Goal: Task Accomplishment & Management: Use online tool/utility

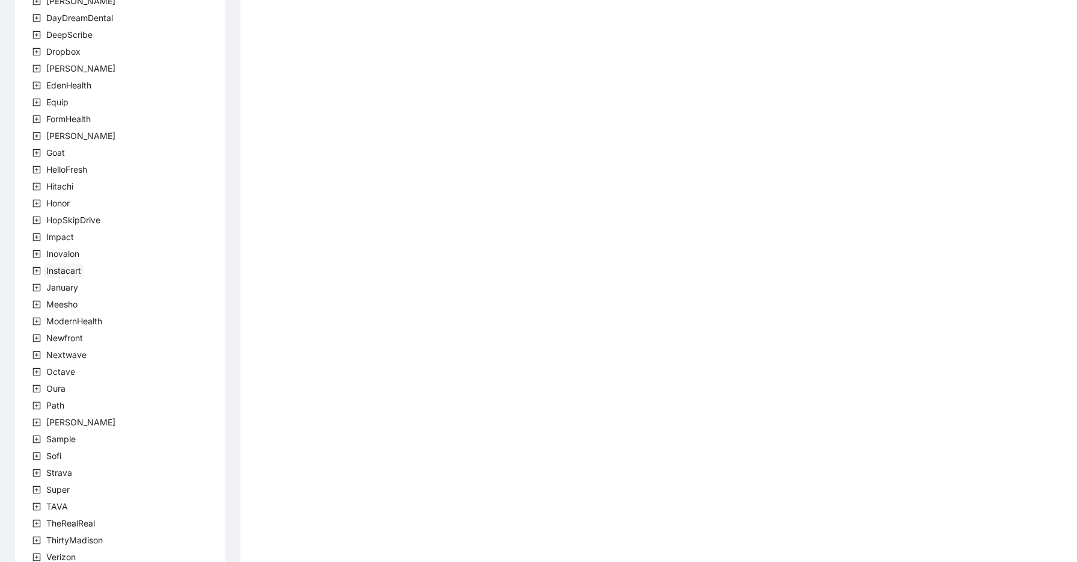
scroll to position [218, 0]
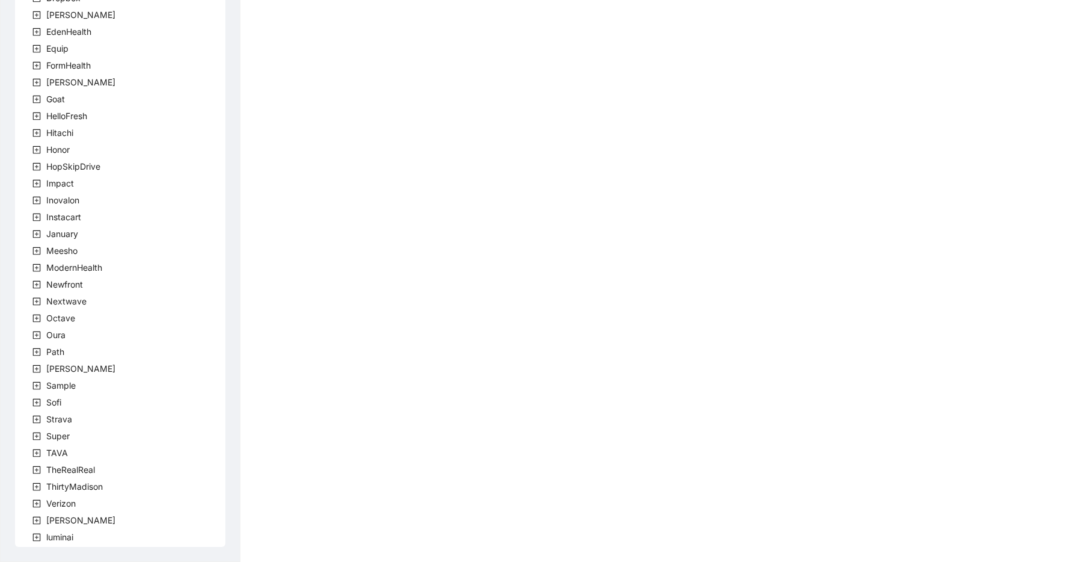
click at [38, 317] on icon "plus-square" at bounding box center [37, 318] width 4 height 4
click at [64, 340] on span "team" at bounding box center [70, 335] width 25 height 14
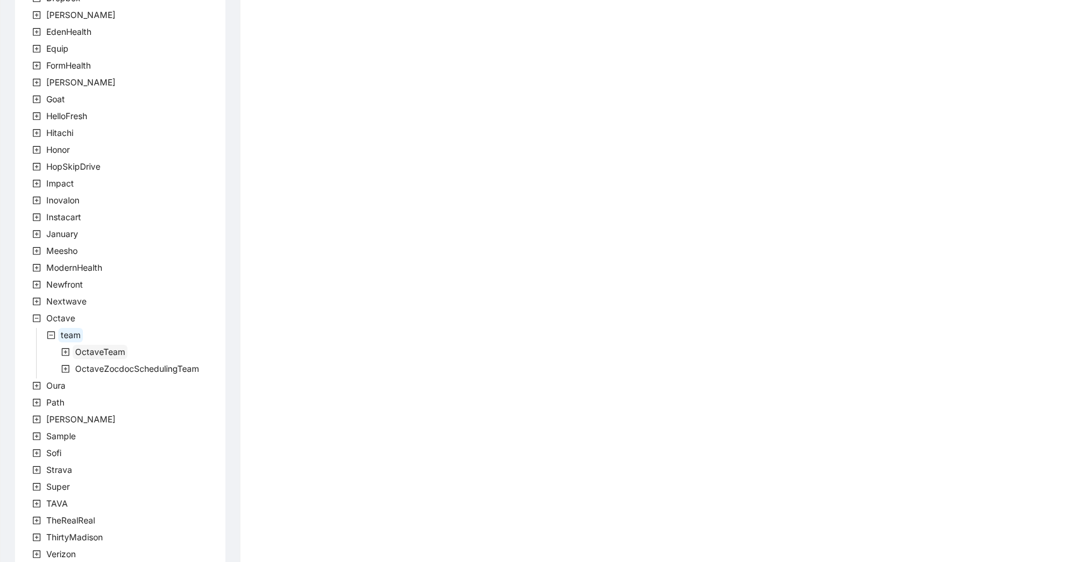
click at [108, 351] on span "OctaveTeam" at bounding box center [100, 351] width 50 height 10
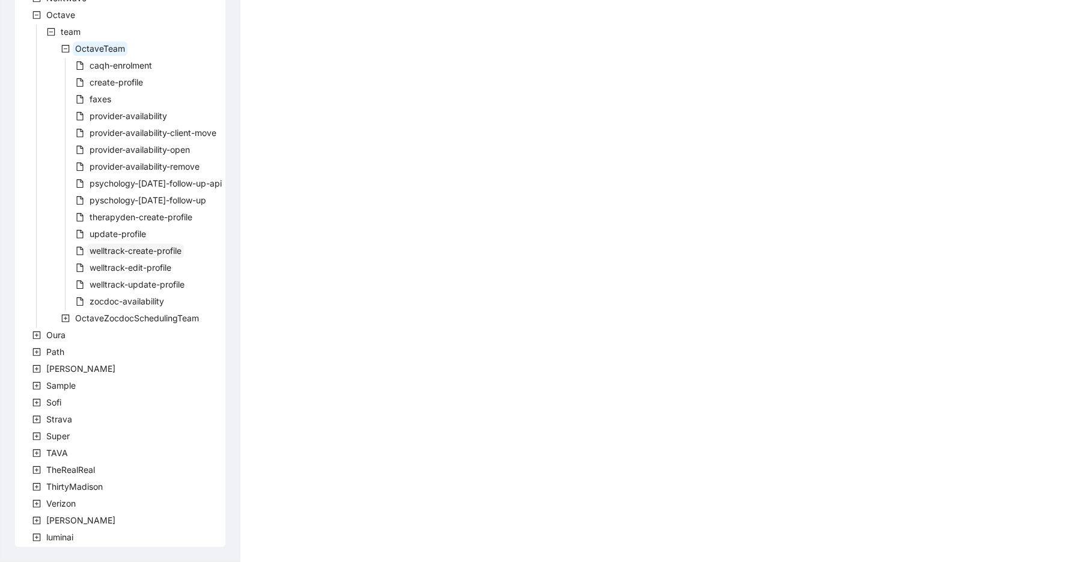
scroll to position [507, 0]
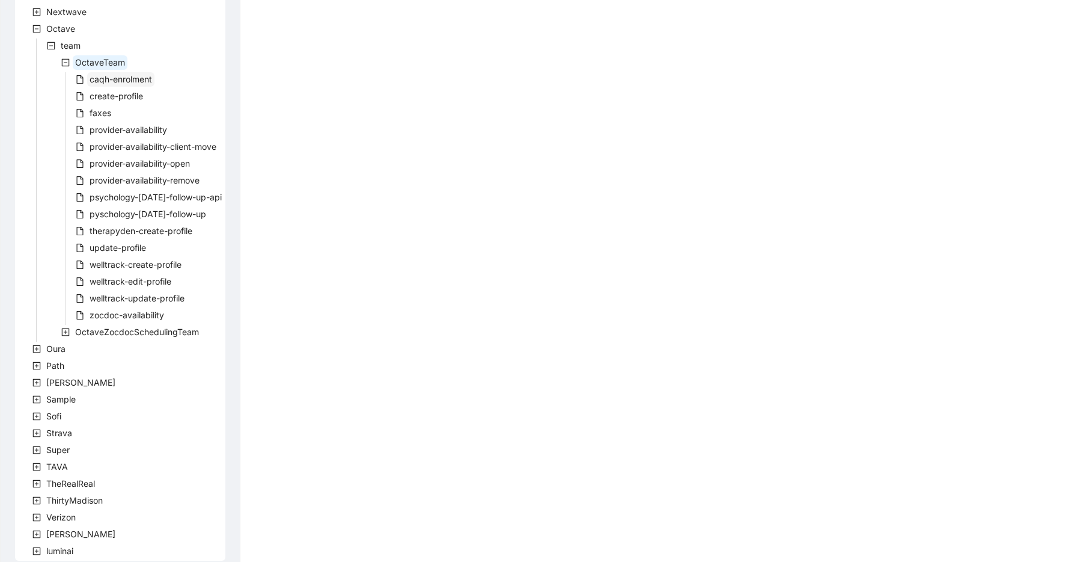
click at [113, 79] on span "caqh-enrolment" at bounding box center [121, 79] width 63 height 10
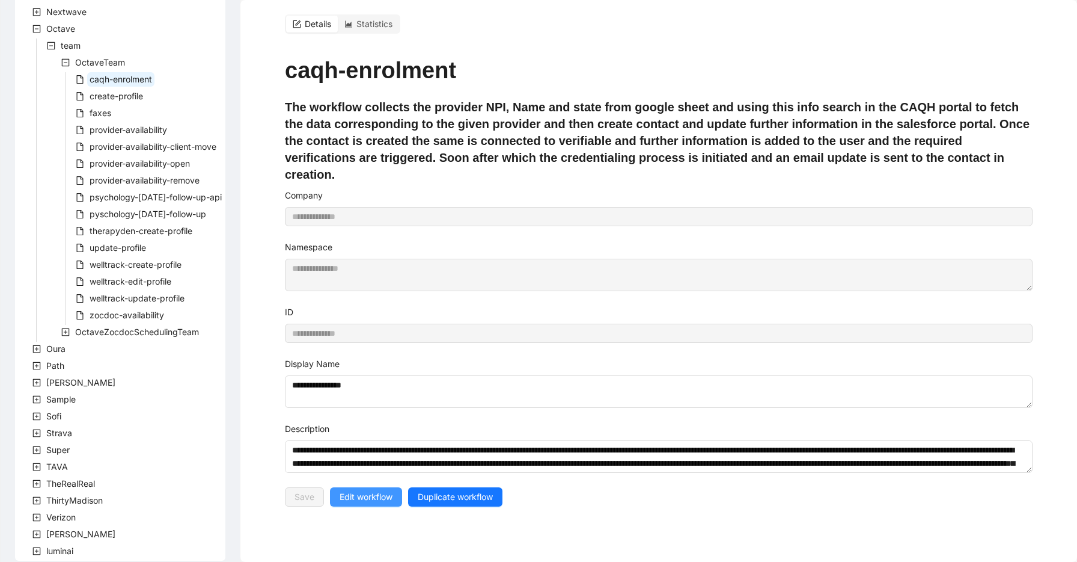
click at [353, 490] on span "Edit workflow" at bounding box center [366, 496] width 53 height 13
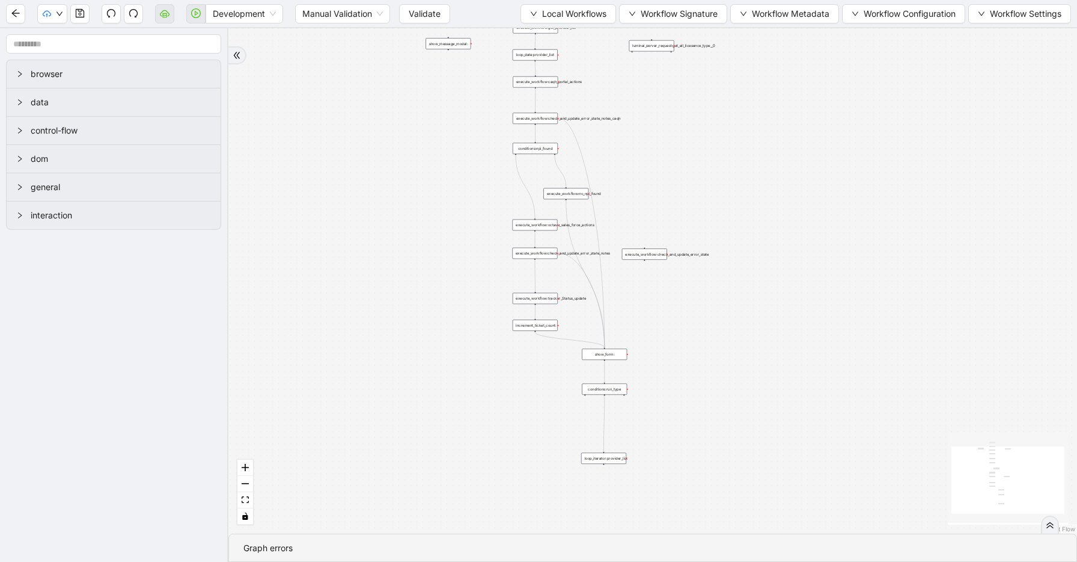
drag, startPoint x: 577, startPoint y: 158, endPoint x: 354, endPoint y: 233, distance: 236.0
click at [354, 233] on div "trigger execute_workflow:caqh_portal_actions execute_workflow:octave_sales_forc…" at bounding box center [652, 280] width 849 height 505
click at [556, 13] on span "Local Workflows" at bounding box center [574, 13] width 64 height 13
click at [556, 32] on span "Select" at bounding box center [563, 37] width 78 height 13
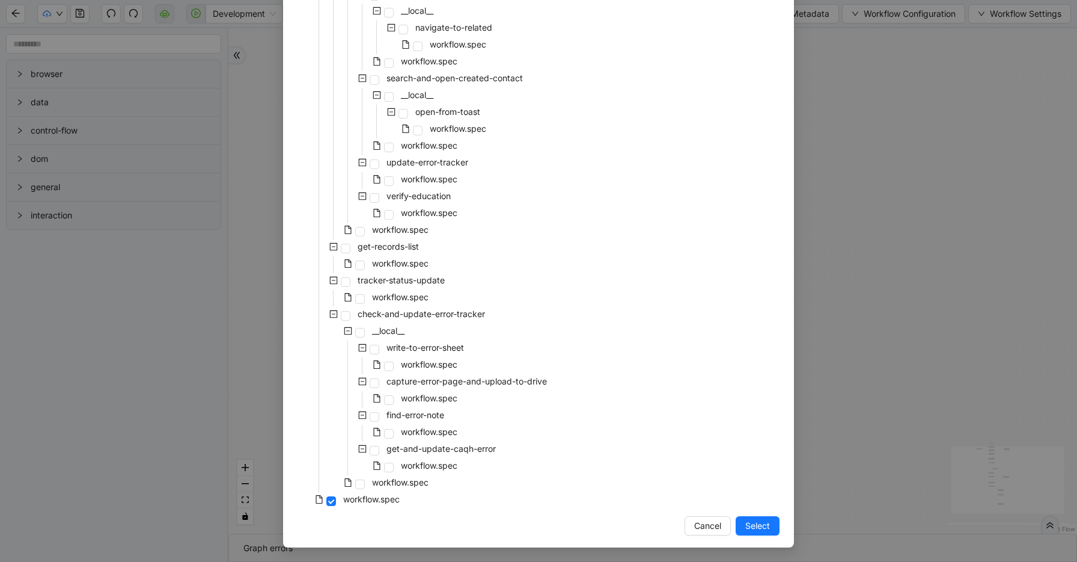
scroll to position [256, 0]
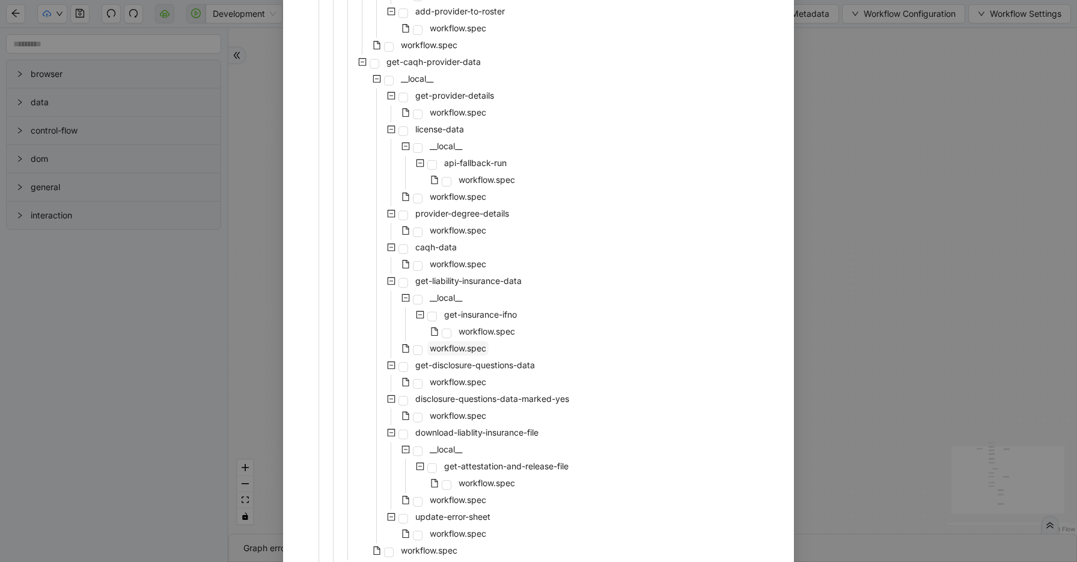
click at [471, 344] on span "workflow.spec" at bounding box center [458, 348] width 57 height 10
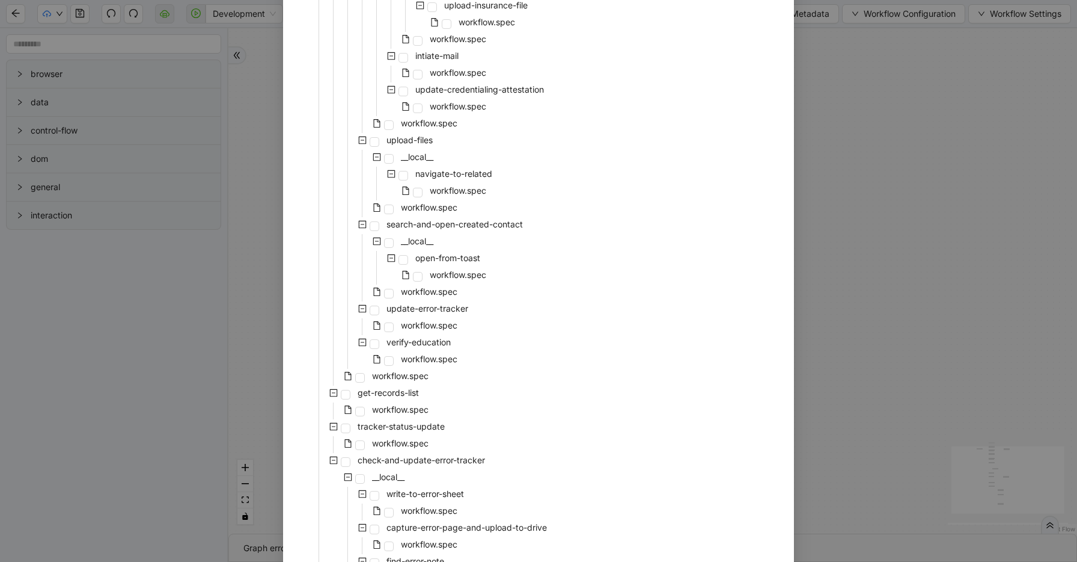
scroll to position [1872, 0]
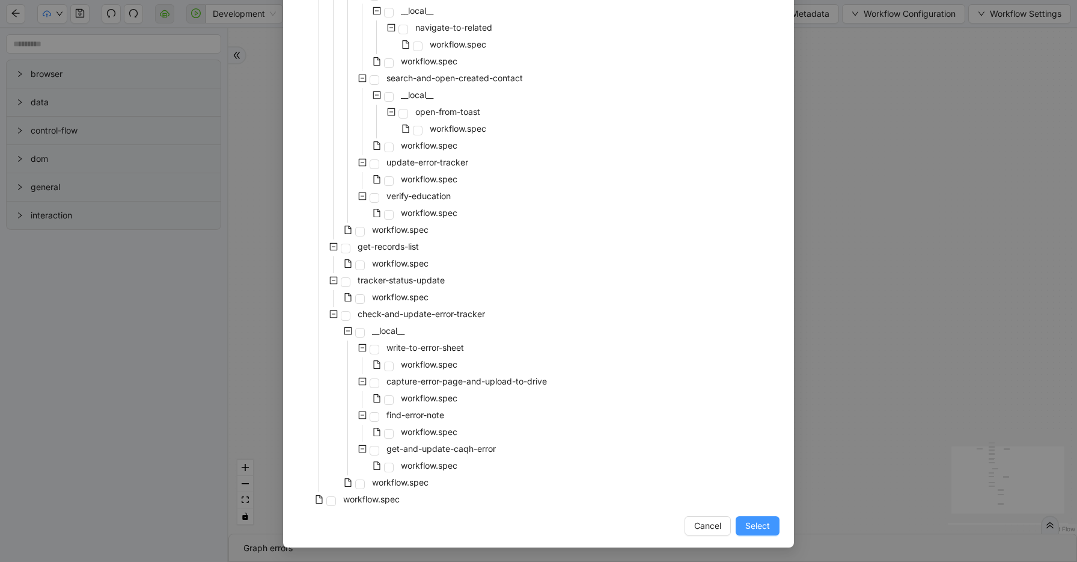
click at [744, 521] on button "Select" at bounding box center [758, 525] width 44 height 19
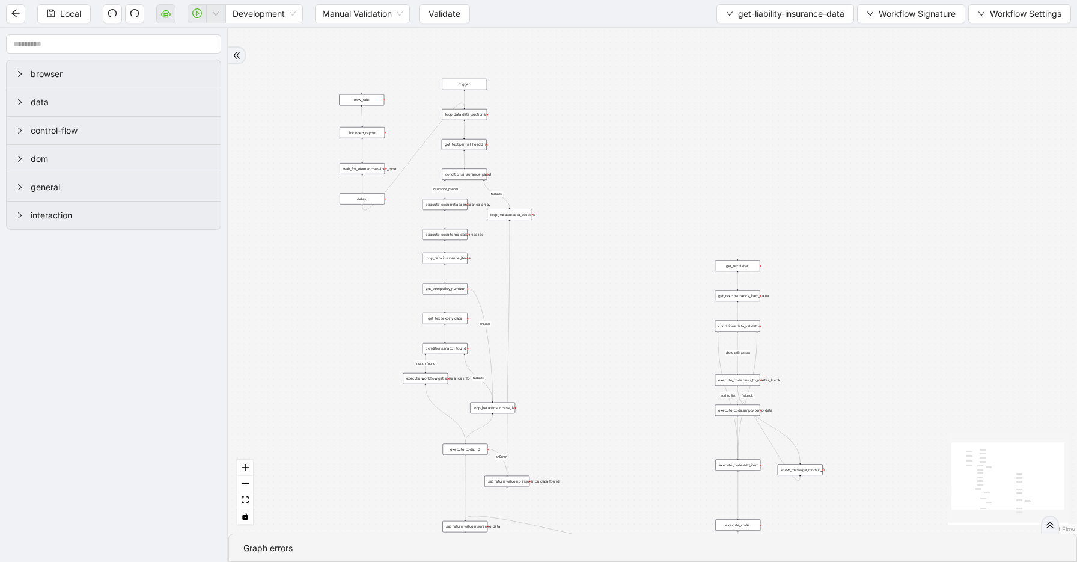
drag, startPoint x: 705, startPoint y: 263, endPoint x: 641, endPoint y: 348, distance: 105.6
click at [640, 348] on div "insurance_pannel add_to_list data_split_action fallback fallback match_found fa…" at bounding box center [652, 280] width 849 height 505
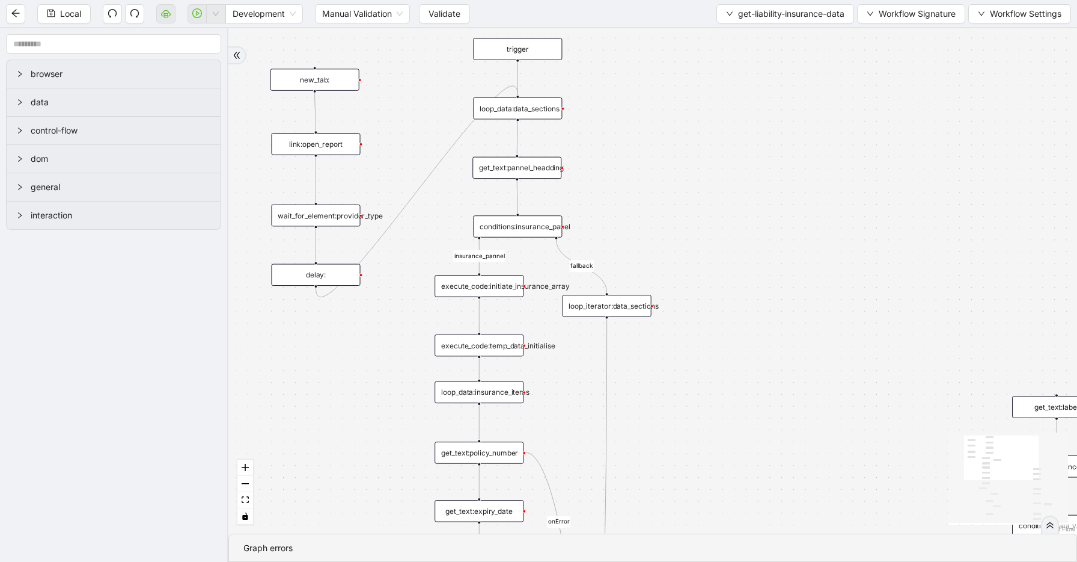
drag, startPoint x: 551, startPoint y: 177, endPoint x: 688, endPoint y: 230, distance: 147.2
click at [688, 230] on div "insurance_pannel add_to_list data_split_action fallback fallback match_found fa…" at bounding box center [652, 280] width 849 height 505
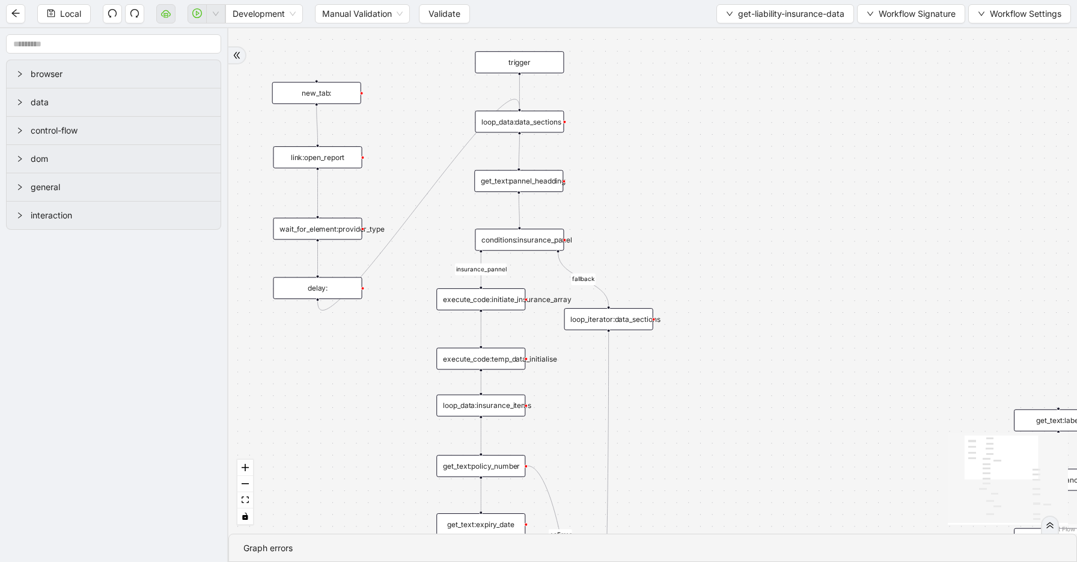
drag, startPoint x: 695, startPoint y: 186, endPoint x: 703, endPoint y: 224, distance: 38.7
click at [703, 224] on div "insurance_pannel add_to_list data_split_action fallback fallback match_found fa…" at bounding box center [652, 280] width 849 height 505
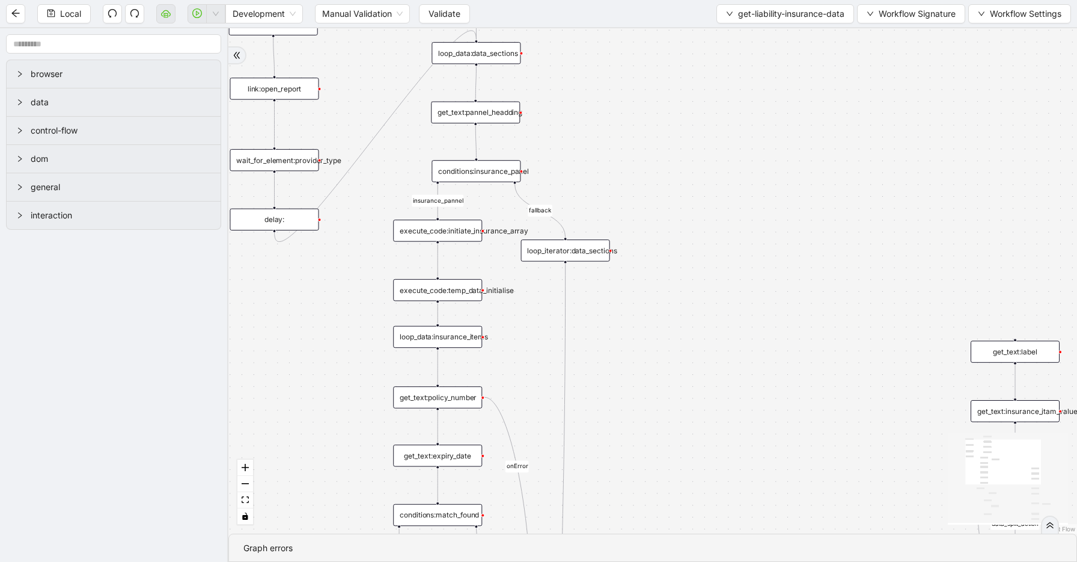
drag, startPoint x: 663, startPoint y: 260, endPoint x: 613, endPoint y: 167, distance: 105.4
click at [613, 167] on div "insurance_pannel add_to_list data_split_action fallback fallback match_found fa…" at bounding box center [652, 280] width 849 height 505
click at [452, 289] on div "execute_code:temp_data_initialise" at bounding box center [437, 290] width 89 height 22
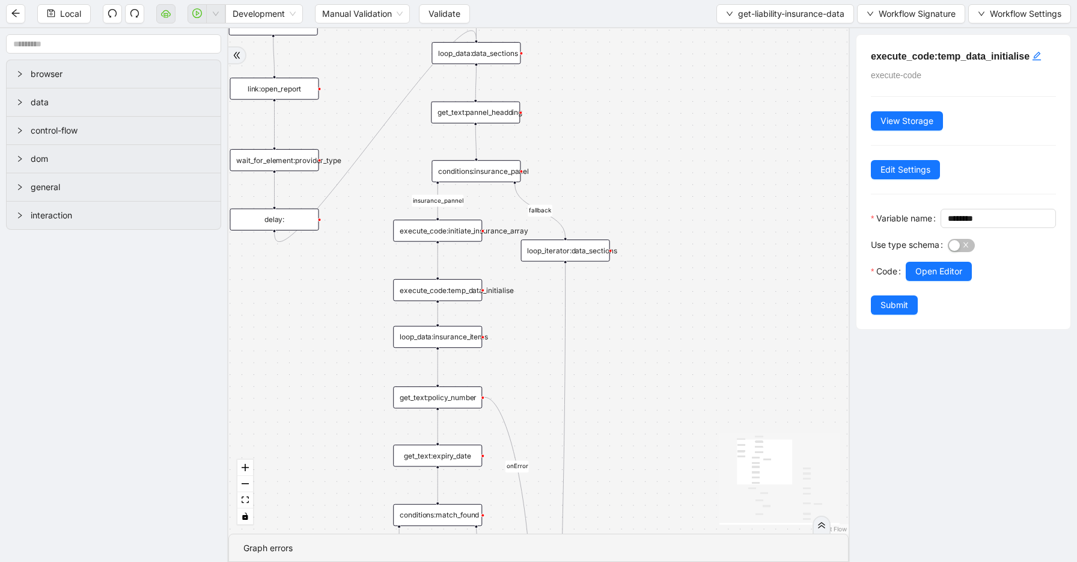
click at [462, 345] on div "loop_data:insurance_items" at bounding box center [437, 337] width 89 height 22
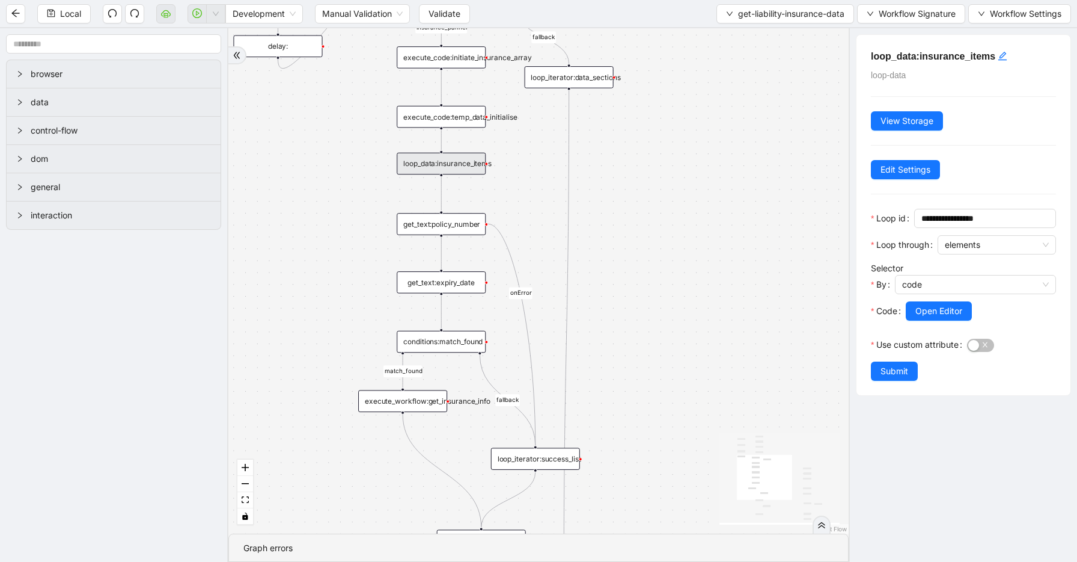
drag, startPoint x: 730, startPoint y: 348, endPoint x: 737, endPoint y: 162, distance: 186.5
click at [737, 162] on div "insurance_pannel add_to_list data_split_action fallback fallback match_found fa…" at bounding box center [538, 280] width 621 height 505
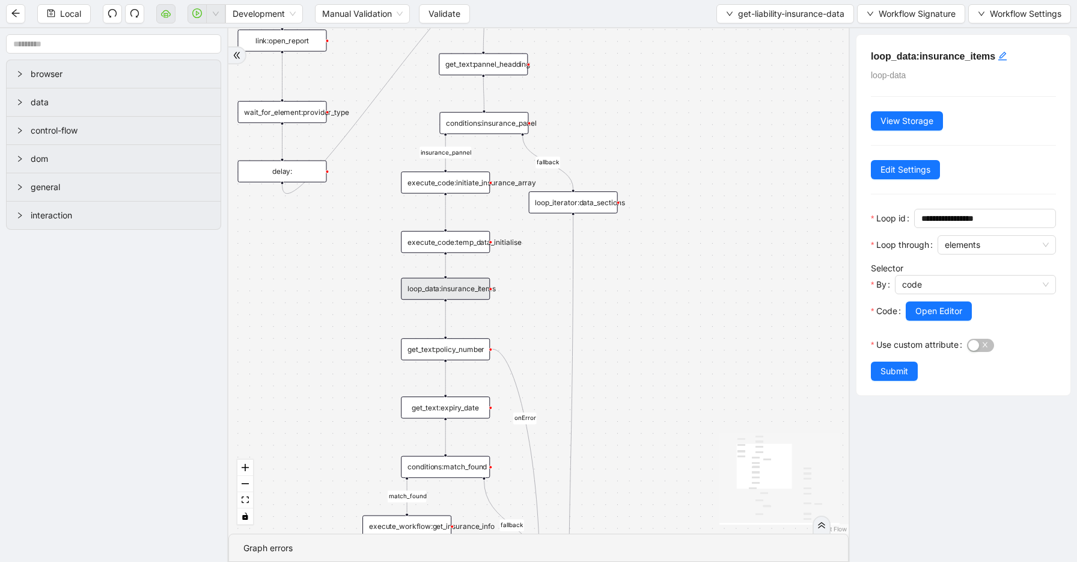
drag, startPoint x: 608, startPoint y: 254, endPoint x: 605, endPoint y: 418, distance: 164.8
click at [605, 418] on div "insurance_pannel add_to_list data_split_action fallback fallback match_found fa…" at bounding box center [538, 280] width 621 height 505
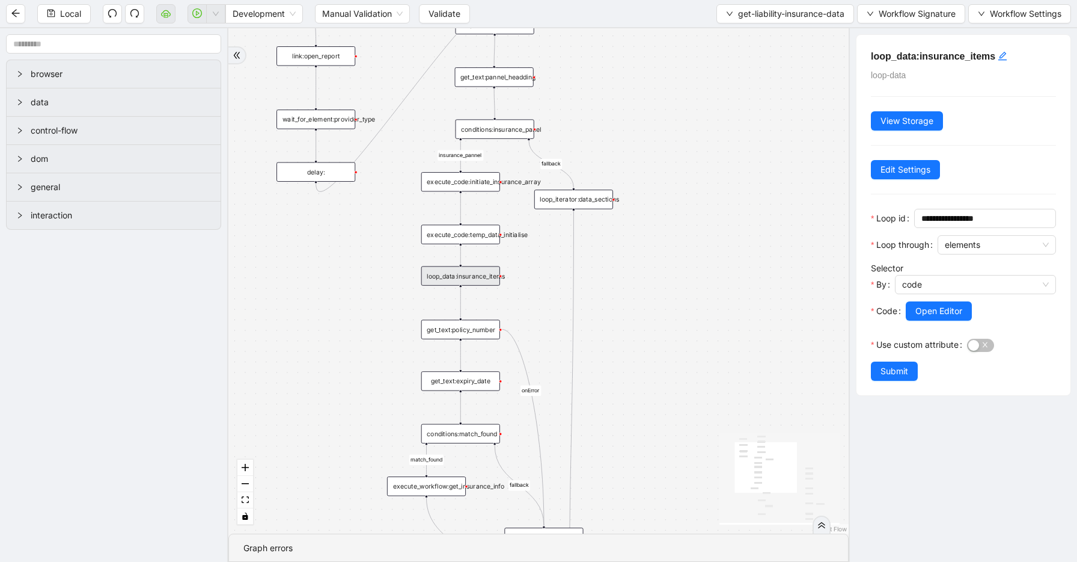
drag, startPoint x: 663, startPoint y: 248, endPoint x: 663, endPoint y: 197, distance: 51.1
click at [663, 197] on div "insurance_pannel add_to_list data_split_action fallback fallback match_found fa…" at bounding box center [538, 280] width 621 height 505
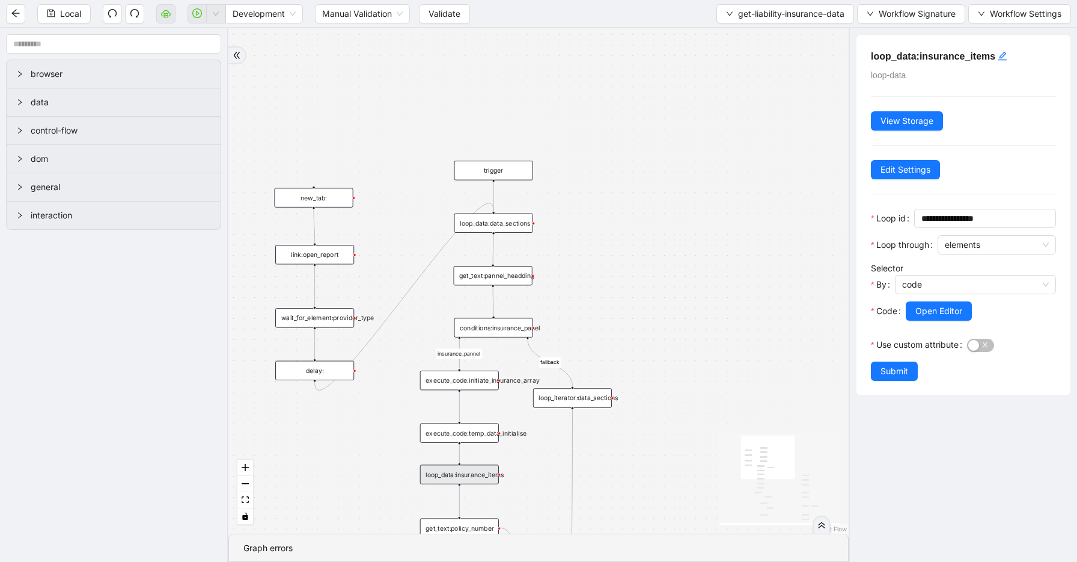
drag, startPoint x: 647, startPoint y: 165, endPoint x: 646, endPoint y: 367, distance: 201.4
click at [646, 367] on div "insurance_pannel add_to_list data_split_action fallback fallback match_found fa…" at bounding box center [538, 280] width 621 height 505
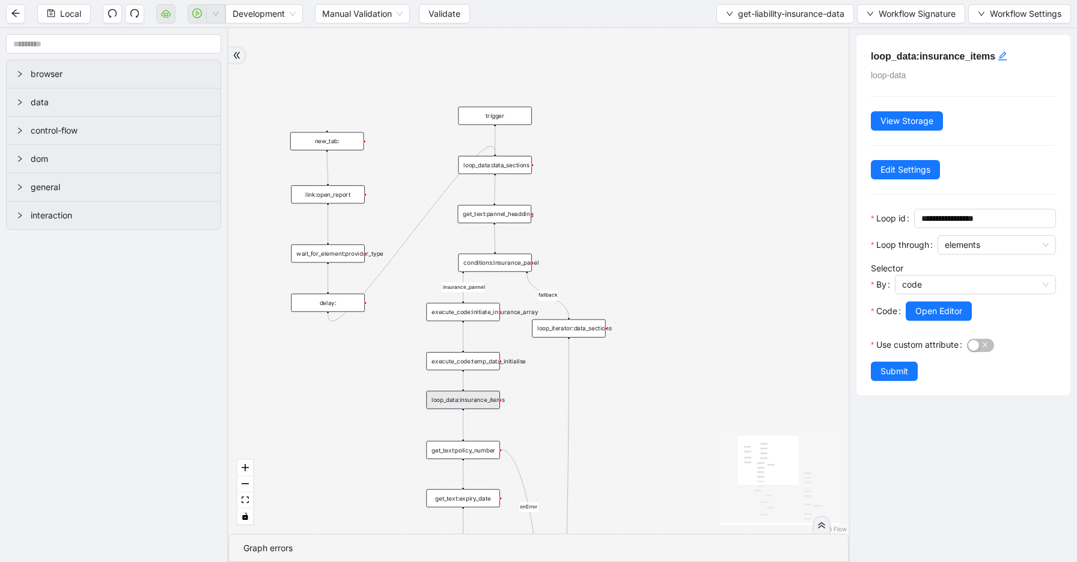
drag, startPoint x: 664, startPoint y: 281, endPoint x: 664, endPoint y: 116, distance: 165.4
click at [664, 116] on div "insurance_pannel add_to_list data_split_action fallback fallback match_found fa…" at bounding box center [538, 280] width 621 height 505
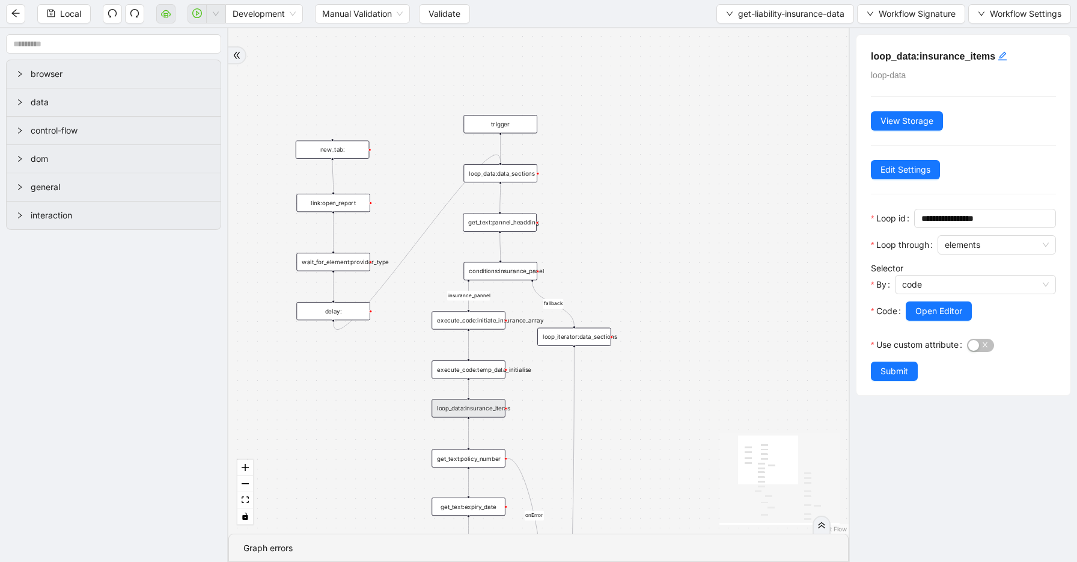
drag, startPoint x: 664, startPoint y: 116, endPoint x: 669, endPoint y: 225, distance: 109.0
click at [669, 225] on div "insurance_pannel add_to_list data_split_action fallback fallback match_found fa…" at bounding box center [538, 280] width 621 height 505
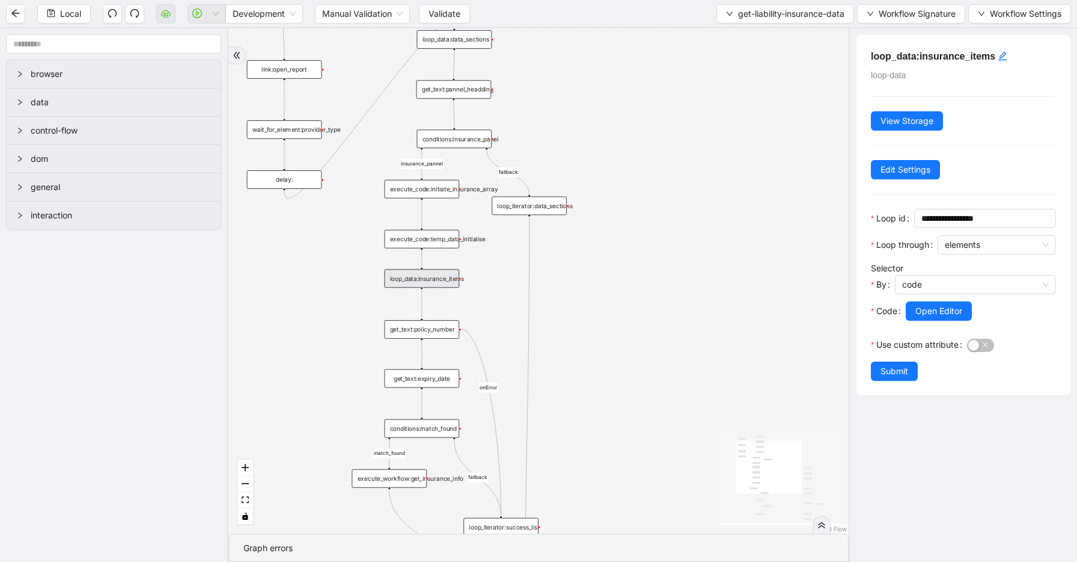
drag, startPoint x: 669, startPoint y: 225, endPoint x: 626, endPoint y: 93, distance: 138.6
click at [626, 93] on div "insurance_pannel add_to_list data_split_action fallback fallback match_found fa…" at bounding box center [538, 280] width 621 height 505
click at [423, 337] on div "get_text:policy_number" at bounding box center [421, 329] width 75 height 19
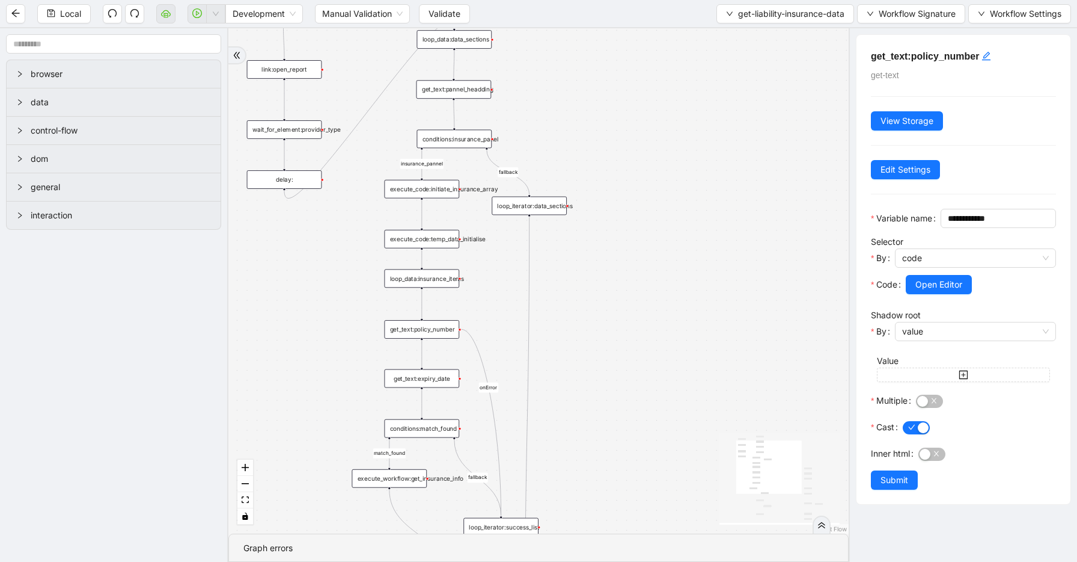
click at [425, 375] on div "get_text:expiry_date" at bounding box center [421, 378] width 75 height 19
click at [425, 425] on div "conditions:match_found" at bounding box center [421, 428] width 75 height 19
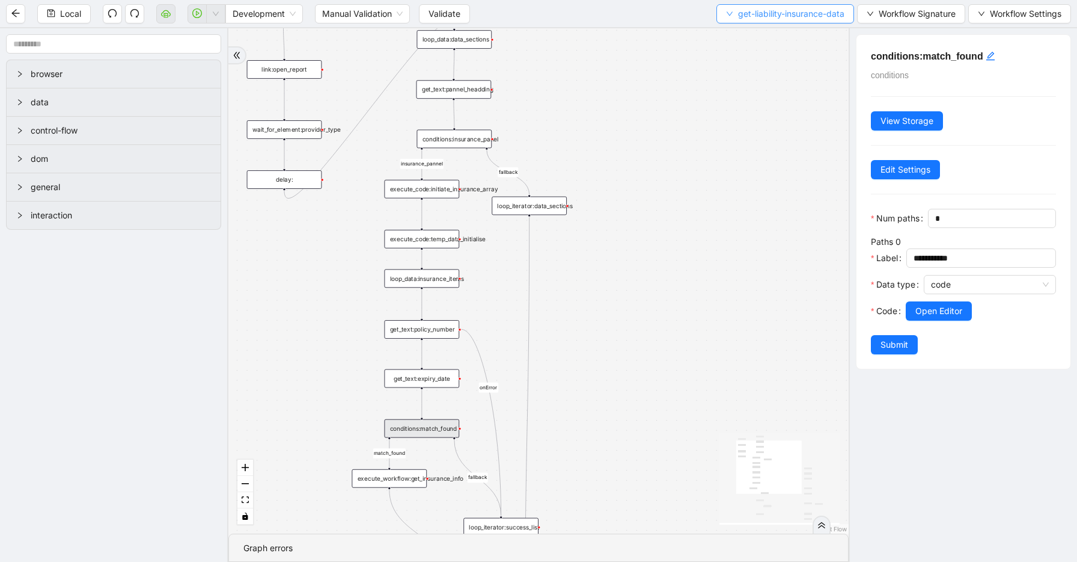
click at [817, 14] on span "get-liability-insurance-data" at bounding box center [791, 13] width 106 height 13
click at [800, 36] on span "Select" at bounding box center [783, 37] width 121 height 13
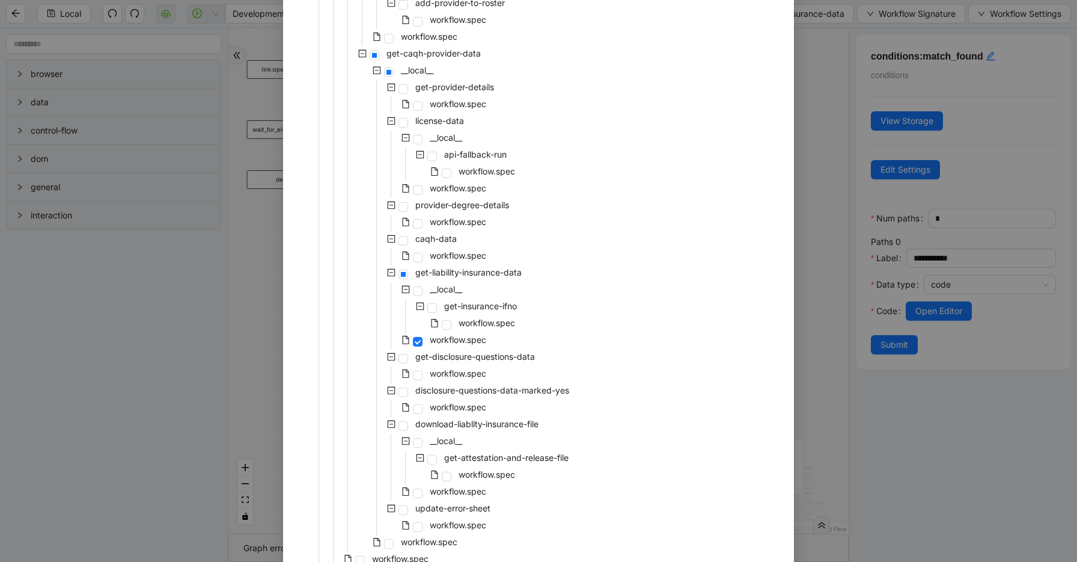
scroll to position [261, 0]
click at [471, 323] on span "workflow.spec" at bounding box center [487, 325] width 57 height 10
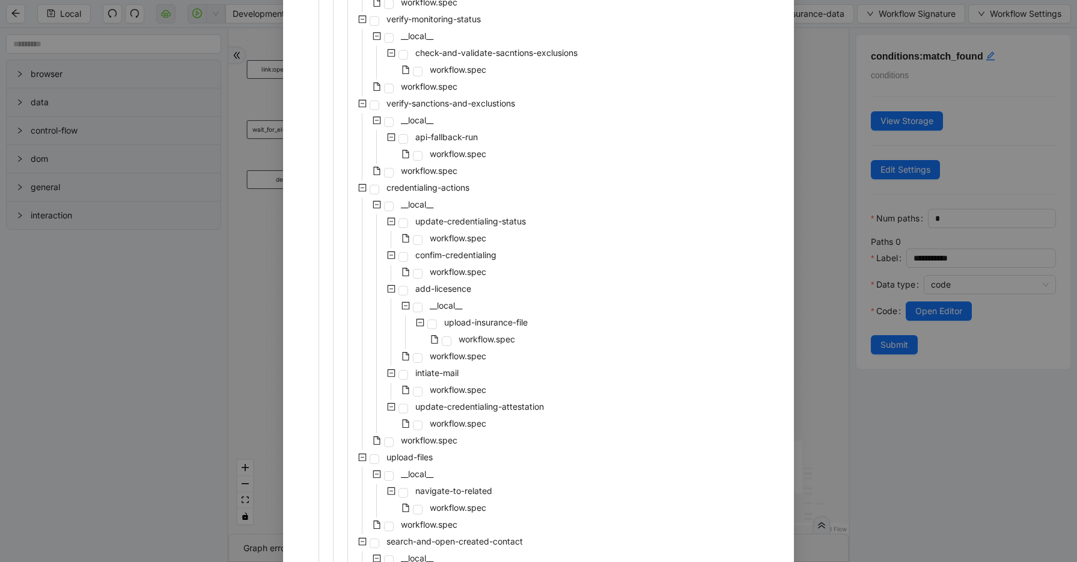
scroll to position [1872, 0]
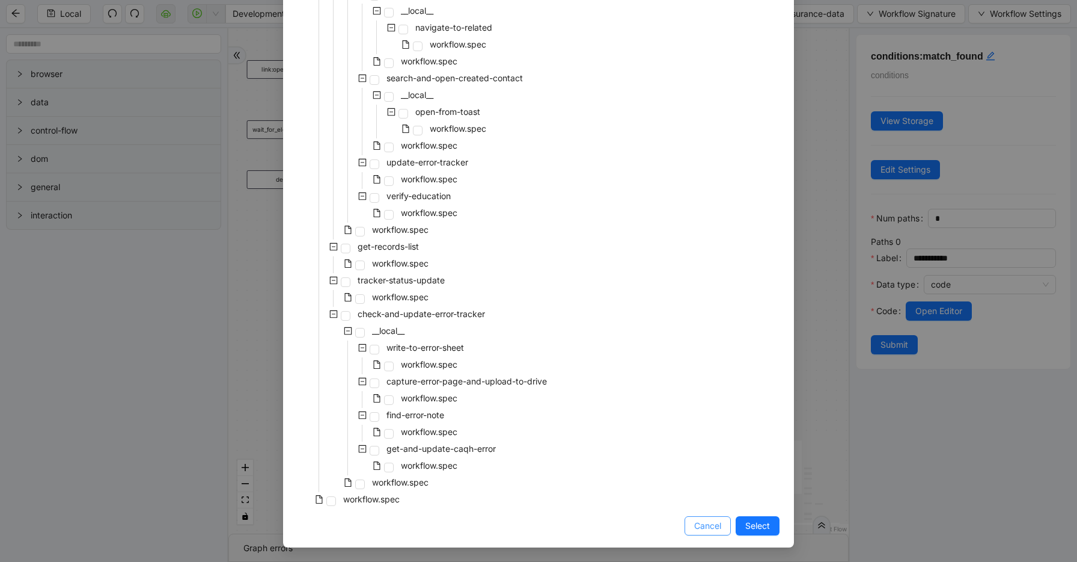
click at [722, 527] on button "Cancel" at bounding box center [708, 525] width 46 height 19
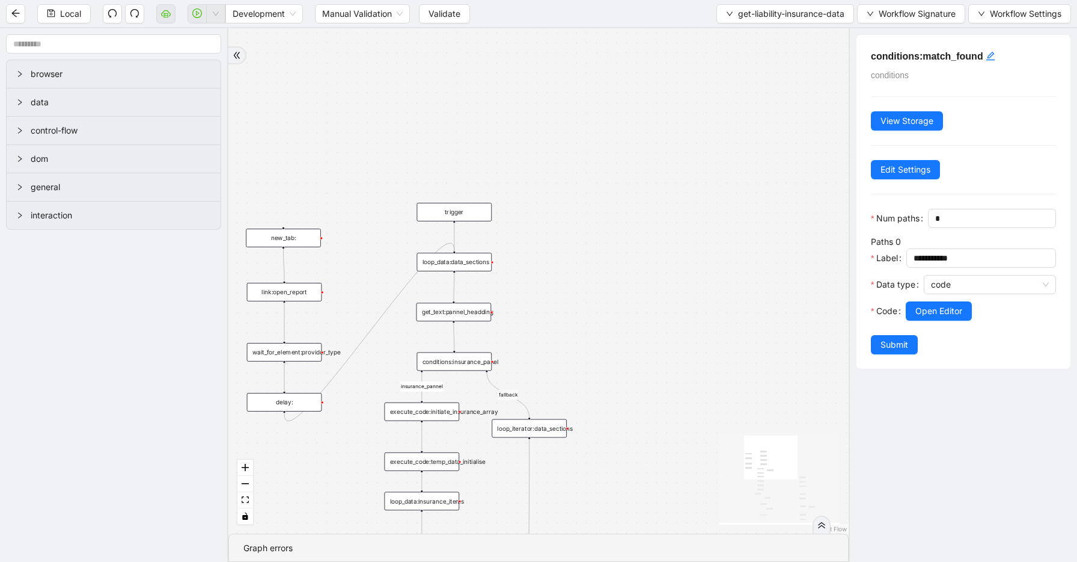
drag, startPoint x: 710, startPoint y: 251, endPoint x: 711, endPoint y: 473, distance: 221.9
click at [711, 473] on div "insurance_pannel add_to_list data_split_action fallback fallback match_found fa…" at bounding box center [538, 280] width 621 height 505
click at [729, 17] on icon "down" at bounding box center [729, 13] width 7 height 7
click at [744, 32] on span "Select" at bounding box center [783, 37] width 121 height 13
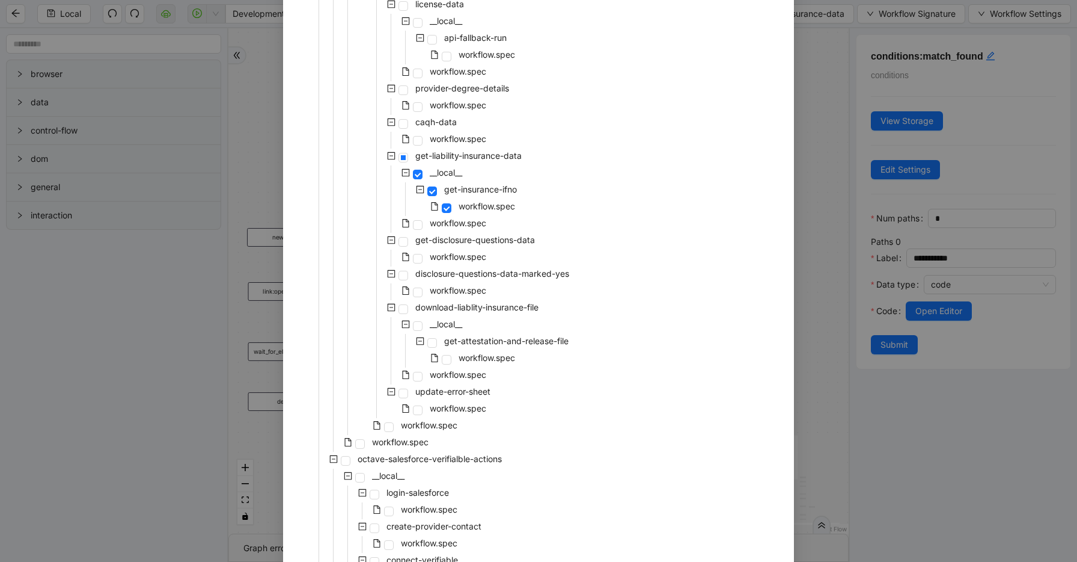
scroll to position [441, 0]
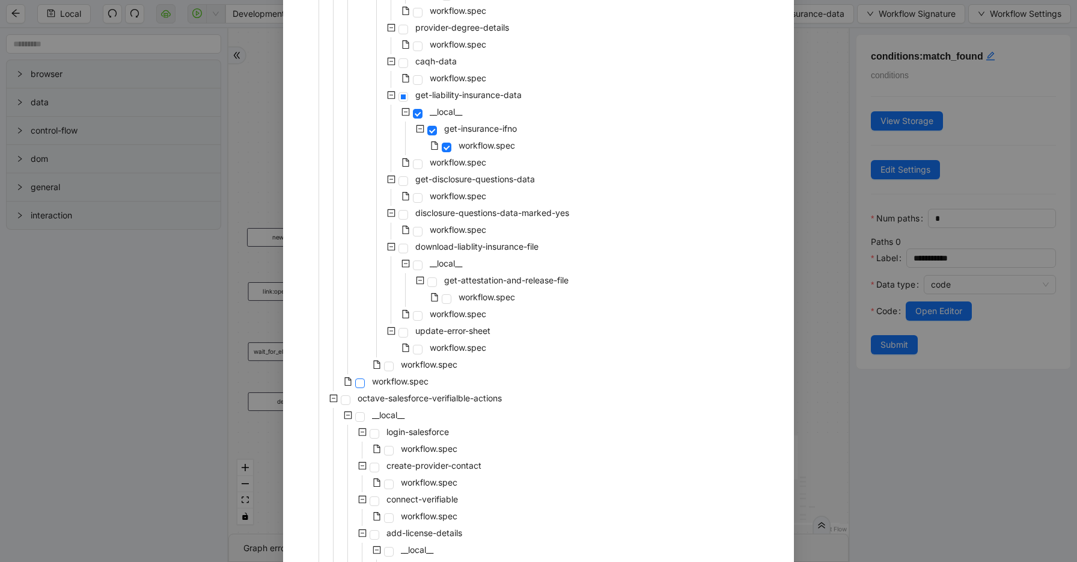
click at [360, 383] on span at bounding box center [360, 383] width 10 height 10
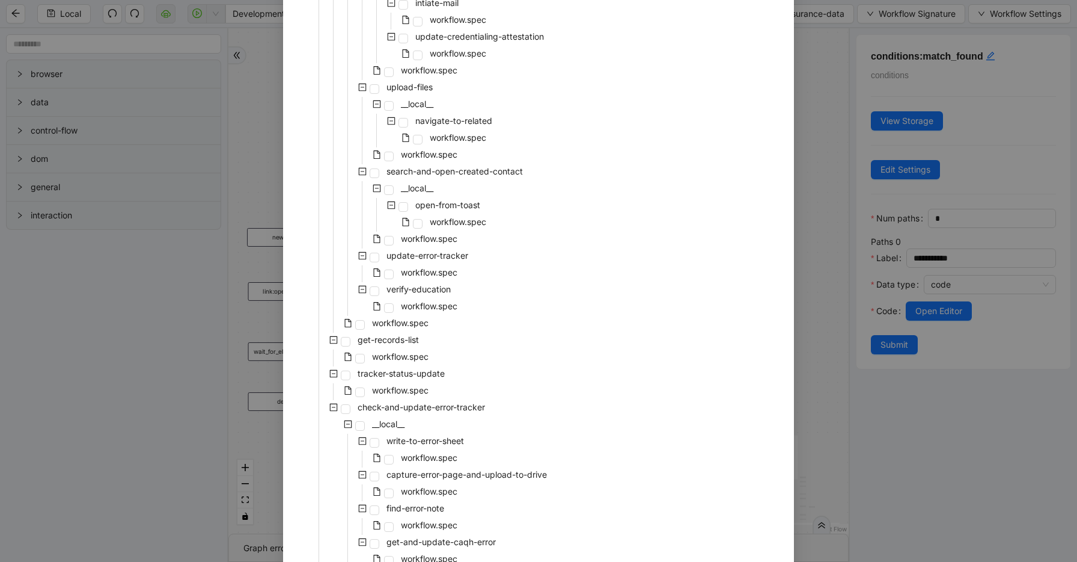
scroll to position [1872, 0]
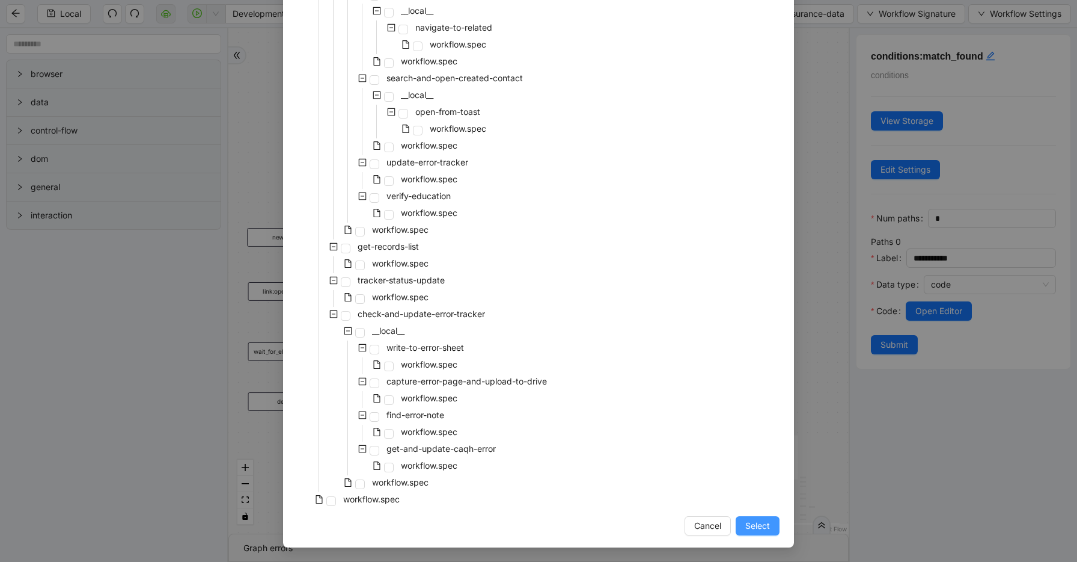
click at [750, 525] on span "Select" at bounding box center [758, 525] width 25 height 13
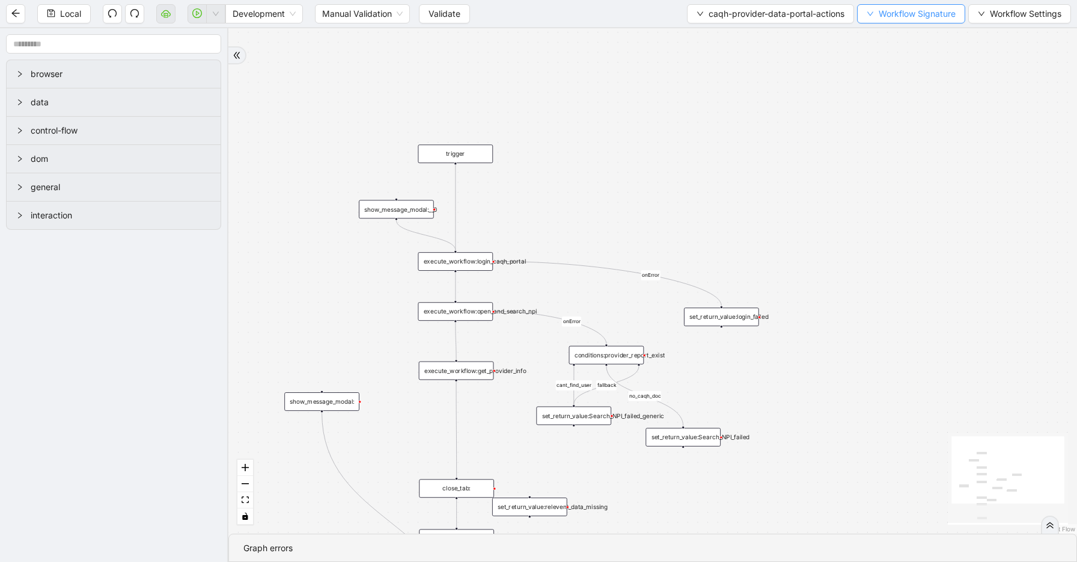
click at [910, 7] on span "Workflow Signature" at bounding box center [917, 13] width 77 height 13
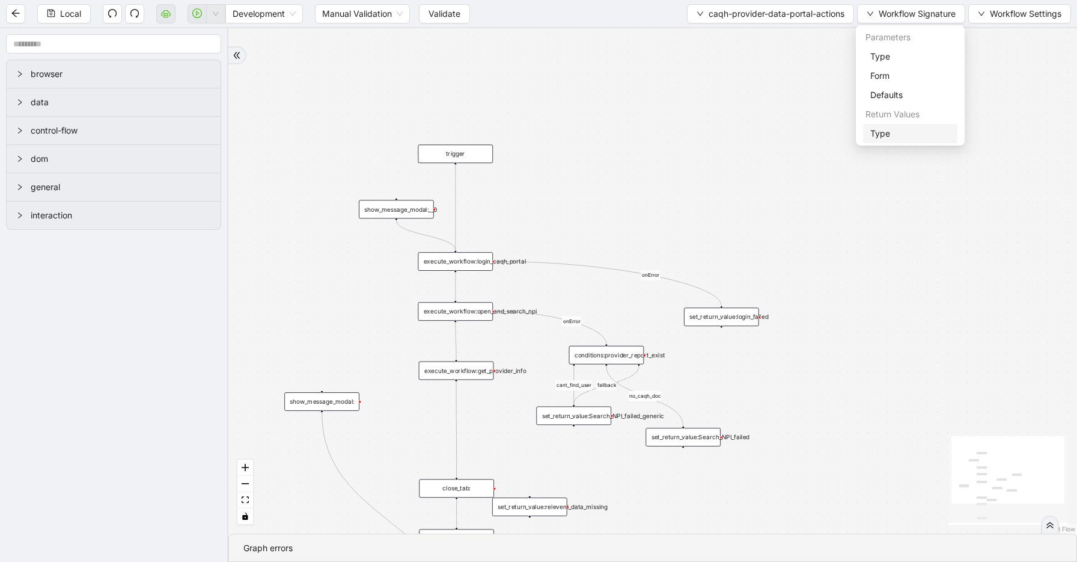
click at [885, 124] on li "Type" at bounding box center [910, 133] width 94 height 19
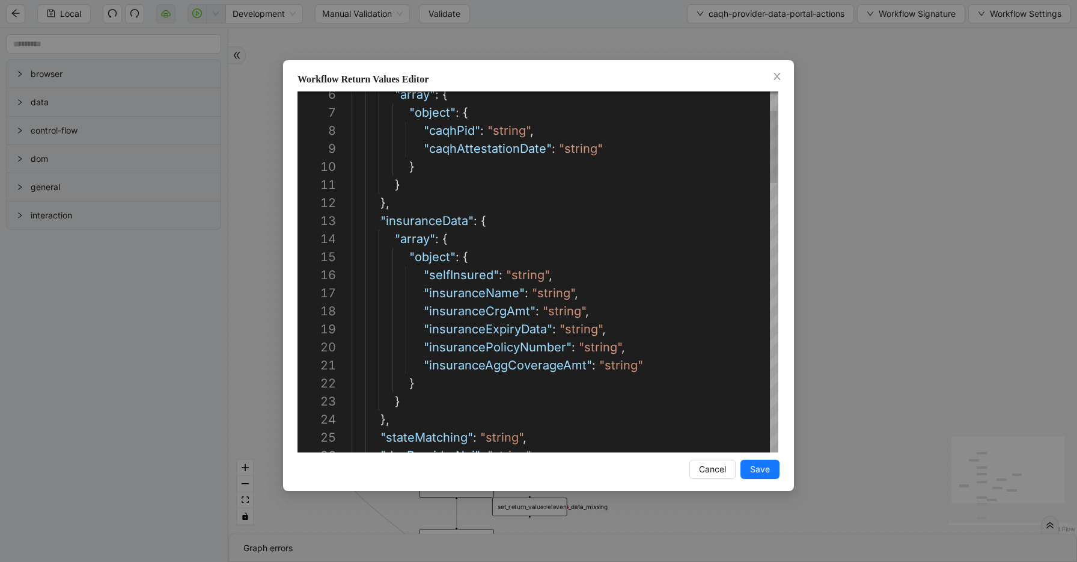
type textarea "**********"
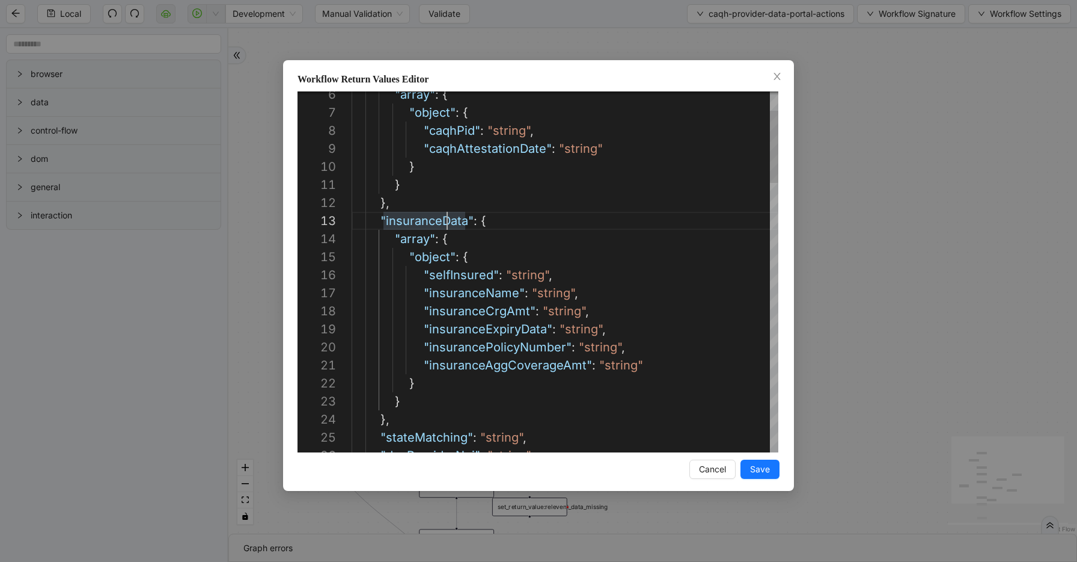
click at [814, 312] on div "Workflow Return Values Editor 6 7 8 9 10 11 12 13 14 15 16 17 18 19 20 21 22 23…" at bounding box center [538, 281] width 1077 height 562
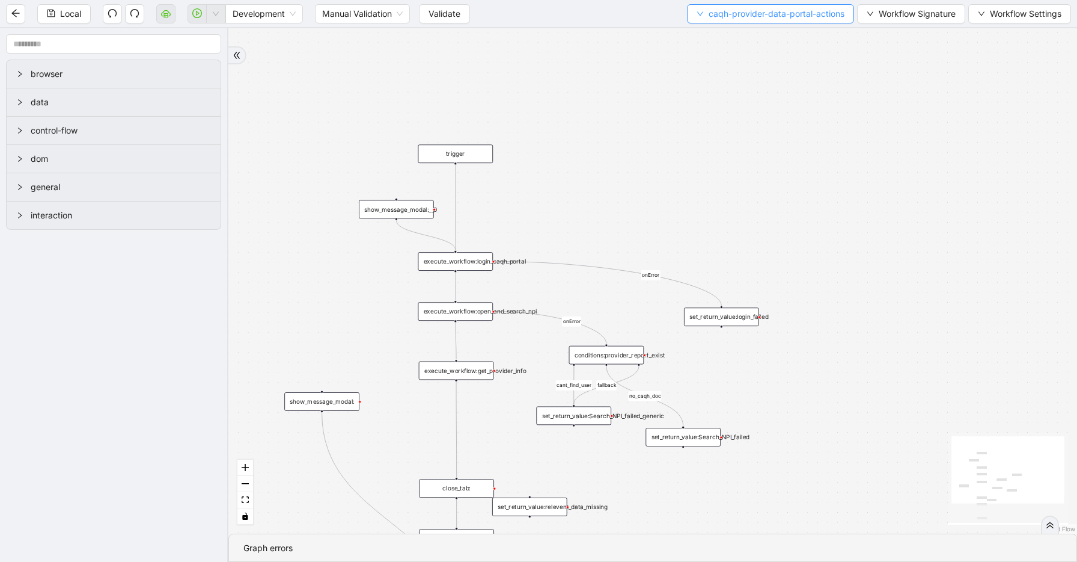
click at [746, 5] on button "caqh-provider-data-portal-actions" at bounding box center [770, 13] width 167 height 19
click at [746, 28] on li "Select" at bounding box center [769, 37] width 164 height 19
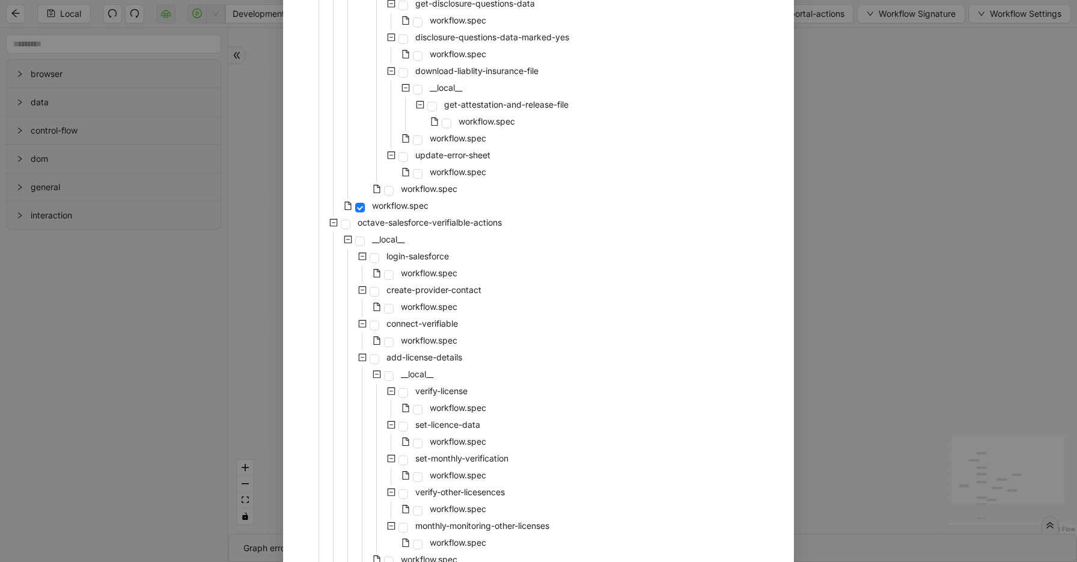
scroll to position [706, 0]
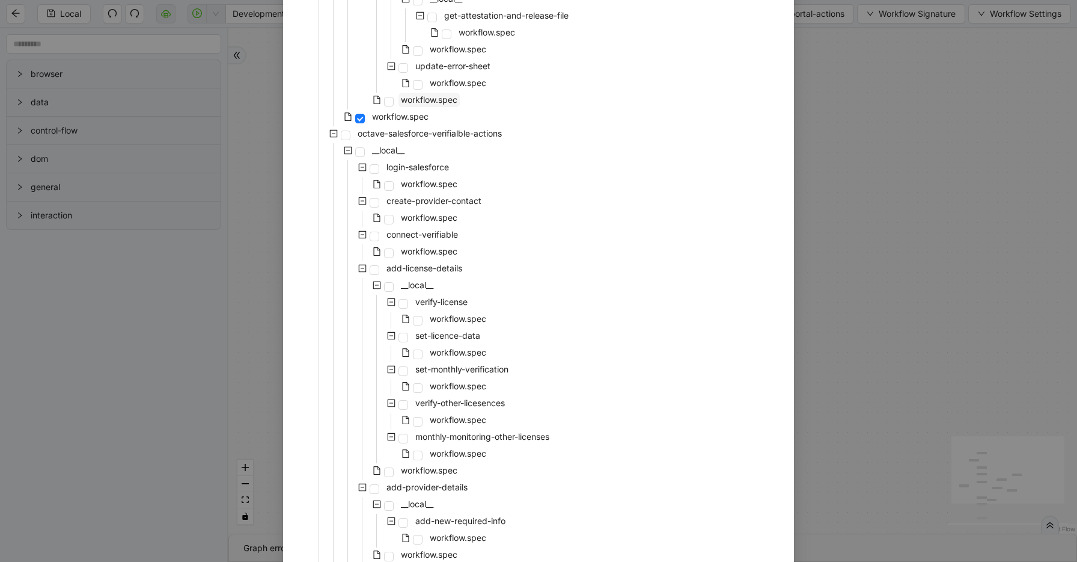
click at [431, 106] on span "workflow.spec" at bounding box center [429, 100] width 61 height 14
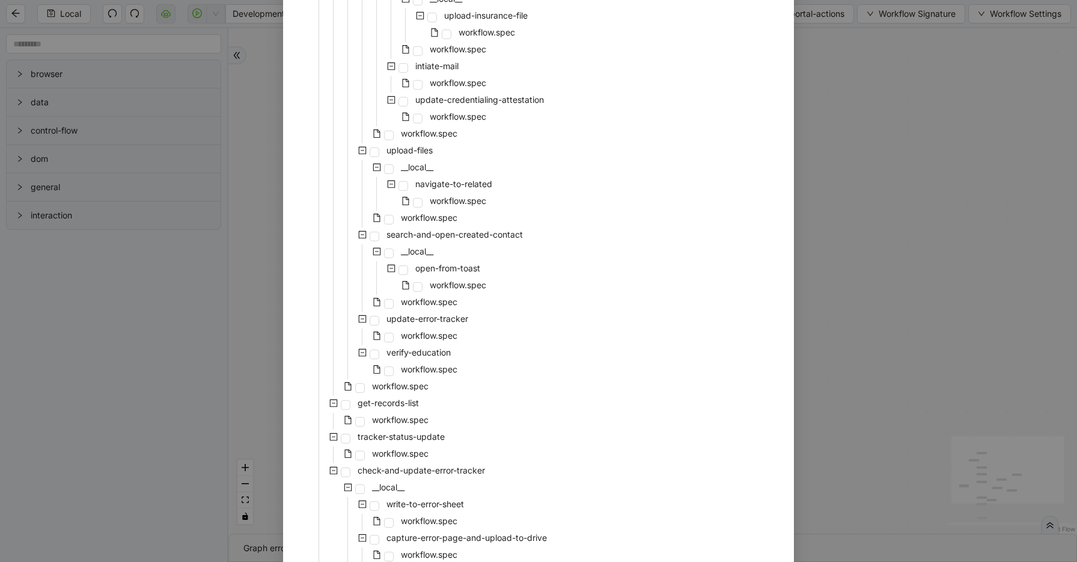
scroll to position [1872, 0]
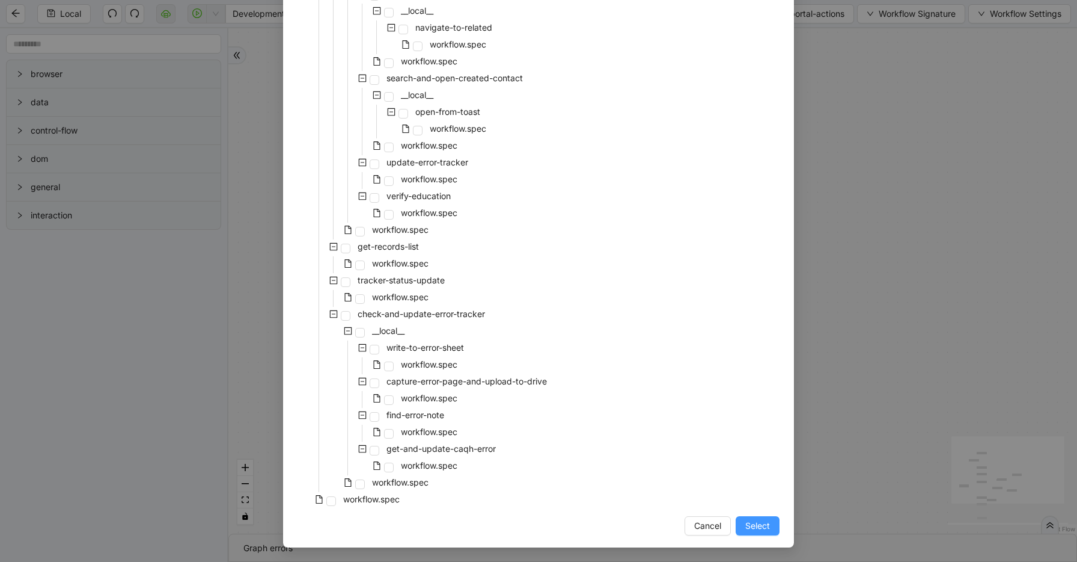
click at [753, 529] on span "Select" at bounding box center [758, 525] width 25 height 13
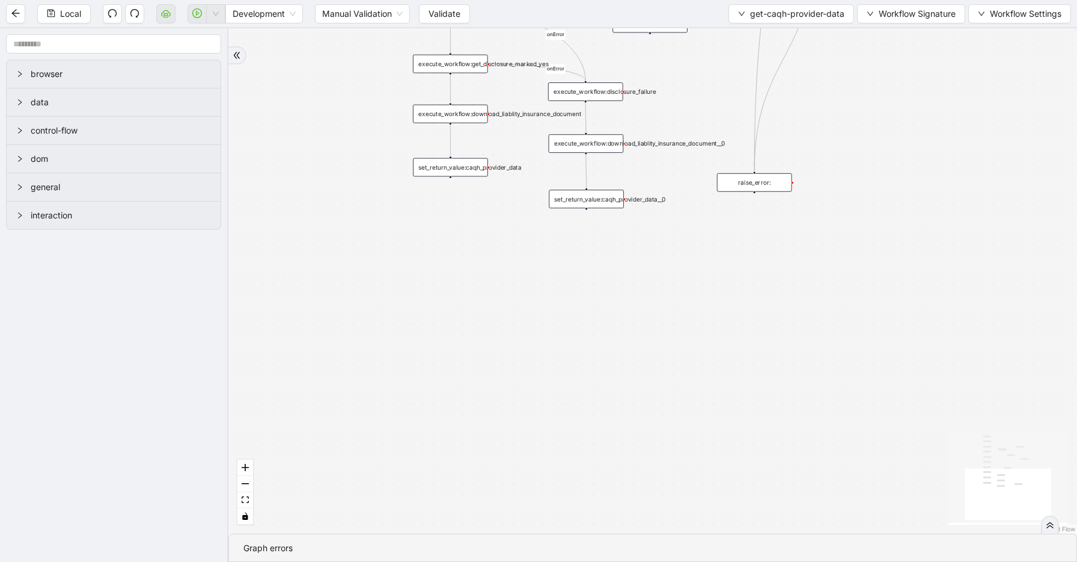
drag, startPoint x: 886, startPoint y: 361, endPoint x: 883, endPoint y: -135, distance: 496.1
click at [883, 0] on html "Local Development Manual Validation Validate get-caqh-provider-data Workflow Si…" at bounding box center [538, 281] width 1077 height 562
click at [455, 174] on div "set_return_value:caqh_provider_data" at bounding box center [452, 169] width 75 height 19
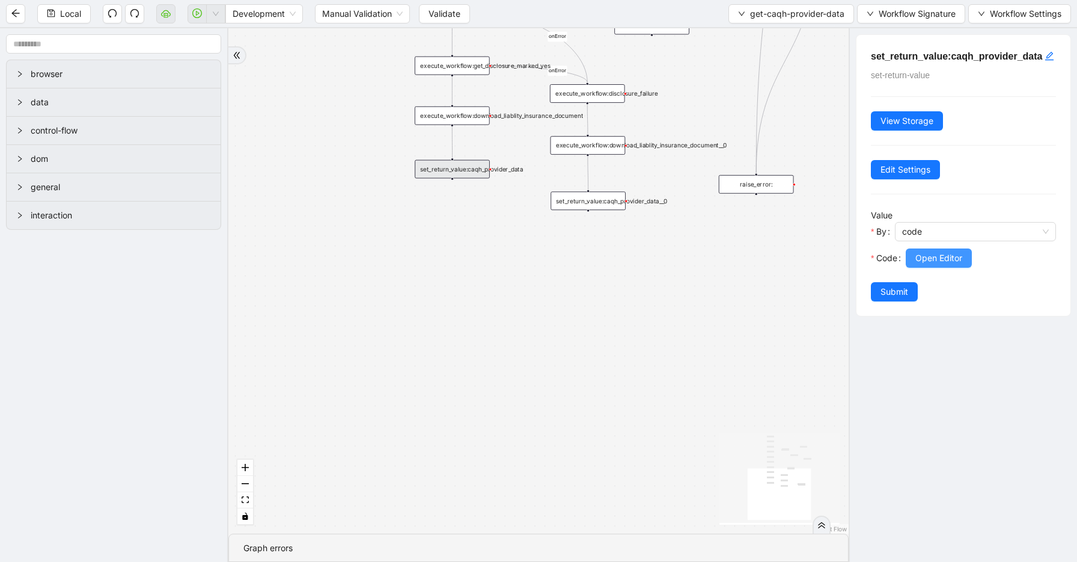
click at [935, 265] on span "Open Editor" at bounding box center [939, 257] width 47 height 13
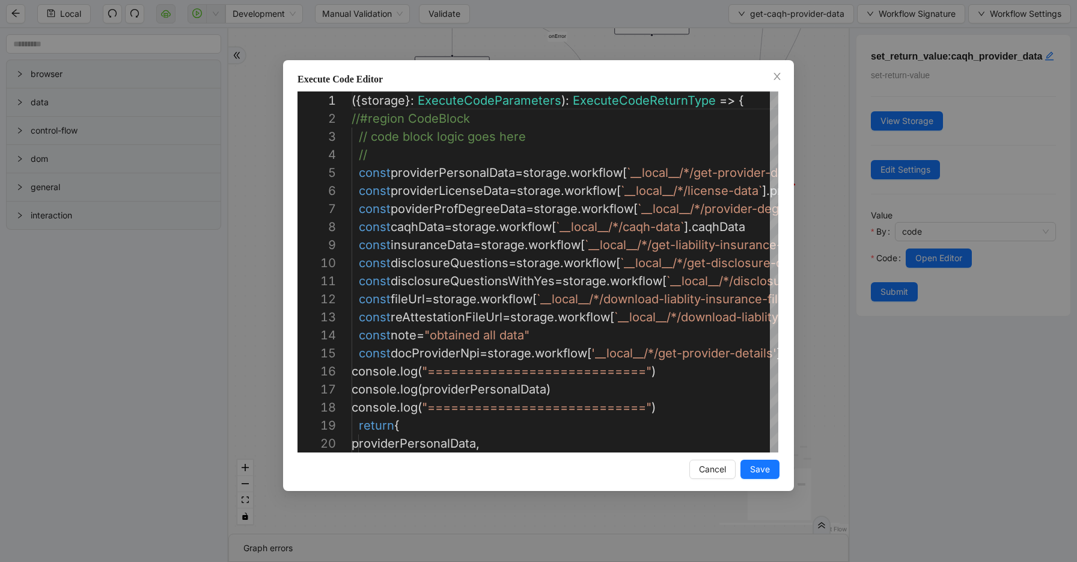
scroll to position [144, 0]
click at [432, 244] on div "({ storage }: ExecuteCodeParameters ): ExecuteCodeReturnType => { //#region Cod…" at bounding box center [759, 569] width 814 height 956
type textarea "**********"
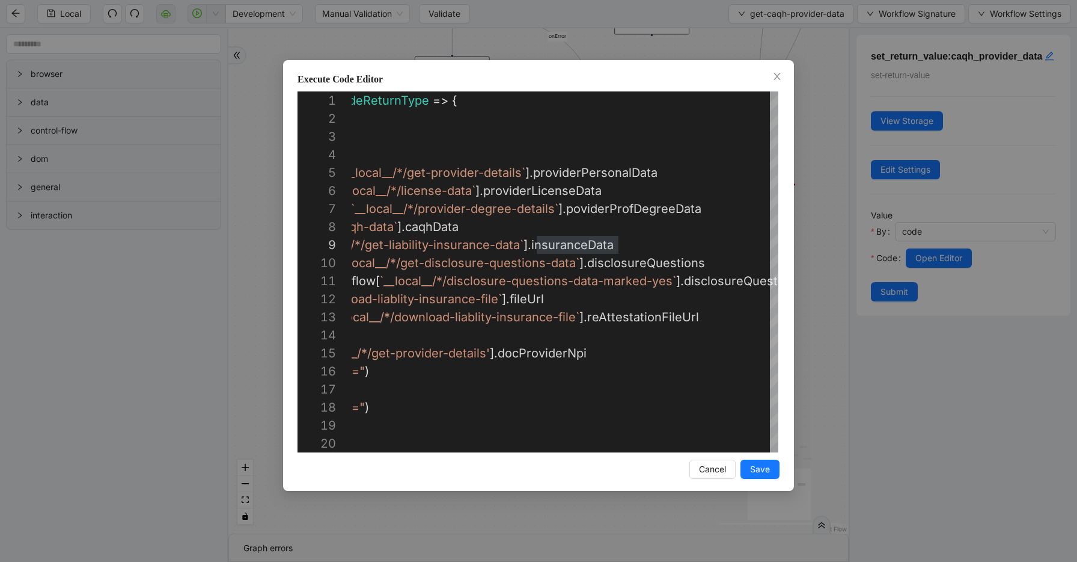
click at [827, 168] on div "Execute Code Editor 1 2 3 4 5 6 7 8 9 10 11 12 13 14 15 16 17 18 19 20 ({ stora…" at bounding box center [538, 281] width 1077 height 562
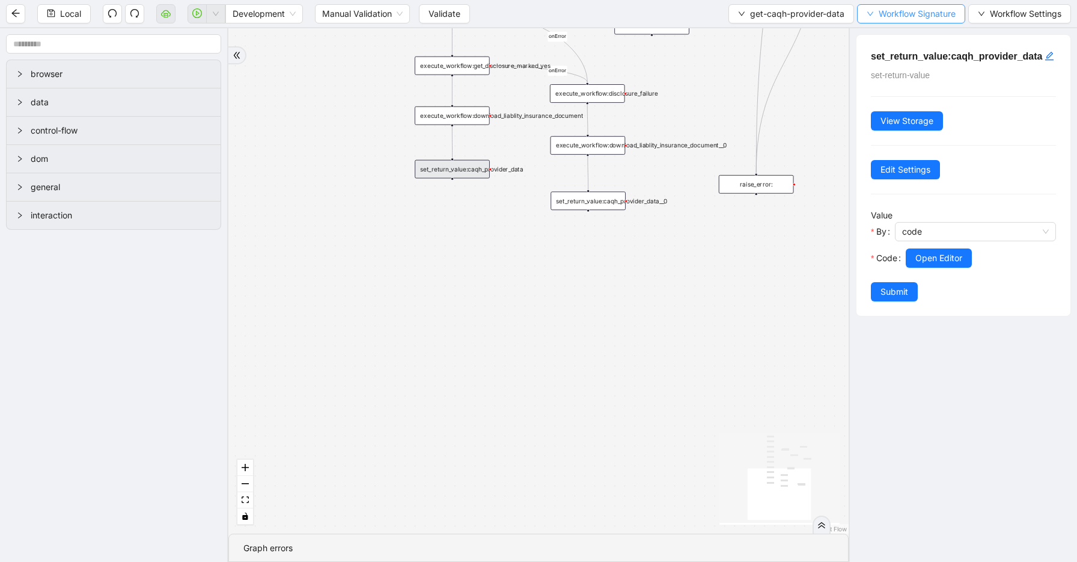
click at [893, 19] on span "Workflow Signature" at bounding box center [917, 13] width 77 height 13
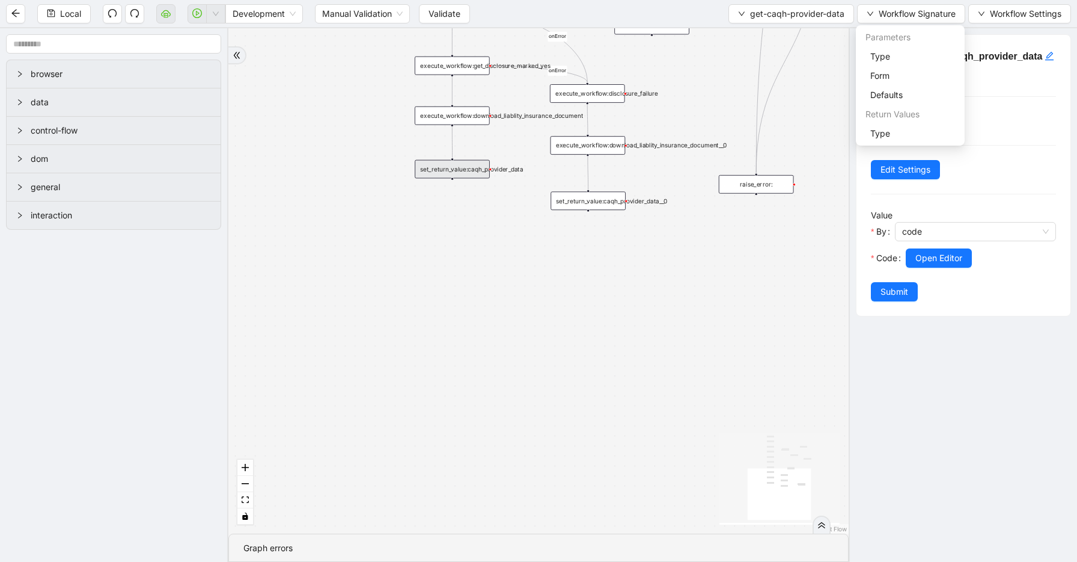
click at [893, 32] on div "Parameters" at bounding box center [911, 37] width 104 height 19
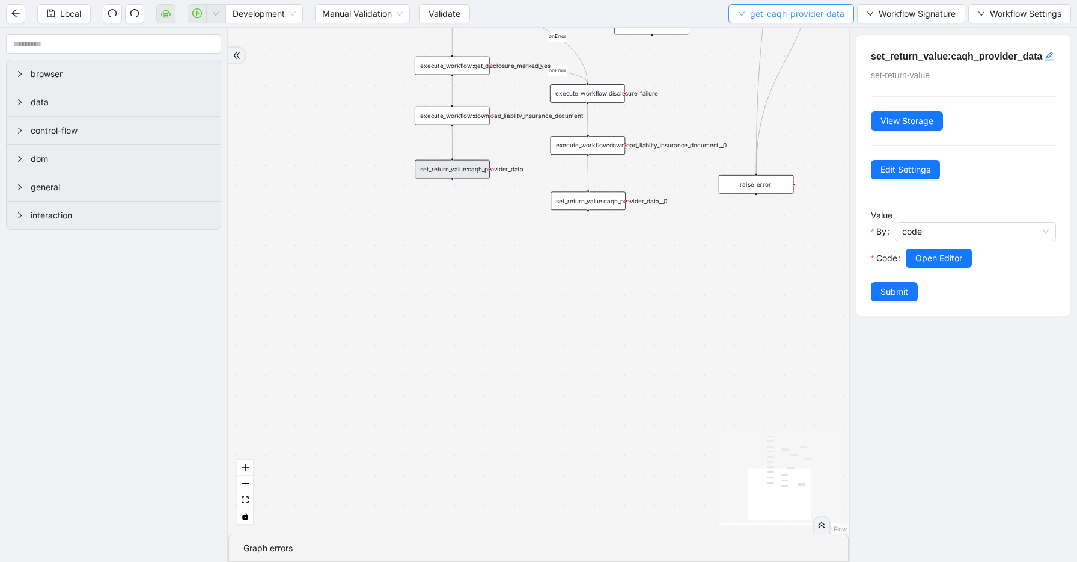
click at [812, 13] on span "get-caqh-provider-data" at bounding box center [797, 13] width 94 height 13
click at [806, 38] on span "Select" at bounding box center [790, 37] width 106 height 13
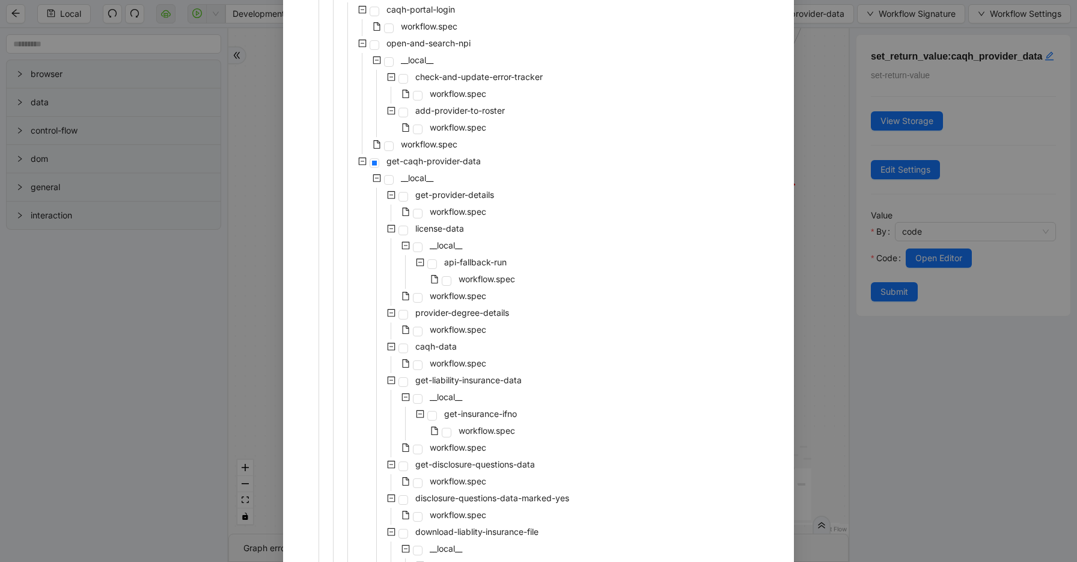
scroll to position [200, 0]
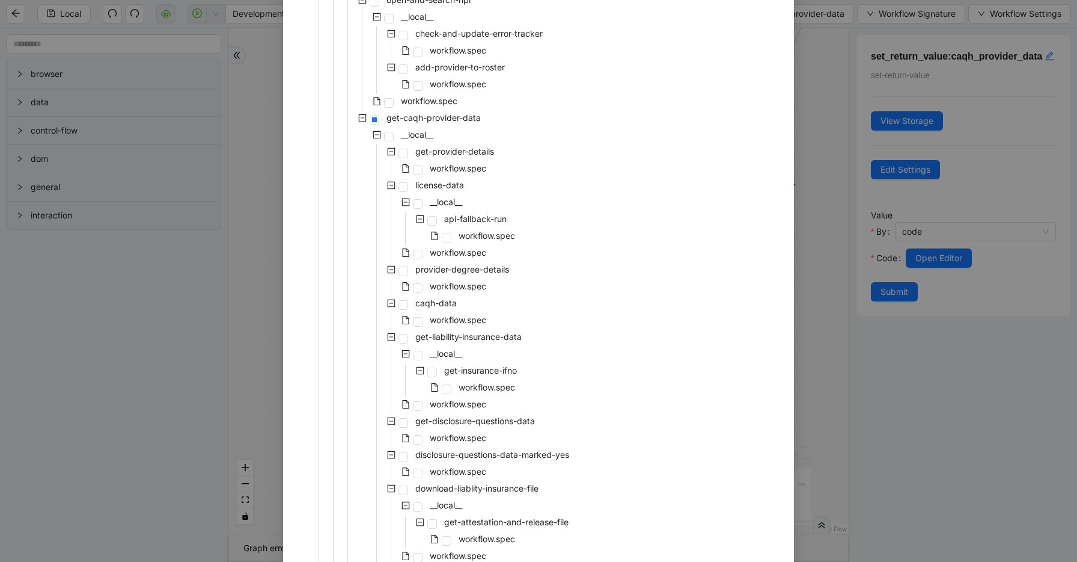
click at [414, 411] on div "workflow.spec" at bounding box center [393, 405] width 191 height 17
click at [421, 404] on span at bounding box center [418, 406] width 10 height 10
click at [448, 387] on span at bounding box center [447, 389] width 10 height 10
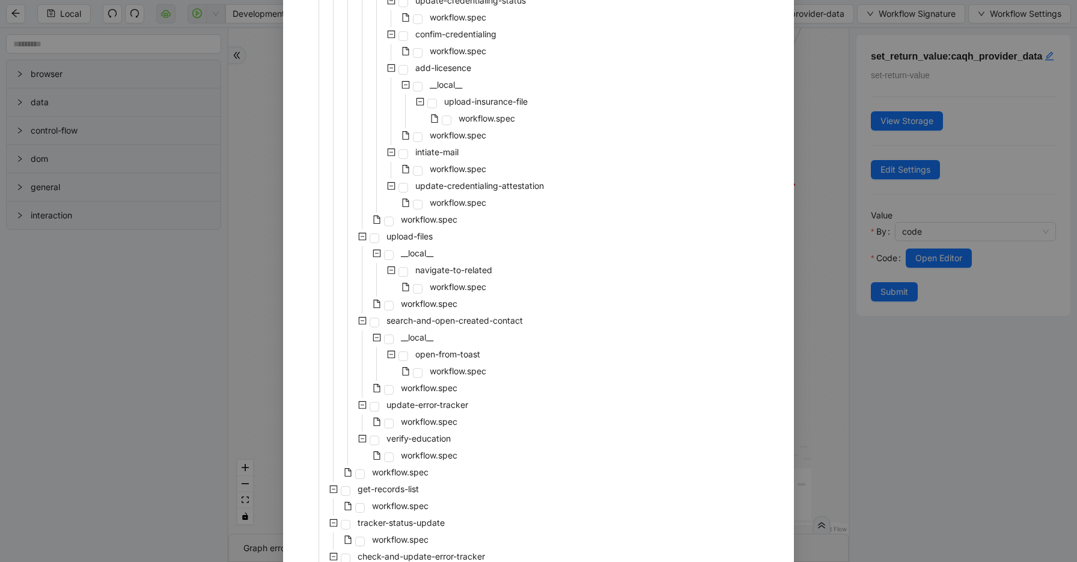
scroll to position [1872, 0]
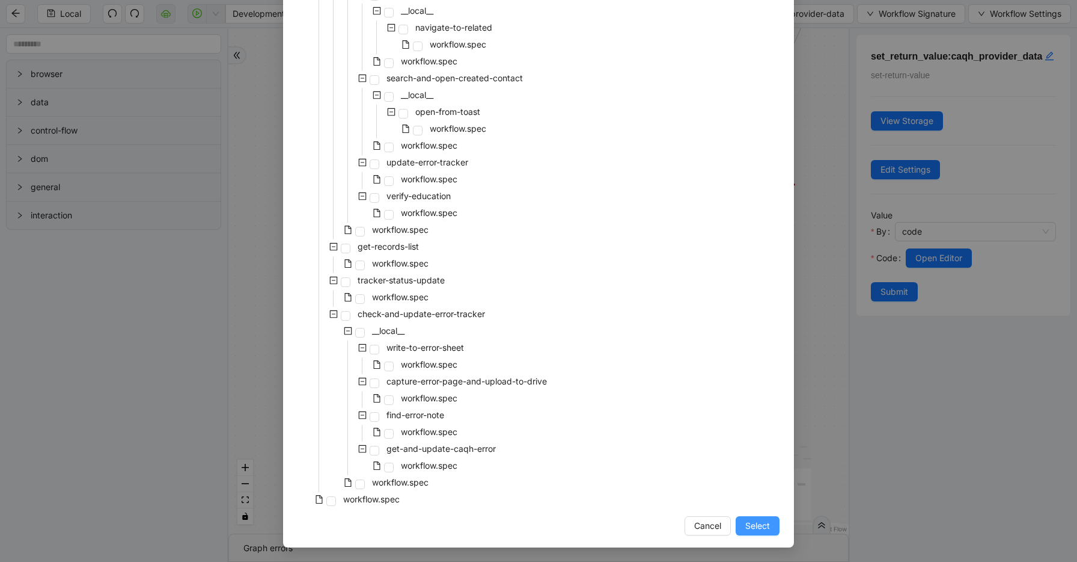
click at [757, 529] on span "Select" at bounding box center [758, 525] width 25 height 13
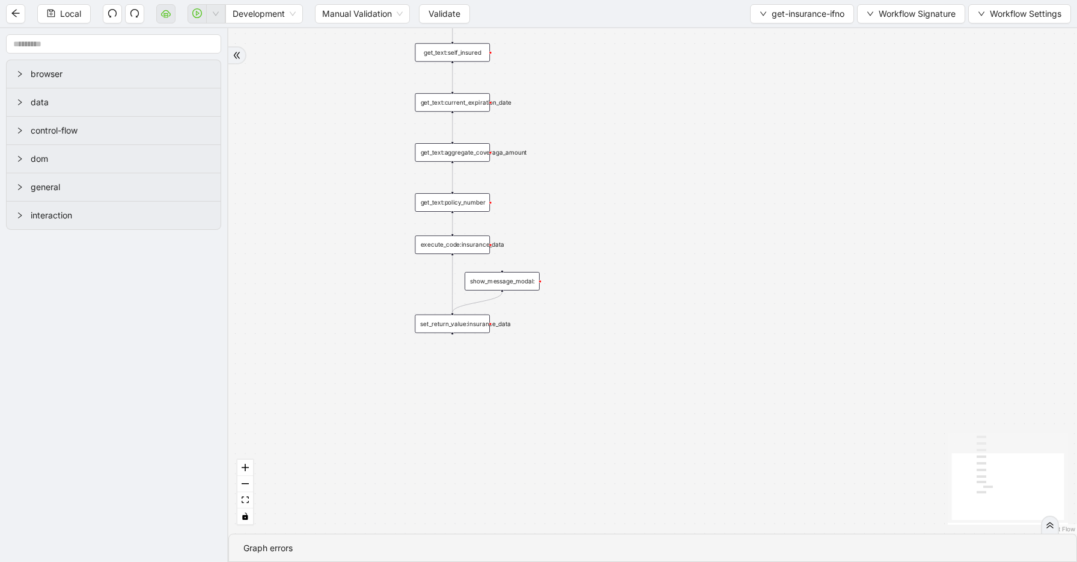
drag, startPoint x: 675, startPoint y: 161, endPoint x: 675, endPoint y: 348, distance: 187.6
click at [675, 348] on div "trigger get_text:coverage_per_occurance show_message_modal: get_text:insurance_…" at bounding box center [652, 280] width 849 height 505
click at [471, 328] on div "set_return_value:insurance_data" at bounding box center [452, 323] width 75 height 19
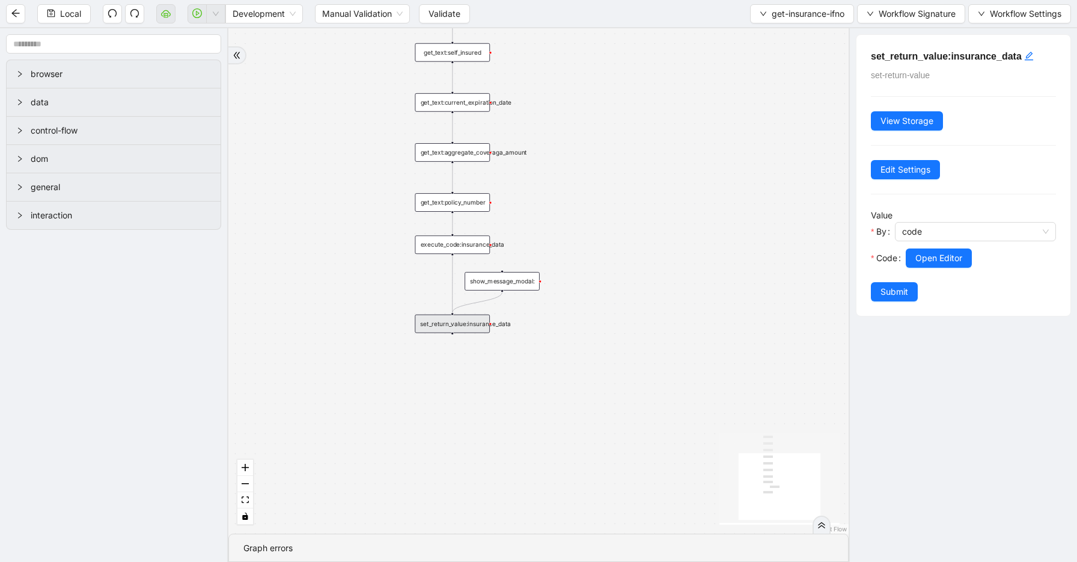
click at [930, 248] on div at bounding box center [975, 244] width 161 height 7
click at [930, 257] on span "Open Editor" at bounding box center [939, 257] width 47 height 13
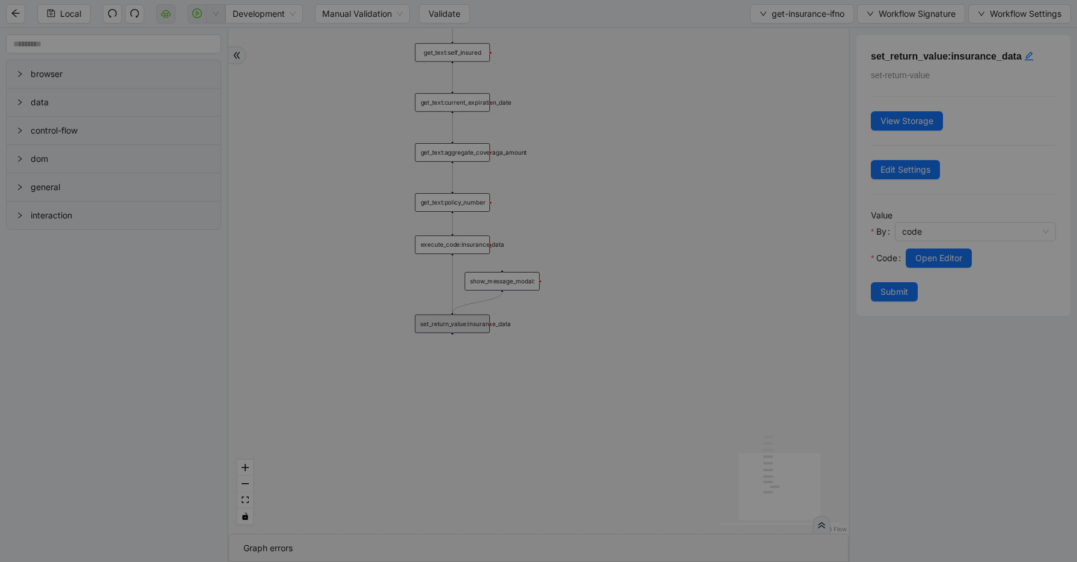
scroll to position [180, 0]
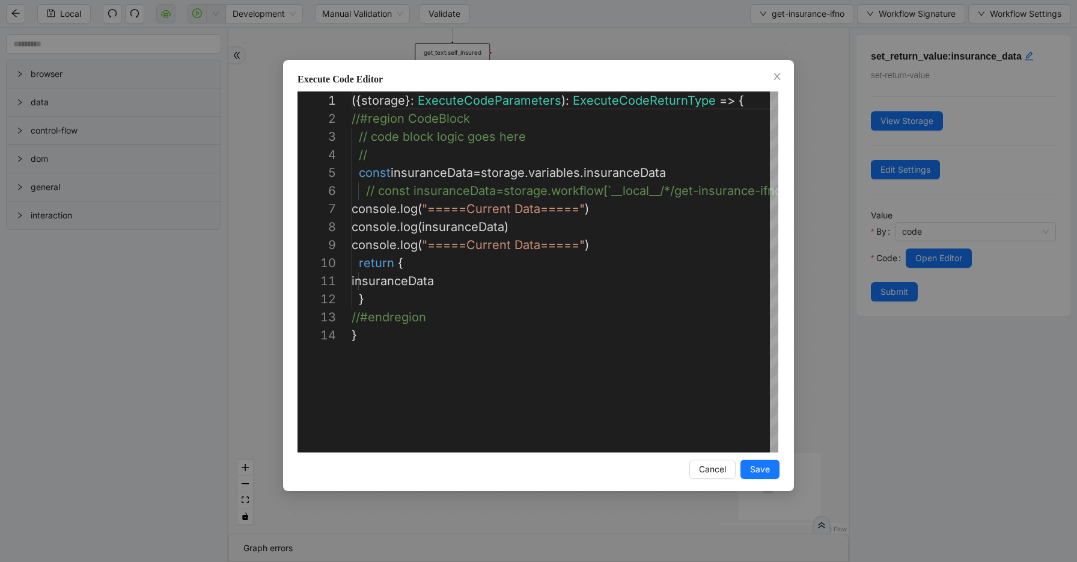
click at [797, 232] on div "**********" at bounding box center [538, 281] width 1077 height 562
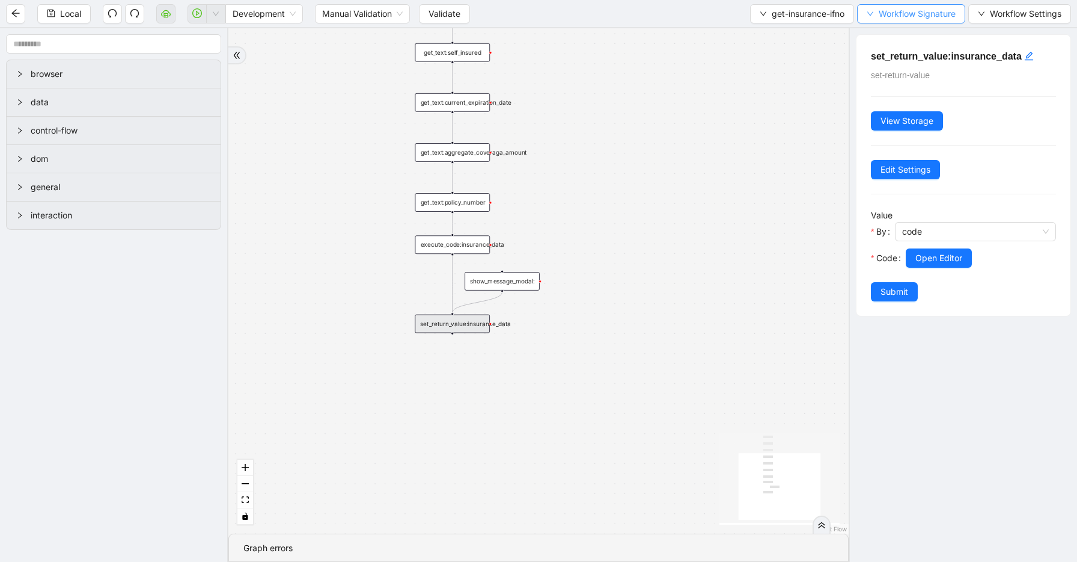
click at [886, 7] on button "Workflow Signature" at bounding box center [911, 13] width 108 height 19
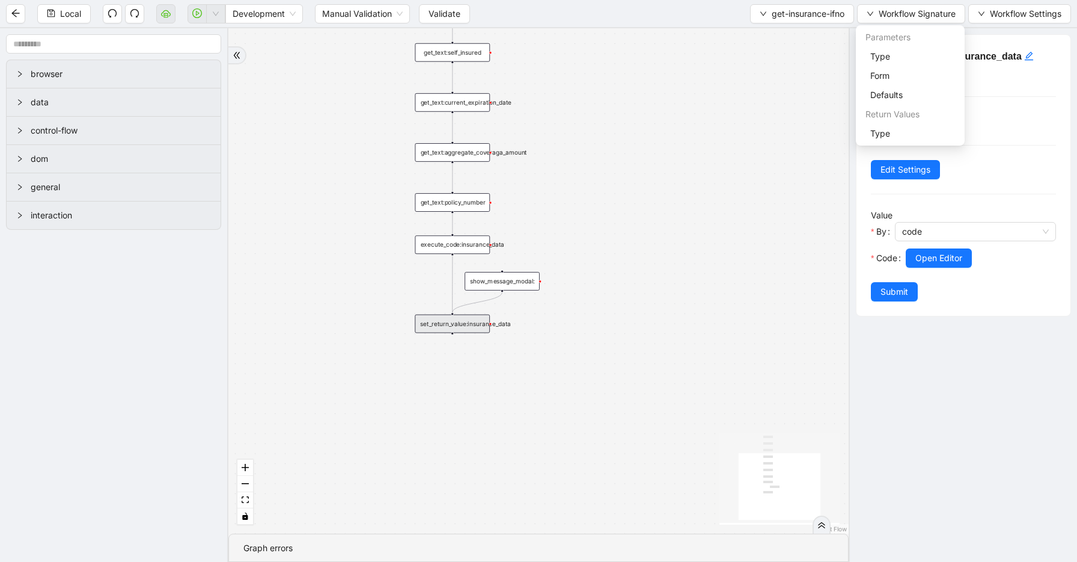
click at [880, 123] on div "Return Values" at bounding box center [911, 114] width 104 height 19
click at [879, 130] on span "Type" at bounding box center [911, 133] width 80 height 13
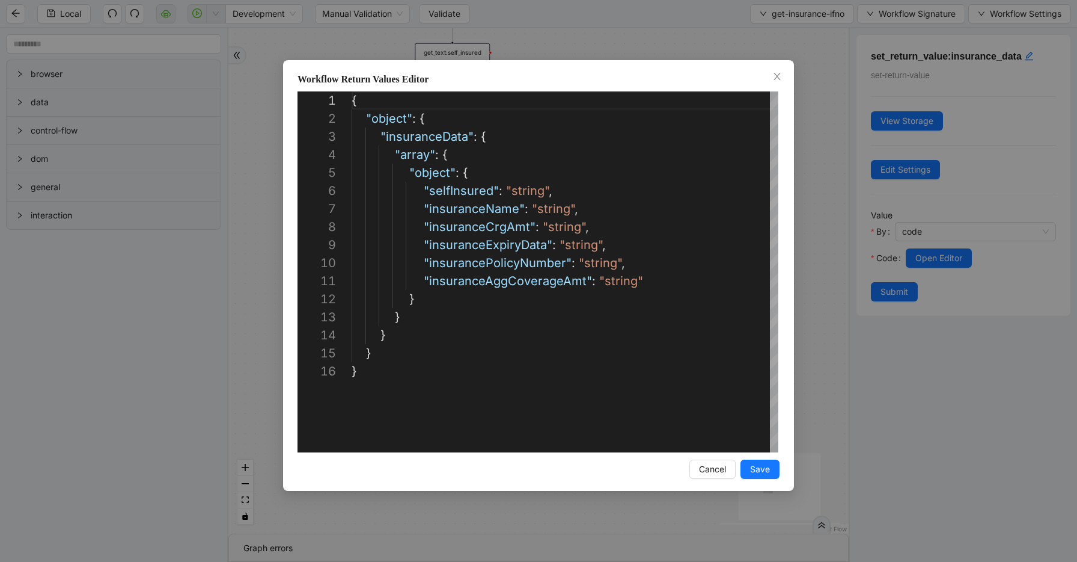
click at [802, 143] on div "Workflow Return Values Editor 1 2 3 4 5 6 7 8 9 10 11 12 13 14 15 16 { "object"…" at bounding box center [538, 281] width 1077 height 562
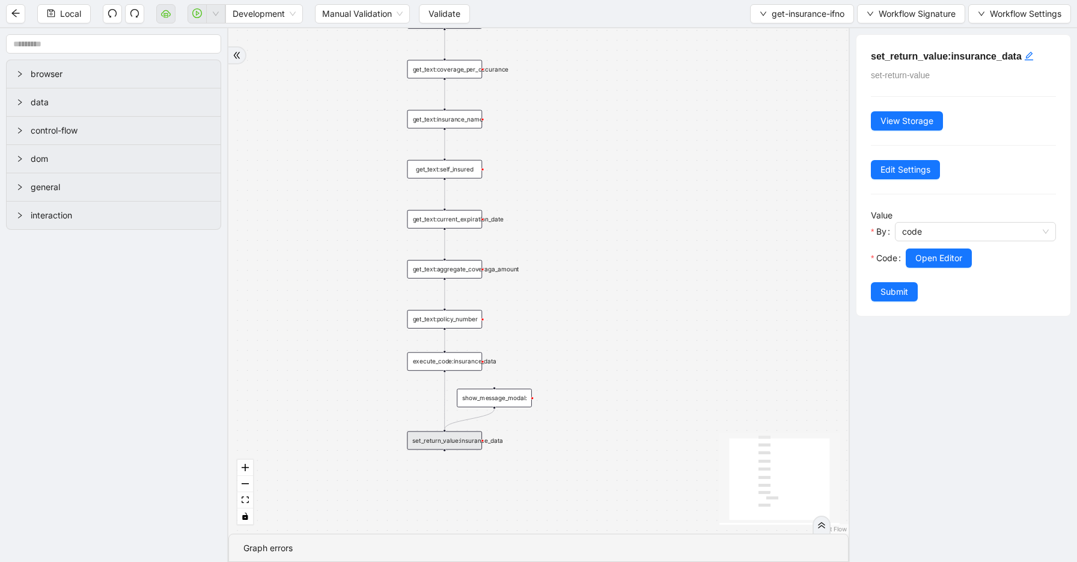
drag, startPoint x: 649, startPoint y: 68, endPoint x: 641, endPoint y: 184, distance: 116.3
click at [641, 184] on div "trigger get_text:coverage_per_occurance show_message_modal: get_text:insurance_…" at bounding box center [538, 280] width 621 height 505
click at [453, 167] on div "get_text:self_insured" at bounding box center [445, 169] width 75 height 19
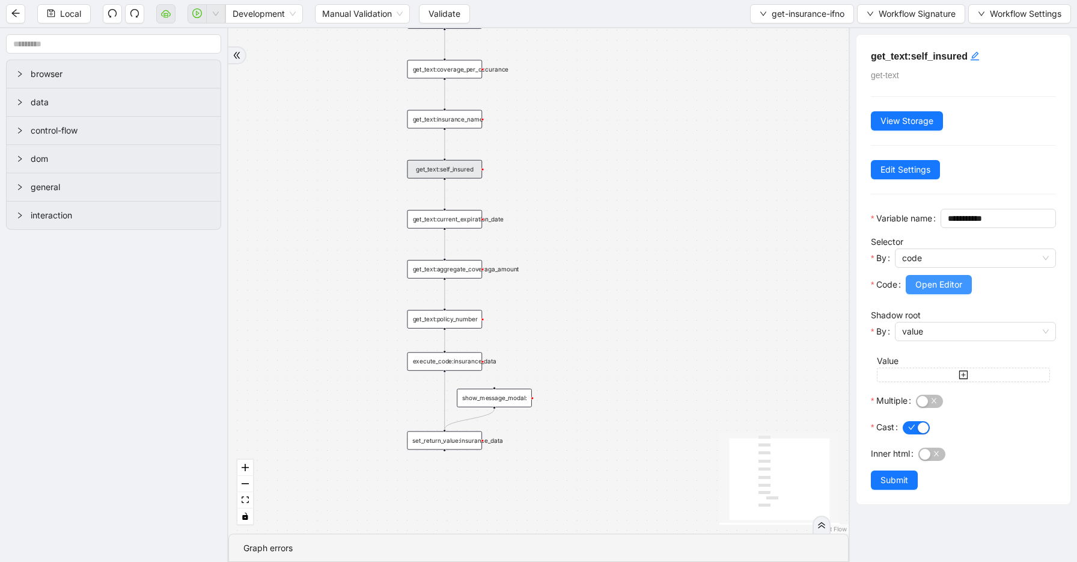
click at [927, 294] on button "Open Editor" at bounding box center [939, 284] width 66 height 19
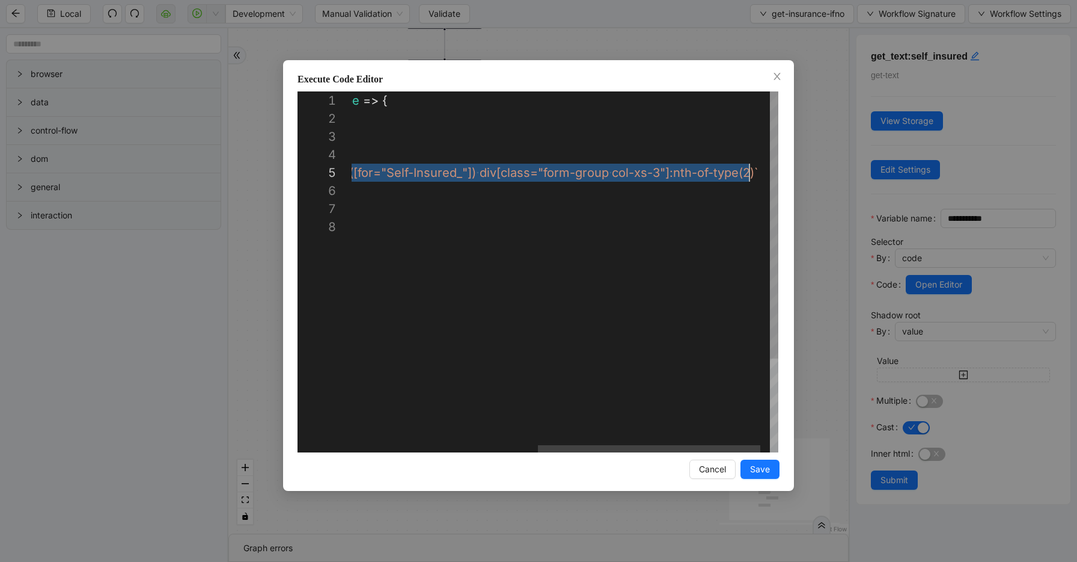
scroll to position [72, 759]
drag, startPoint x: 536, startPoint y: 176, endPoint x: 755, endPoint y: 175, distance: 218.9
click at [827, 54] on div "**********" at bounding box center [538, 281] width 1077 height 562
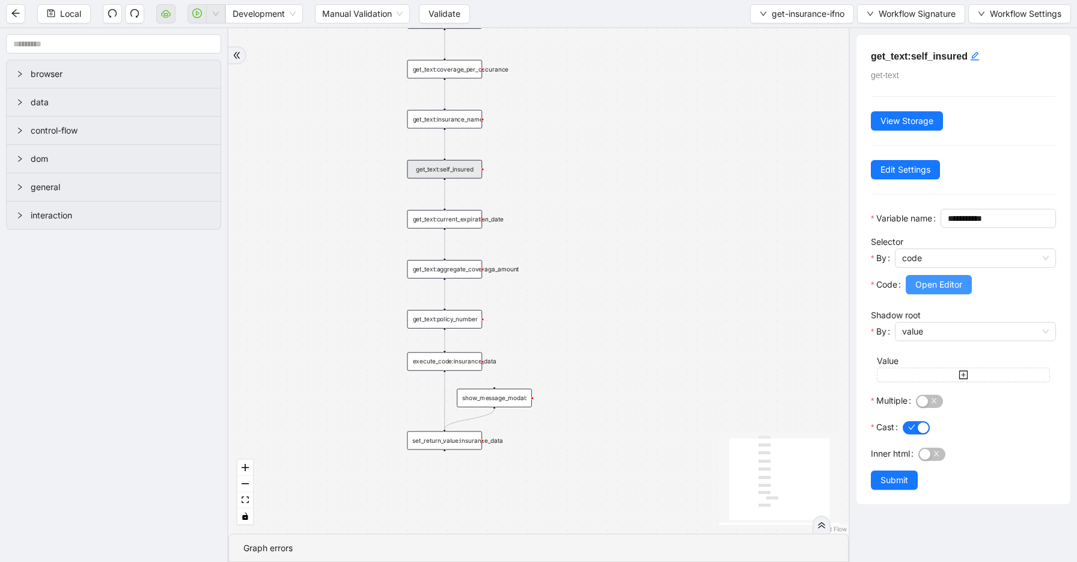
click at [930, 291] on span "Open Editor" at bounding box center [939, 284] width 47 height 13
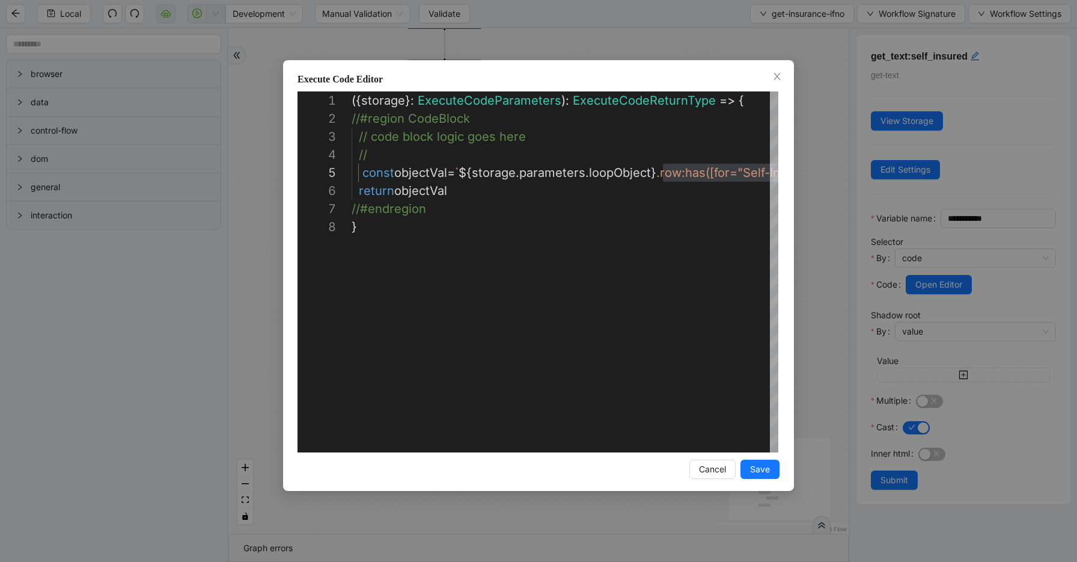
click at [786, 51] on div "**********" at bounding box center [538, 281] width 1077 height 562
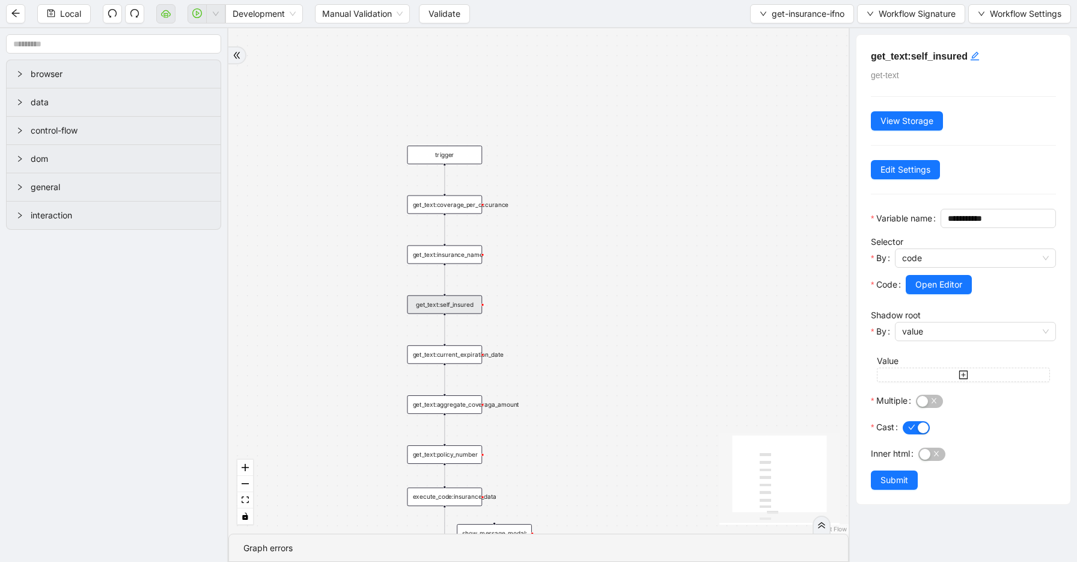
drag, startPoint x: 738, startPoint y: 99, endPoint x: 738, endPoint y: 234, distance: 135.3
click at [738, 234] on div "trigger get_text:coverage_per_occurance show_message_modal: get_text:insurance_…" at bounding box center [538, 280] width 621 height 505
click at [774, 13] on span "get-insurance-ifno" at bounding box center [808, 13] width 73 height 13
click at [772, 39] on span "Select" at bounding box center [800, 37] width 87 height 13
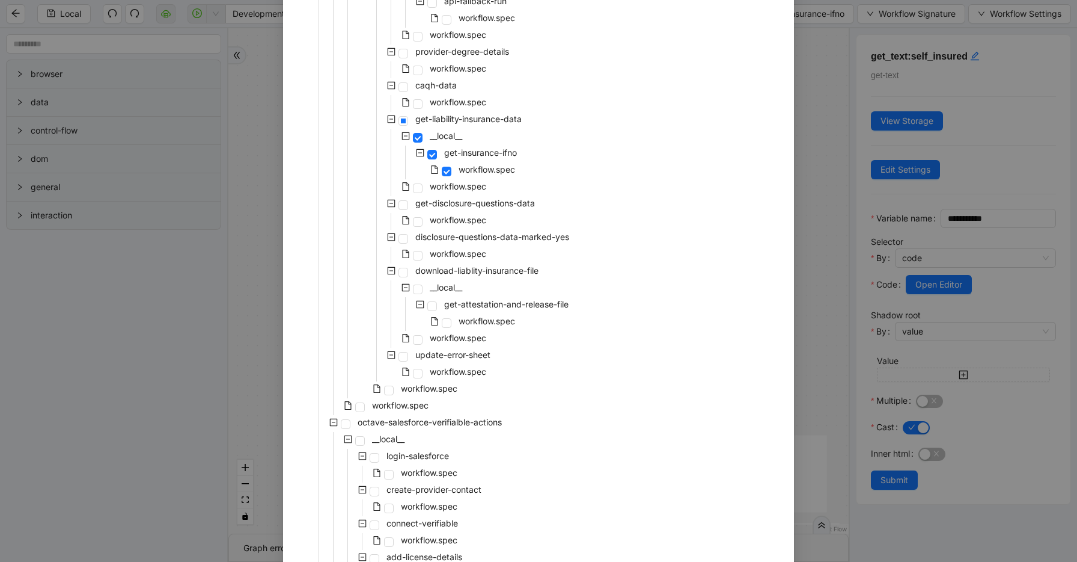
scroll to position [550, 0]
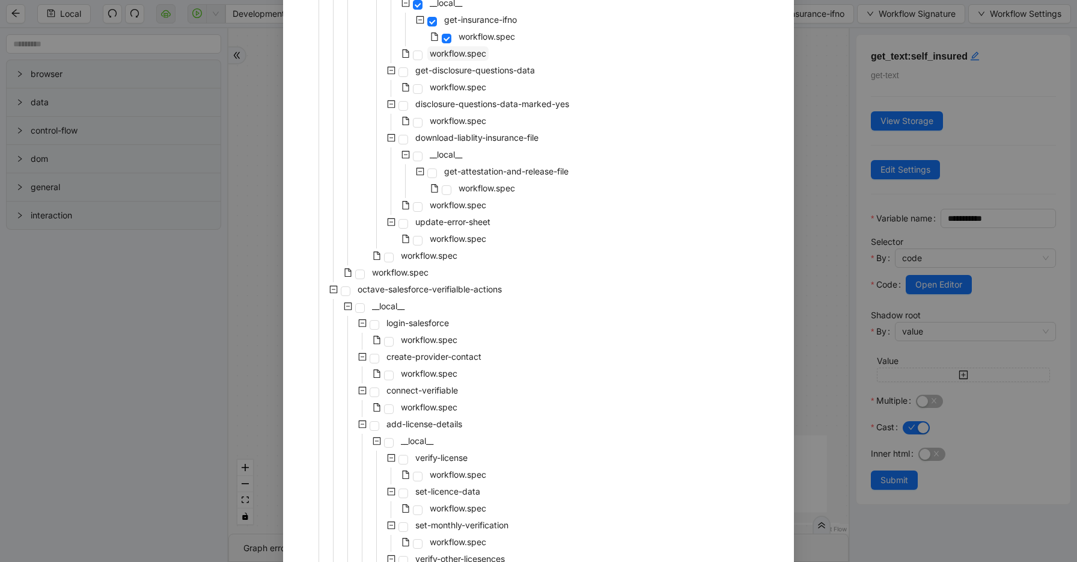
click at [449, 55] on span "workflow.spec" at bounding box center [458, 53] width 57 height 10
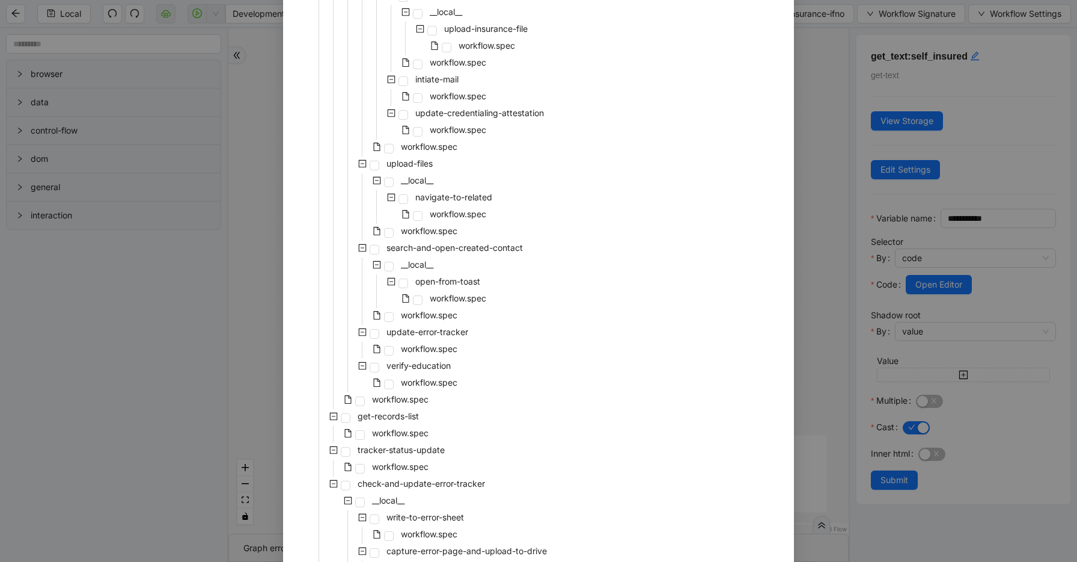
scroll to position [1872, 0]
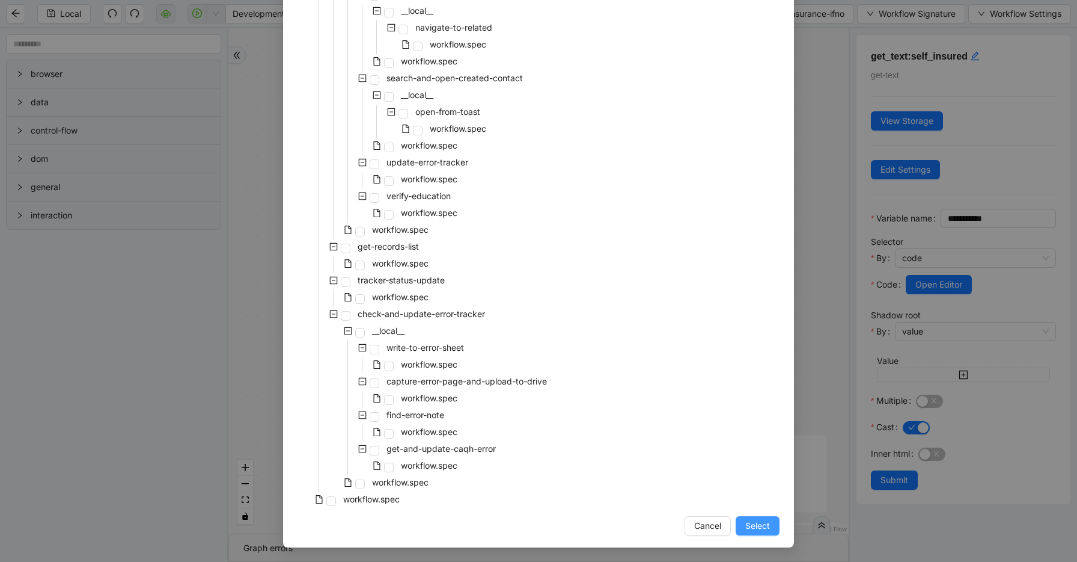
click at [753, 533] on button "Select" at bounding box center [758, 525] width 44 height 19
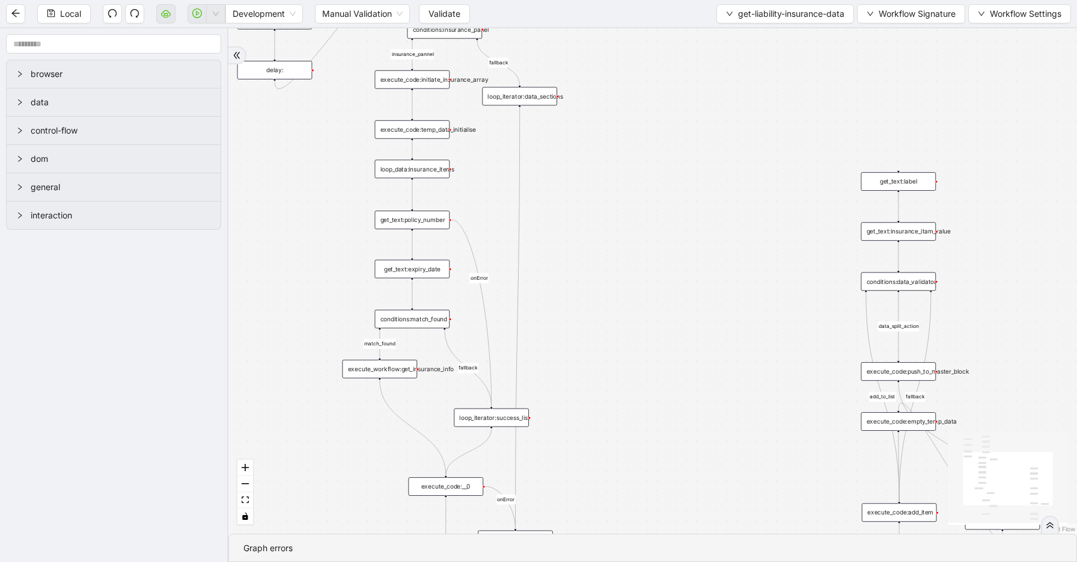
drag, startPoint x: 696, startPoint y: 478, endPoint x: 696, endPoint y: 193, distance: 285.0
click at [696, 193] on div "insurance_pannel add_to_list data_split_action fallback fallback match_found fa…" at bounding box center [652, 280] width 849 height 505
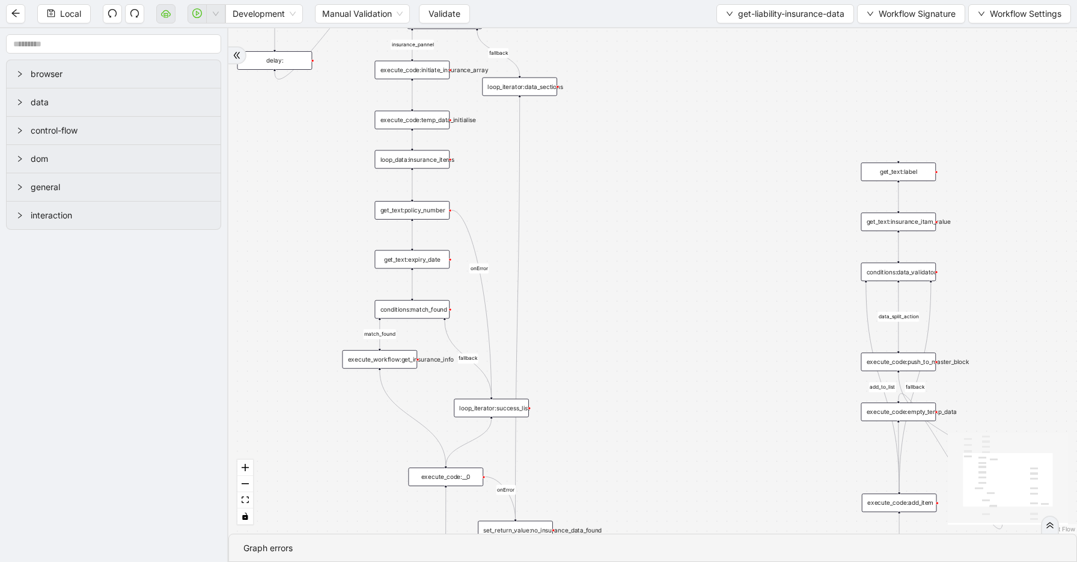
drag, startPoint x: 696, startPoint y: 193, endPoint x: 696, endPoint y: 366, distance: 172.6
click at [696, 366] on div "insurance_pannel add_to_list data_split_action fallback fallback match_found fa…" at bounding box center [652, 280] width 849 height 505
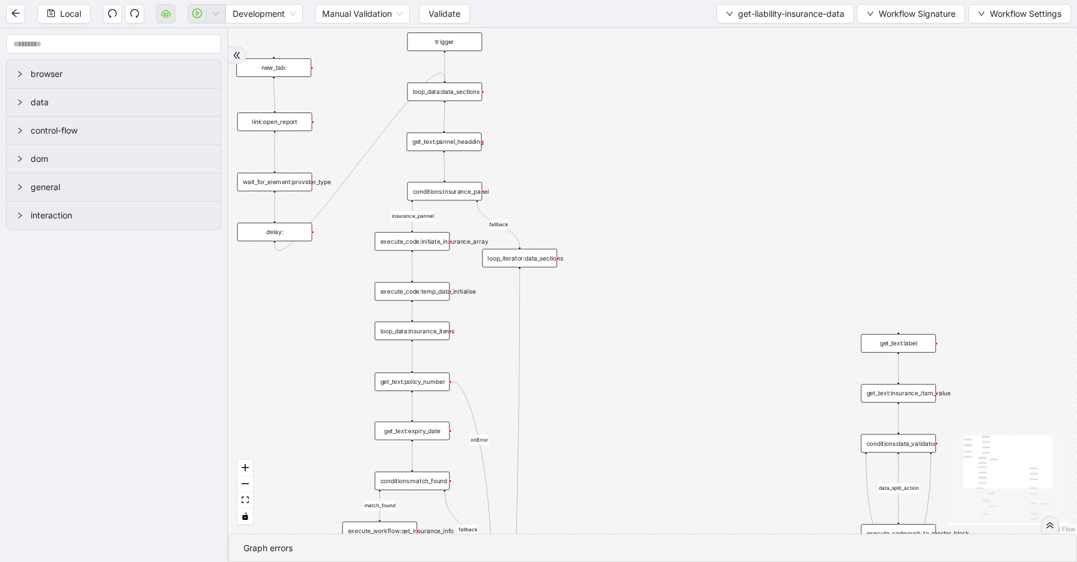
click at [447, 91] on div "loop_data:data_sections" at bounding box center [445, 91] width 75 height 19
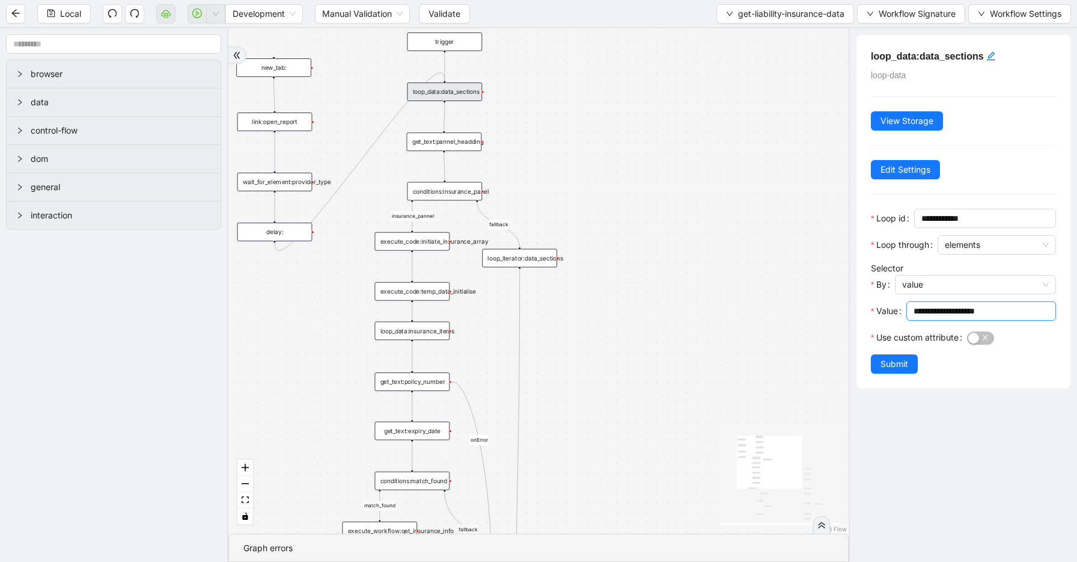
click at [1003, 314] on input "**********" at bounding box center [980, 310] width 133 height 13
click at [732, 20] on button "get-liability-insurance-data" at bounding box center [786, 13] width 138 height 19
click at [731, 36] on span "Select" at bounding box center [783, 37] width 121 height 13
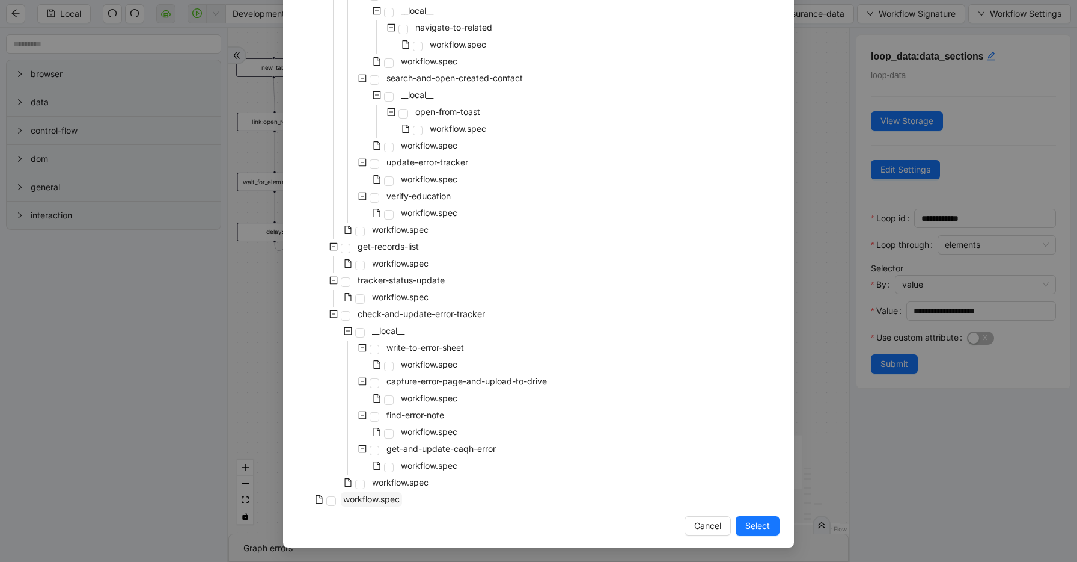
click at [395, 500] on span "workflow.spec" at bounding box center [371, 499] width 57 height 10
click at [761, 526] on span "Select" at bounding box center [758, 525] width 25 height 13
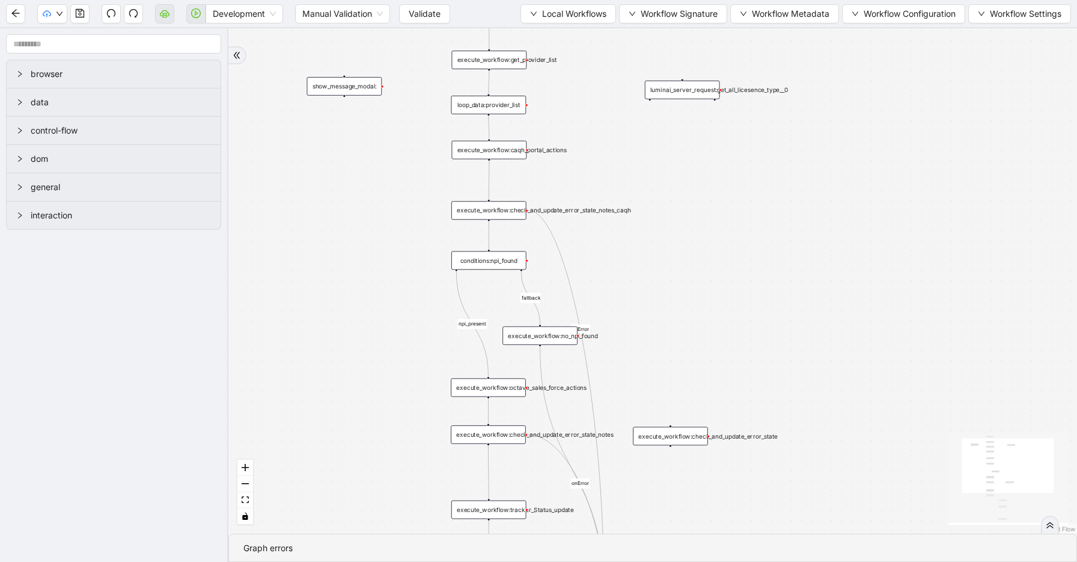
drag, startPoint x: 589, startPoint y: 294, endPoint x: 666, endPoint y: 241, distance: 93.7
click at [666, 241] on div "Continue Workflow fallback npi_present onError onError trigger execute_workflow…" at bounding box center [652, 280] width 849 height 505
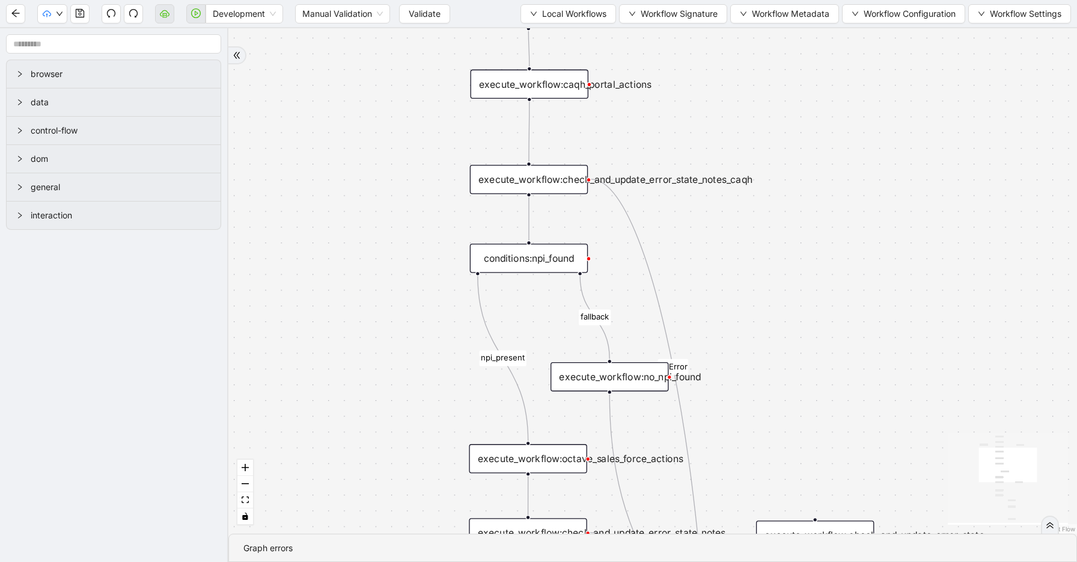
drag, startPoint x: 671, startPoint y: 223, endPoint x: 734, endPoint y: 236, distance: 64.4
click at [737, 236] on div "Continue Workflow fallback npi_present onError onError trigger execute_workflow…" at bounding box center [652, 280] width 849 height 505
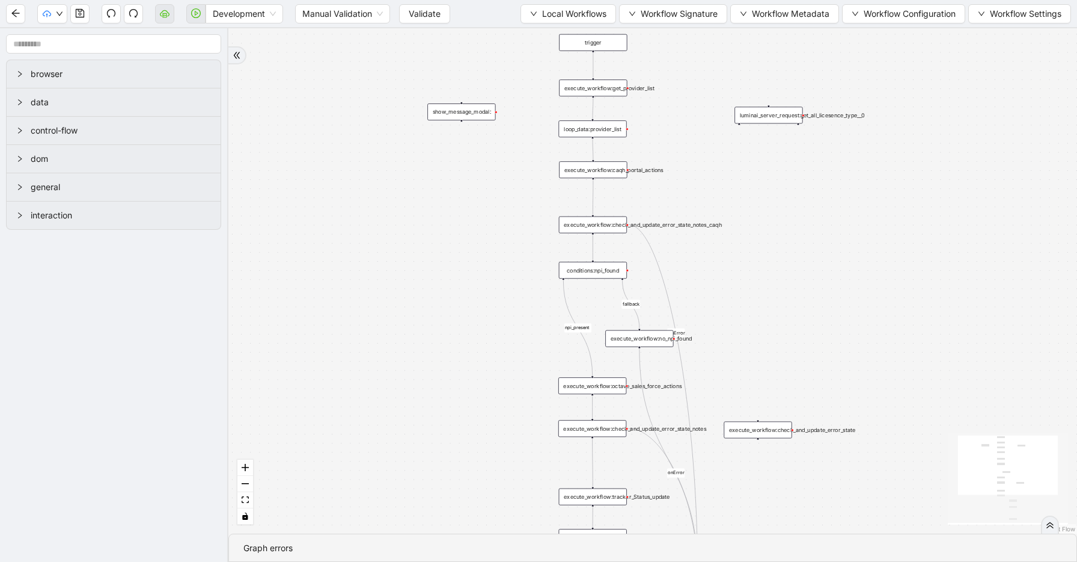
drag, startPoint x: 765, startPoint y: 247, endPoint x: 716, endPoint y: 264, distance: 52.7
click at [716, 264] on div "Continue Workflow fallback npi_present onError onError trigger execute_workflow…" at bounding box center [652, 280] width 849 height 505
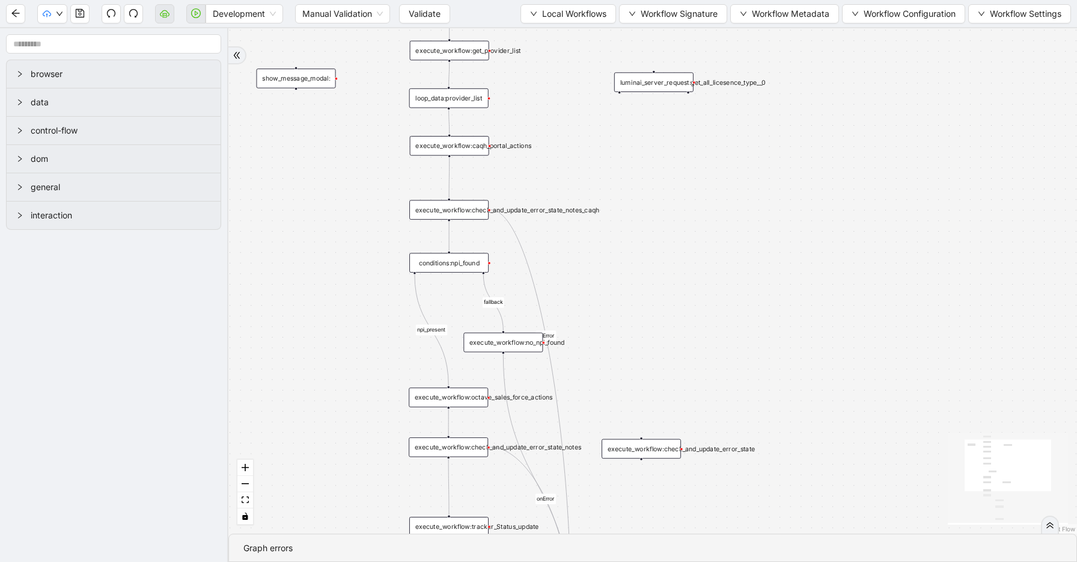
drag, startPoint x: 744, startPoint y: 262, endPoint x: 665, endPoint y: 242, distance: 81.4
click at [665, 242] on div "Continue Workflow fallback npi_present onError onError trigger execute_workflow…" at bounding box center [652, 280] width 849 height 505
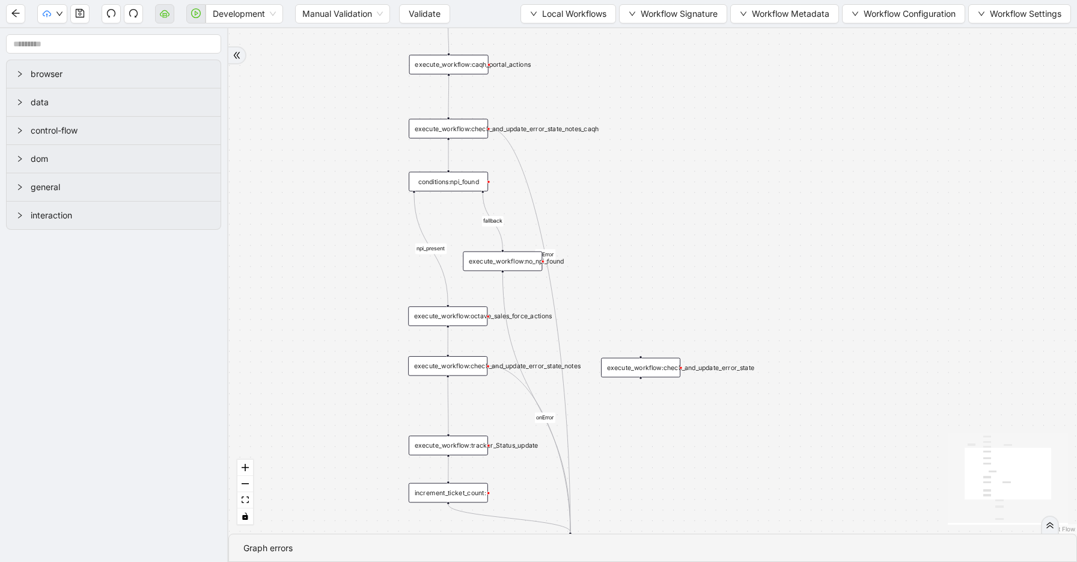
drag, startPoint x: 666, startPoint y: 280, endPoint x: 666, endPoint y: 197, distance: 83.0
click at [666, 197] on div "Continue Workflow fallback npi_present onError onError trigger execute_workflow…" at bounding box center [652, 280] width 849 height 505
click at [553, 16] on span "Local Workflows" at bounding box center [574, 13] width 64 height 13
click at [553, 32] on span "Select" at bounding box center [565, 37] width 77 height 13
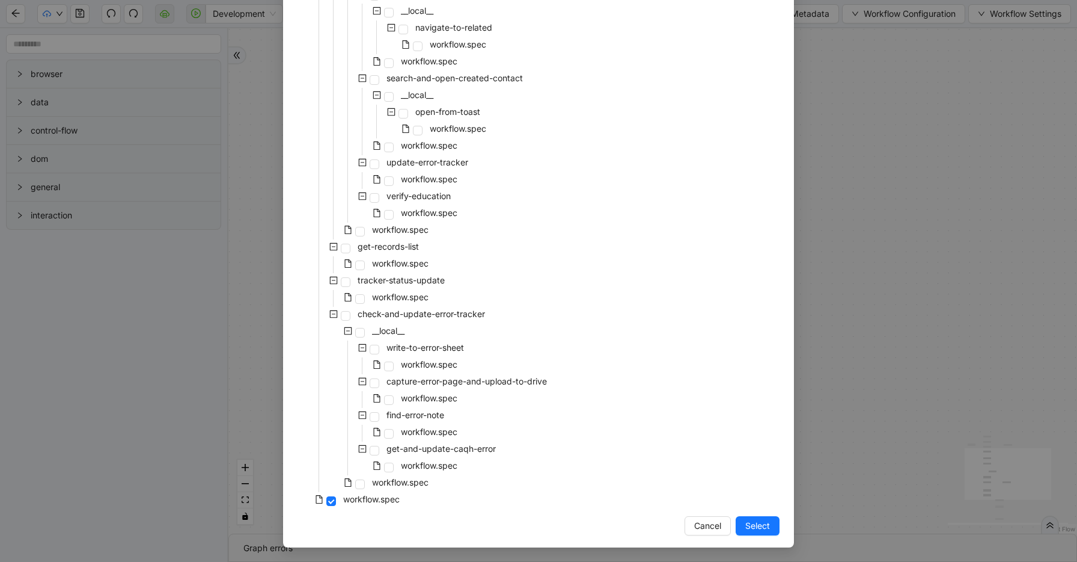
scroll to position [256, 0]
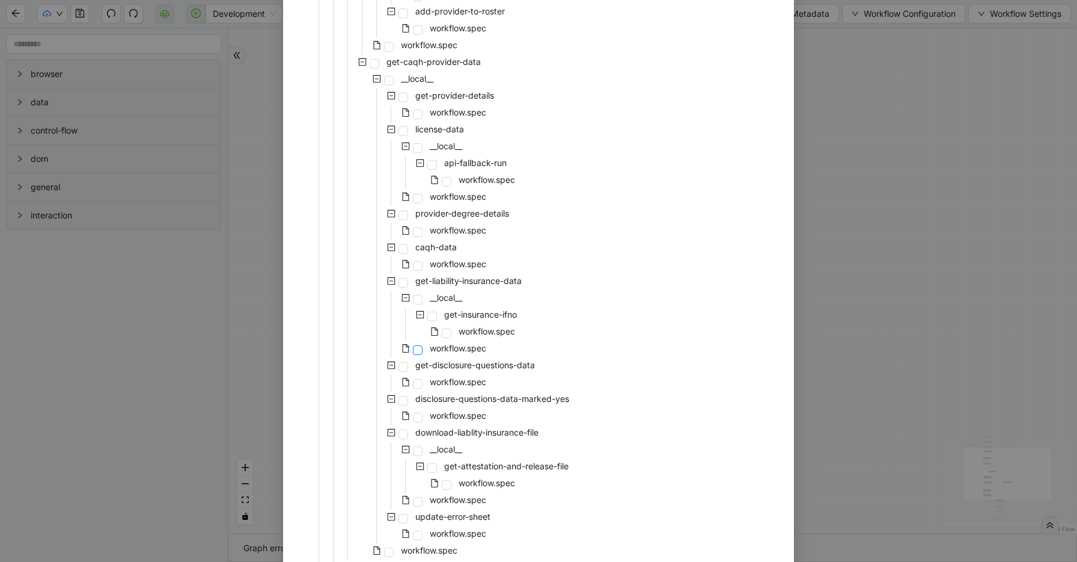
click at [418, 349] on span at bounding box center [418, 350] width 10 height 10
click at [443, 334] on span at bounding box center [447, 333] width 10 height 10
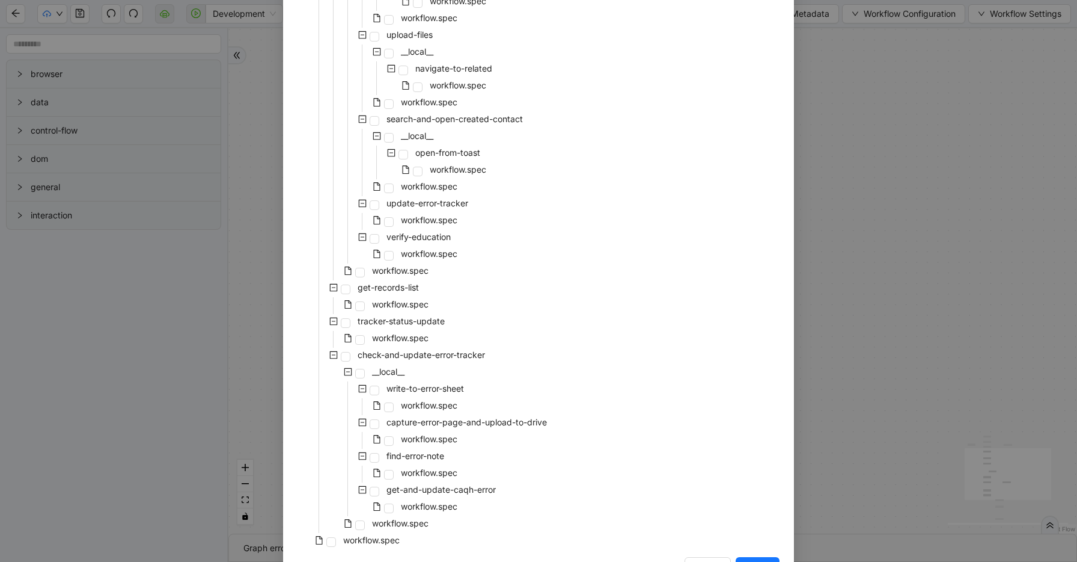
scroll to position [1872, 0]
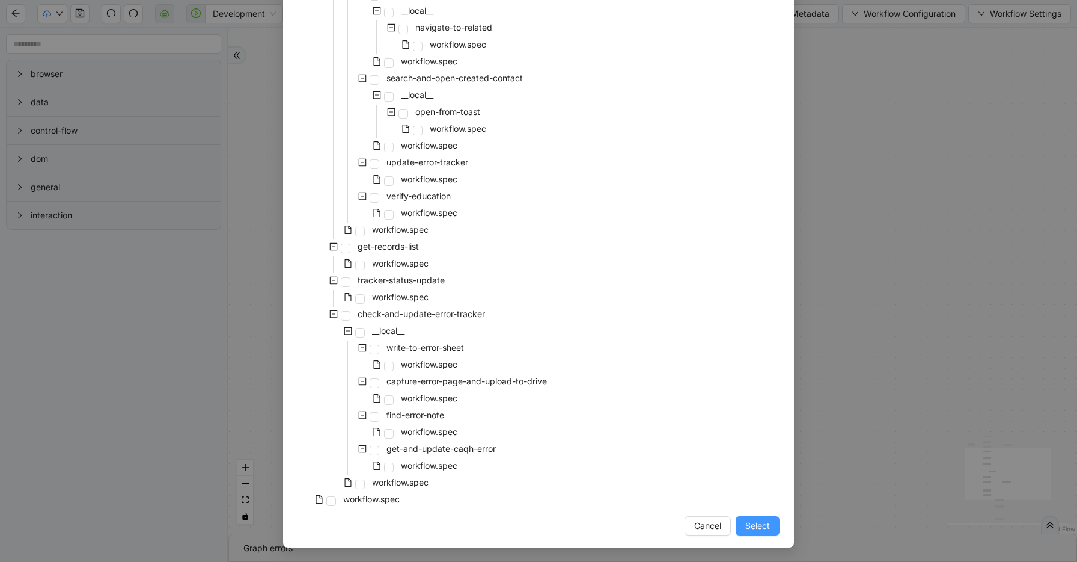
click at [758, 529] on span "Select" at bounding box center [758, 525] width 25 height 13
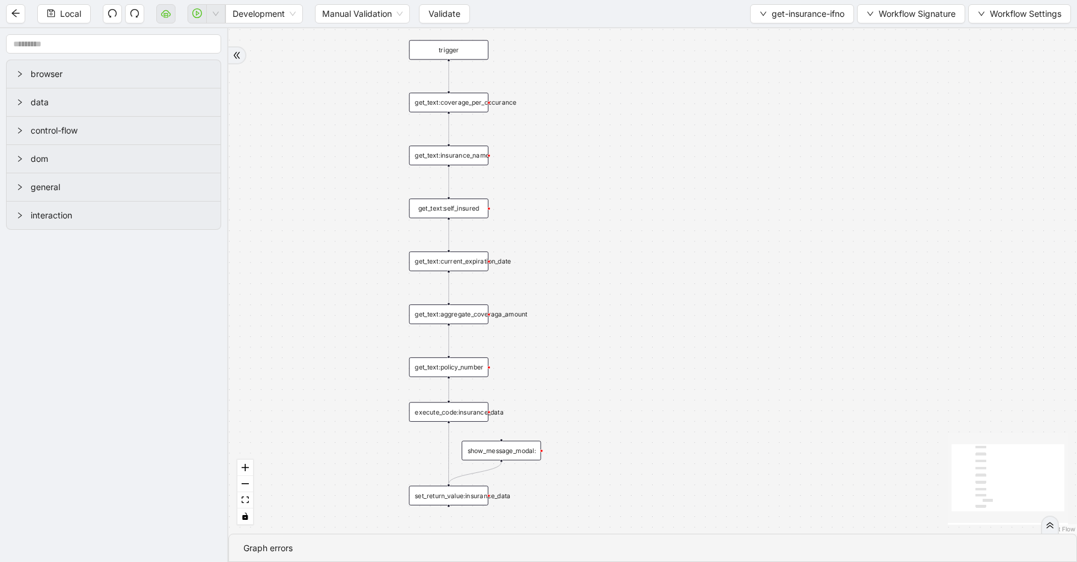
drag, startPoint x: 610, startPoint y: 273, endPoint x: 610, endPoint y: 409, distance: 135.9
click at [610, 409] on div "trigger get_text:coverage_per_occurance show_message_modal: get_text:insurance_…" at bounding box center [652, 280] width 849 height 505
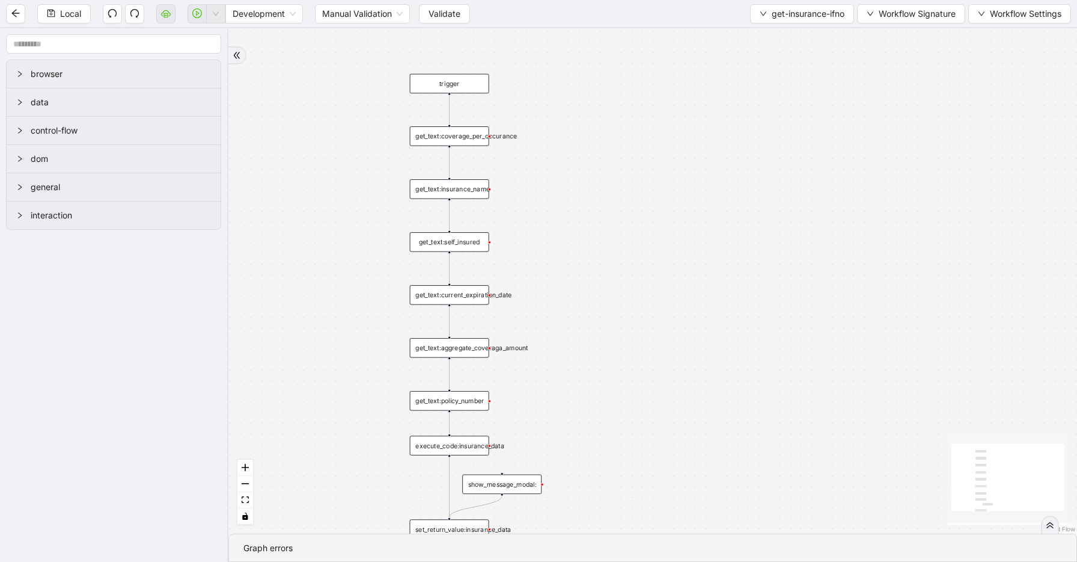
drag, startPoint x: 565, startPoint y: 182, endPoint x: 566, endPoint y: 218, distance: 35.5
click at [566, 218] on div "trigger get_text:coverage_per_occurance show_message_modal: get_text:insurance_…" at bounding box center [652, 280] width 849 height 505
click at [483, 199] on div "trigger get_text:coverage_per_occurance show_message_modal: get_text:insurance_…" at bounding box center [652, 280] width 849 height 505
click at [477, 188] on div "get_text:insurance_name" at bounding box center [449, 189] width 79 height 20
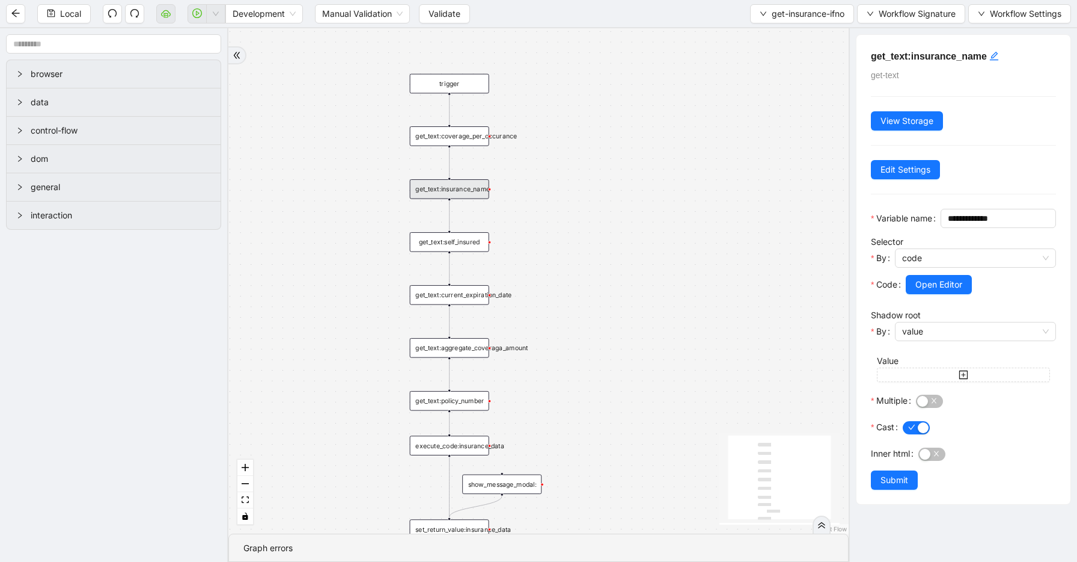
click at [465, 240] on div "get_text:self_insured" at bounding box center [449, 242] width 79 height 20
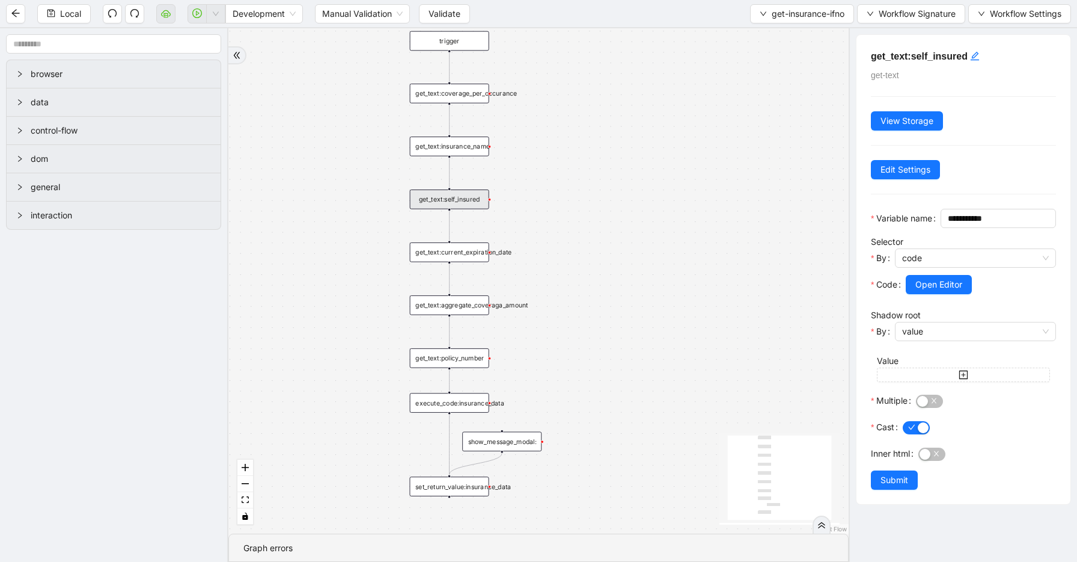
drag, startPoint x: 575, startPoint y: 278, endPoint x: 569, endPoint y: 235, distance: 43.0
click at [574, 235] on div "trigger get_text:coverage_per_occurance show_message_modal: get_text:insurance_…" at bounding box center [538, 280] width 621 height 505
click at [466, 257] on div "get_text:current_expiration_date" at bounding box center [448, 252] width 79 height 20
click at [474, 305] on div "get_text:aggregate_coveraga_amount" at bounding box center [448, 305] width 79 height 20
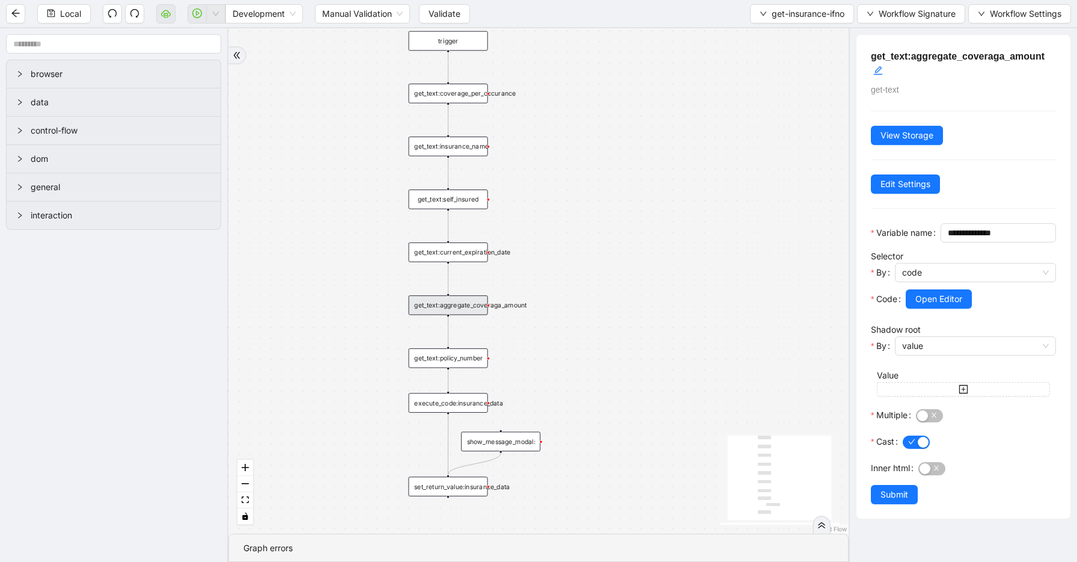
click at [469, 205] on div "get_text:self_insured" at bounding box center [448, 199] width 79 height 20
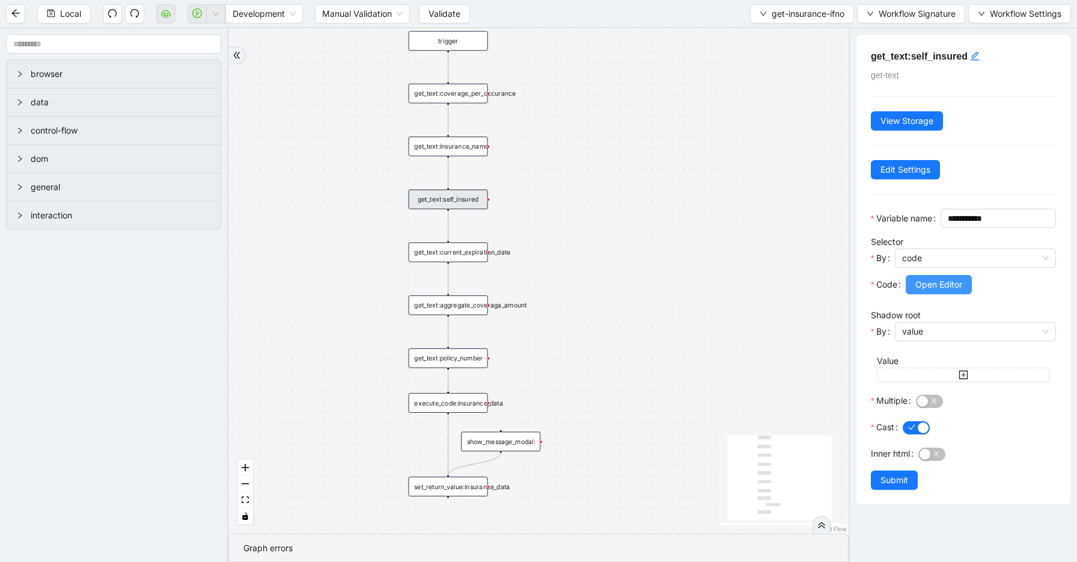
click at [913, 294] on button "Open Editor" at bounding box center [939, 284] width 66 height 19
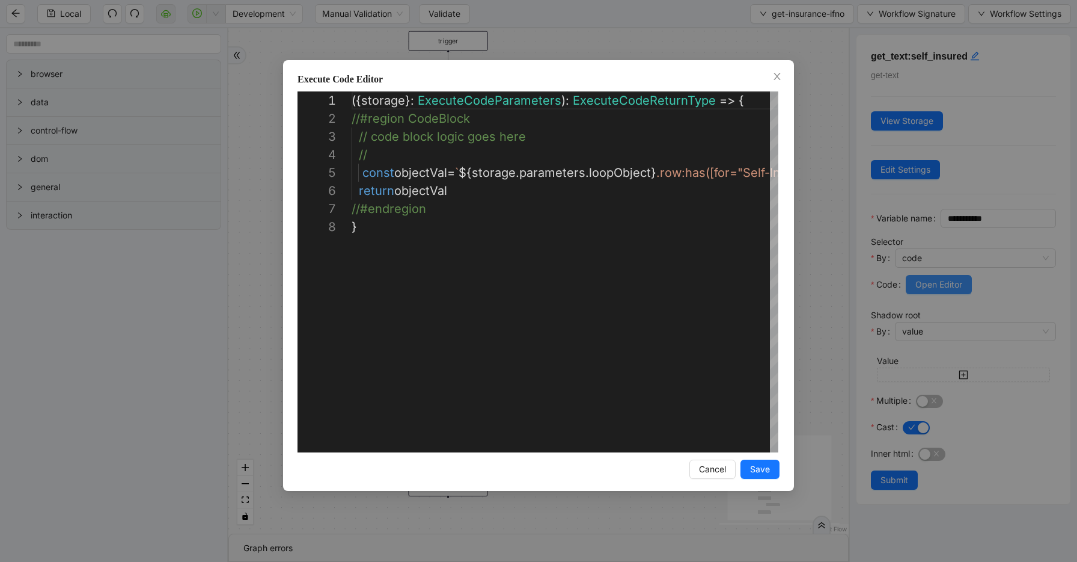
scroll to position [126, 0]
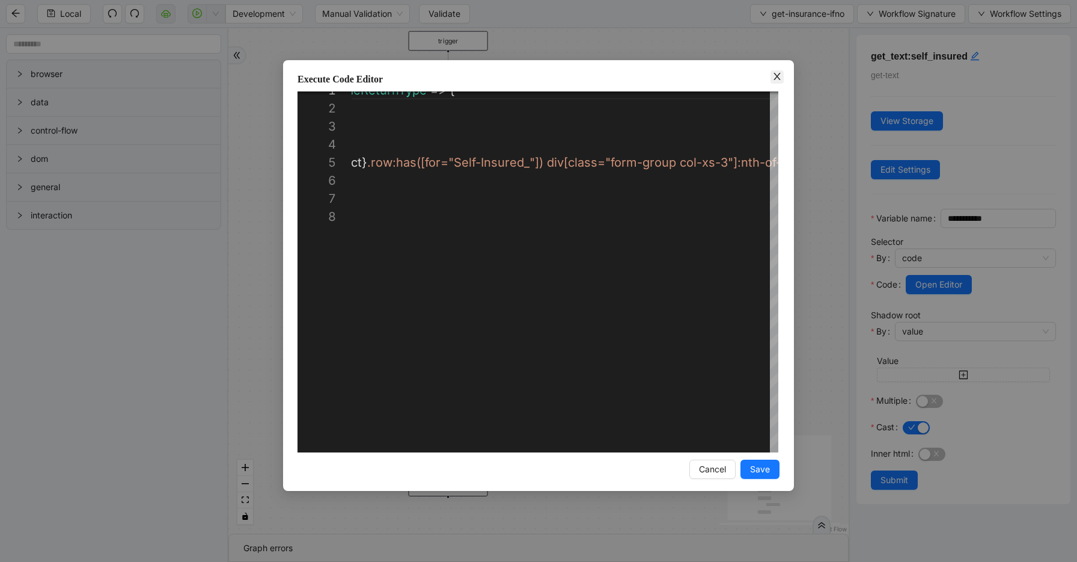
click at [778, 76] on icon "close" at bounding box center [777, 76] width 7 height 7
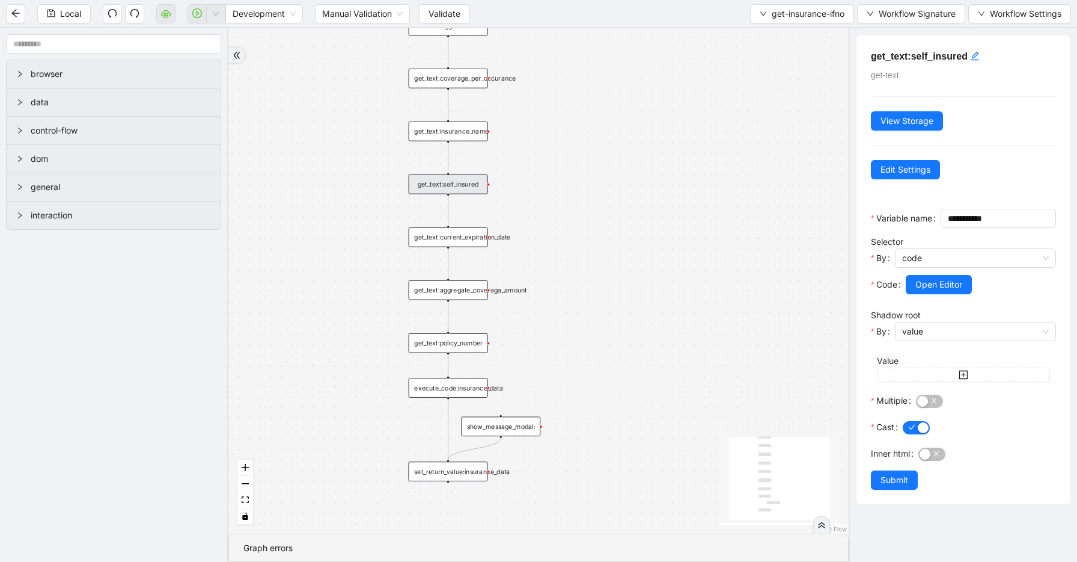
drag, startPoint x: 651, startPoint y: 235, endPoint x: 651, endPoint y: 220, distance: 15.0
click at [651, 220] on div "trigger get_text:coverage_per_occurance show_message_modal: get_text:insurance_…" at bounding box center [538, 280] width 621 height 505
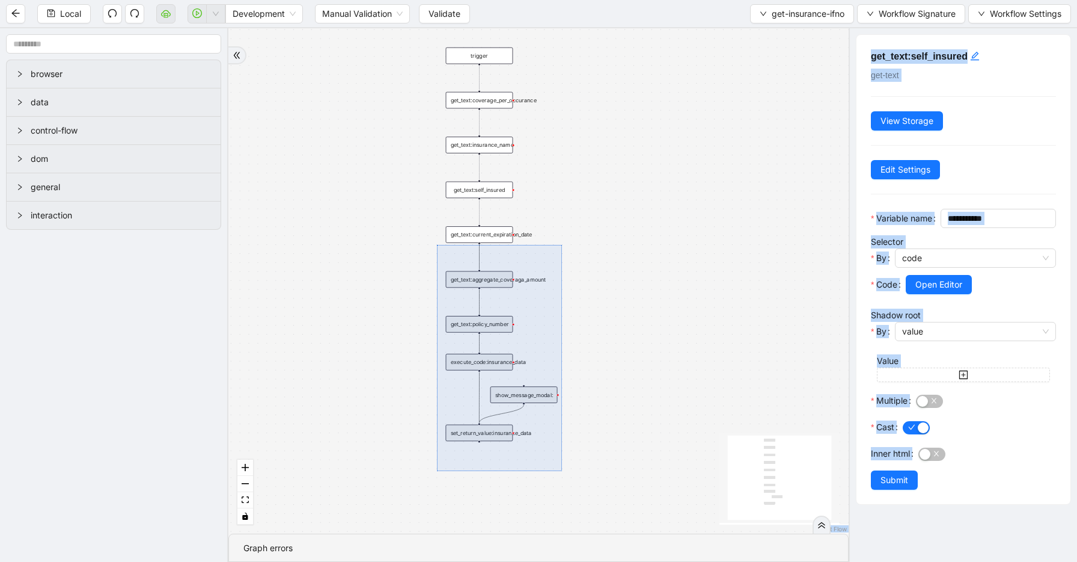
drag, startPoint x: 562, startPoint y: 471, endPoint x: 437, endPoint y: 245, distance: 258.4
click at [638, 283] on div "trigger get_text:coverage_per_occurance show_message_modal: get_text:insurance_…" at bounding box center [538, 280] width 621 height 505
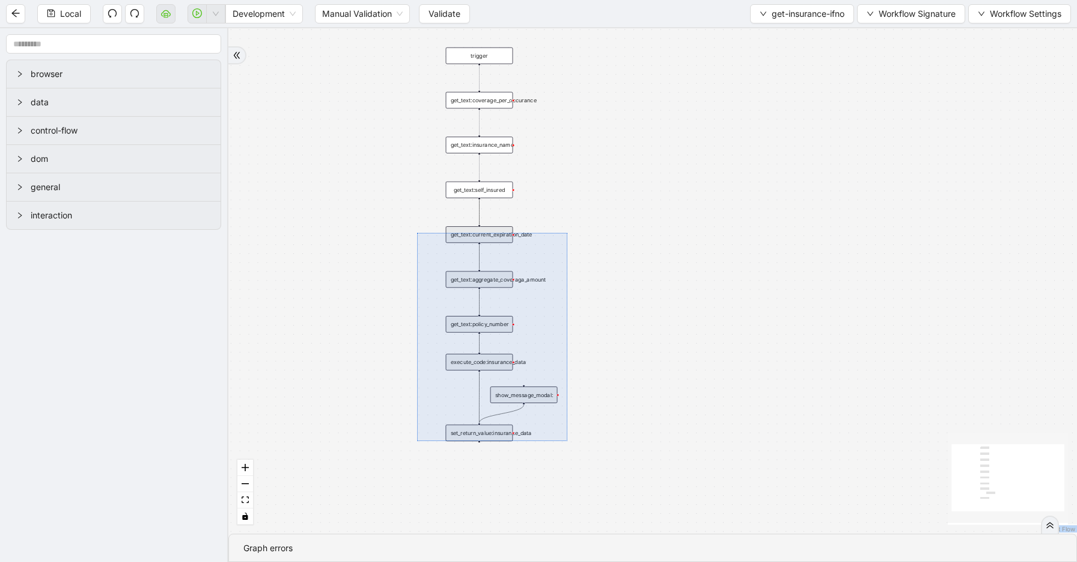
drag, startPoint x: 568, startPoint y: 441, endPoint x: 417, endPoint y: 233, distance: 256.7
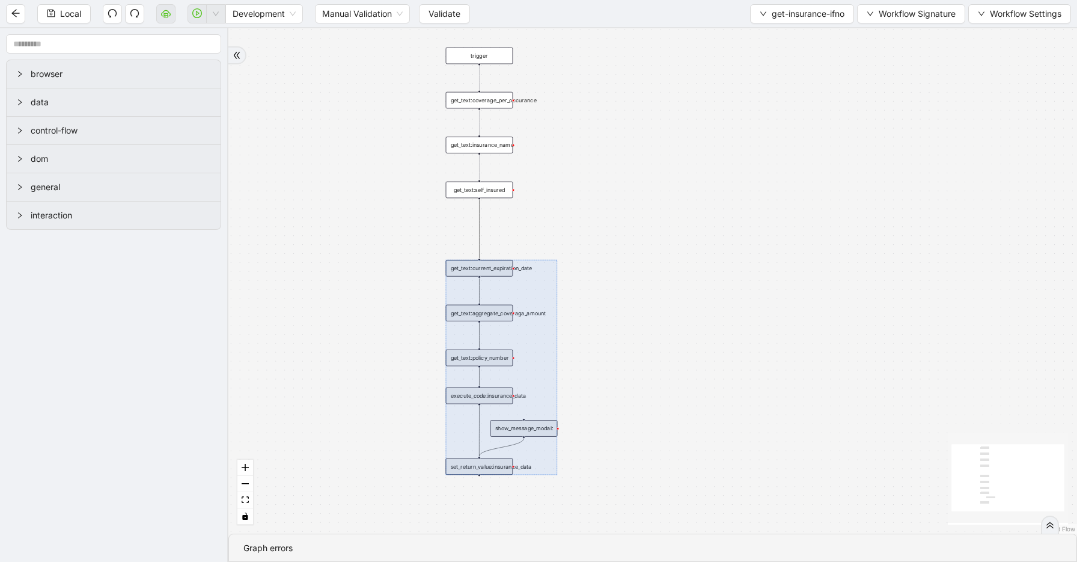
click at [479, 221] on icon "Edge from get_text:self_insured to get_text:current_expiration_date" at bounding box center [479, 229] width 0 height 58
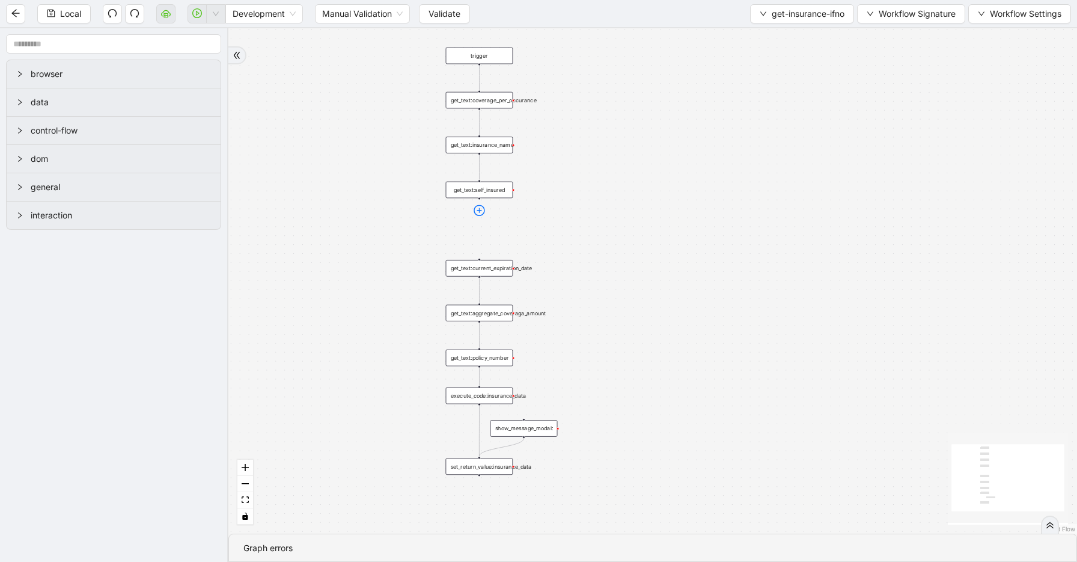
click at [480, 214] on icon "plus-circle" at bounding box center [479, 209] width 11 height 11
type input "*******"
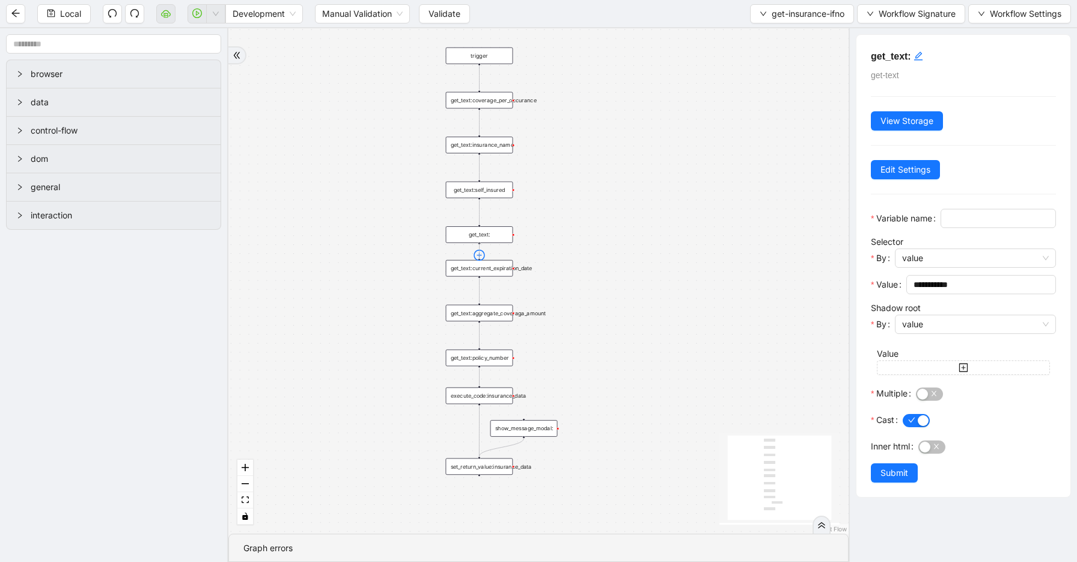
drag, startPoint x: 480, startPoint y: 243, endPoint x: 478, endPoint y: 260, distance: 17.0
click at [511, 237] on div "get_text:" at bounding box center [479, 234] width 67 height 17
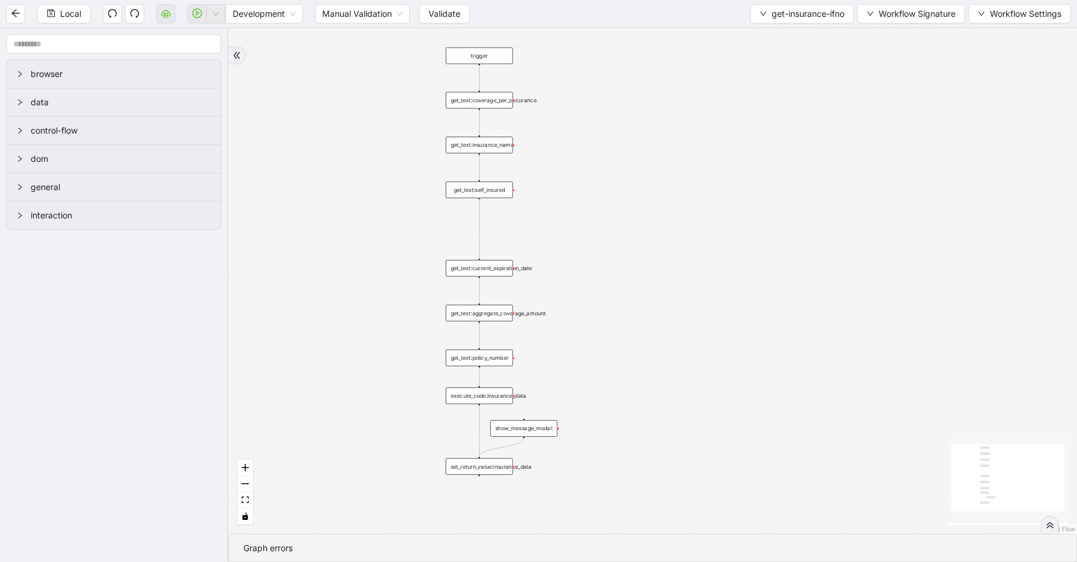
drag, startPoint x: 479, startPoint y: 197, endPoint x: 480, endPoint y: 254, distance: 57.1
click at [480, 254] on div "trigger get_text:coverage_per_occurance show_message_modal: get_text:insurance_…" at bounding box center [652, 280] width 849 height 505
click at [484, 192] on div "get_text:self_insured" at bounding box center [479, 190] width 67 height 17
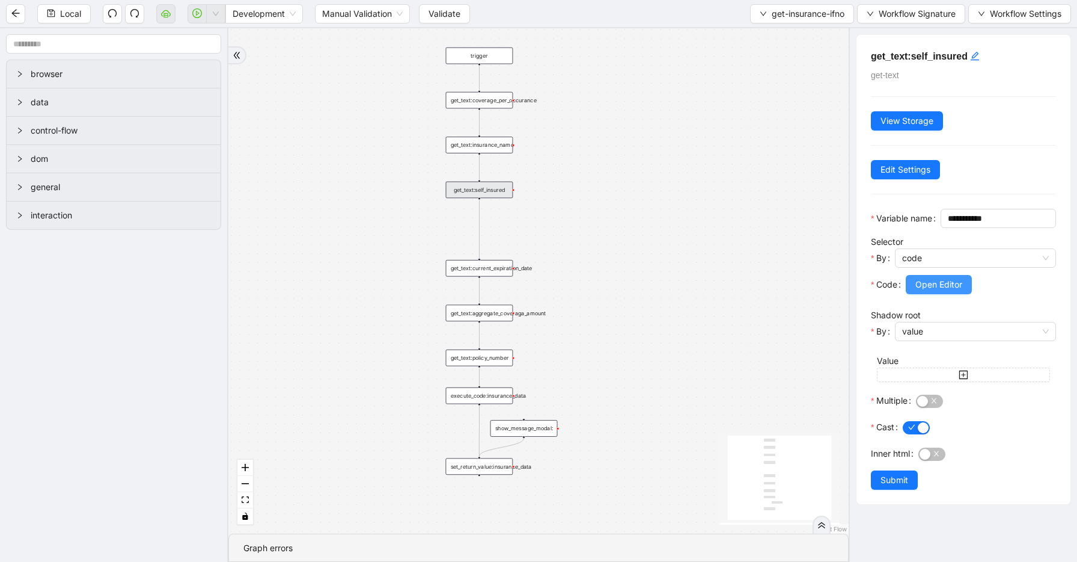
click at [932, 291] on span "Open Editor" at bounding box center [939, 284] width 47 height 13
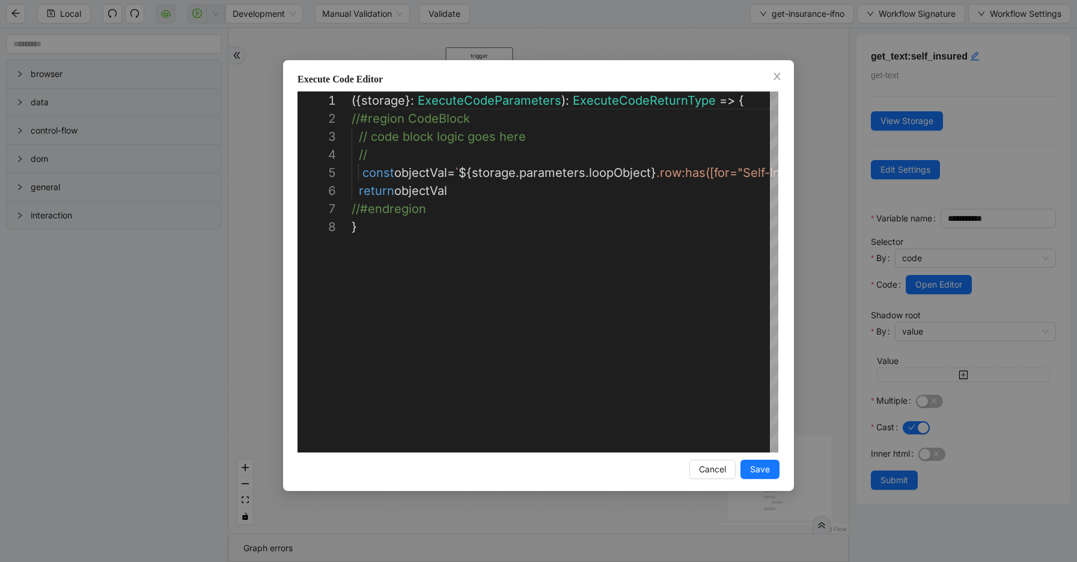
click at [829, 294] on div "**********" at bounding box center [538, 281] width 1077 height 562
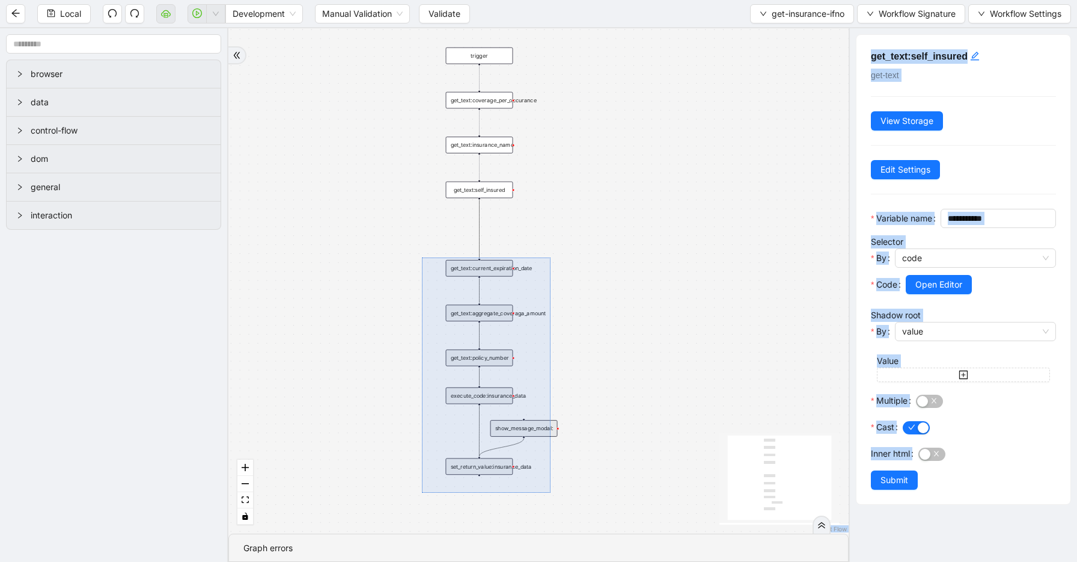
drag, startPoint x: 551, startPoint y: 492, endPoint x: 422, endPoint y: 257, distance: 268.0
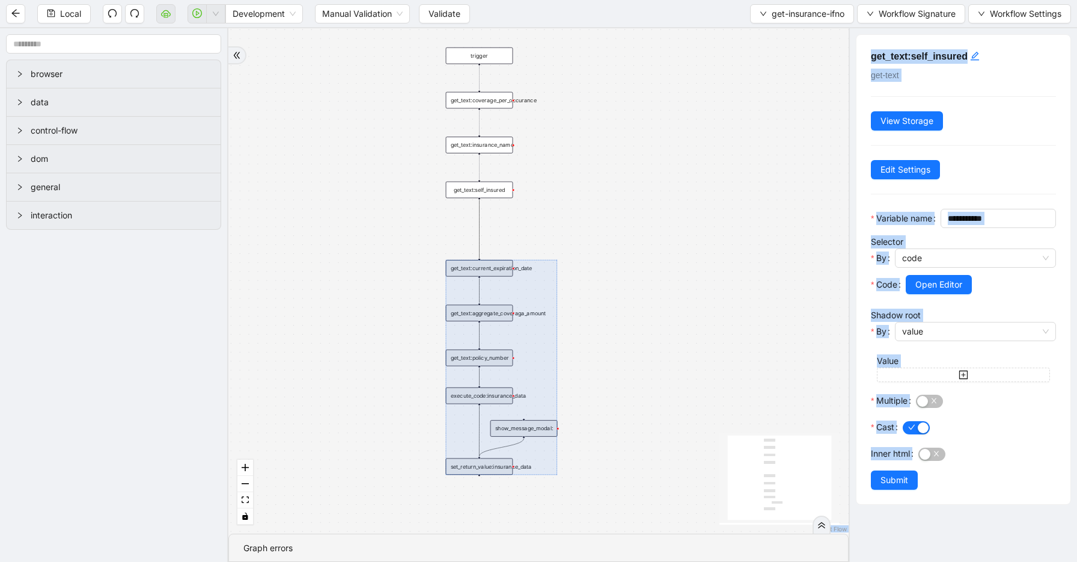
click at [638, 285] on div "trigger get_text:coverage_per_occurance show_message_modal: get_text:insurance_…" at bounding box center [538, 280] width 621 height 505
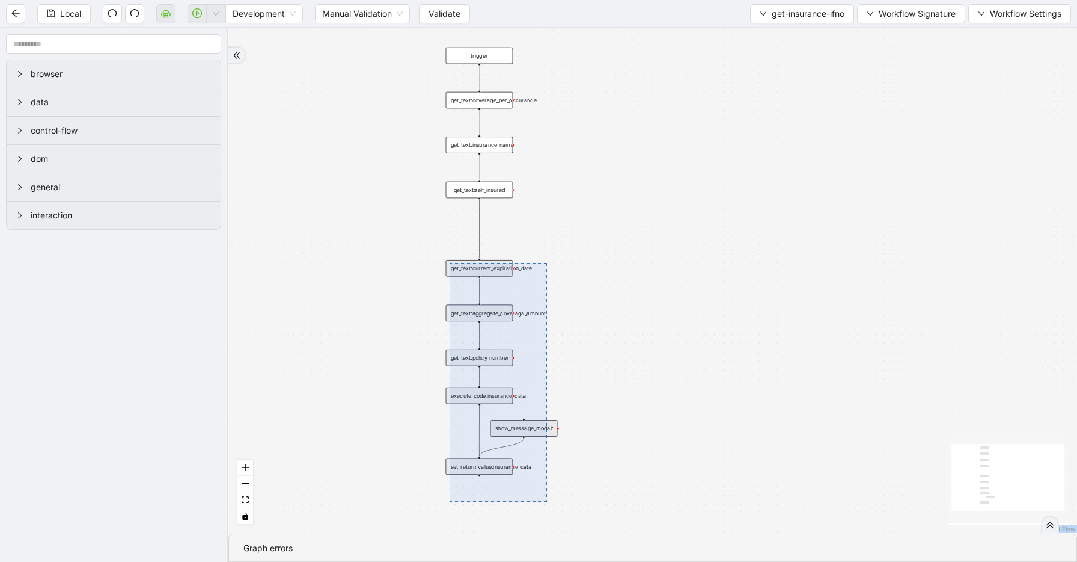
drag, startPoint x: 547, startPoint y: 501, endPoint x: 447, endPoint y: 259, distance: 262.6
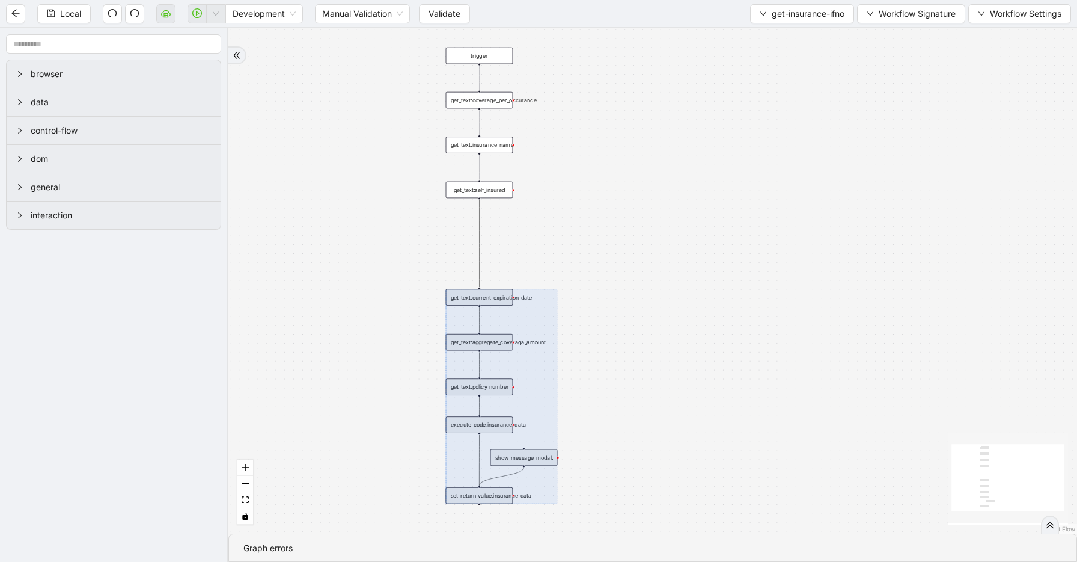
click at [479, 241] on icon "Edge from get_text:self_insured to get_text:current_expiration_date" at bounding box center [479, 244] width 0 height 88
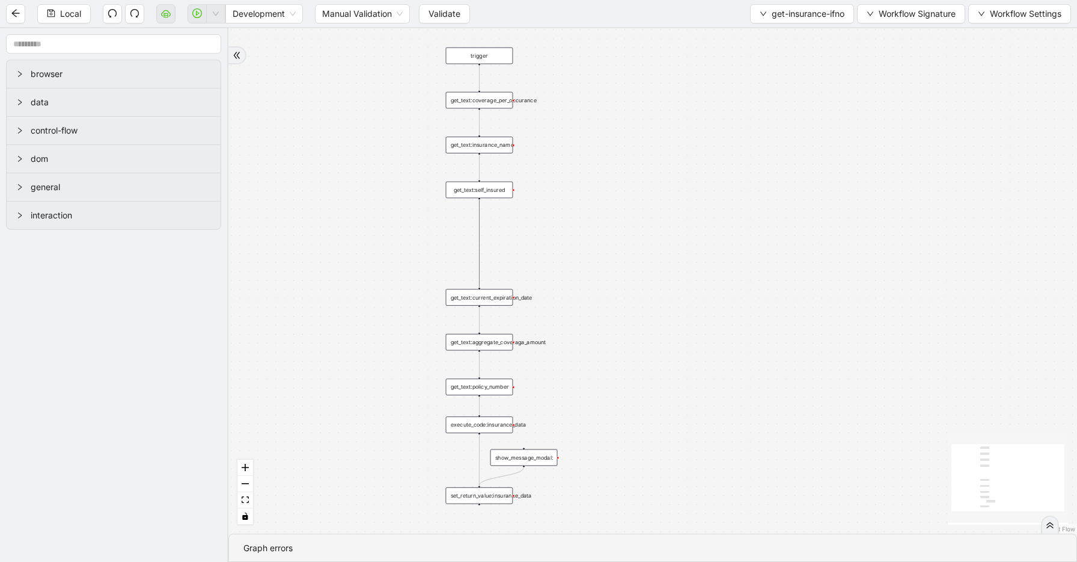
click at [479, 241] on icon "Edge from get_text:self_insured to get_text:current_expiration_date" at bounding box center [479, 244] width 0 height 88
click at [480, 209] on icon "plus-circle" at bounding box center [479, 209] width 11 height 11
type input "*"
type input "******"
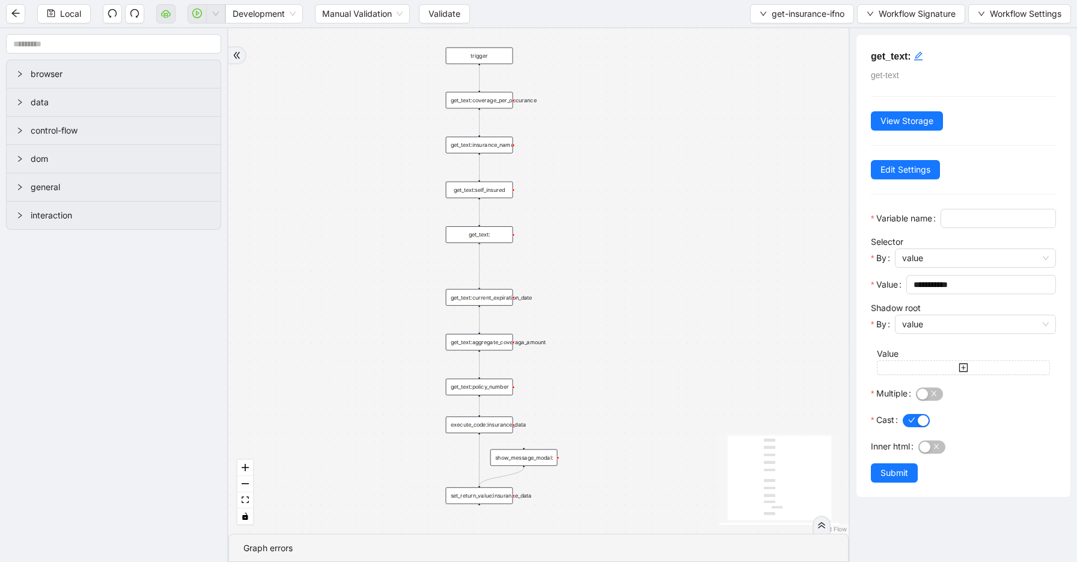
drag, startPoint x: 480, startPoint y: 244, endPoint x: 480, endPoint y: 285, distance: 41.5
click at [480, 285] on div "trigger get_text:coverage_per_occurance show_message_modal: get_text:insurance_…" at bounding box center [538, 280] width 621 height 505
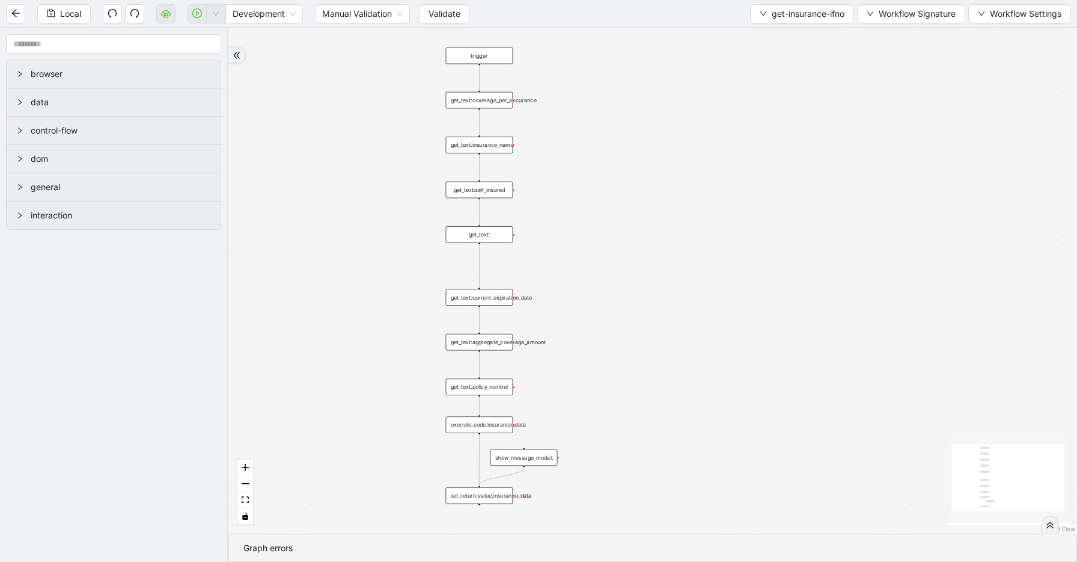
click at [504, 236] on div "get_text:" at bounding box center [479, 234] width 67 height 17
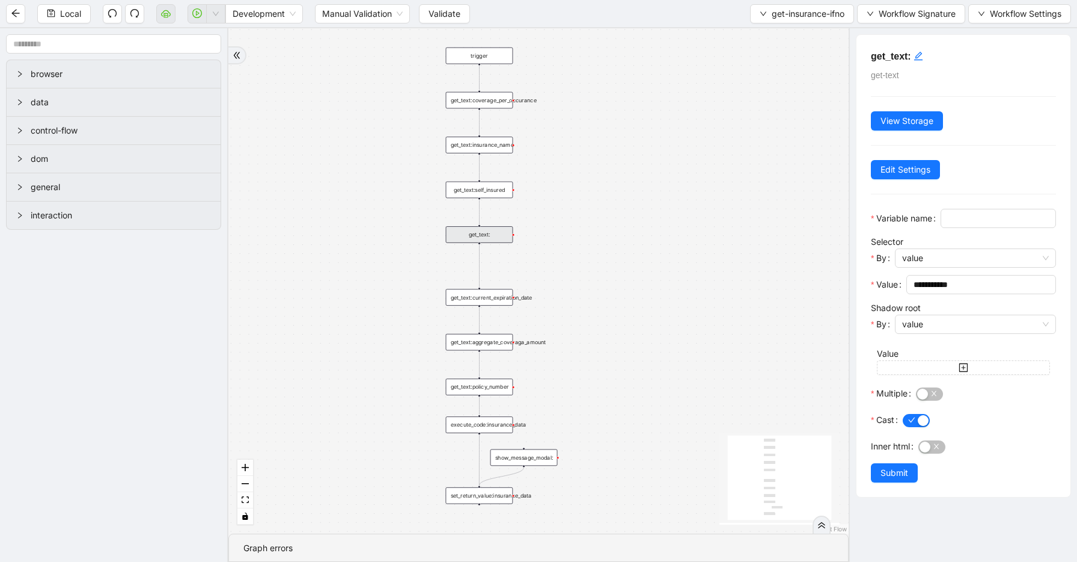
click at [941, 235] on div at bounding box center [998, 231] width 115 height 7
click at [948, 225] on input "Variable name" at bounding box center [997, 218] width 99 height 13
type input "**********"
click at [913, 57] on h5 "get_text:" at bounding box center [963, 56] width 185 height 14
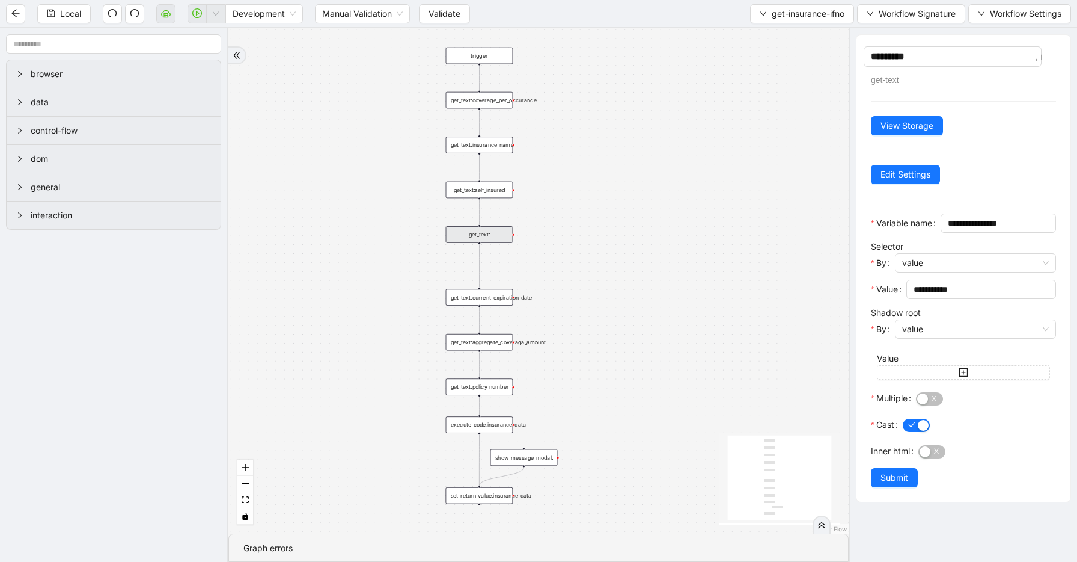
type textarea "**********"
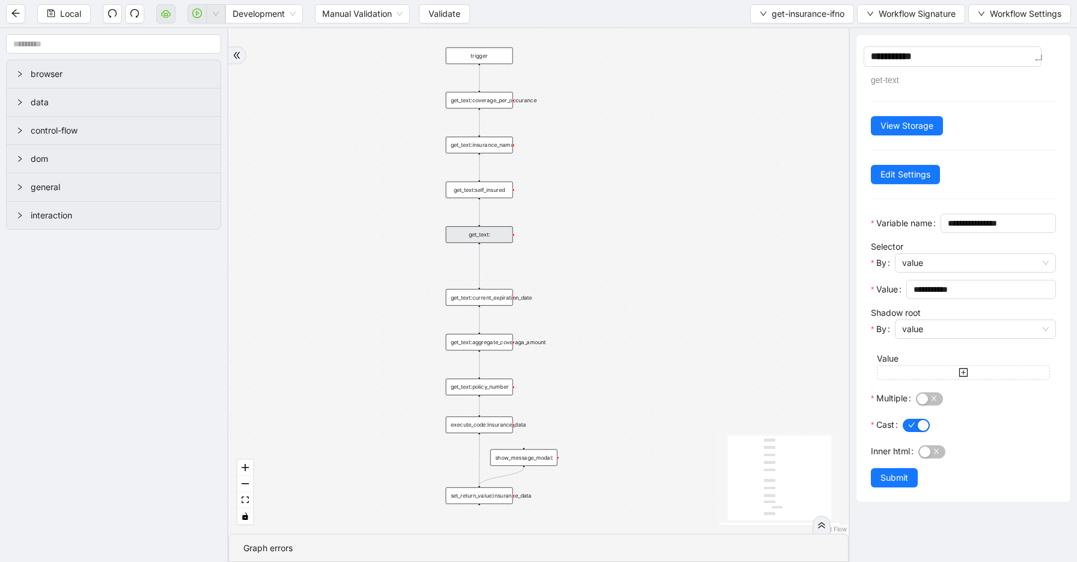
type textarea "**********"
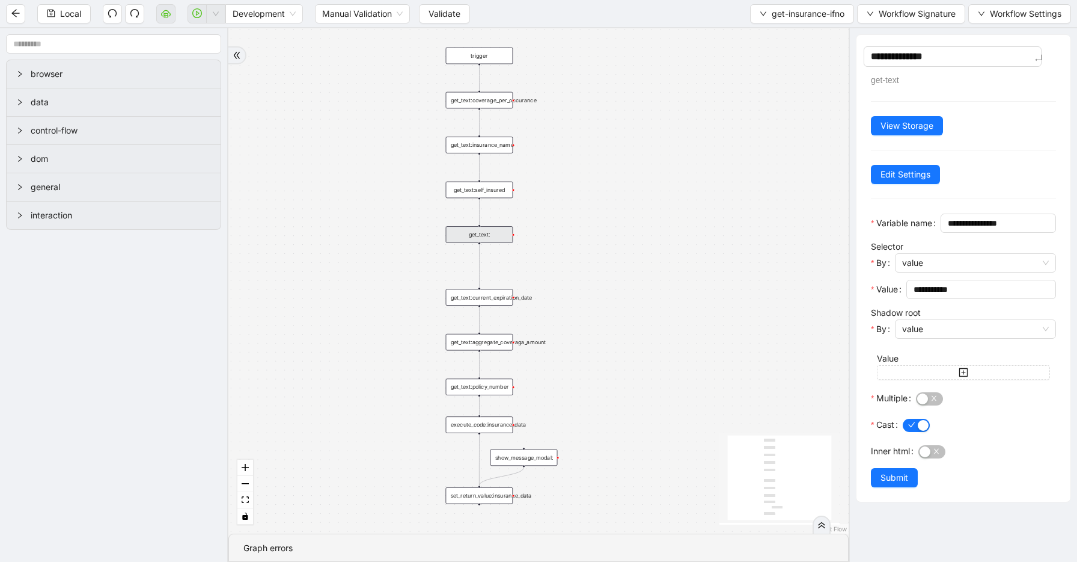
type textarea "**********"
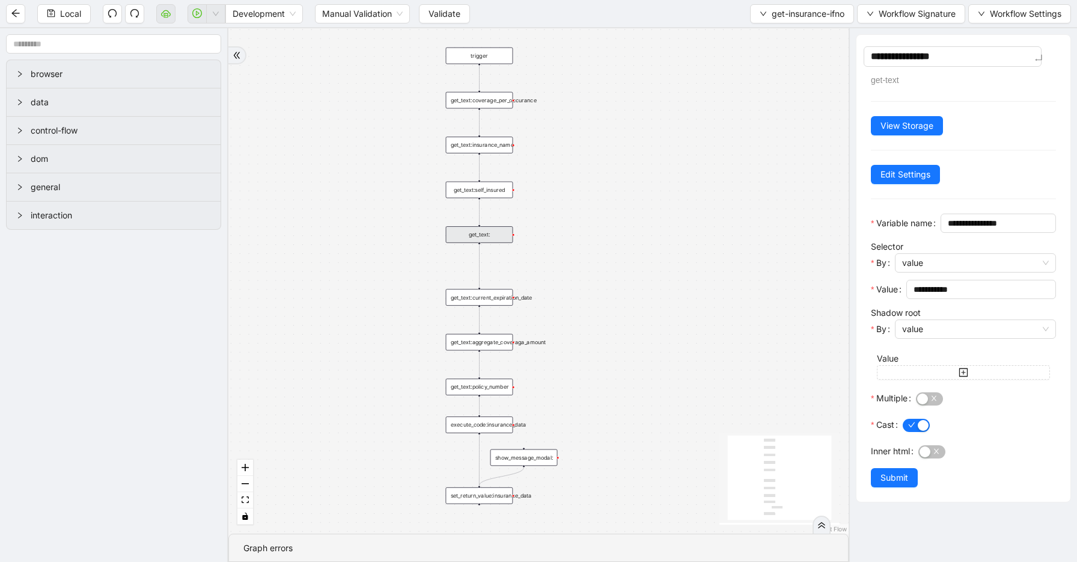
type textarea "**********"
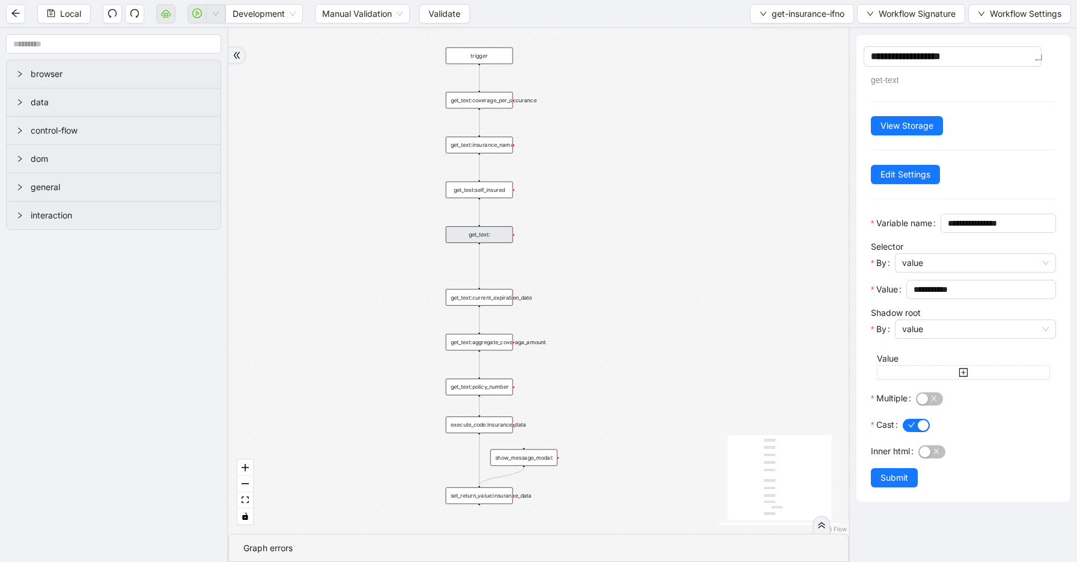
type textarea "**********"
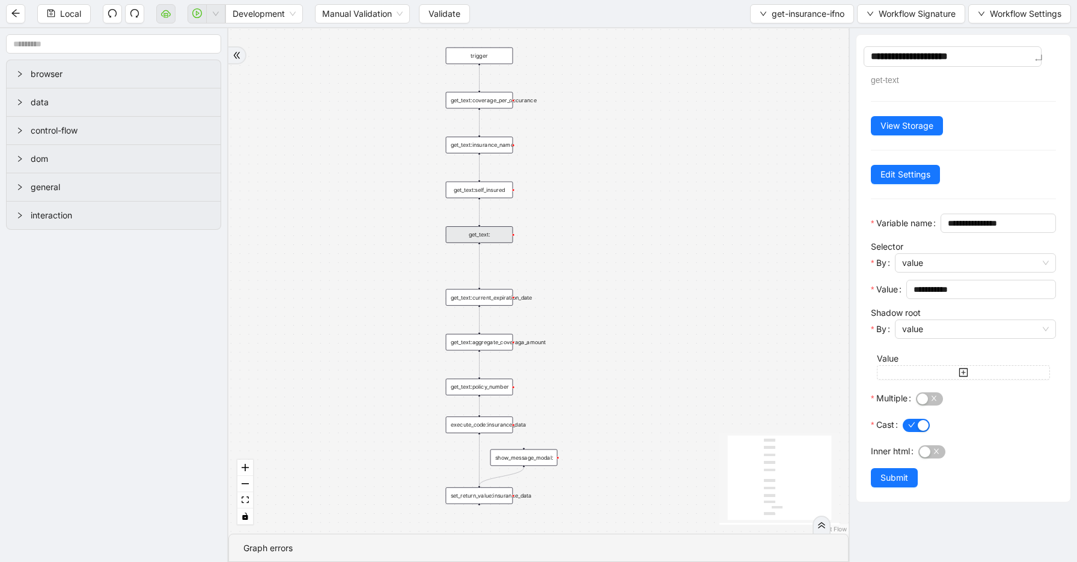
type textarea "**********"
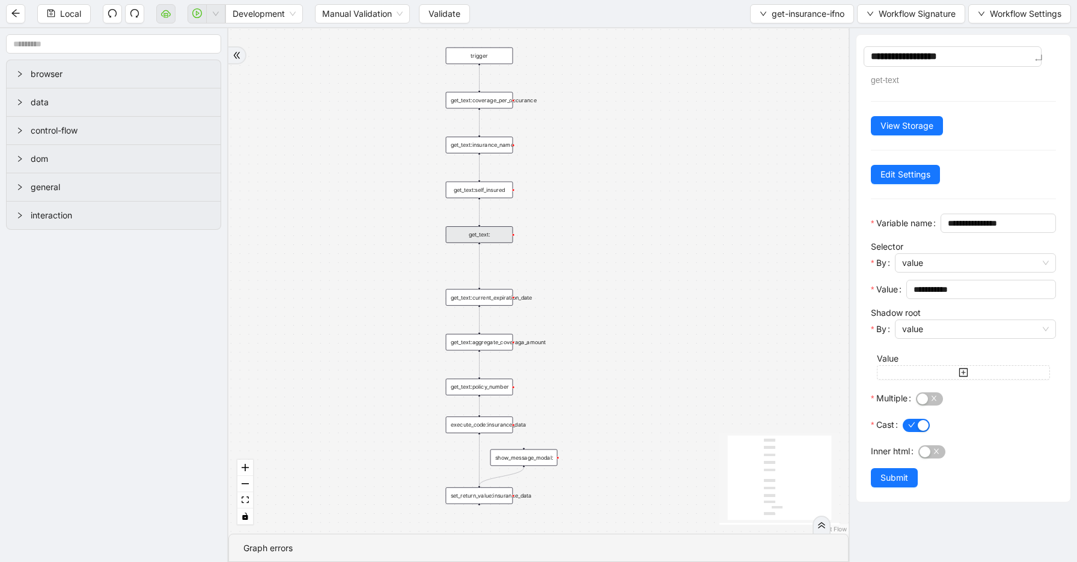
type textarea "**********"
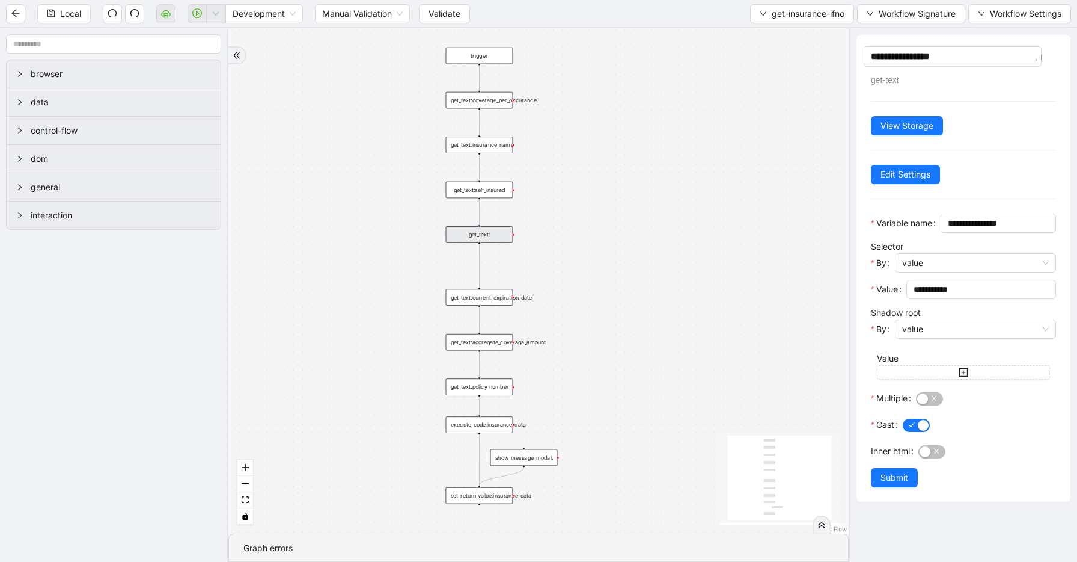
type textarea "**********"
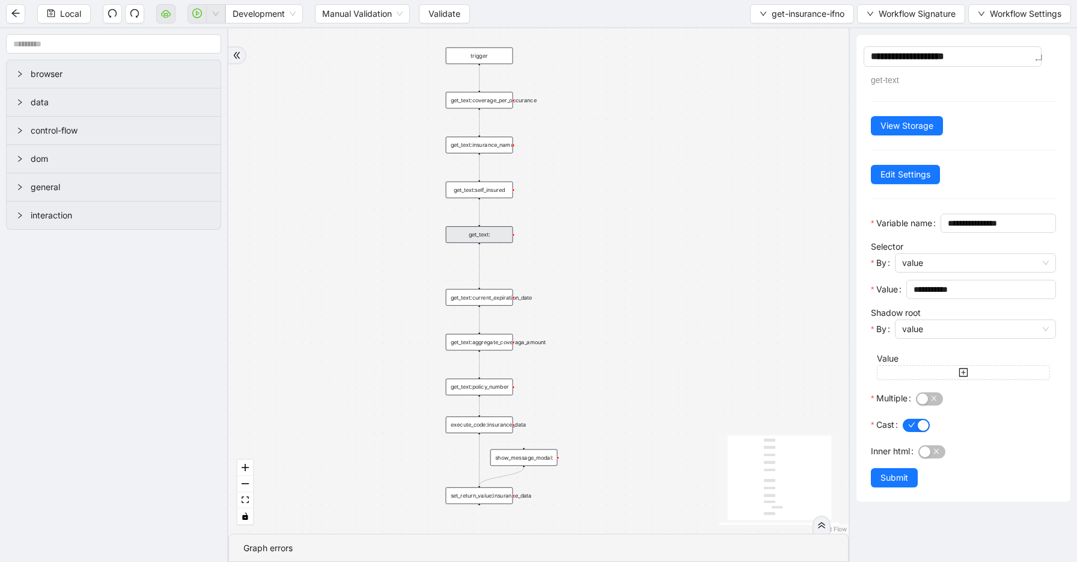
type textarea "**********"
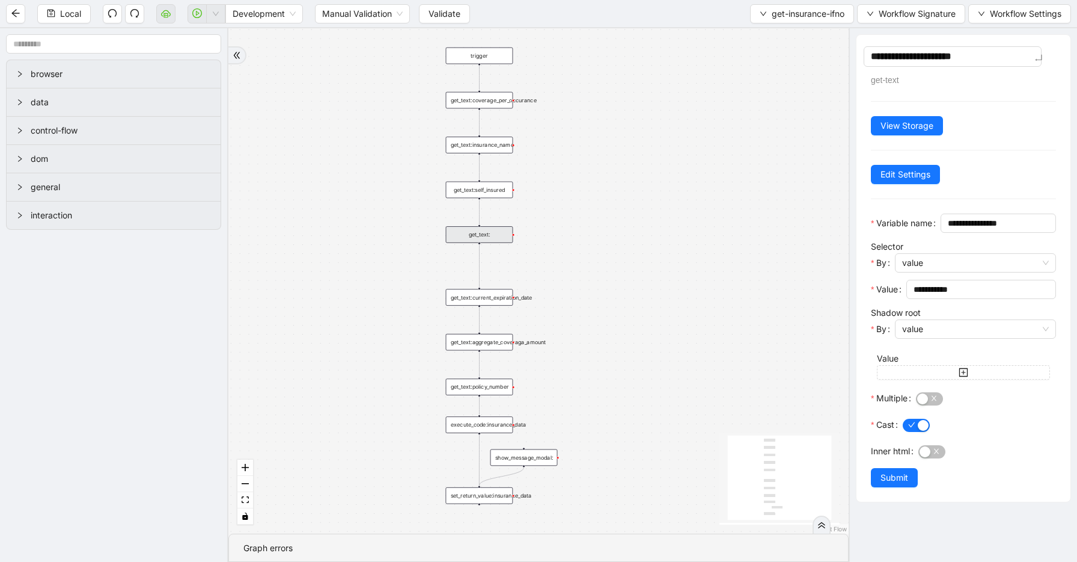
type textarea "**********"
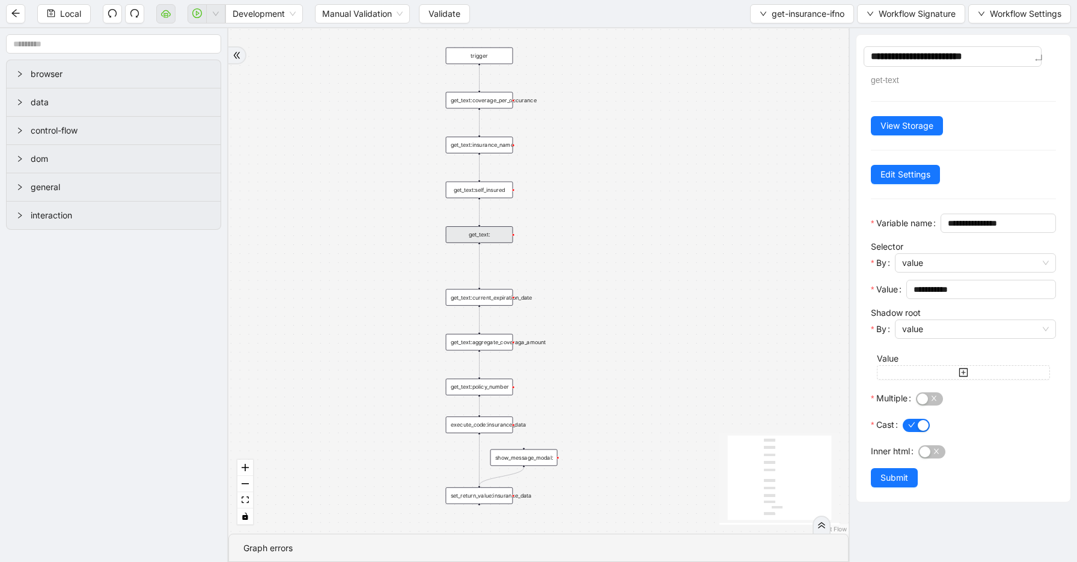
click at [892, 164] on div "**********" at bounding box center [964, 268] width 214 height 467
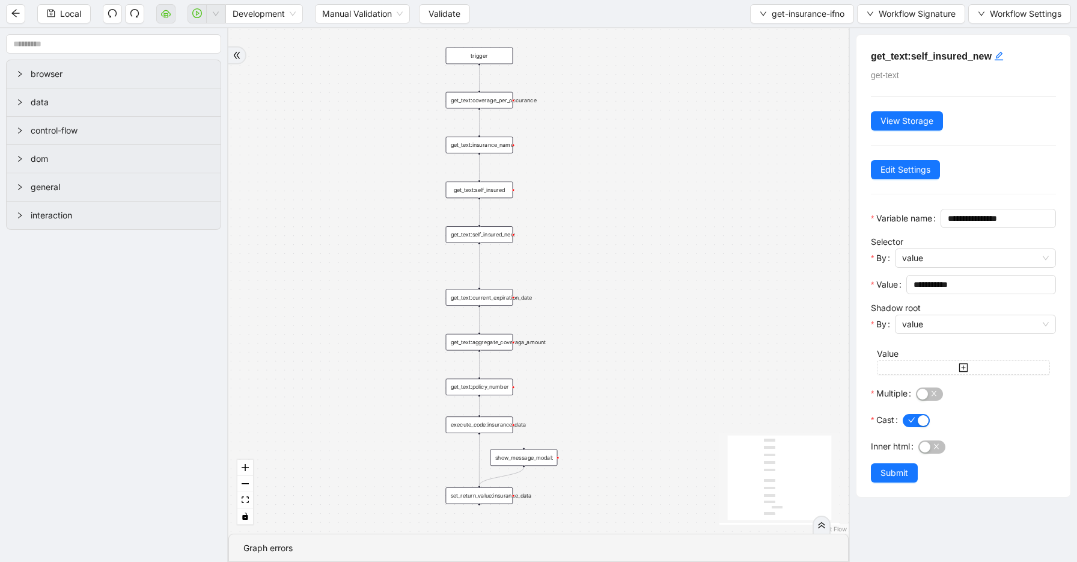
click at [495, 189] on div "get_text:self_insured" at bounding box center [479, 190] width 67 height 17
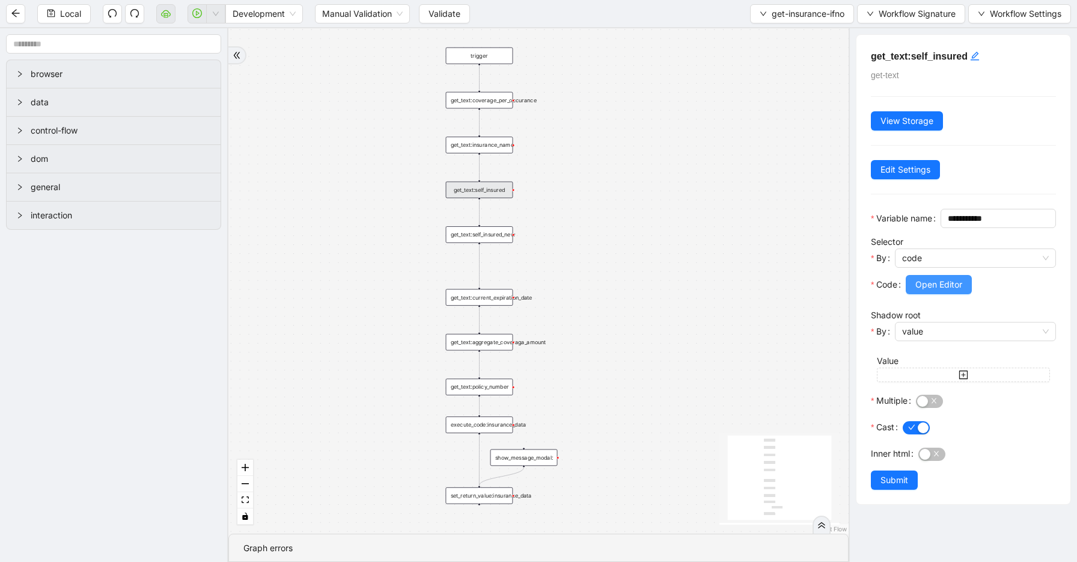
click at [935, 291] on span "Open Editor" at bounding box center [939, 284] width 47 height 13
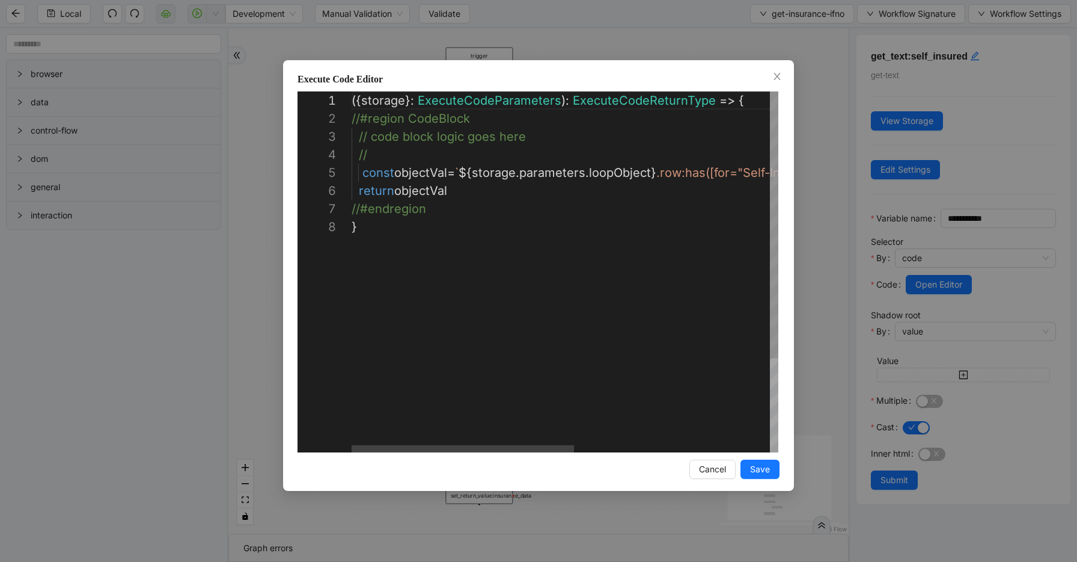
click at [696, 171] on div "({ storage }: ExecuteCodeParameters ): ExecuteCodeReturnType => { //#region Cod…" at bounding box center [753, 334] width 802 height 487
paste textarea "**********"
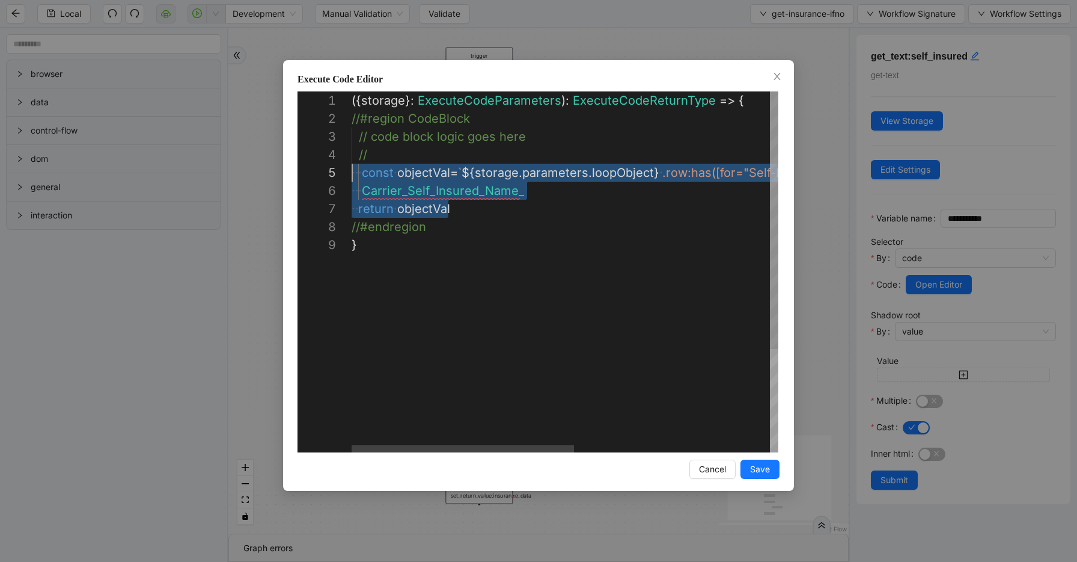
drag, startPoint x: 477, startPoint y: 203, endPoint x: 351, endPoint y: 174, distance: 128.9
type textarea "**********"
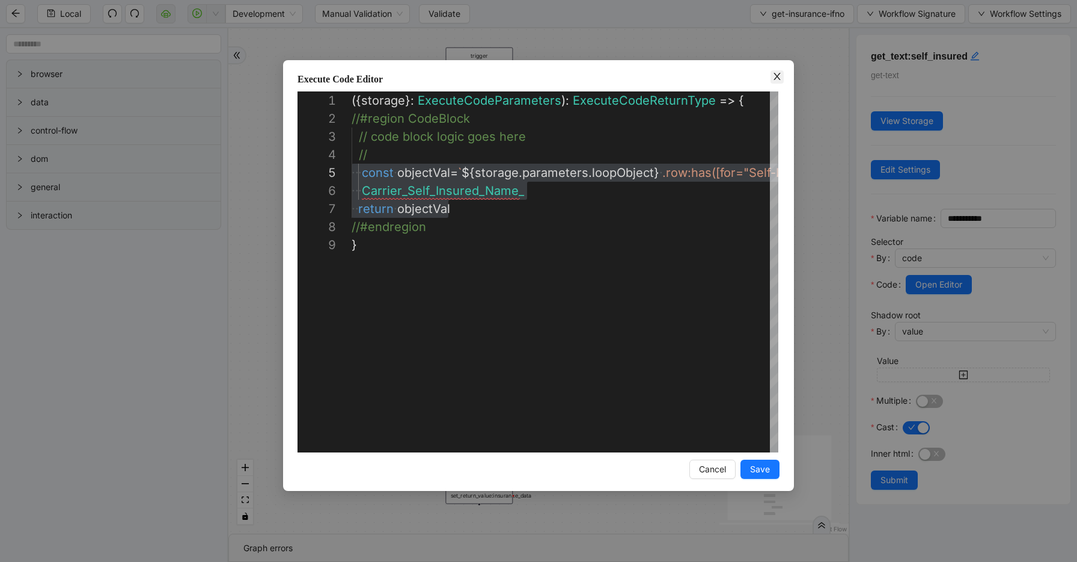
click at [779, 78] on icon "close" at bounding box center [778, 77] width 10 height 10
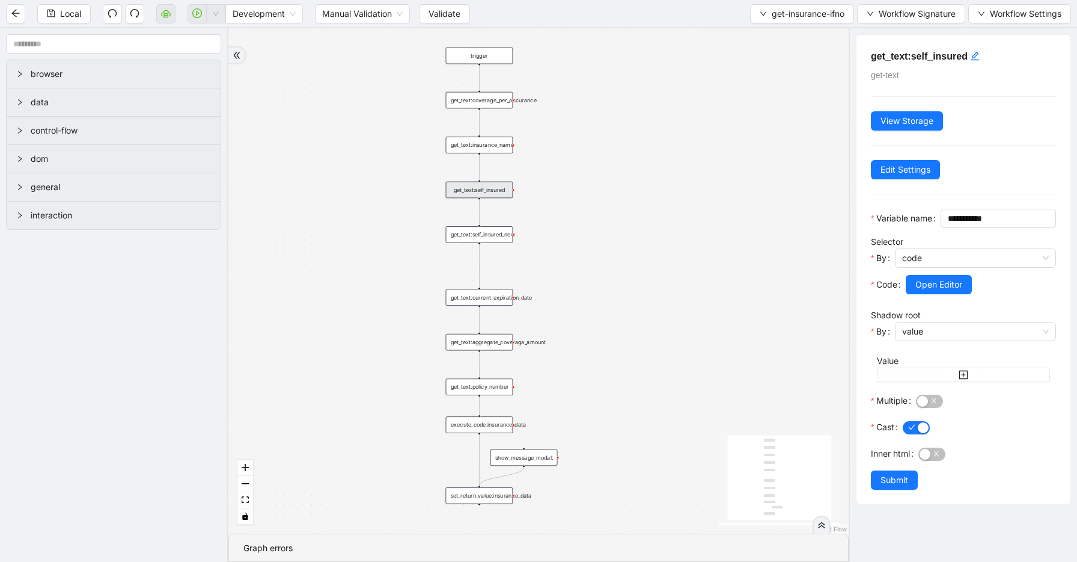
click at [774, 132] on div "trigger get_text:coverage_per_occurance show_message_modal: get_text:insurance_…" at bounding box center [538, 280] width 621 height 505
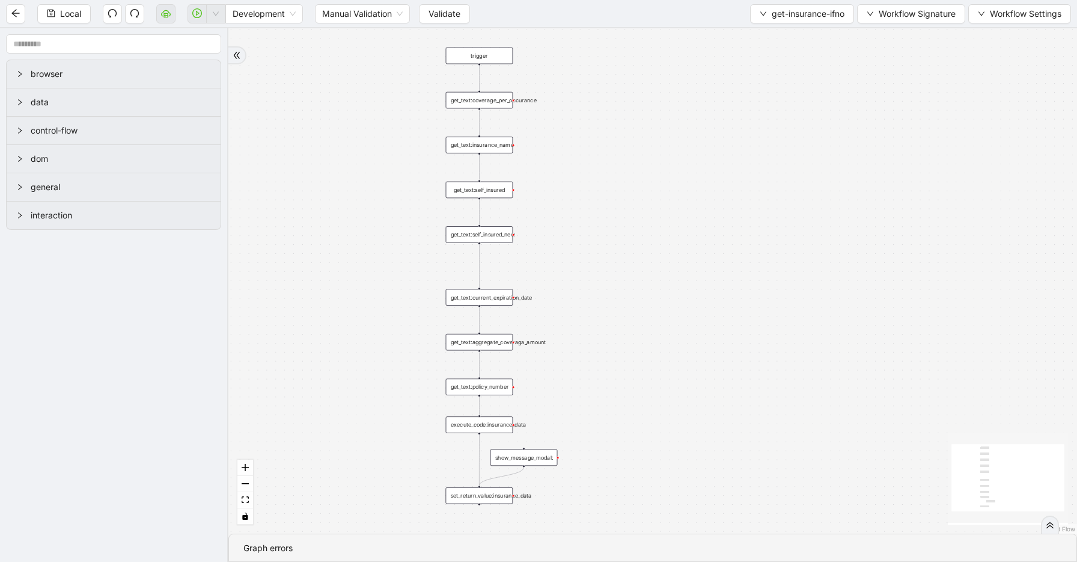
click at [494, 238] on div "get_text:self_insured_new" at bounding box center [479, 234] width 67 height 17
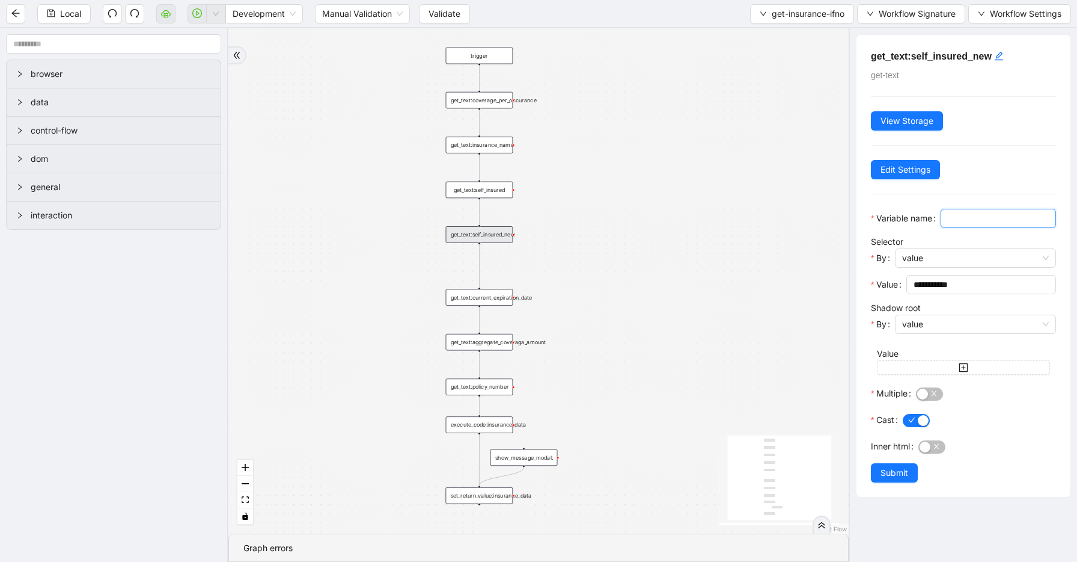
click at [948, 225] on input "Variable name" at bounding box center [997, 218] width 99 height 13
click at [954, 268] on div "value" at bounding box center [975, 257] width 161 height 19
type input "**********"
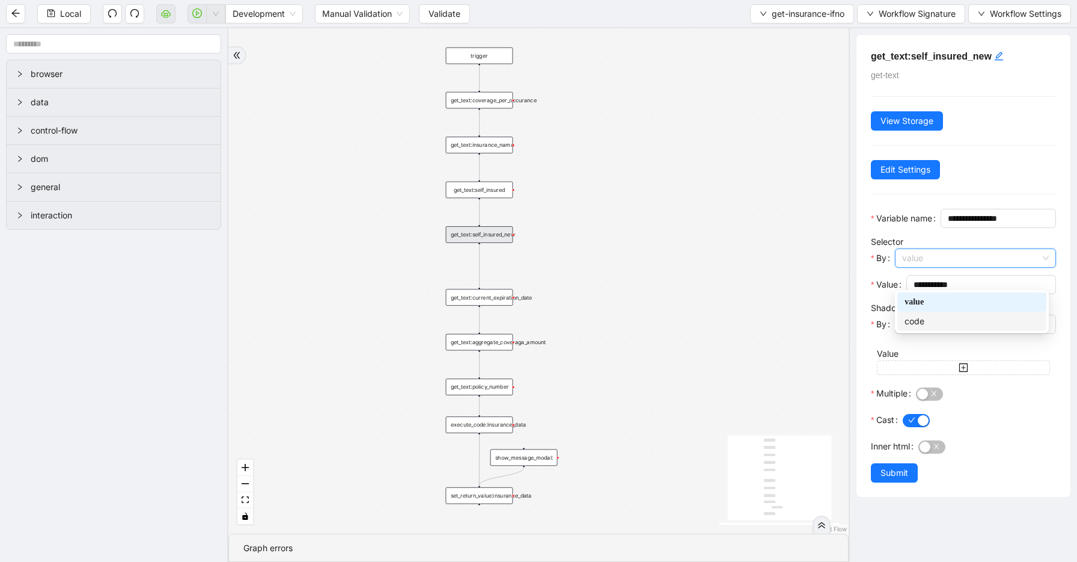
click at [951, 325] on div "code" at bounding box center [972, 320] width 135 height 13
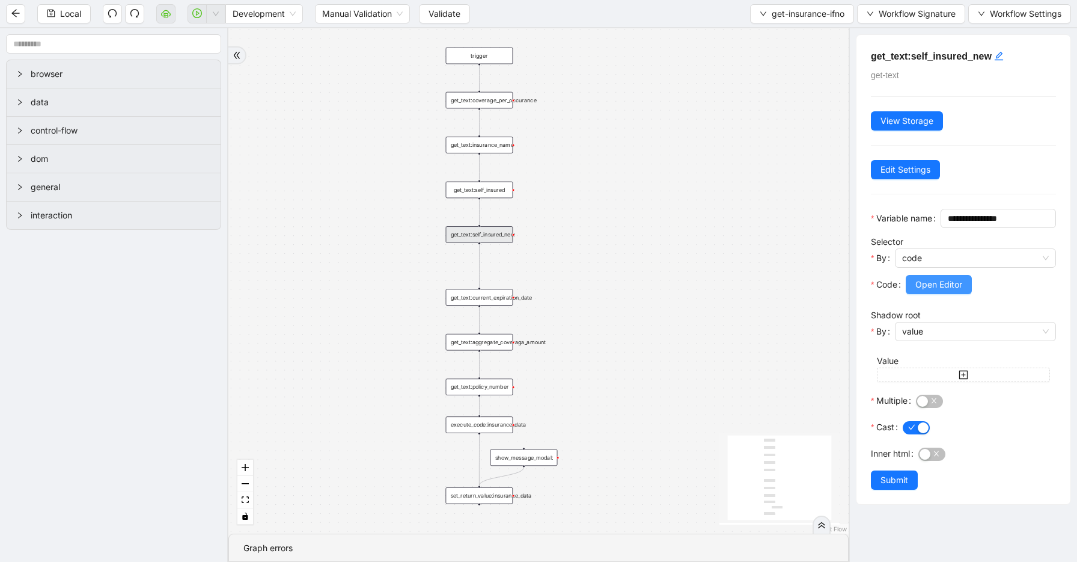
click at [953, 291] on span "Open Editor" at bounding box center [939, 284] width 47 height 13
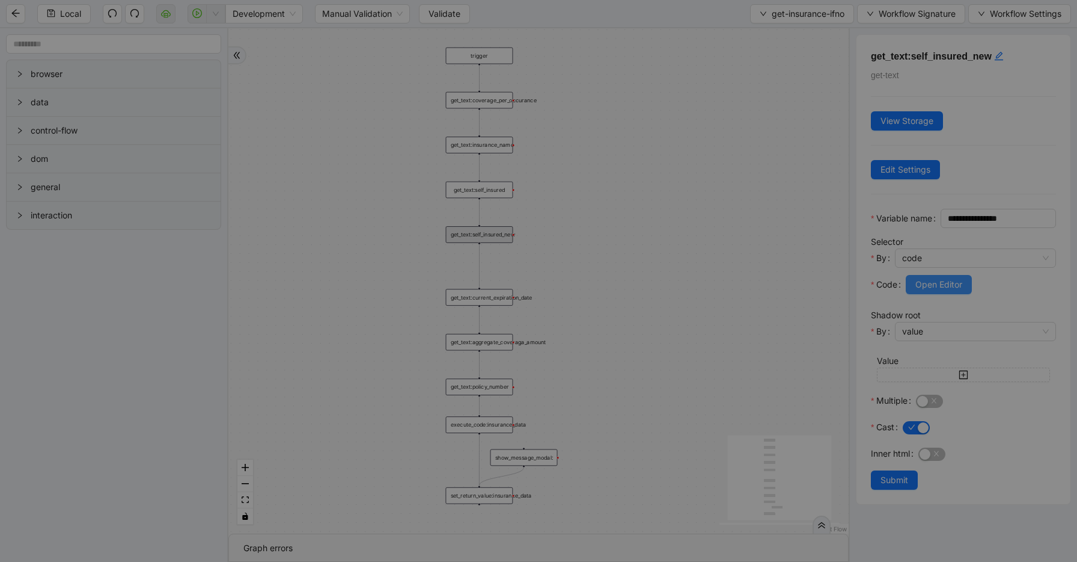
scroll to position [108, 0]
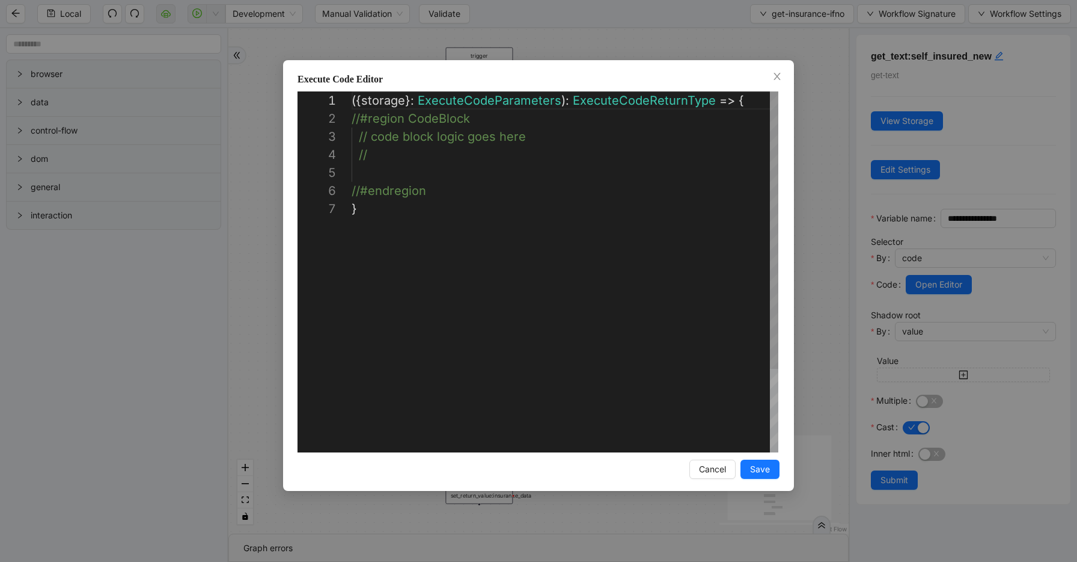
click at [447, 172] on div "({ storage }: ExecuteCodeParameters ): ExecuteCodeReturnType => { //#region Cod…" at bounding box center [565, 325] width 427 height 469
paste textarea "**********"
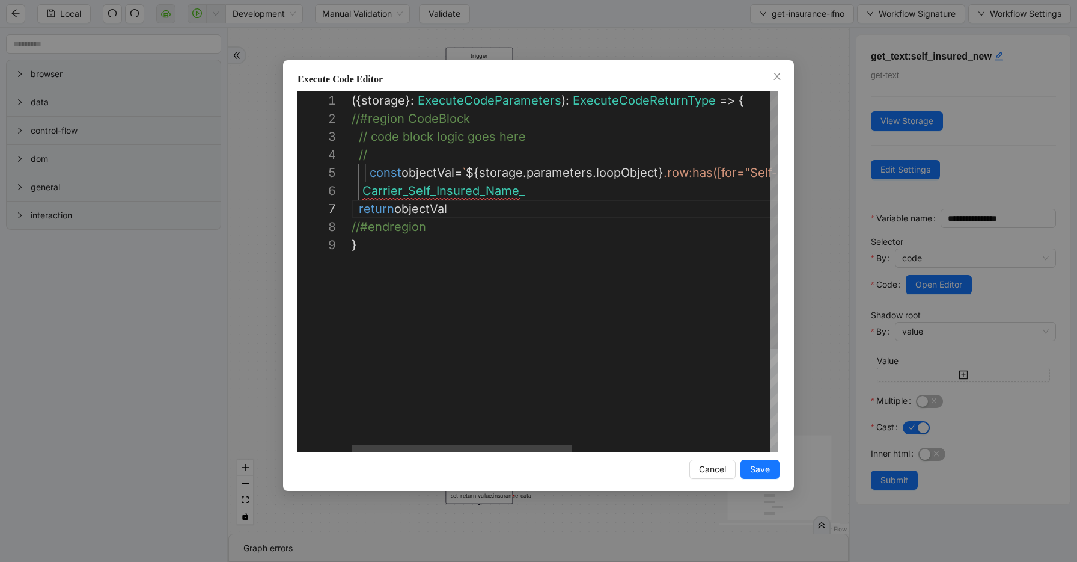
click at [406, 192] on div "({ storage }: ExecuteCodeParameters ): ExecuteCodeReturnType => { //#region Cod…" at bounding box center [756, 343] width 808 height 505
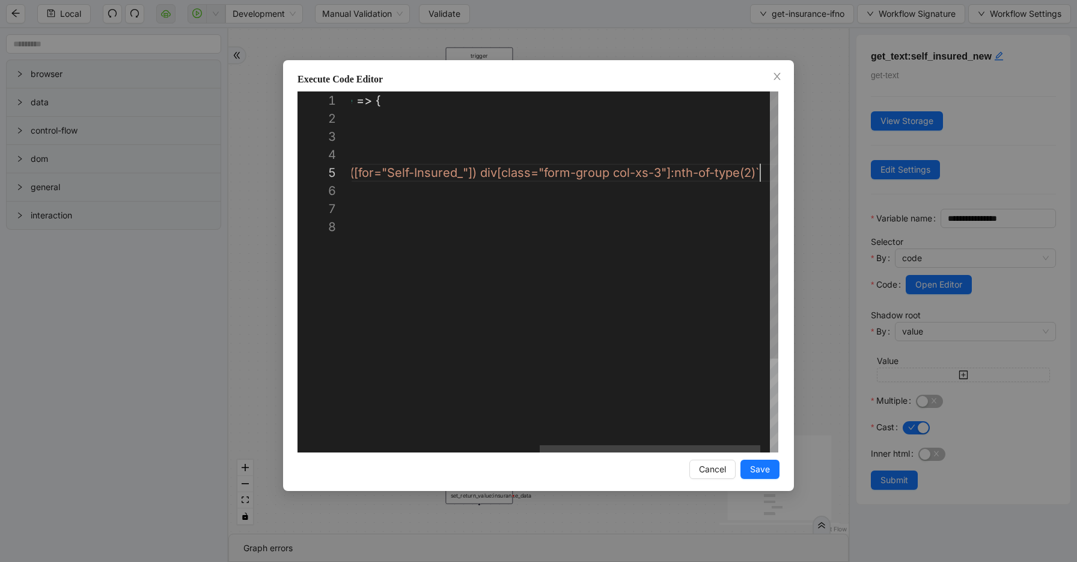
scroll to position [72, 772]
click at [507, 167] on div "({ storage }: ExecuteCodeParameters ): ExecuteCodeReturnType => { //#region Cod…" at bounding box center [490, 334] width 808 height 487
paste textarea "**********"
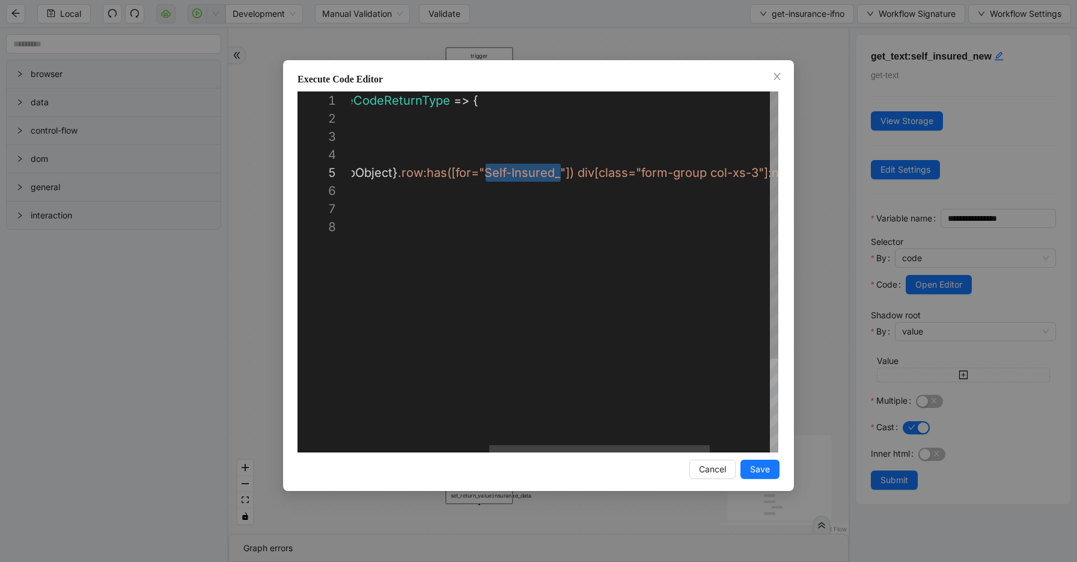
scroll to position [72, 559]
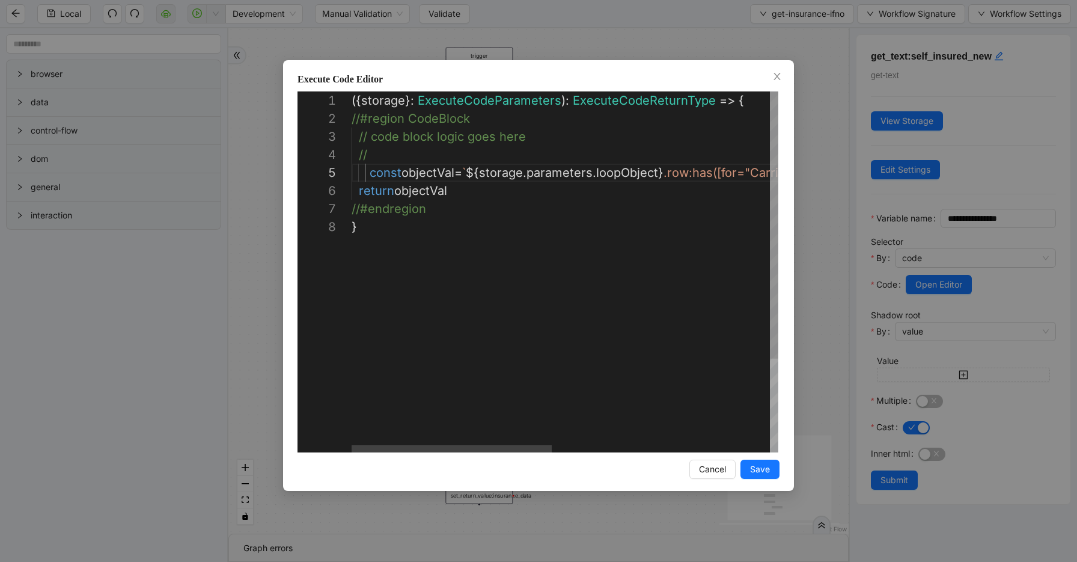
click at [370, 174] on div "({ storage }: ExecuteCodeParameters ): ExecuteCodeReturnType => { //#region Cod…" at bounding box center [797, 334] width 891 height 487
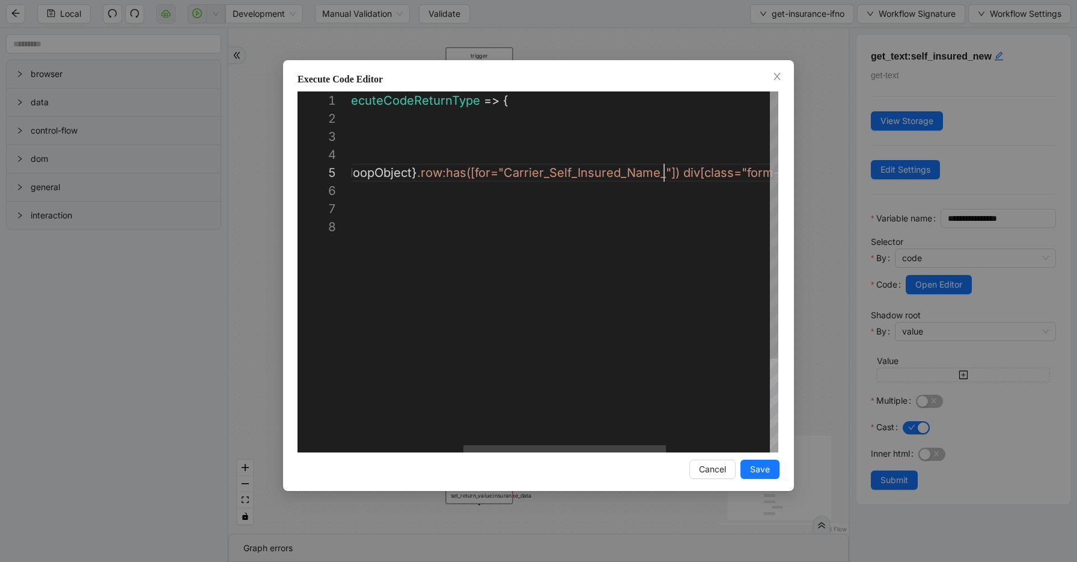
scroll to position [72, 548]
click at [663, 171] on div "({ storage }: ExecuteCodeParameters ): ExecuteCodeReturnType => { //#region Cod…" at bounding box center [556, 334] width 881 height 487
click at [423, 172] on div "({ storage }: ExecuteCodeParameters ): ExecuteCodeReturnType => { //#region Cod…" at bounding box center [558, 334] width 884 height 487
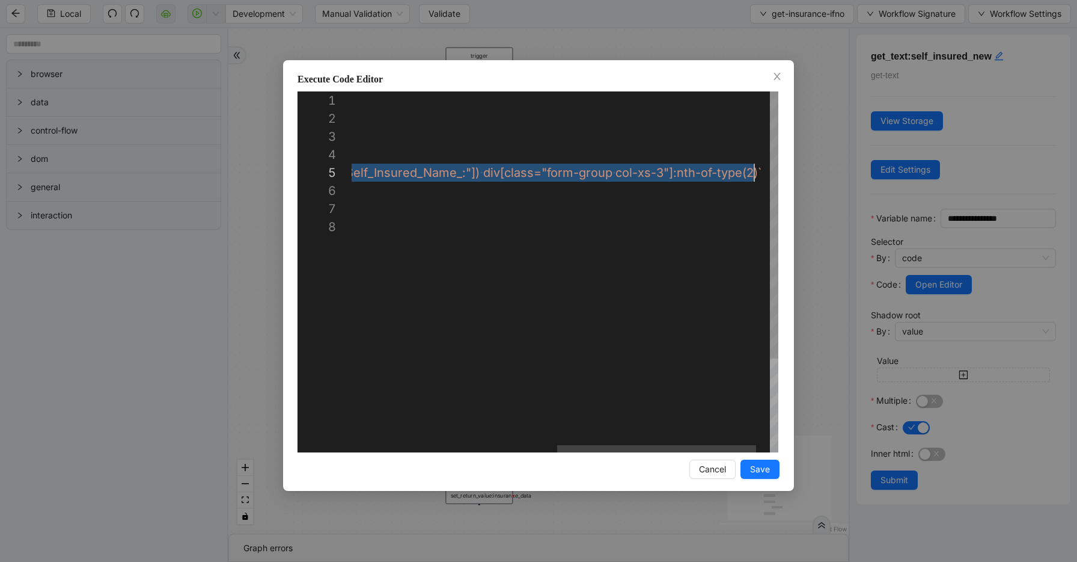
scroll to position [72, 842]
type textarea "**********"
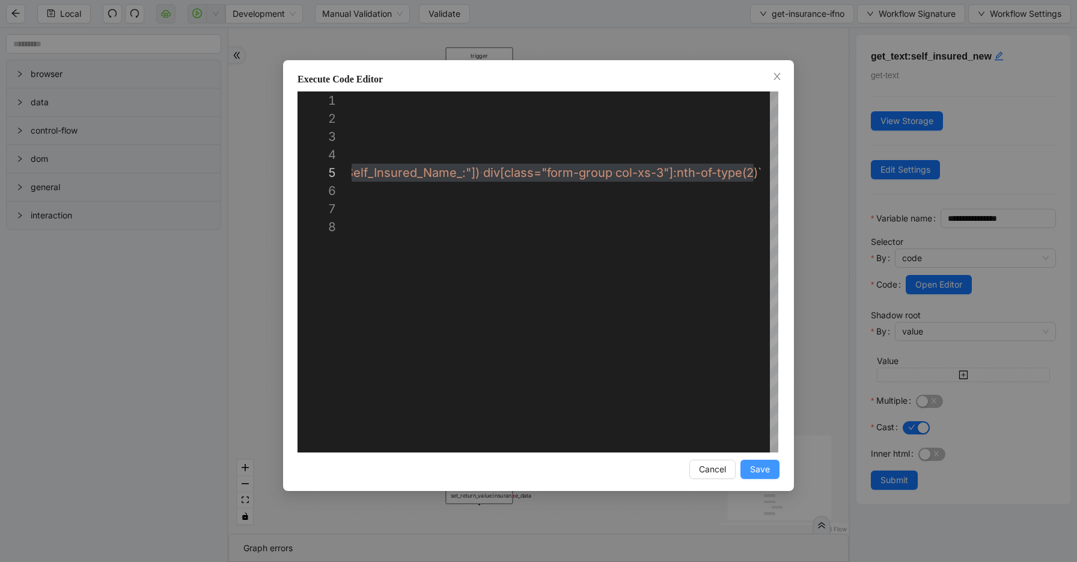
click at [748, 463] on button "Save" at bounding box center [760, 468] width 39 height 19
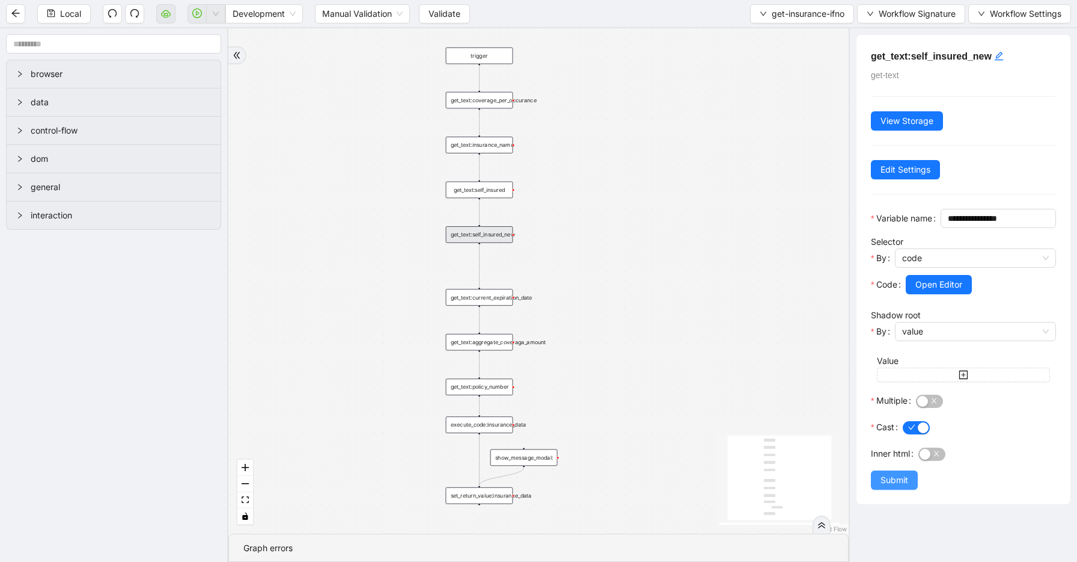
click at [889, 486] on span "Submit" at bounding box center [895, 479] width 28 height 13
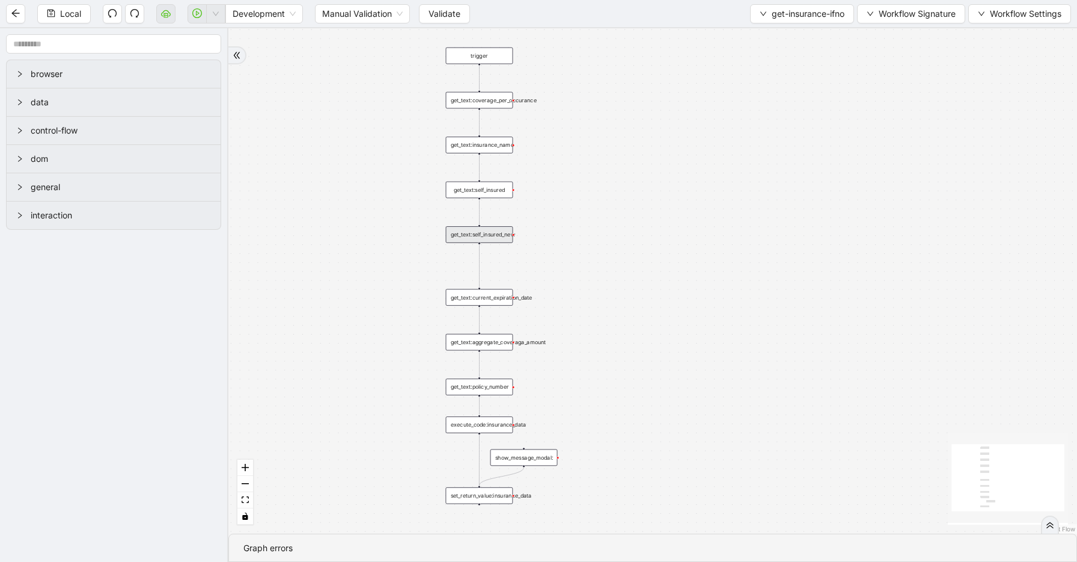
click at [476, 298] on div "get_text:current_expiration_date" at bounding box center [479, 297] width 67 height 17
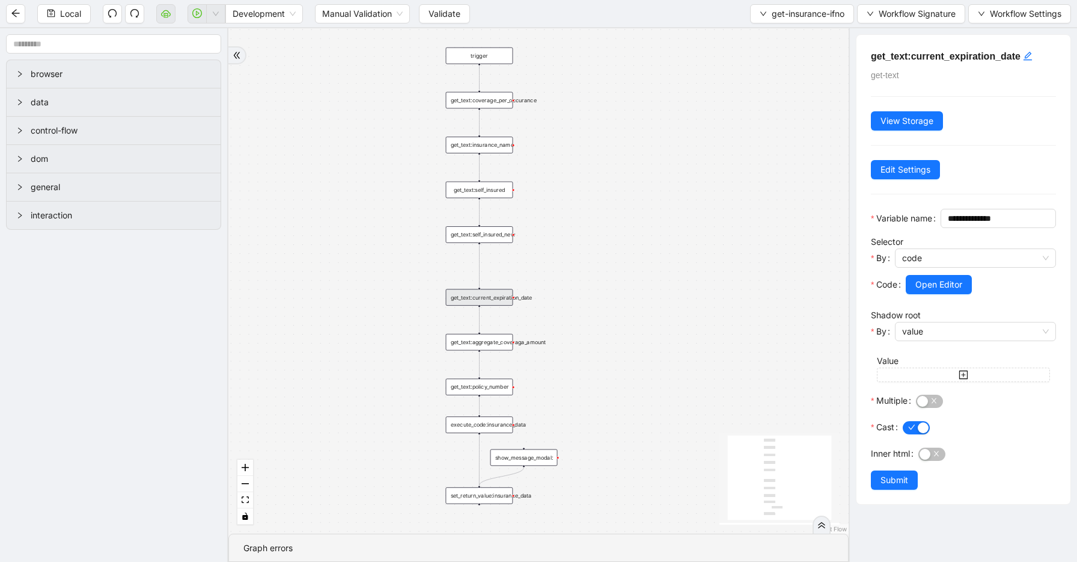
click at [479, 269] on icon "Edge from get_text:self_insured_new to get_text:current_expiration_date" at bounding box center [479, 265] width 0 height 43
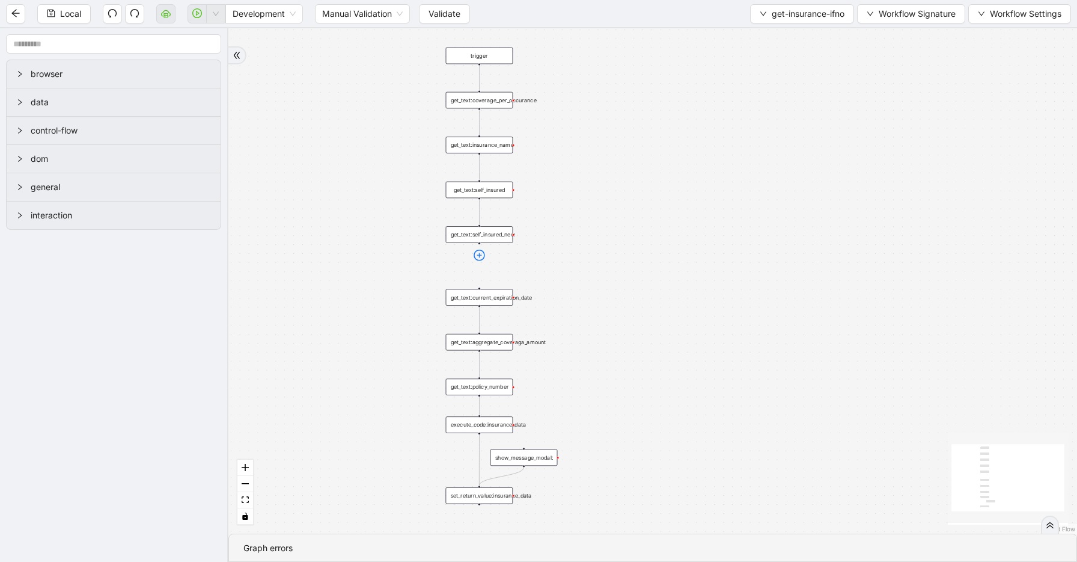
click at [478, 253] on icon "plus-circle" at bounding box center [479, 255] width 11 height 11
type input "*"
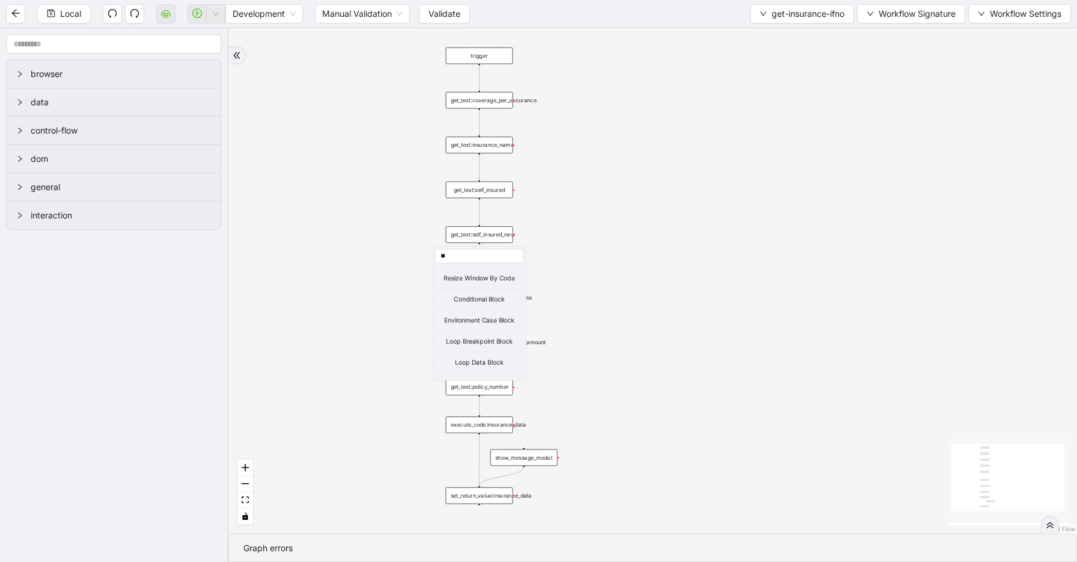
type input "*"
type input "****"
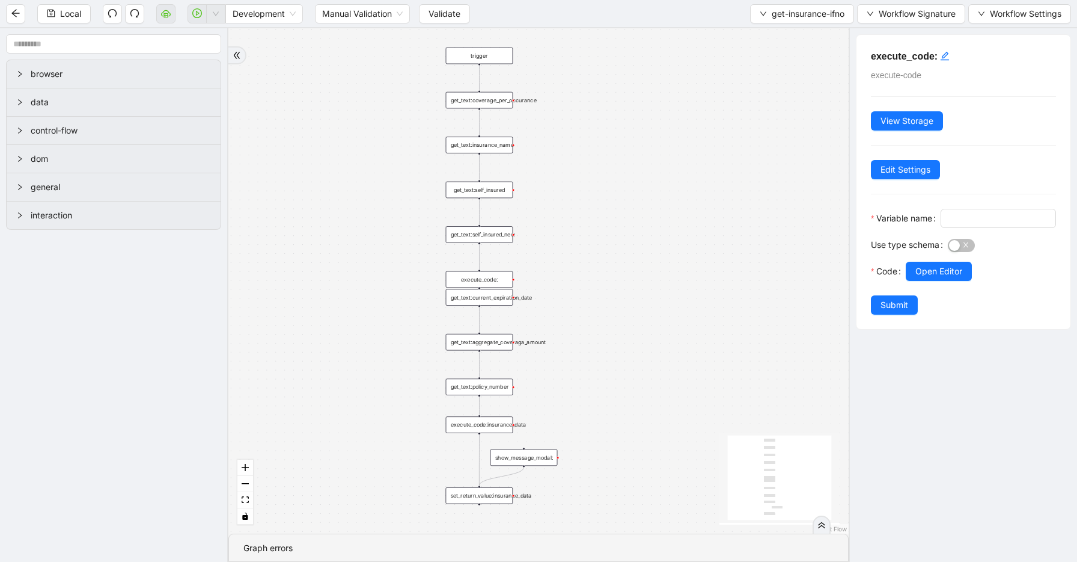
click at [482, 269] on div "trigger get_text:coverage_per_occurance show_message_modal: get_text:insurance_…" at bounding box center [538, 280] width 621 height 505
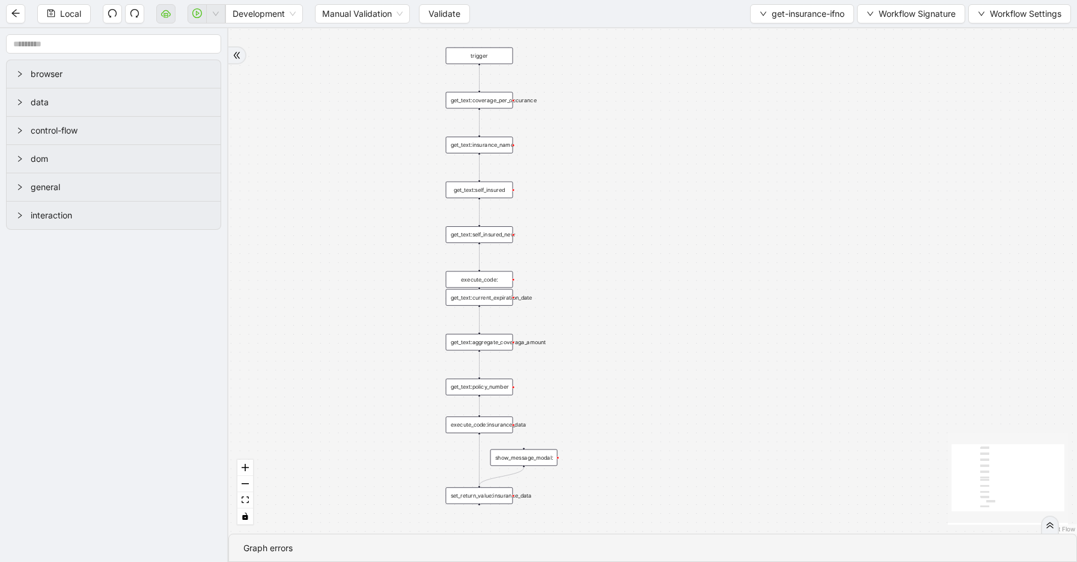
click at [469, 277] on div "execute_code:" at bounding box center [479, 279] width 67 height 17
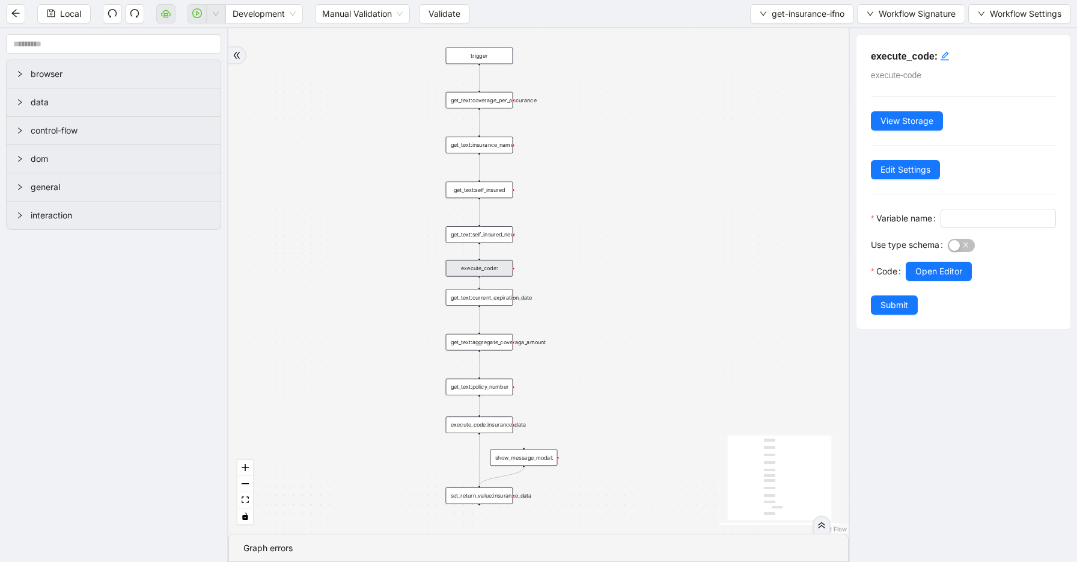
click at [480, 282] on div "trigger get_text:coverage_per_occurance show_message_modal: get_text:insurance_…" at bounding box center [538, 280] width 621 height 505
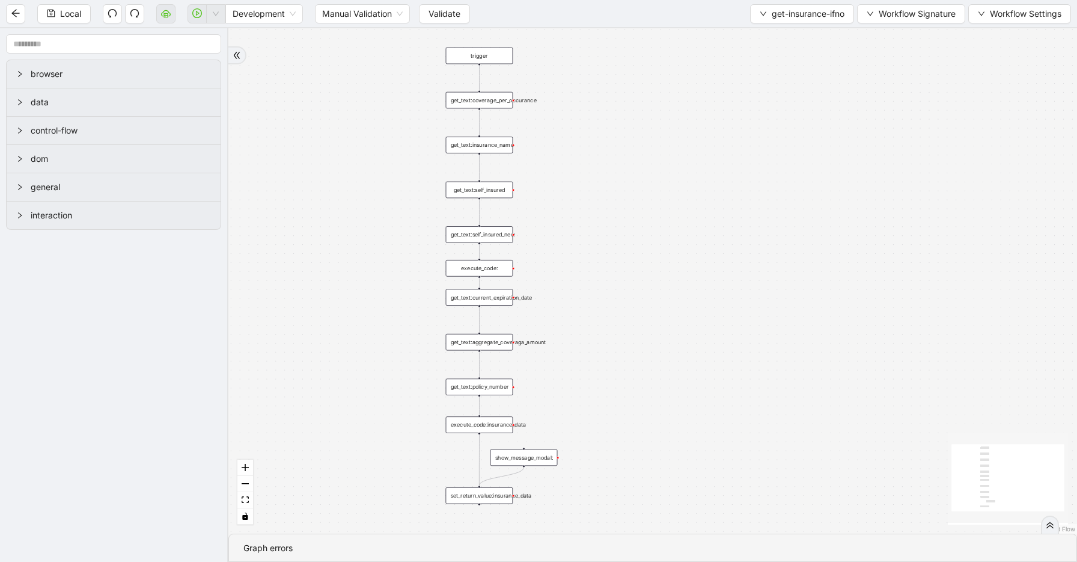
click at [493, 269] on div "execute_code:" at bounding box center [479, 268] width 67 height 17
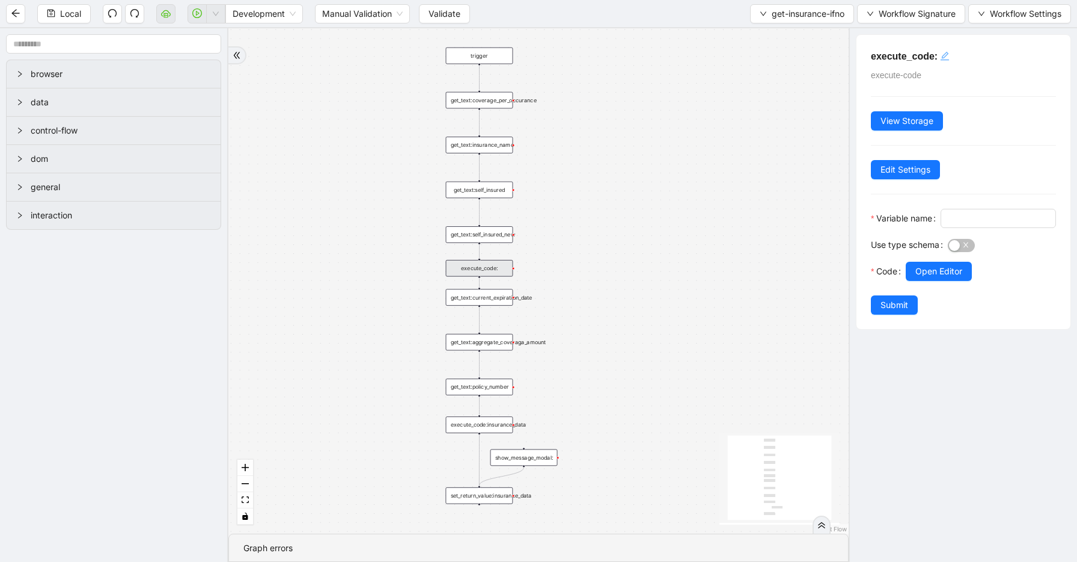
click at [946, 56] on icon "edit" at bounding box center [945, 56] width 8 height 8
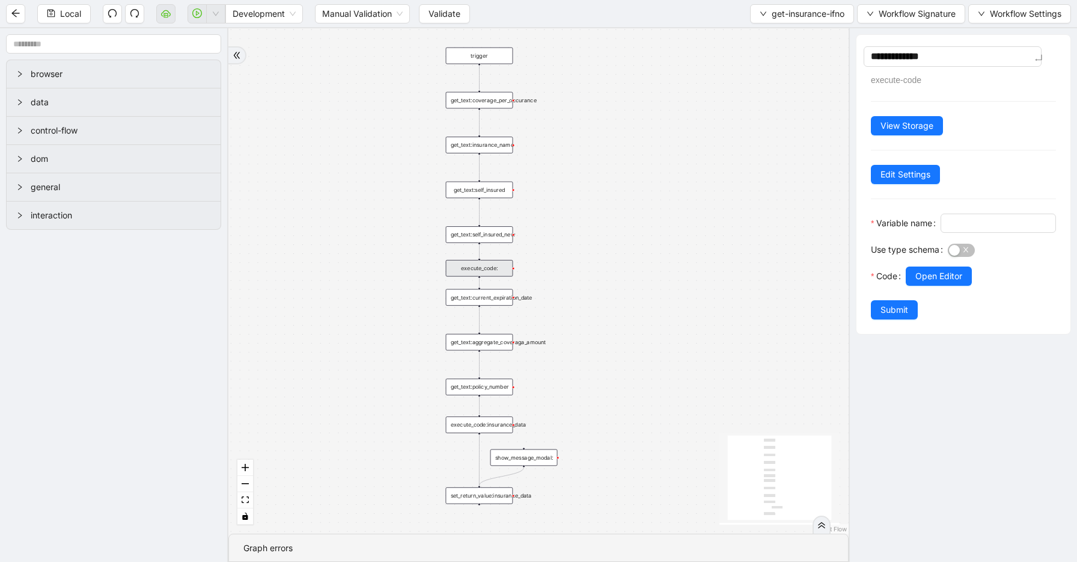
type textarea "**********"
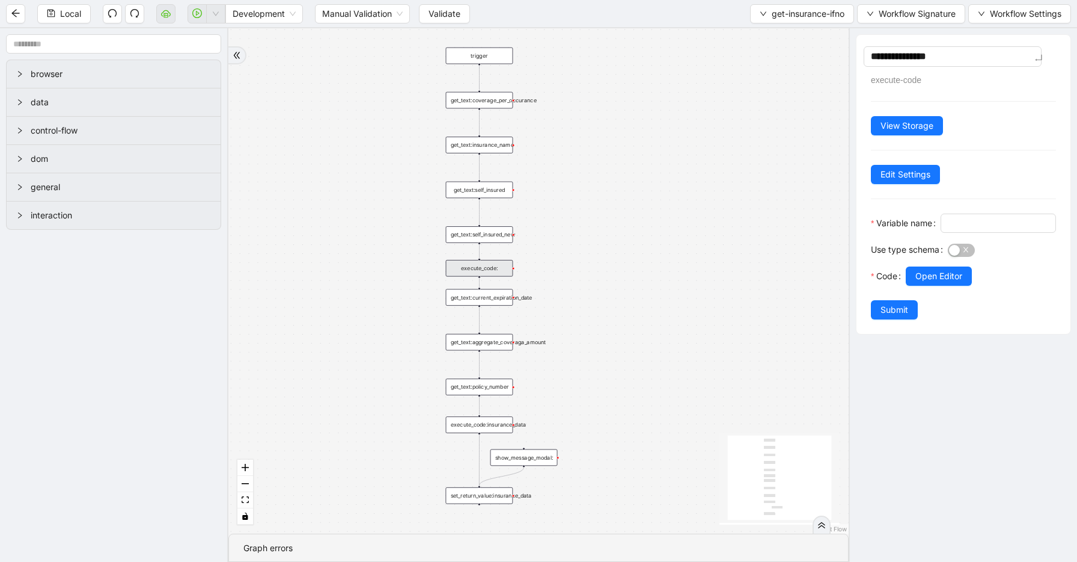
type textarea "**********"
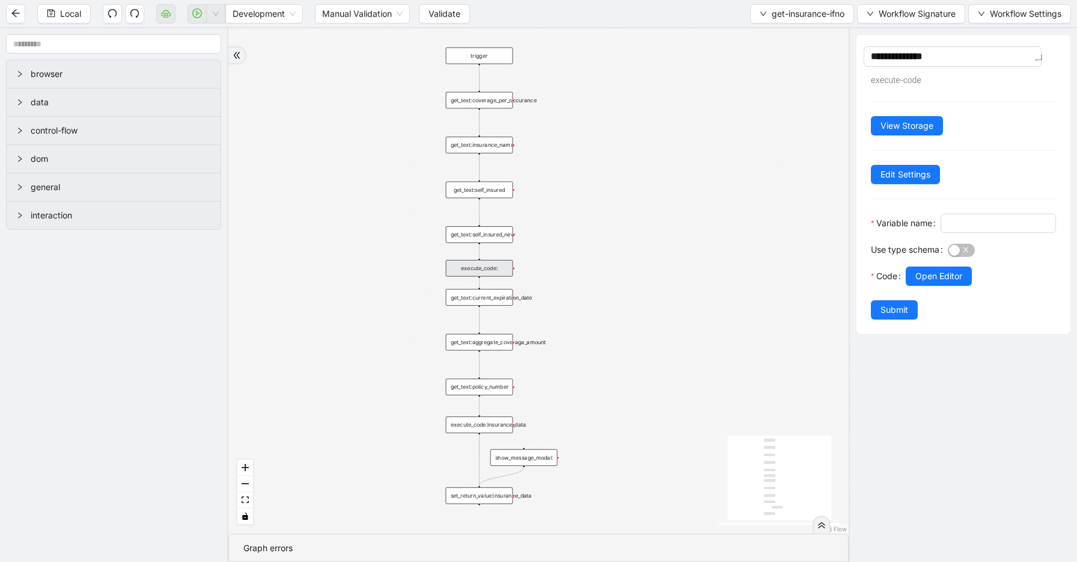
type textarea "**********"
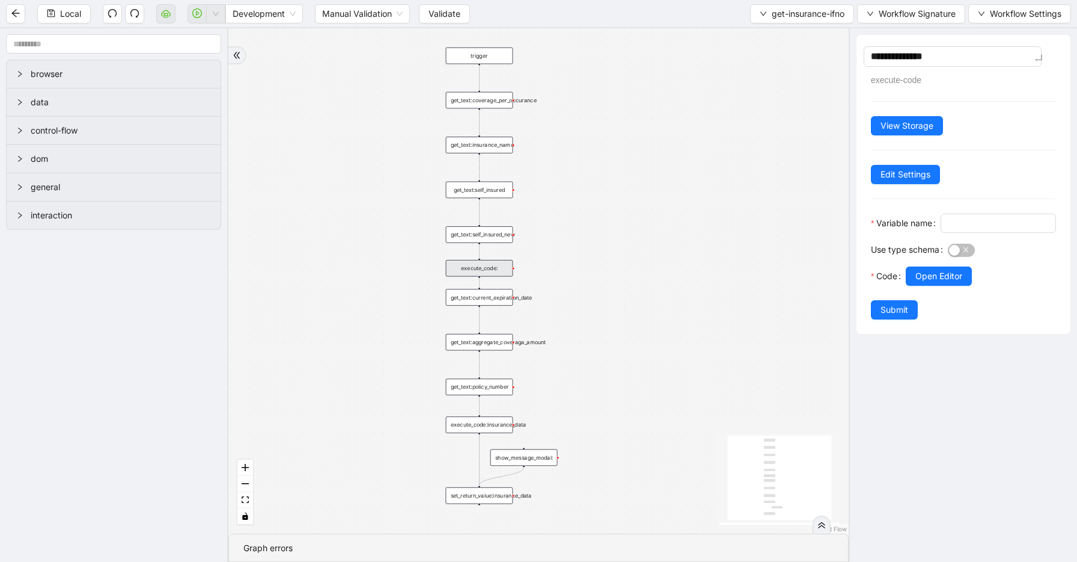
type textarea "**********"
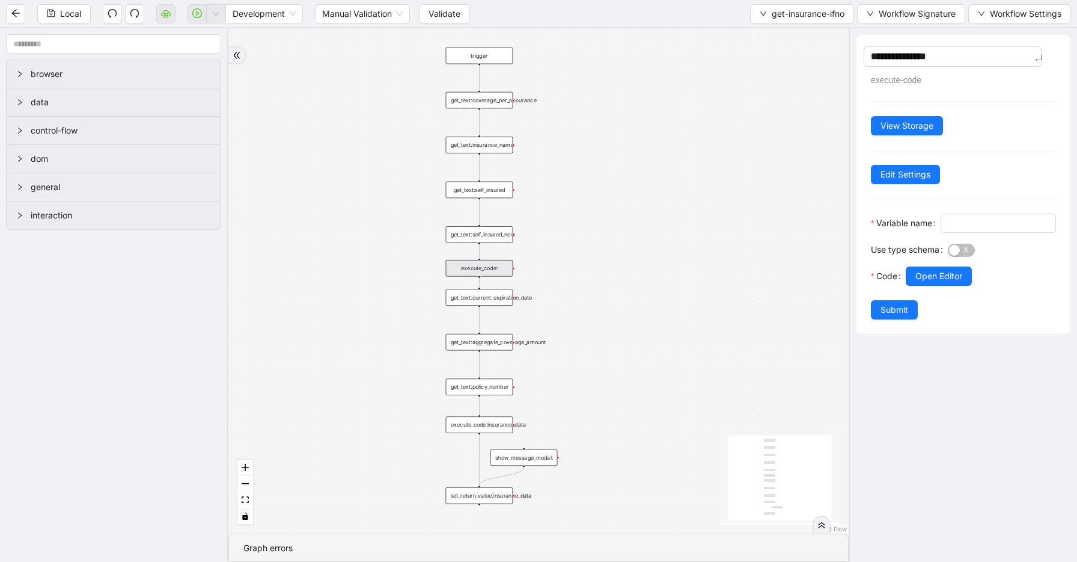
type textarea "**********"
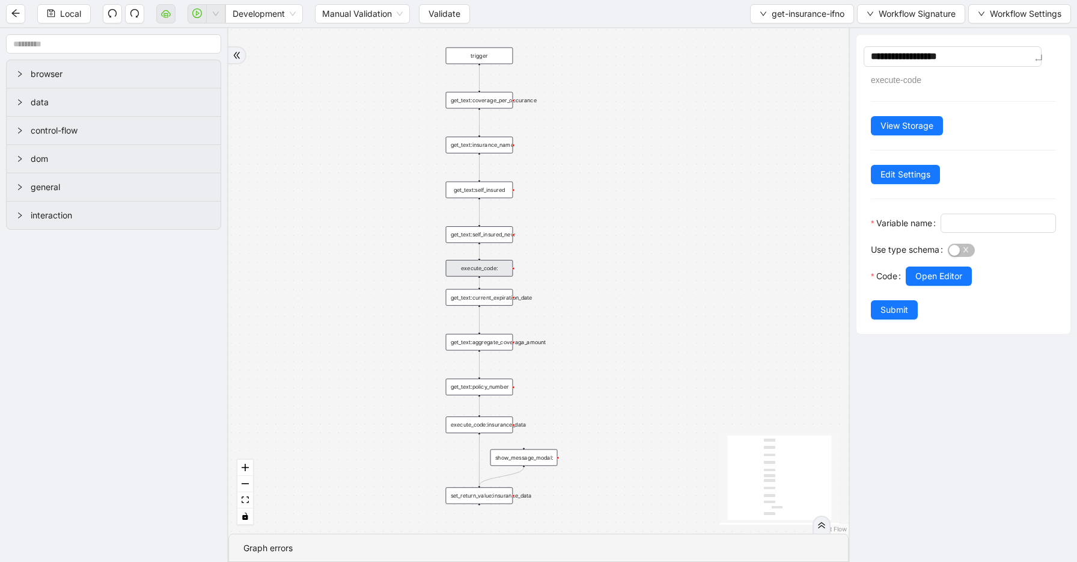
type textarea "**********"
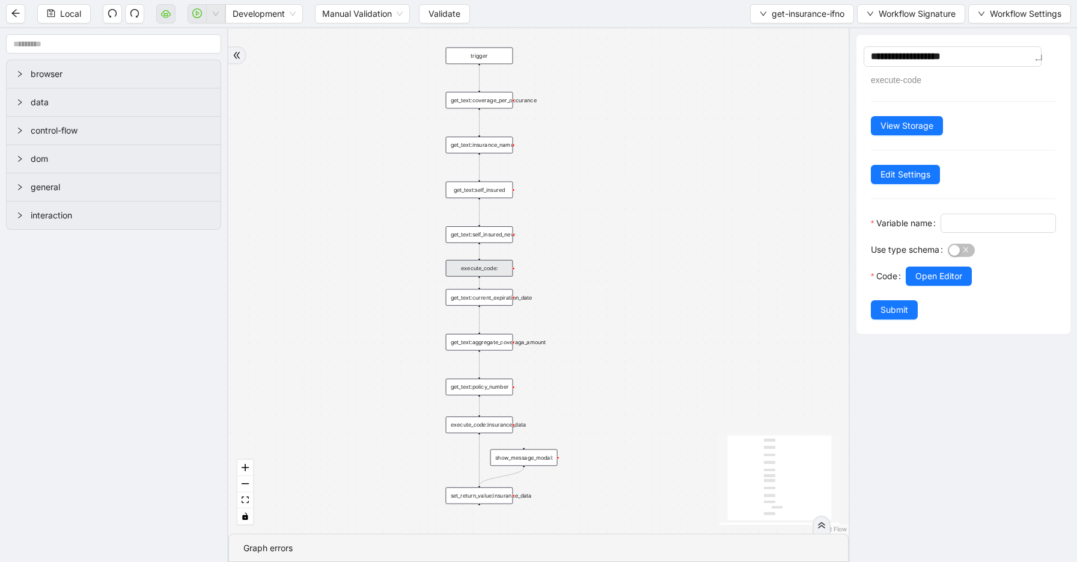
type textarea "**********"
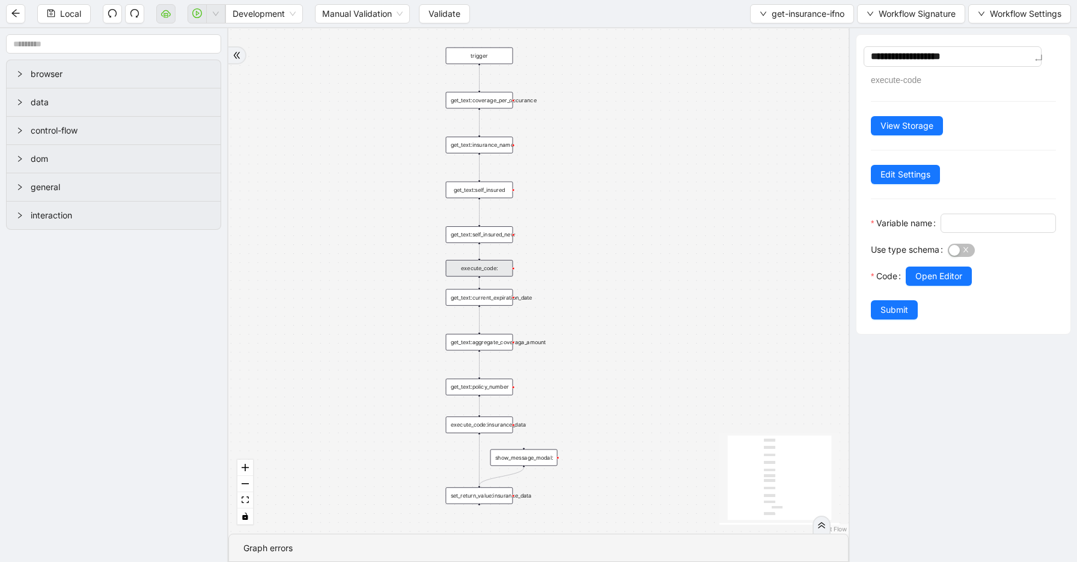
type textarea "**********"
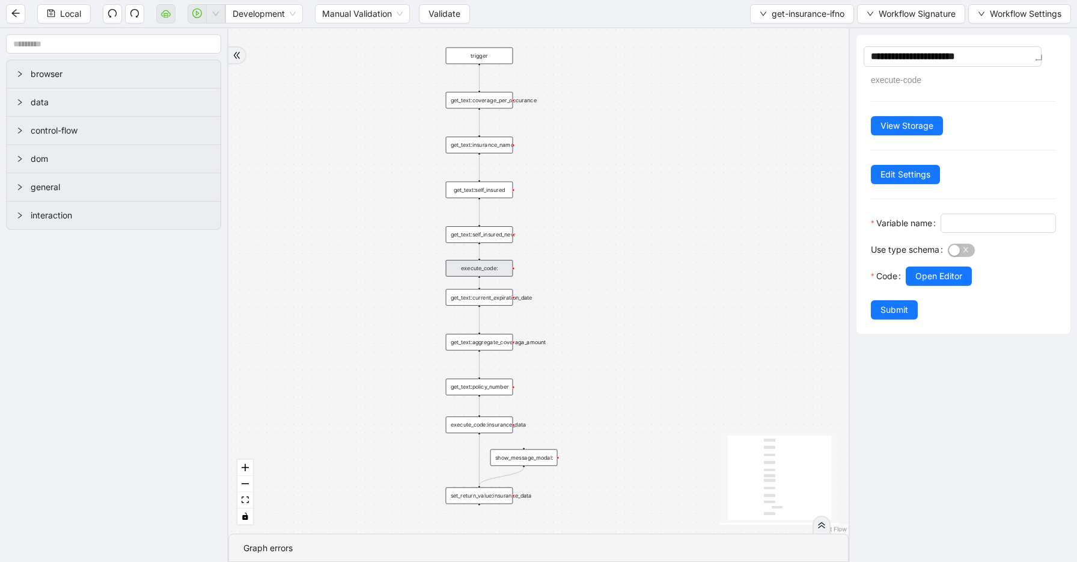
type textarea "**********"
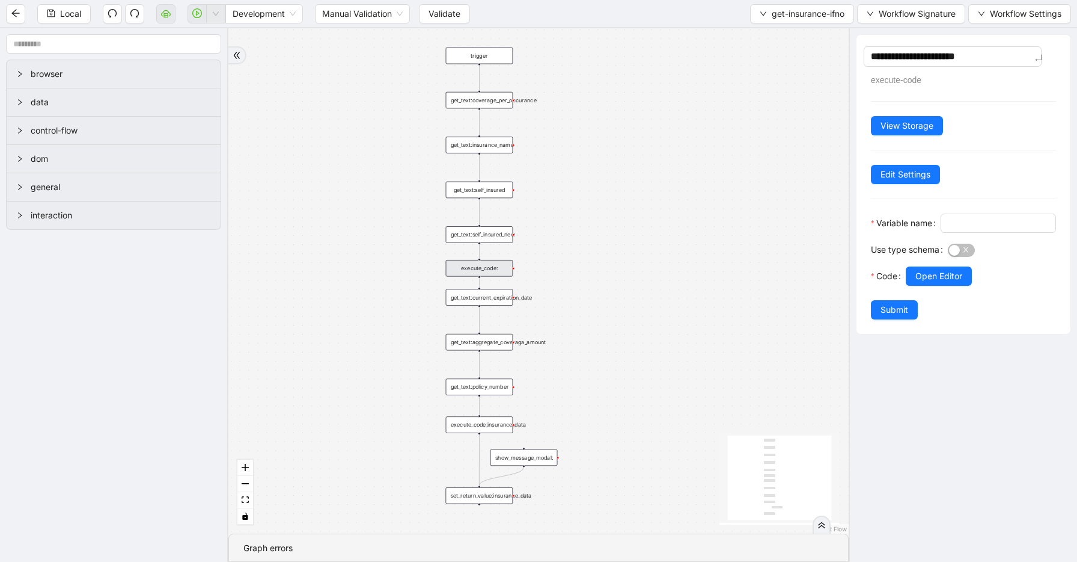
type textarea "**********"
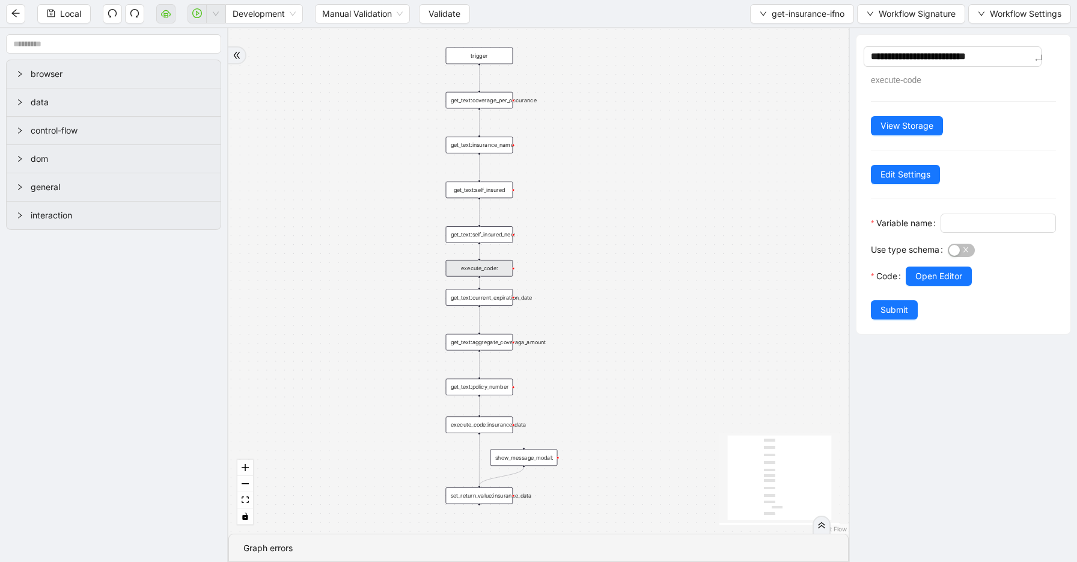
type textarea "**********"
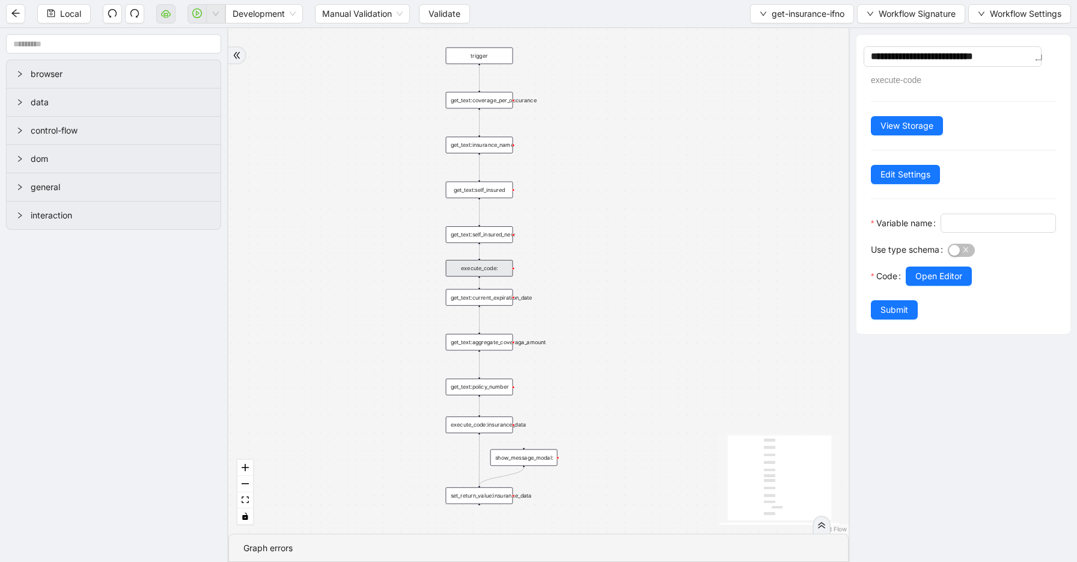
type textarea "**********"
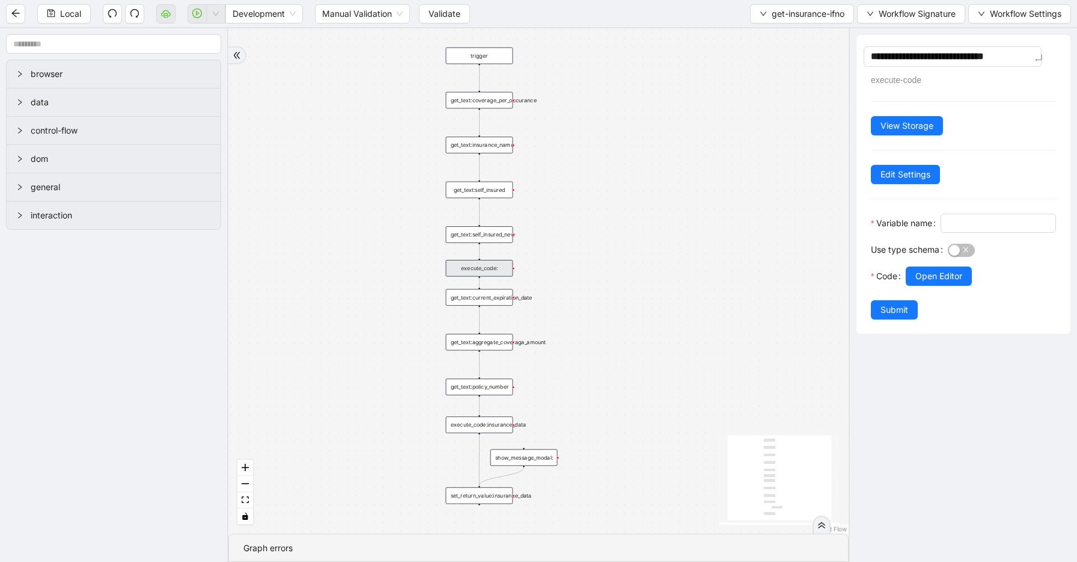
type textarea "**********"
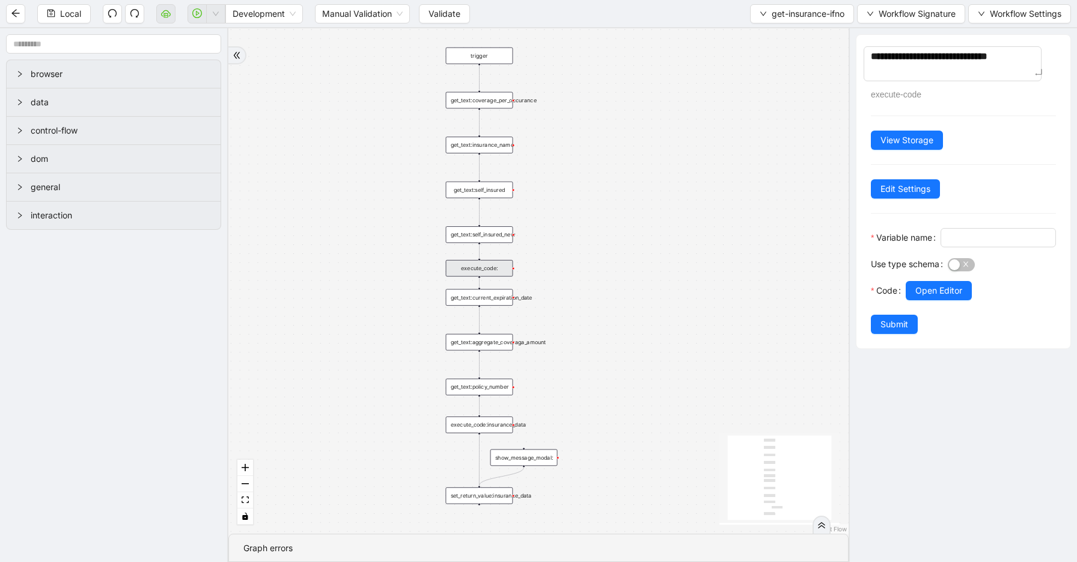
type textarea "**********"
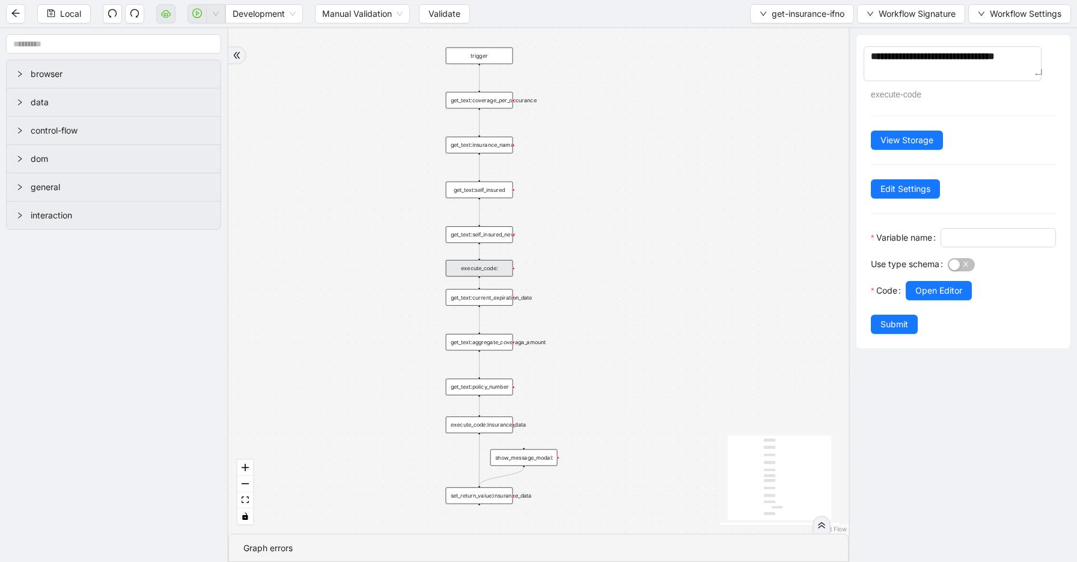
type textarea "**********"
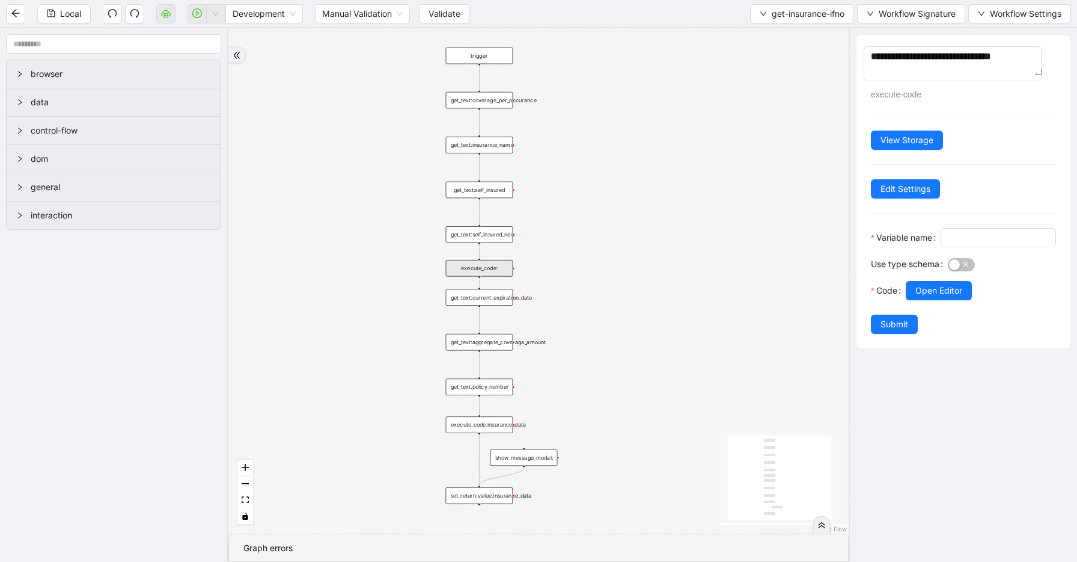
type textarea "**********"
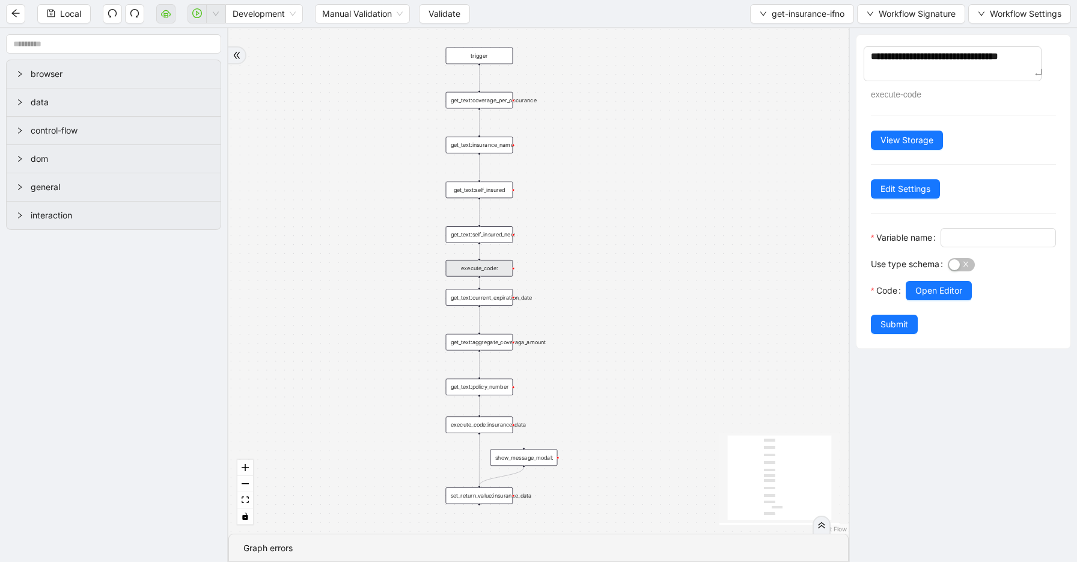
type textarea "**********"
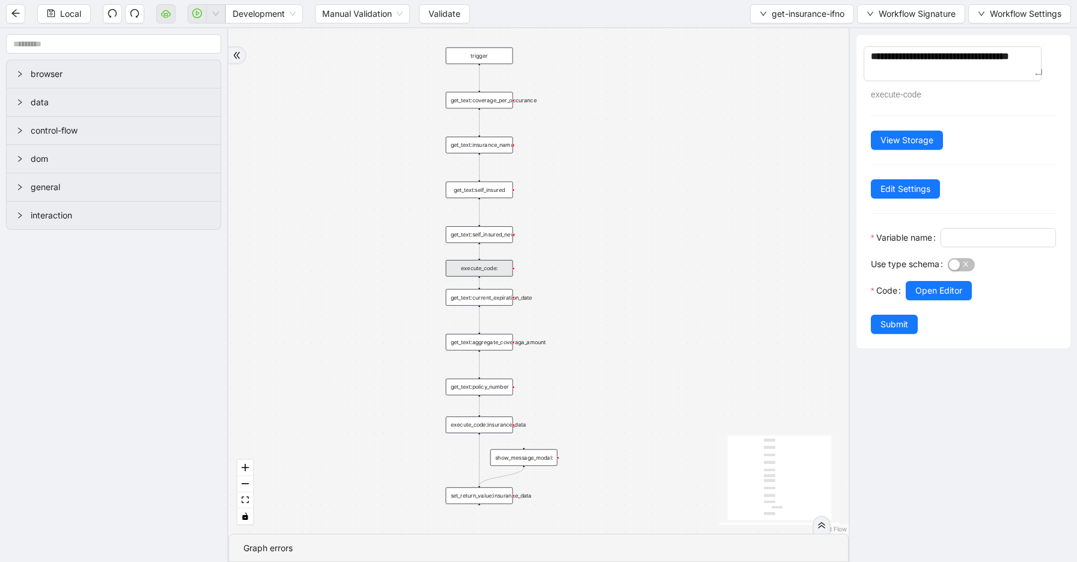
type textarea "**********"
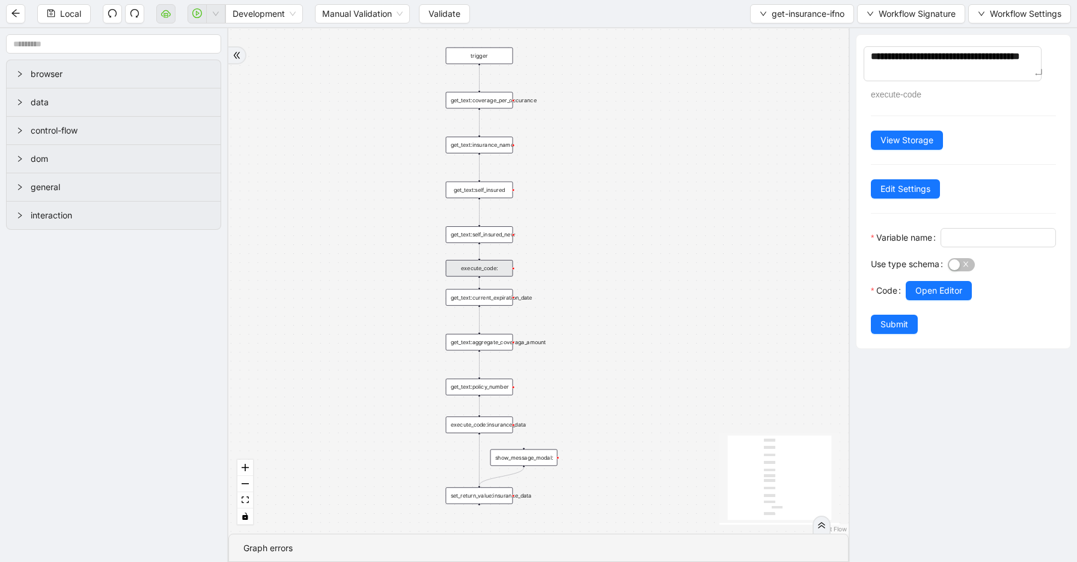
type textarea "**********"
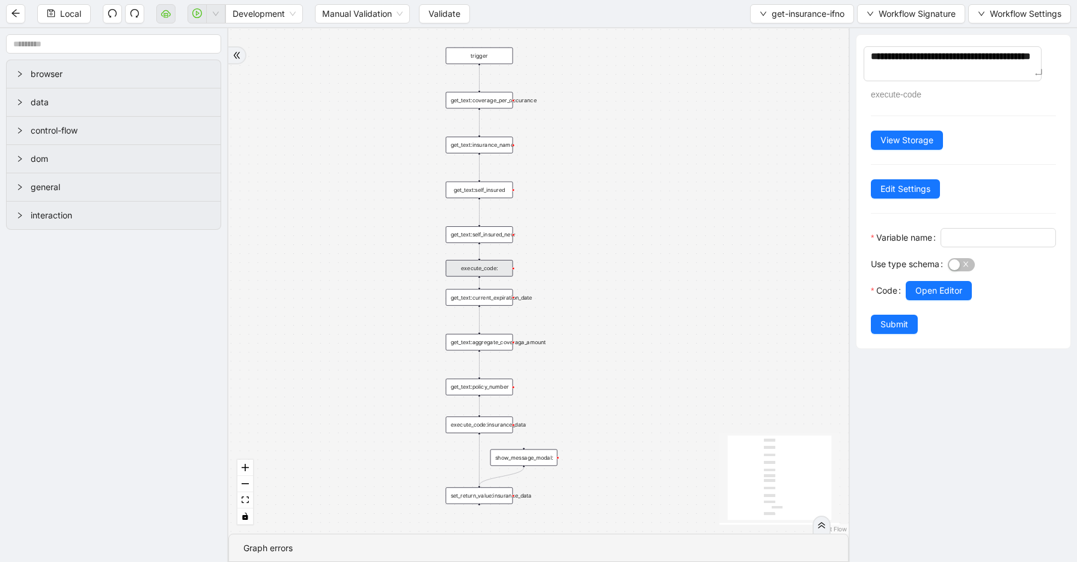
type textarea "**********"
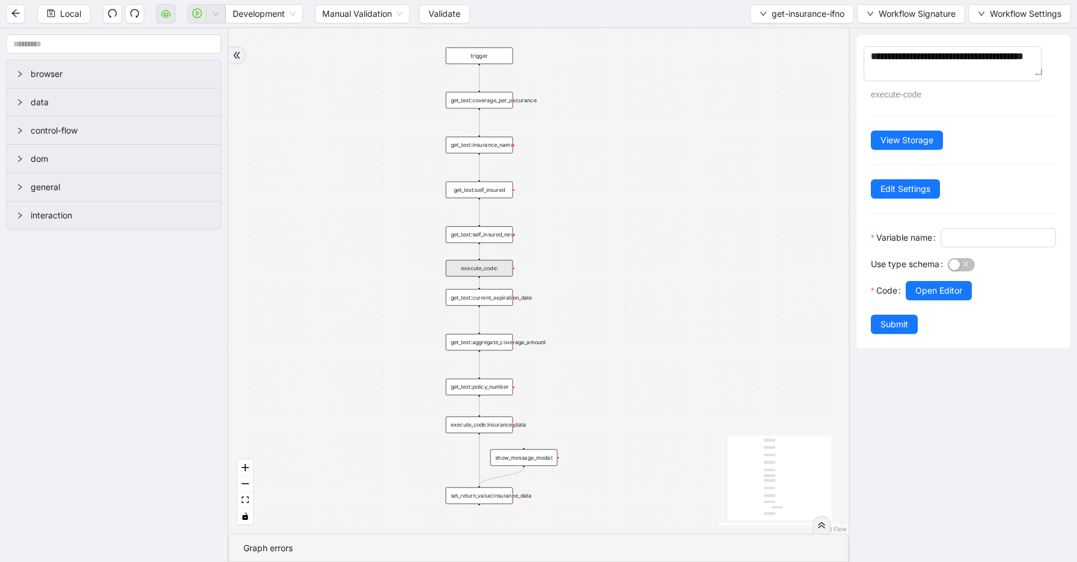
type textarea "**********"
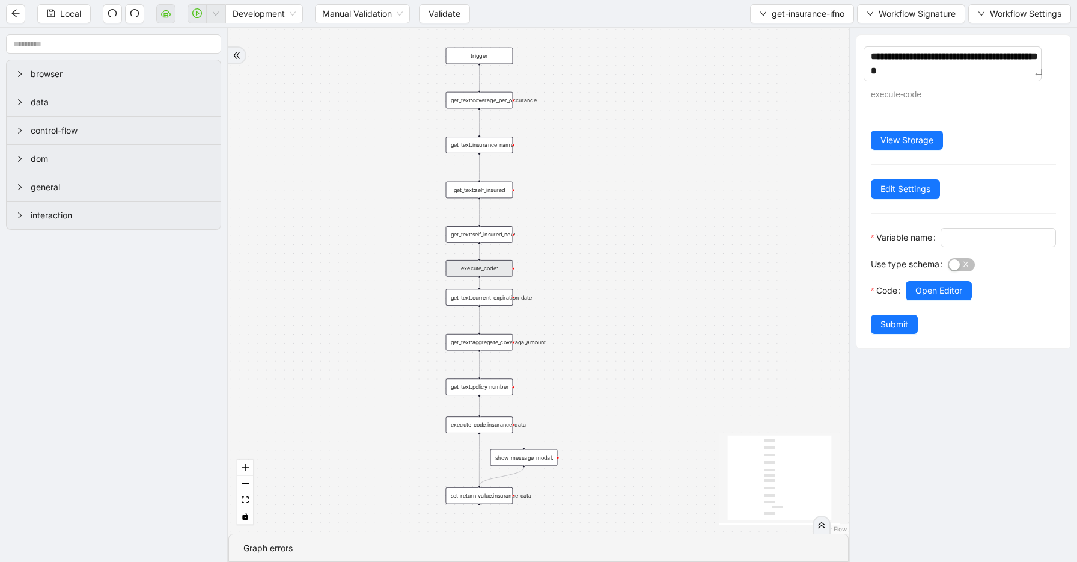
type textarea "**********"
click at [483, 190] on div "get_text:self_insured" at bounding box center [479, 190] width 67 height 17
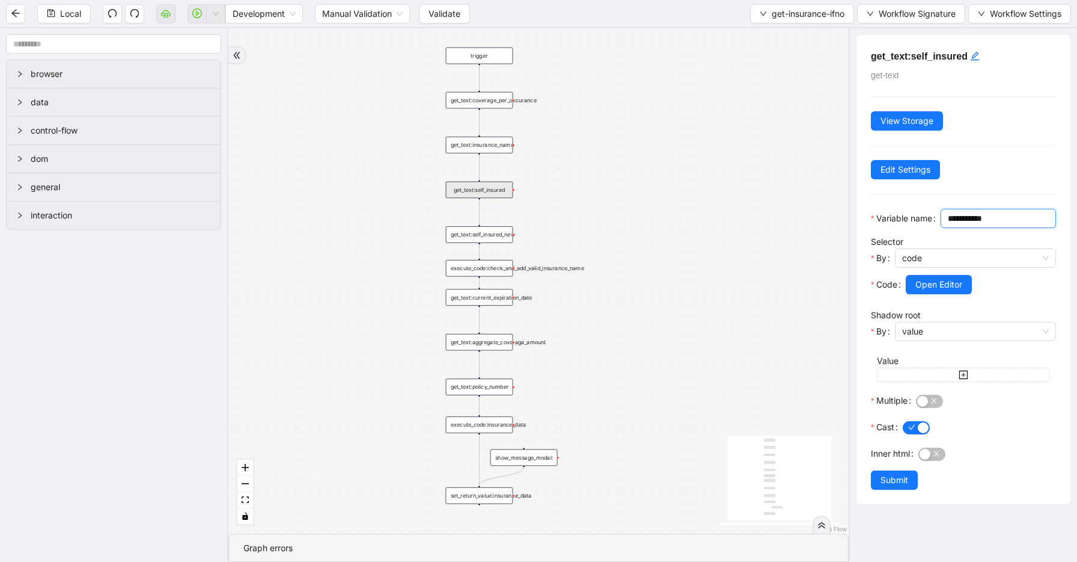
click at [948, 225] on input "**********" at bounding box center [997, 218] width 99 height 13
click at [492, 266] on div "execute_code:check_and_add_valid_insurance_name" at bounding box center [479, 268] width 67 height 17
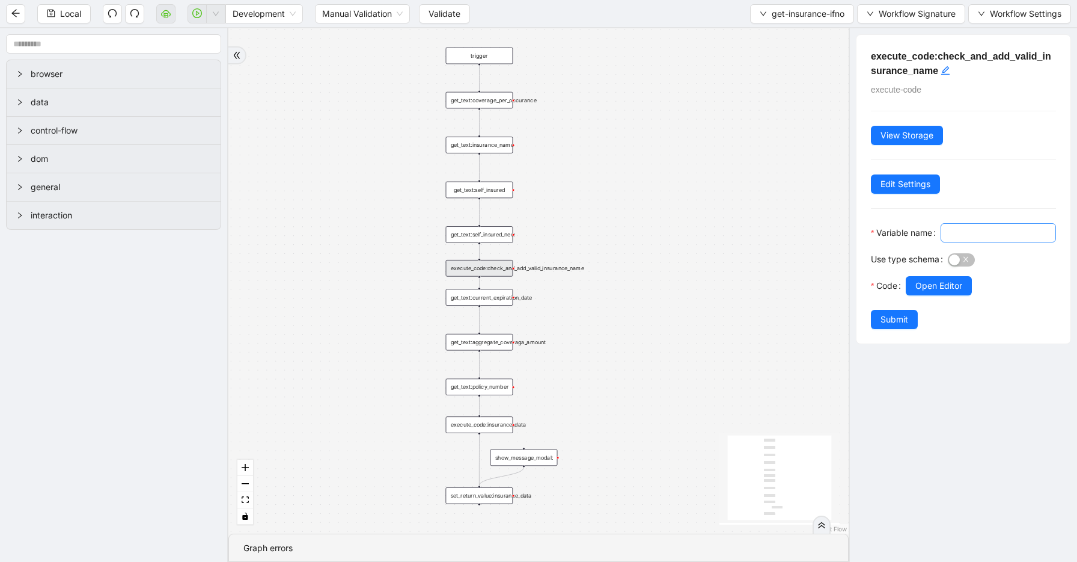
click at [948, 239] on input "Variable name" at bounding box center [997, 232] width 99 height 13
paste input "**********"
type input "**********"
click at [897, 326] on span "Submit" at bounding box center [895, 319] width 28 height 13
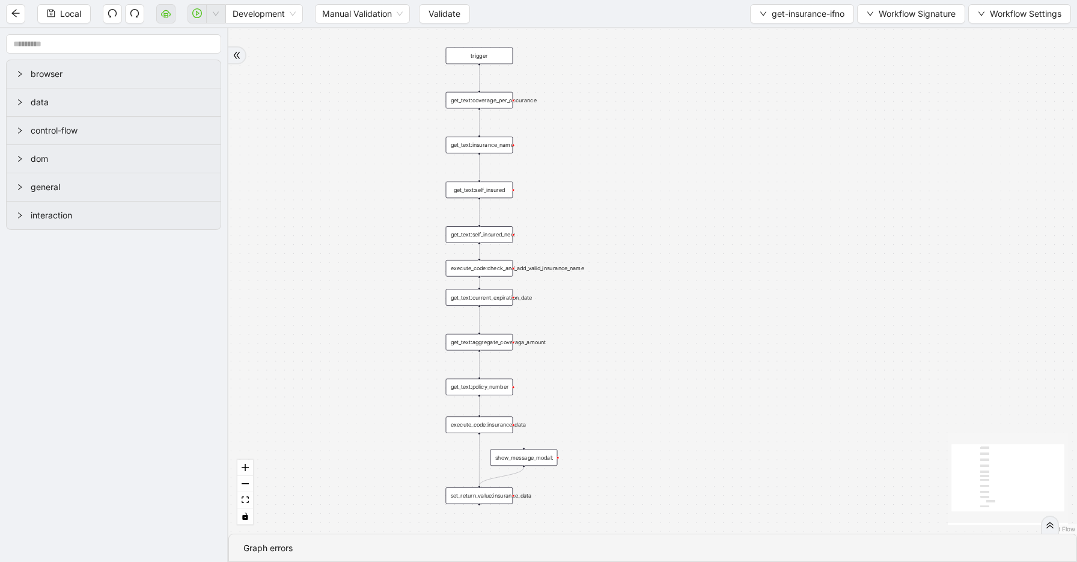
click at [487, 188] on div "get_text:self_insured" at bounding box center [479, 190] width 67 height 17
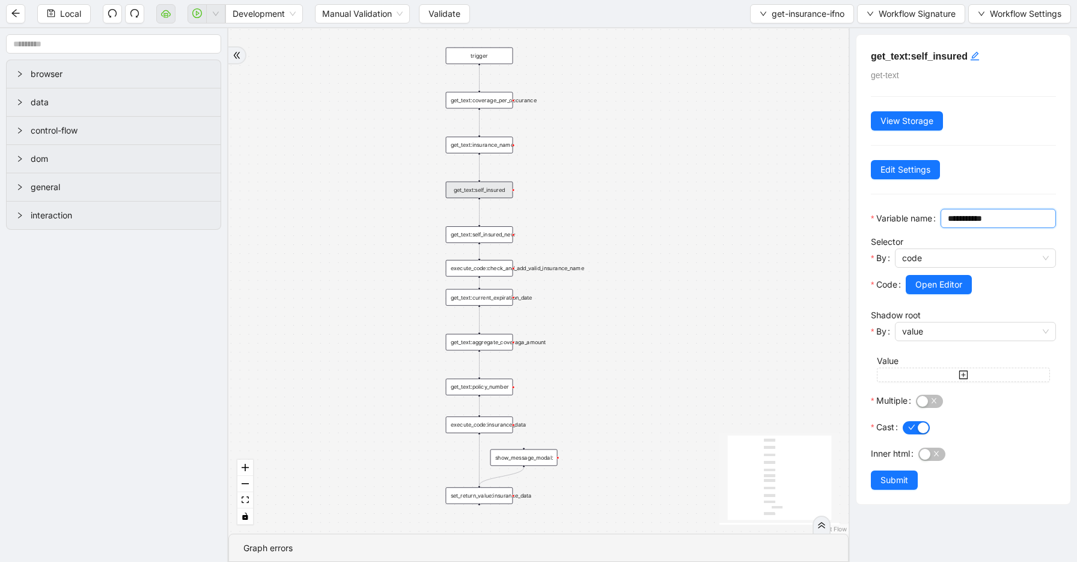
click at [948, 225] on input "**********" at bounding box center [997, 218] width 99 height 13
type input "**********"
click at [899, 486] on span "Submit" at bounding box center [895, 479] width 28 height 13
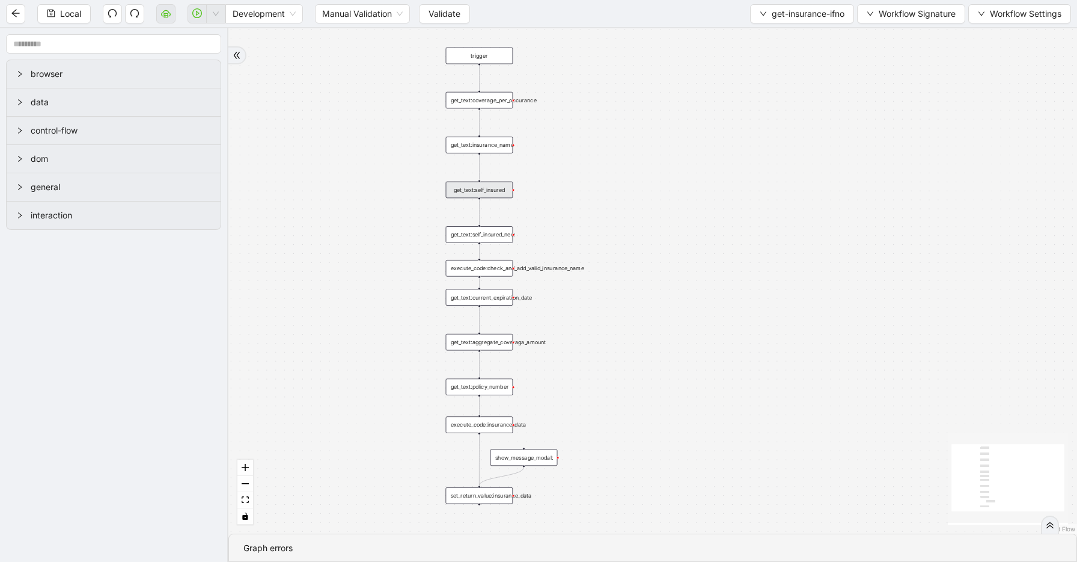
click at [488, 237] on div "get_text:self_insured_new" at bounding box center [479, 234] width 67 height 17
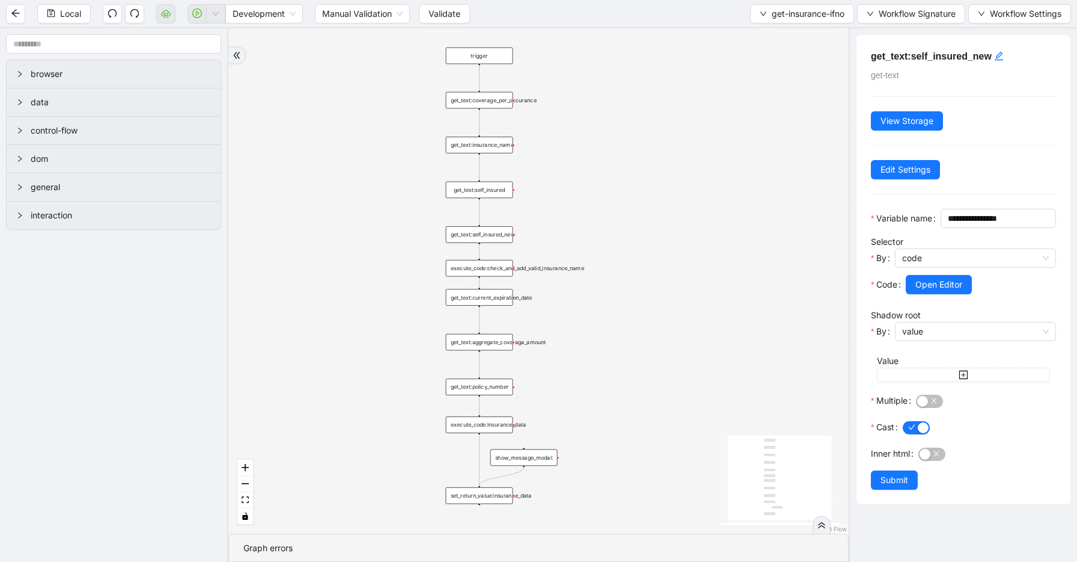
click at [488, 261] on div "execute_code:check_and_add_valid_insurance_name" at bounding box center [479, 268] width 67 height 17
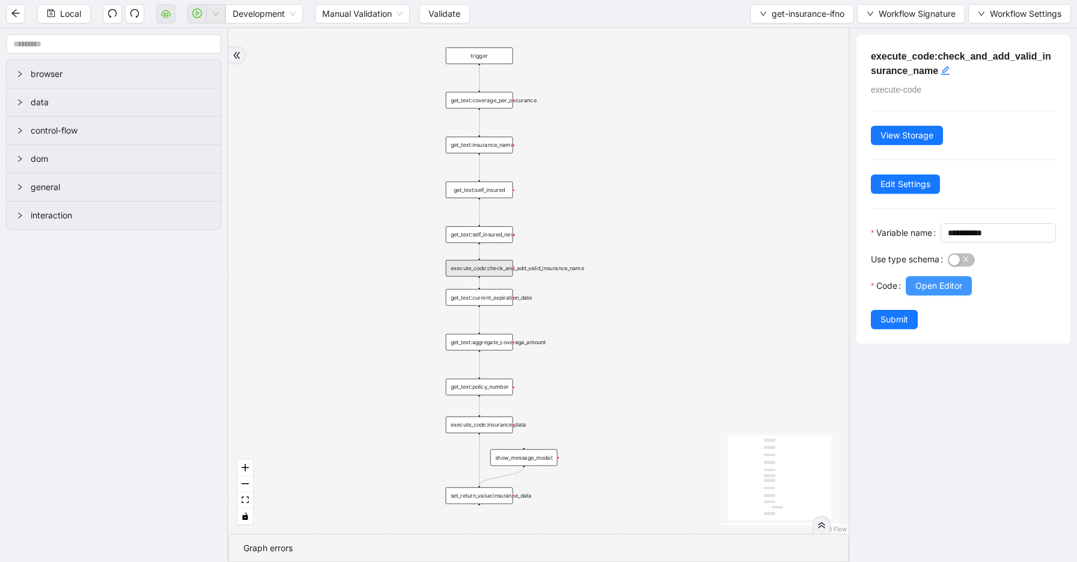
click at [928, 292] on span "Open Editor" at bounding box center [939, 285] width 47 height 13
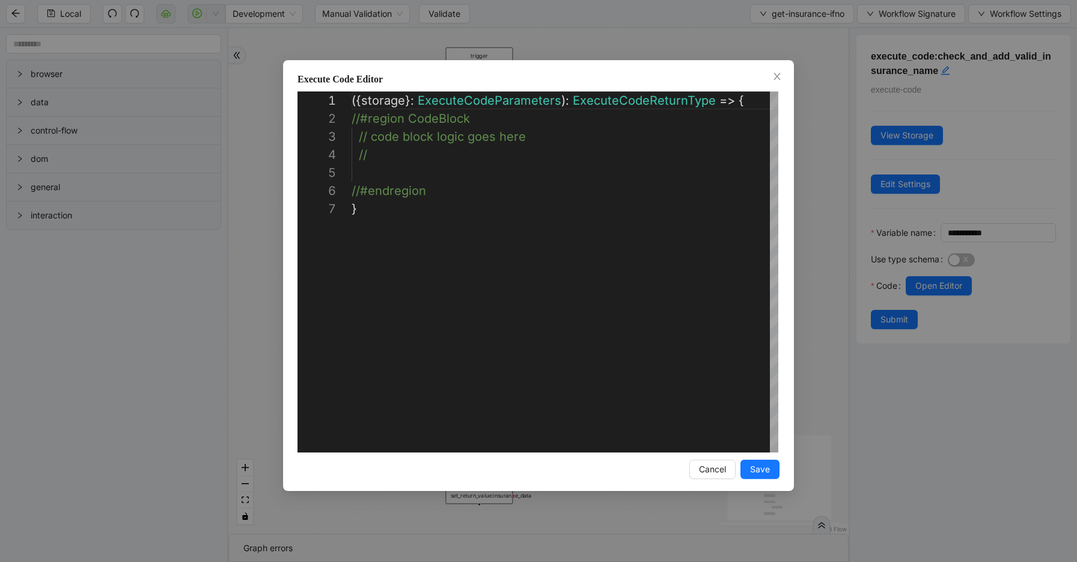
scroll to position [108, 0]
click at [404, 175] on div "( { storage } : ExecuteCodeParameters ): ExecuteCodeReturnType => { //#region C…" at bounding box center [565, 325] width 427 height 469
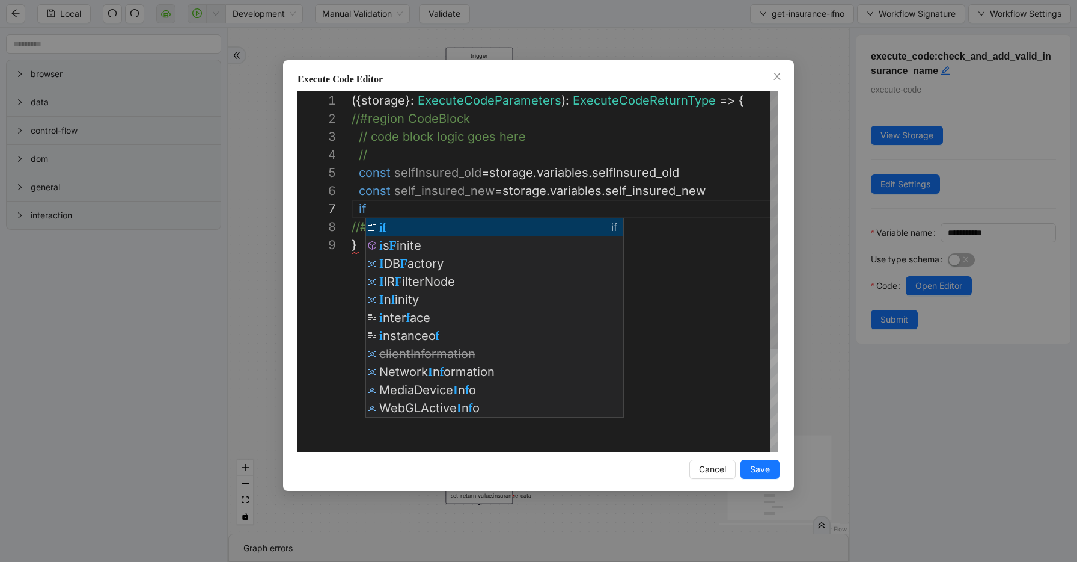
scroll to position [108, 18]
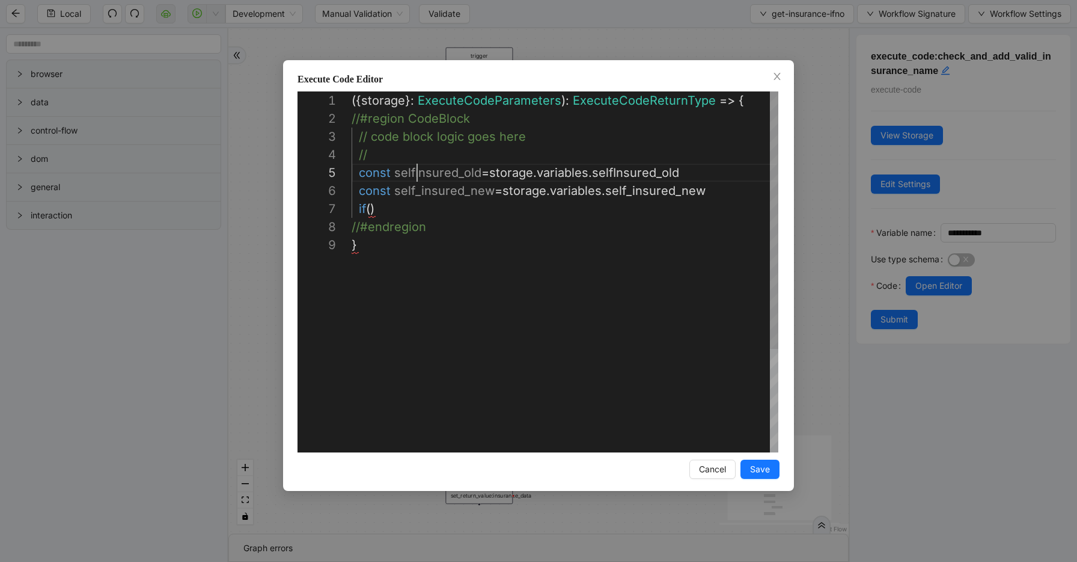
click at [420, 173] on div "({ storage }: ExecuteCodeParameters ): ExecuteCodeReturnType => { //#region Cod…" at bounding box center [565, 343] width 427 height 505
click at [370, 210] on div "({ storage }: ExecuteCodeParameters ): ExecuteCodeReturnType => { //#region Cod…" at bounding box center [565, 343] width 427 height 505
paste textarea "**********"
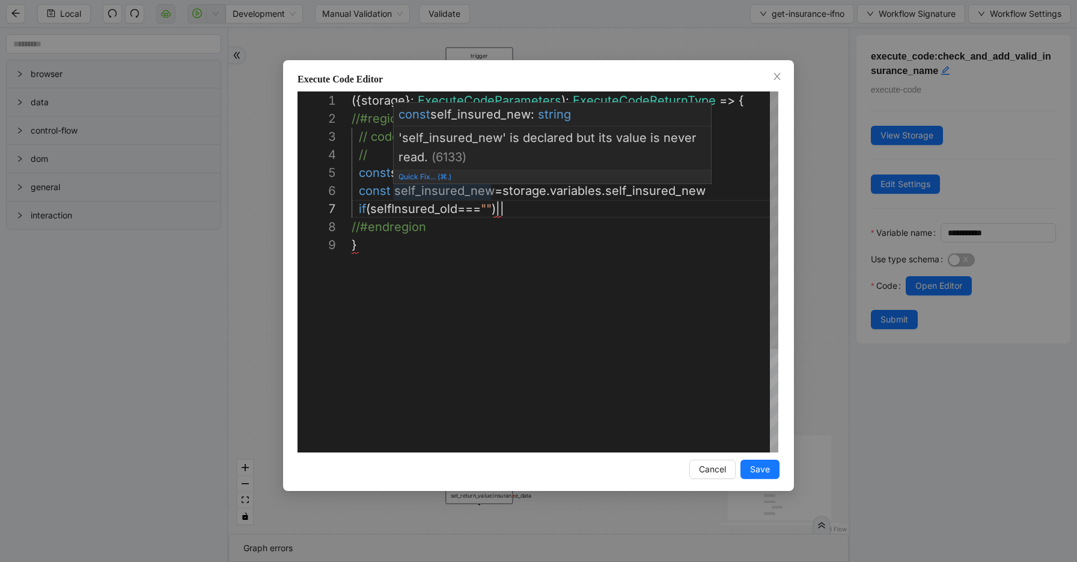
click at [421, 174] on span "Quick Fix... (⌘.)" at bounding box center [425, 176] width 53 height 9
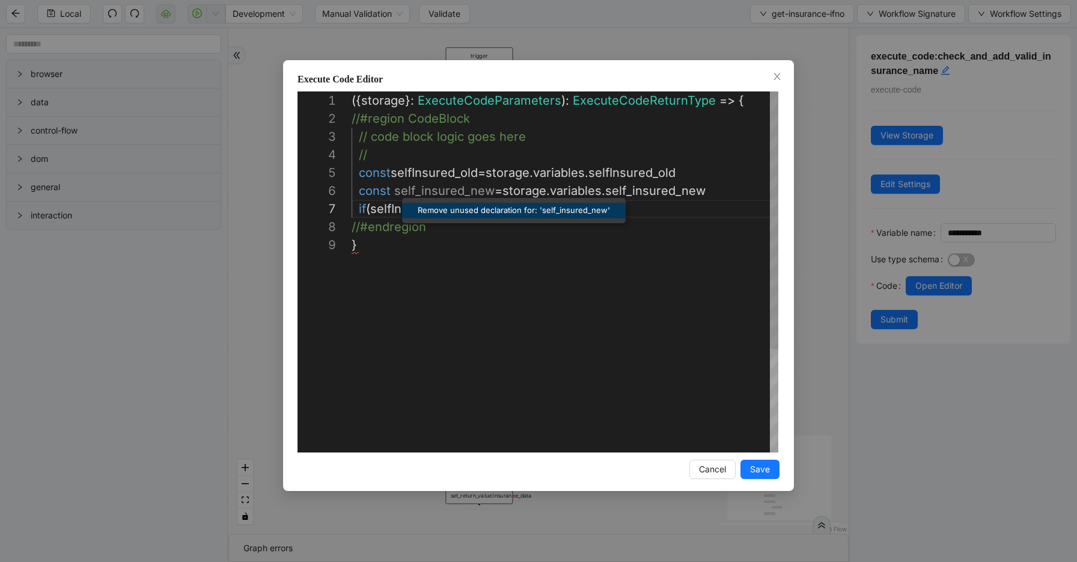
click at [414, 171] on div "({ storage }: ExecuteCodeParameters ): ExecuteCodeReturnType => { //#region Cod…" at bounding box center [565, 343] width 427 height 505
click at [510, 208] on div "({ storage }: ExecuteCodeParameters ): ExecuteCodeReturnType => { //#region Cod…" at bounding box center [565, 343] width 427 height 505
paste textarea "**********"
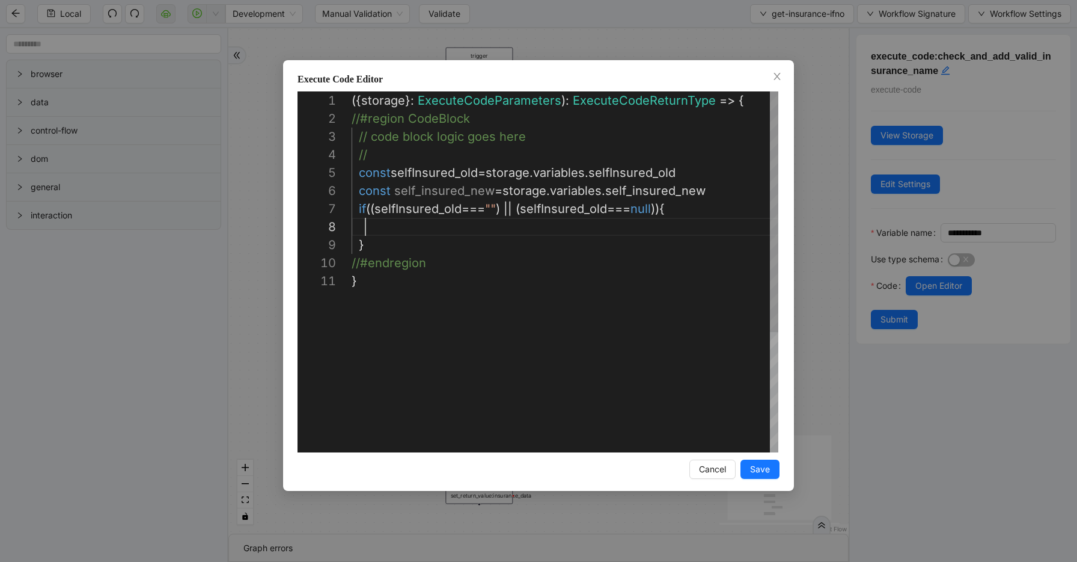
scroll to position [126, 14]
click at [471, 186] on div "({ storage }: ExecuteCodeParameters ): ExecuteCodeReturnType => { //#region Cod…" at bounding box center [565, 361] width 427 height 541
click at [424, 226] on div "({ storage }: ExecuteCodeParameters ): ExecuteCodeReturnType => { //#region Cod…" at bounding box center [565, 361] width 427 height 541
paste textarea "**********"
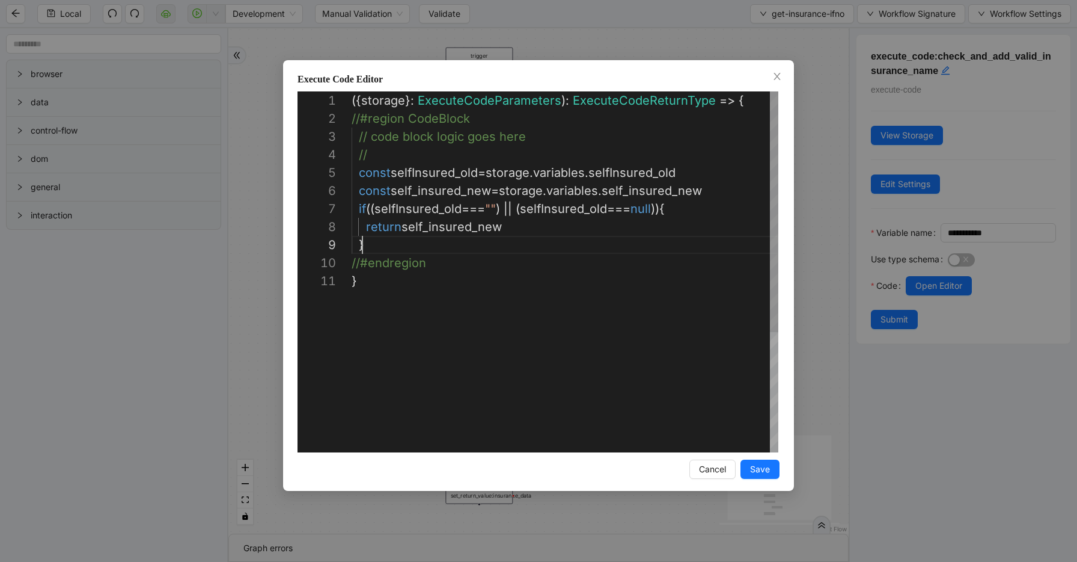
click at [391, 241] on div "({ storage }: ExecuteCodeParameters ): ExecuteCodeReturnType => { //#region Cod…" at bounding box center [565, 361] width 427 height 541
click at [429, 172] on div "({ storage }: ExecuteCodeParameters ): ExecuteCodeReturnType => { //#region Cod…" at bounding box center [565, 388] width 427 height 595
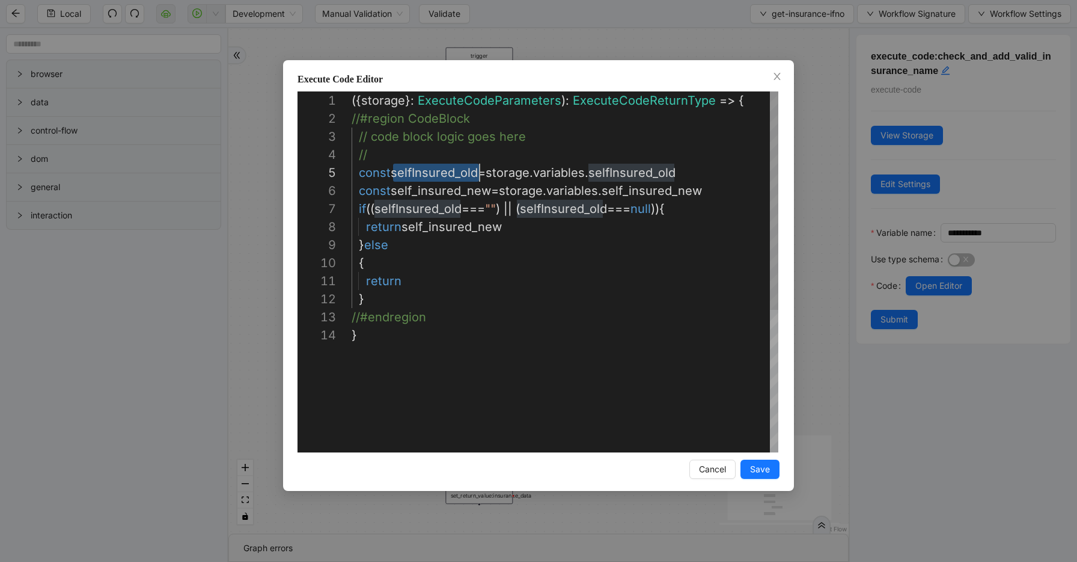
scroll to position [72, 128]
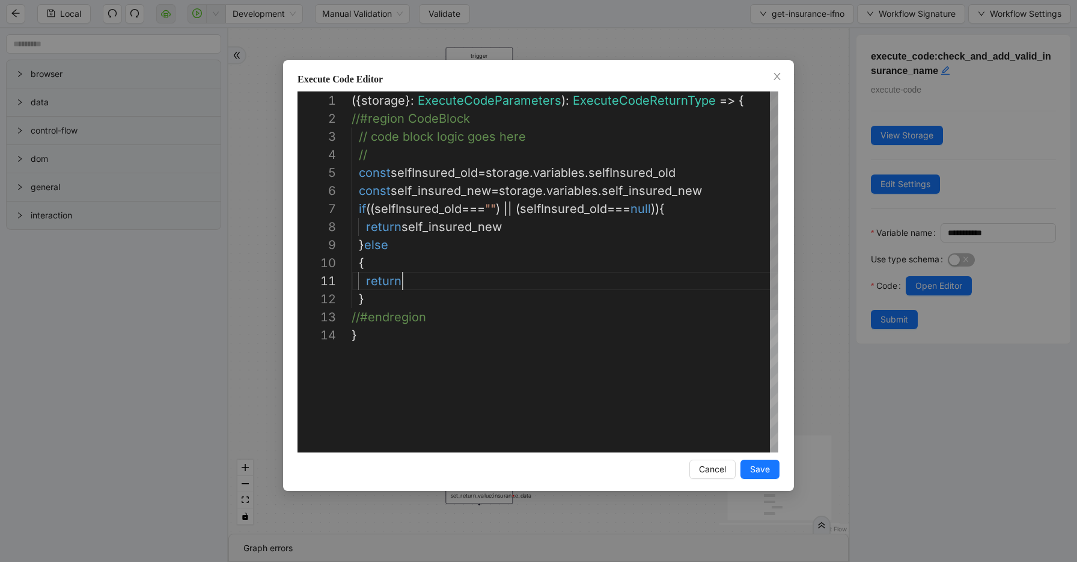
click at [420, 275] on div "({ storage }: ExecuteCodeParameters ): ExecuteCodeReturnType => { //#region Cod…" at bounding box center [565, 388] width 427 height 595
paste textarea "**********"
click at [444, 282] on div "({ storage }: ExecuteCodeParameters ): ExecuteCodeReturnType => { //#region Cod…" at bounding box center [565, 388] width 427 height 595
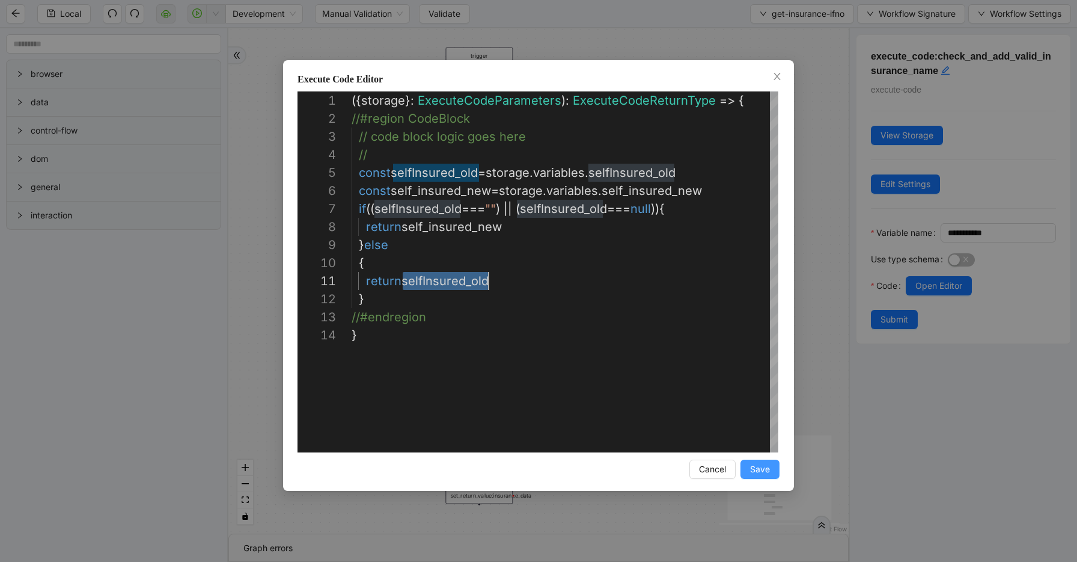
type textarea "**********"
click at [759, 465] on span "Save" at bounding box center [760, 468] width 20 height 13
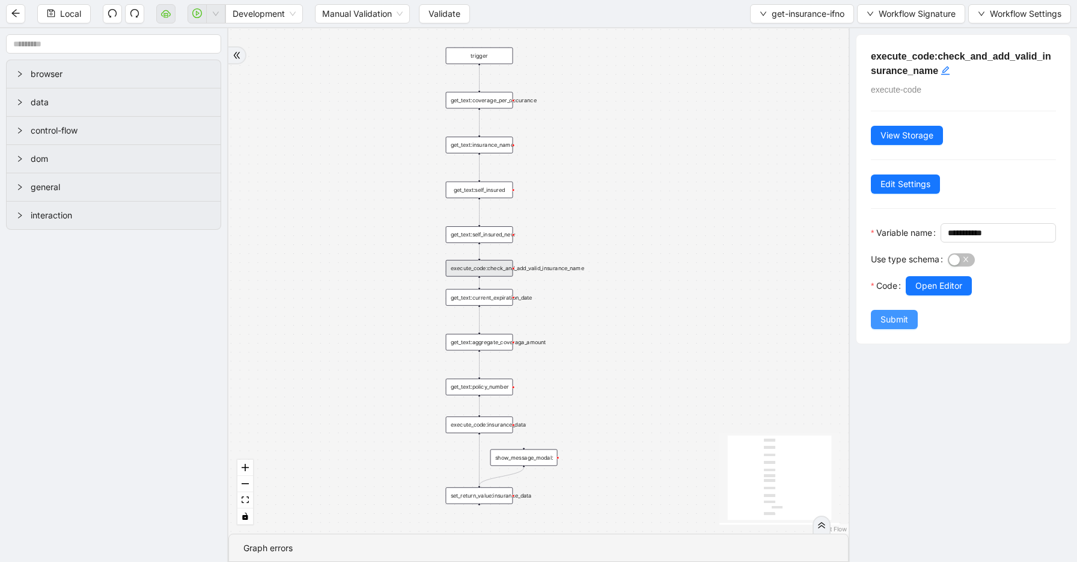
click at [890, 326] on span "Submit" at bounding box center [895, 319] width 28 height 13
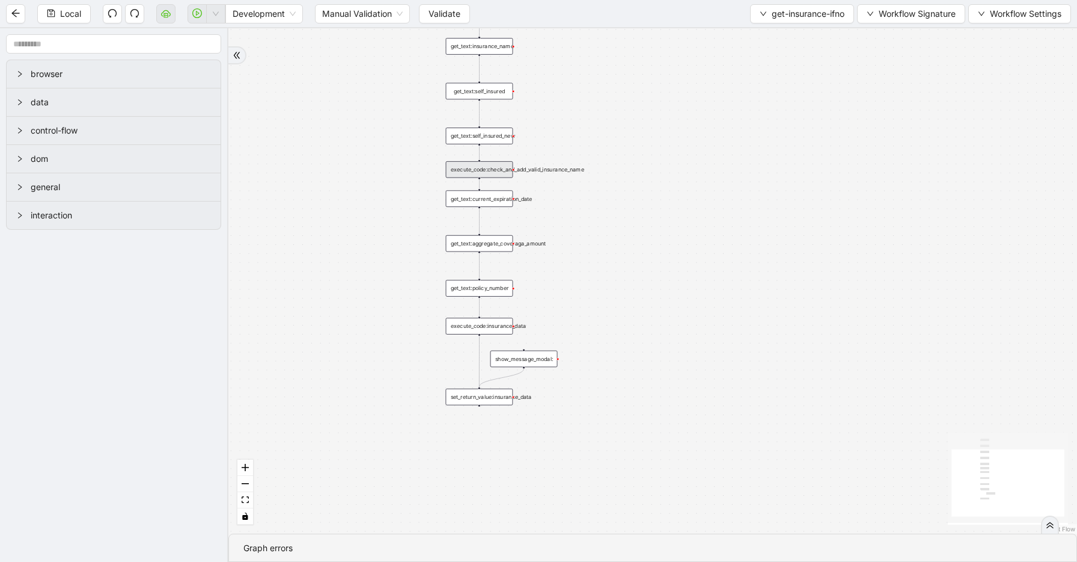
drag, startPoint x: 608, startPoint y: 334, endPoint x: 608, endPoint y: 236, distance: 98.6
click at [608, 236] on div "trigger get_text:coverage_per_occurance show_message_modal: get_text:insurance_…" at bounding box center [652, 280] width 849 height 505
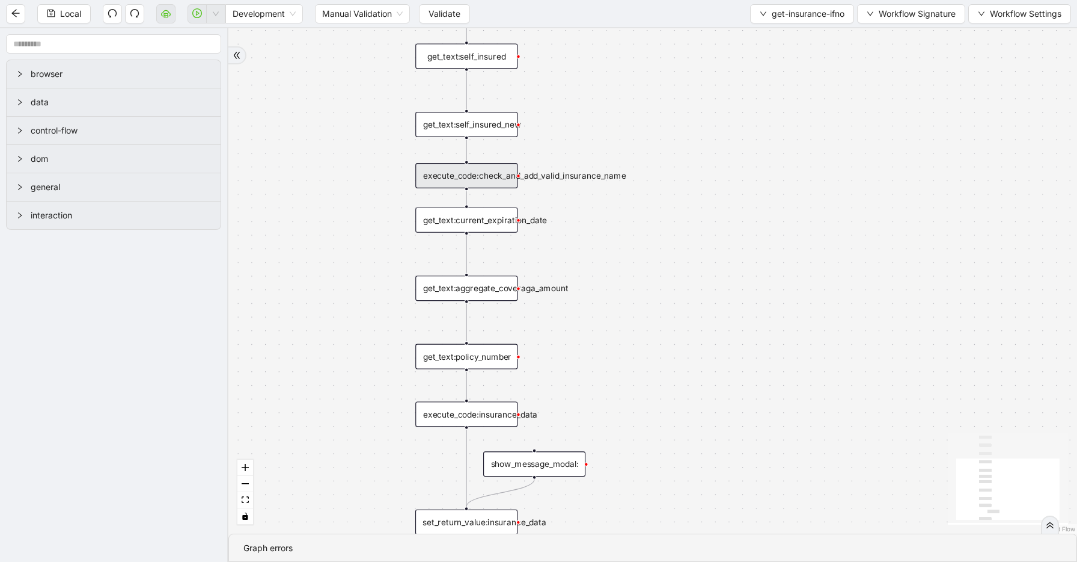
drag, startPoint x: 599, startPoint y: 112, endPoint x: 599, endPoint y: 123, distance: 10.2
click at [599, 123] on div "trigger get_text:coverage_per_occurance show_message_modal: get_text:insurance_…" at bounding box center [652, 280] width 849 height 505
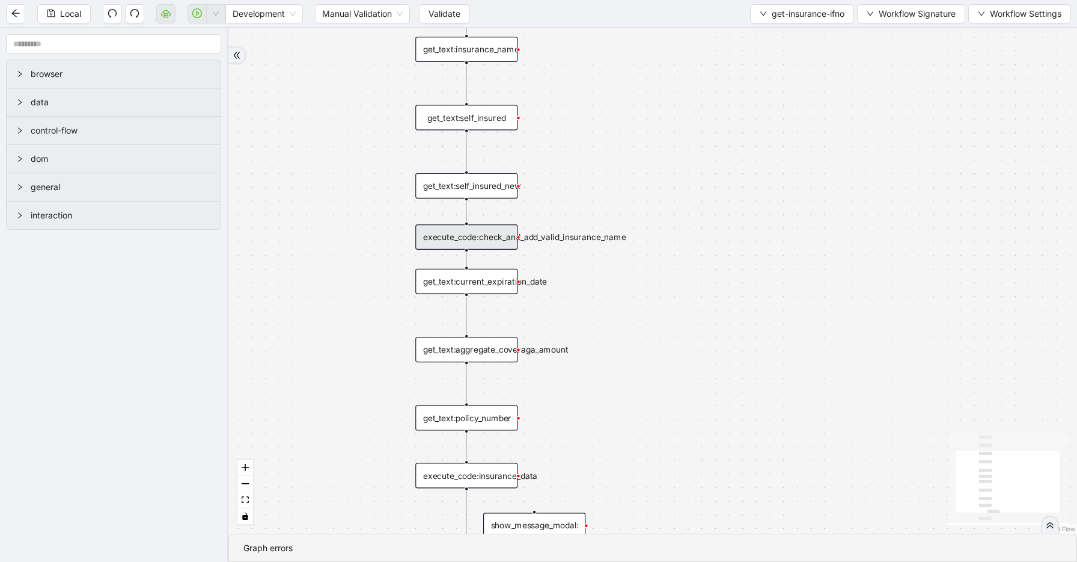
drag, startPoint x: 599, startPoint y: 123, endPoint x: 599, endPoint y: 182, distance: 59.5
click at [599, 183] on div "trigger get_text:coverage_per_occurance show_message_modal: get_text:insurance_…" at bounding box center [652, 280] width 849 height 505
click at [489, 119] on div "get_text:self_insured" at bounding box center [466, 117] width 102 height 25
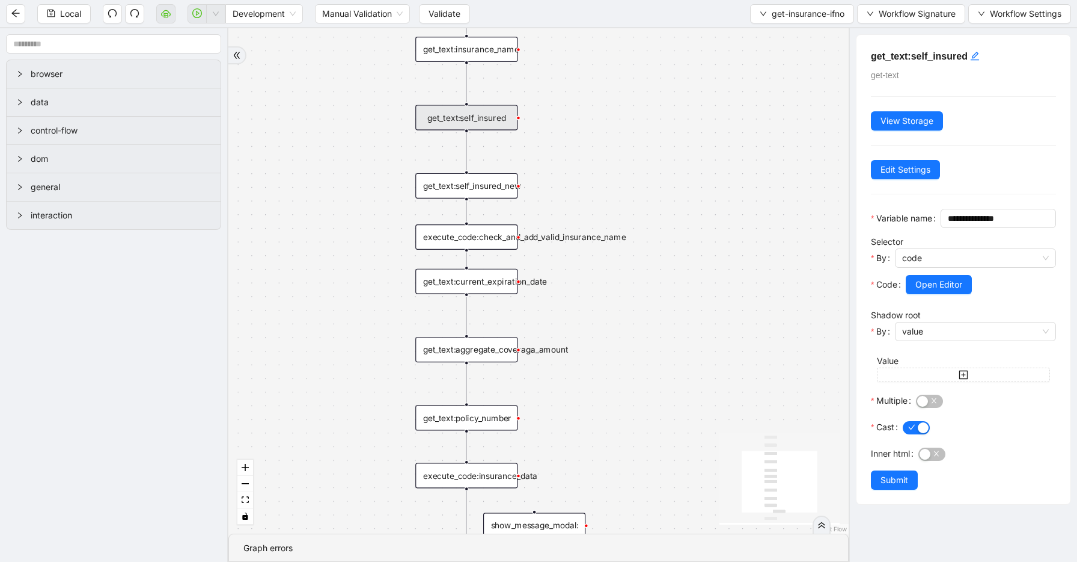
click at [494, 192] on div "get_text:self_insured_new" at bounding box center [466, 185] width 102 height 25
click at [568, 181] on div "trigger get_text:coverage_per_occurance show_message_modal: get_text:insurance_…" at bounding box center [538, 280] width 621 height 505
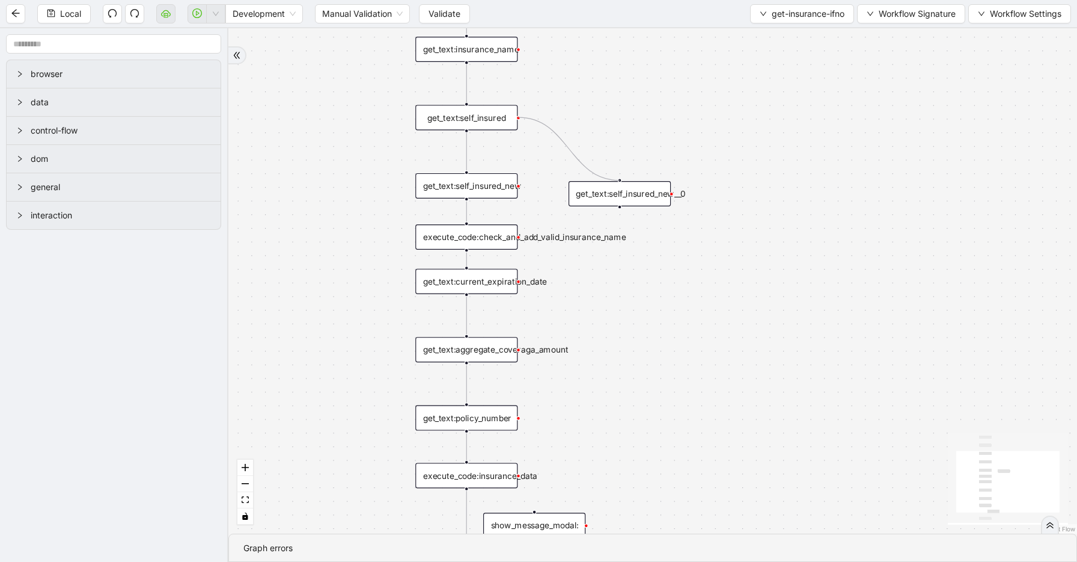
drag, startPoint x: 520, startPoint y: 117, endPoint x: 628, endPoint y: 184, distance: 127.5
click at [628, 184] on div "trigger get_text:coverage_per_occurance show_message_modal: get_text:insurance_…" at bounding box center [896, 187] width 963 height 573
click at [507, 240] on div "execute_code:check_and_add_valid_insurance_name" at bounding box center [466, 236] width 102 height 25
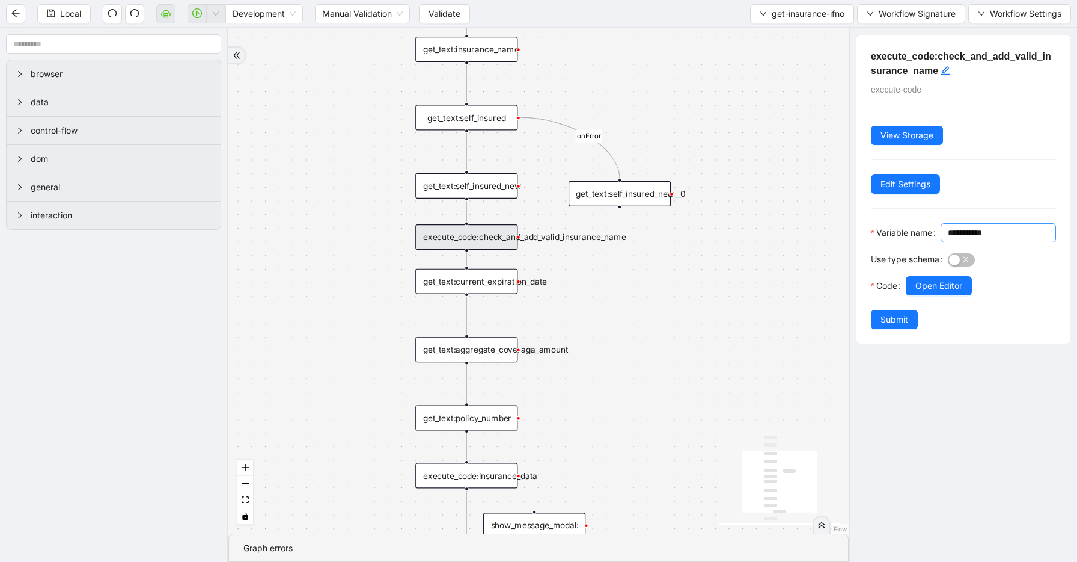
click at [948, 239] on input "**********" at bounding box center [997, 232] width 99 height 13
click at [628, 200] on div "get_text:self_insured_new__0" at bounding box center [620, 193] width 102 height 25
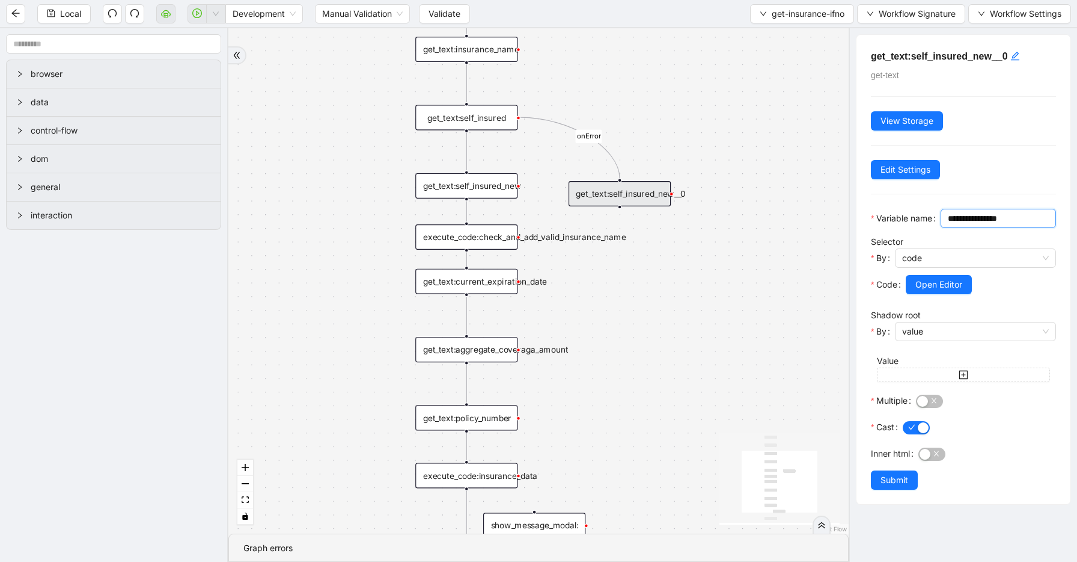
click at [948, 225] on input "**********" at bounding box center [997, 218] width 99 height 13
paste input "text"
type input "**********"
click at [931, 294] on button "Open Editor" at bounding box center [939, 284] width 66 height 19
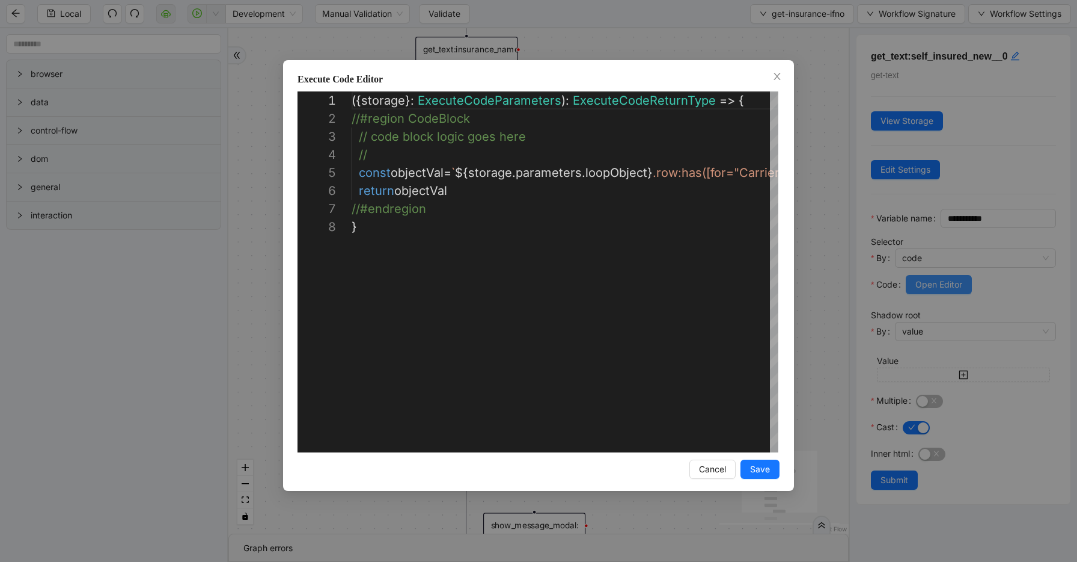
scroll to position [126, 0]
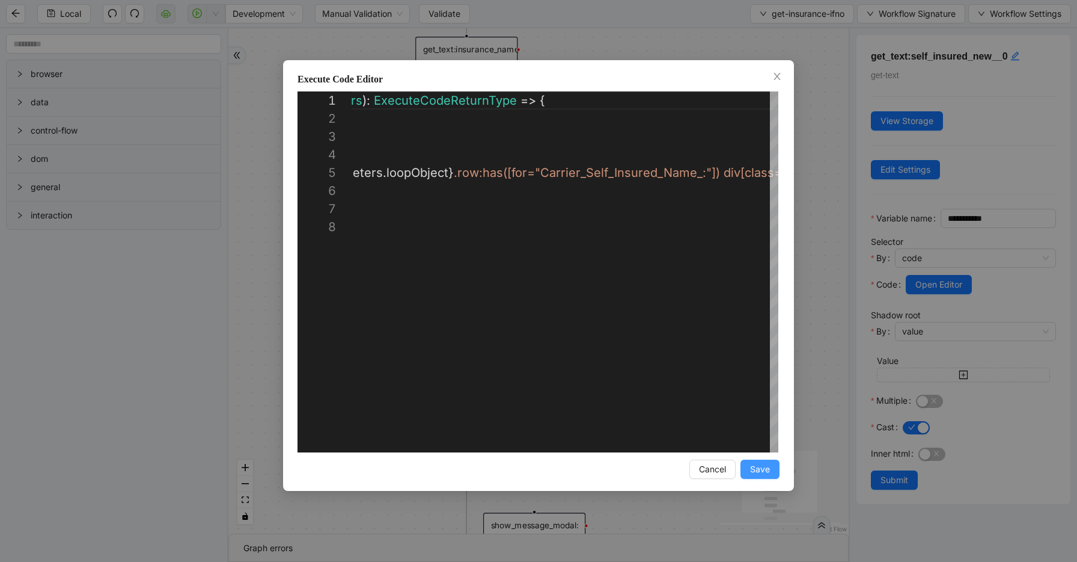
click at [764, 465] on span "Save" at bounding box center [760, 468] width 20 height 13
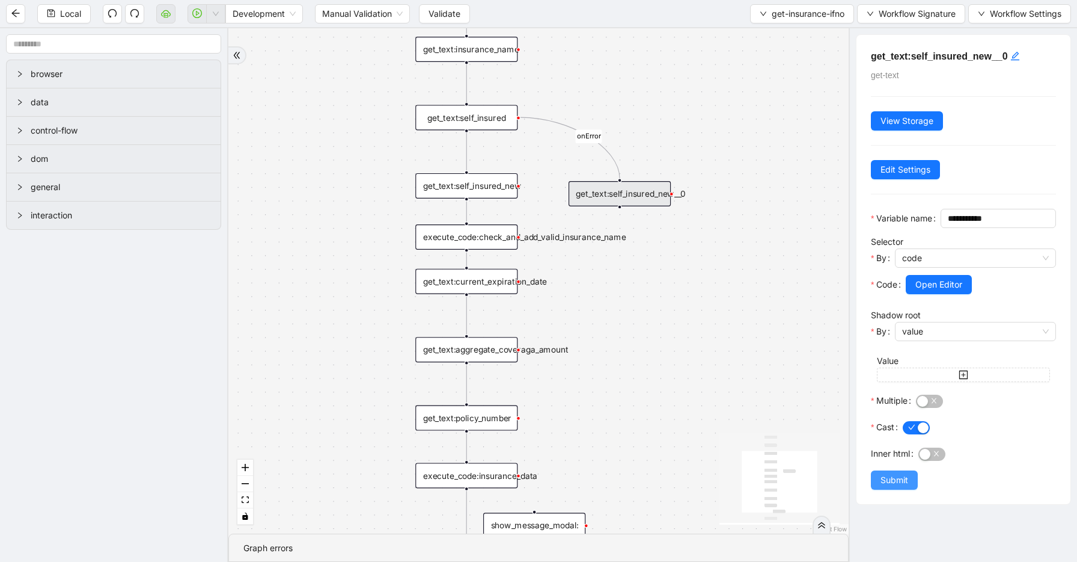
click at [891, 486] on span "Submit" at bounding box center [895, 479] width 28 height 13
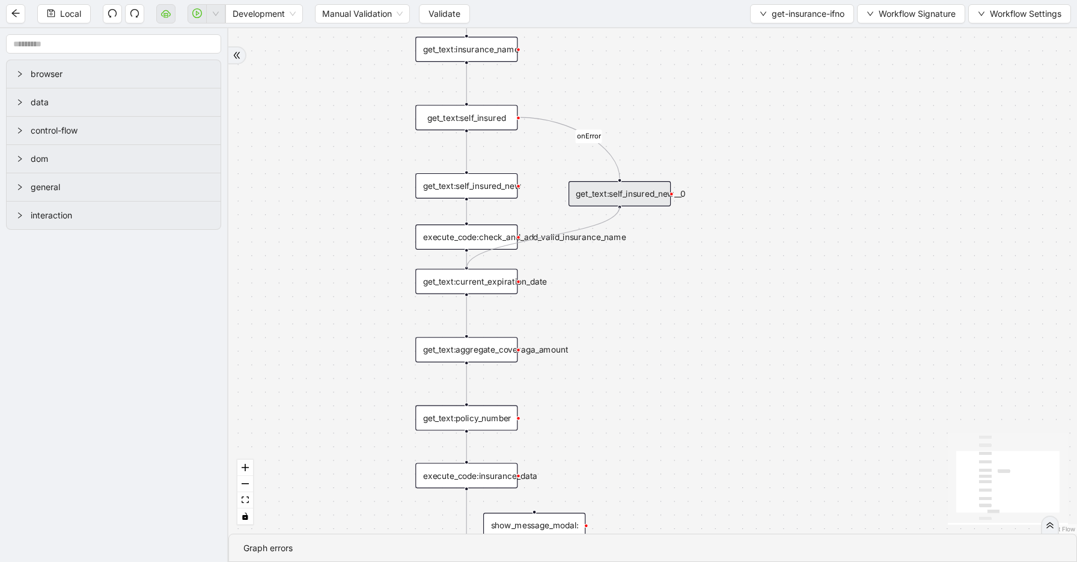
drag, startPoint x: 619, startPoint y: 206, endPoint x: 477, endPoint y: 273, distance: 157.6
click at [477, 273] on div "trigger get_text:coverage_per_occurance show_message_modal: get_text:insurance_…" at bounding box center [896, 187] width 963 height 573
click at [66, 13] on span "Local" at bounding box center [70, 13] width 21 height 13
click at [67, 17] on span "Local" at bounding box center [70, 13] width 21 height 13
click at [251, 19] on span "Development" at bounding box center [264, 14] width 63 height 18
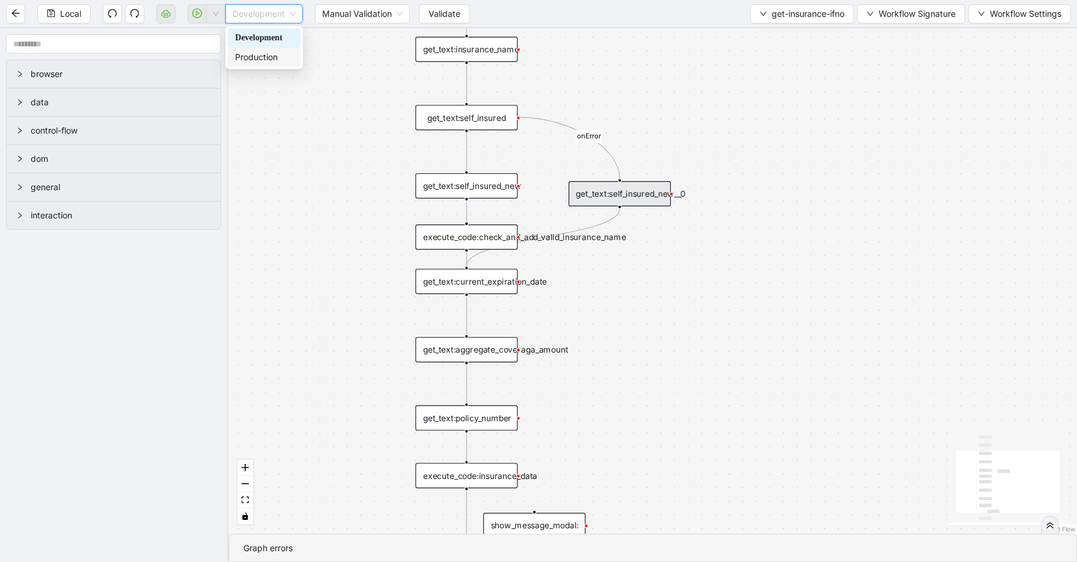
click at [257, 60] on div "Production" at bounding box center [264, 57] width 58 height 13
click at [784, 16] on span "get-insurance-ifno" at bounding box center [808, 13] width 73 height 13
click at [780, 38] on span "Select" at bounding box center [800, 37] width 87 height 13
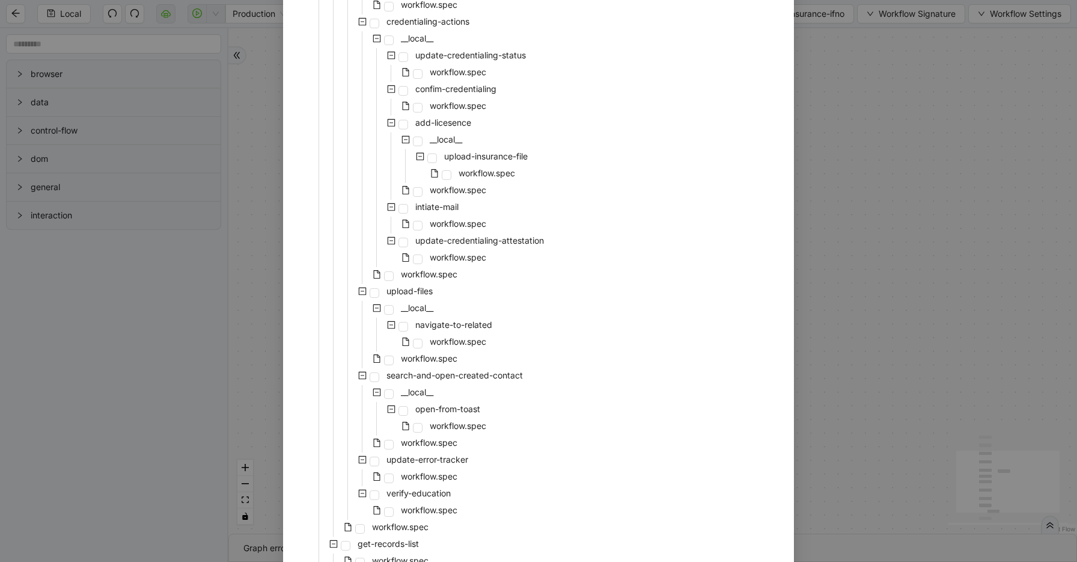
scroll to position [1872, 0]
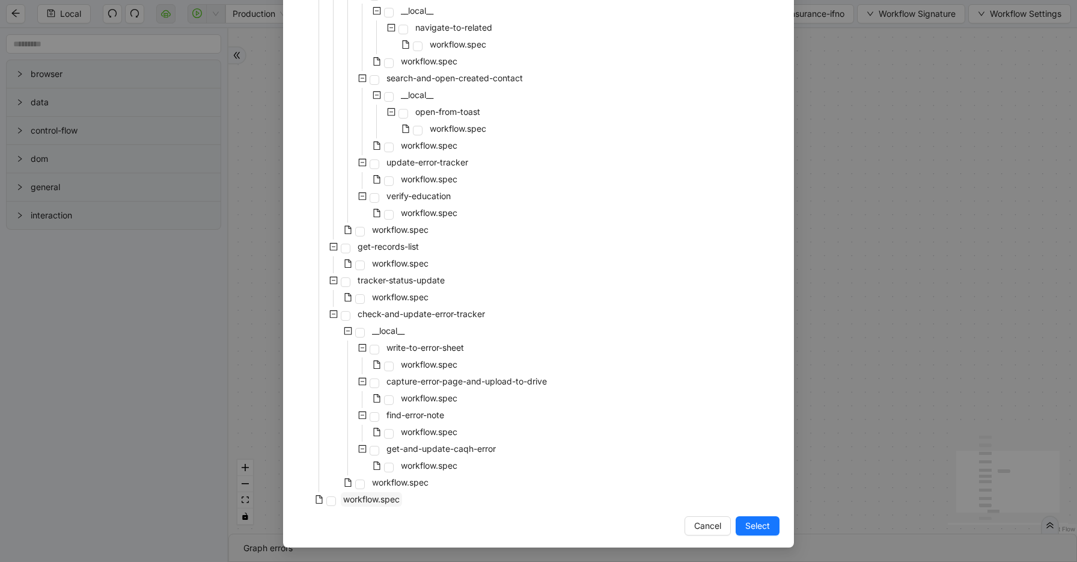
click at [363, 504] on span "workflow.spec" at bounding box center [371, 499] width 61 height 14
click at [747, 521] on span "Select" at bounding box center [758, 525] width 25 height 13
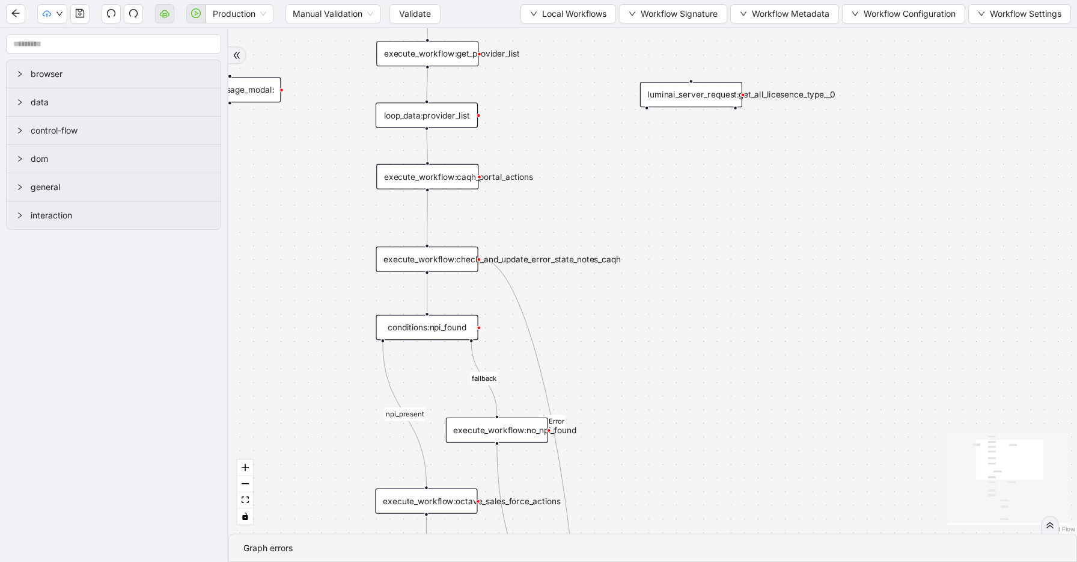
drag, startPoint x: 806, startPoint y: 212, endPoint x: 756, endPoint y: 296, distance: 98.4
click at [756, 296] on div "Continue Workflow fallback npi_present onError onError trigger execute_workflow…" at bounding box center [652, 280] width 849 height 505
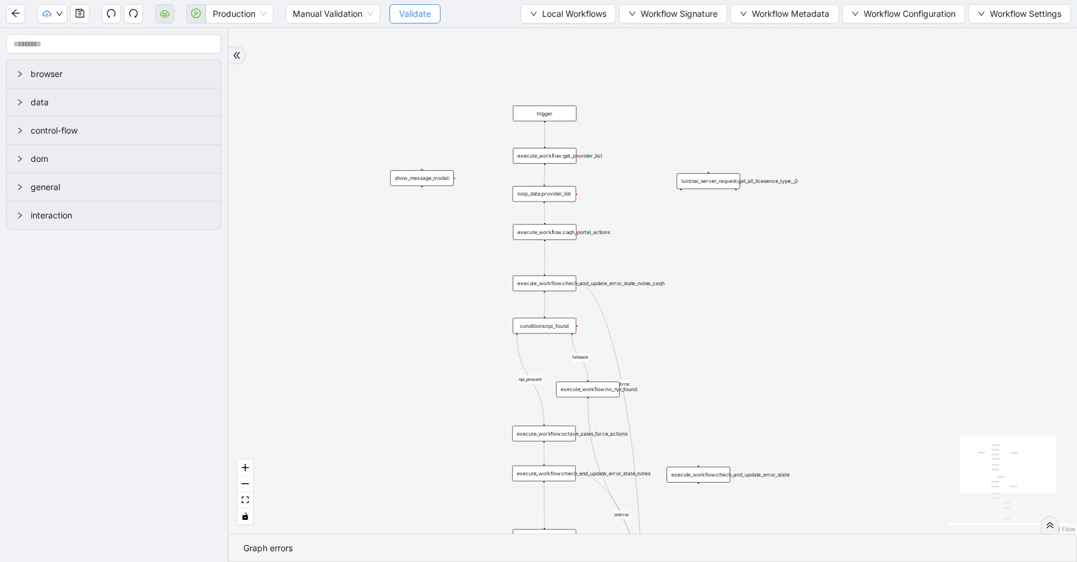
click at [410, 9] on span "Validate" at bounding box center [415, 13] width 32 height 13
click at [87, 12] on button "button" at bounding box center [79, 13] width 19 height 19
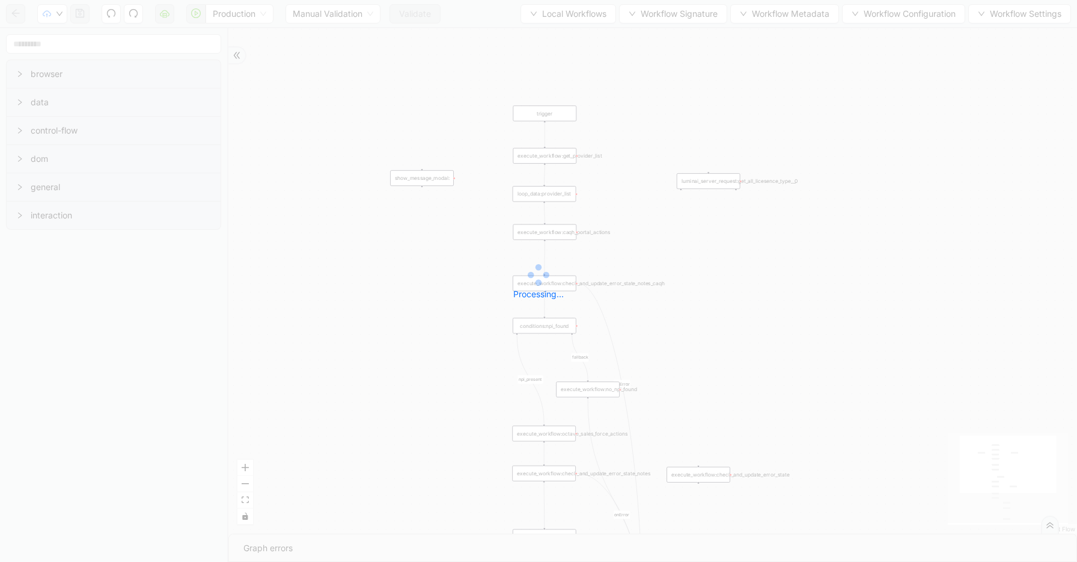
click at [434, 7] on div "Production Manual Validation Validate Local Workflows Workflow Signature Workfl…" at bounding box center [538, 281] width 1077 height 562
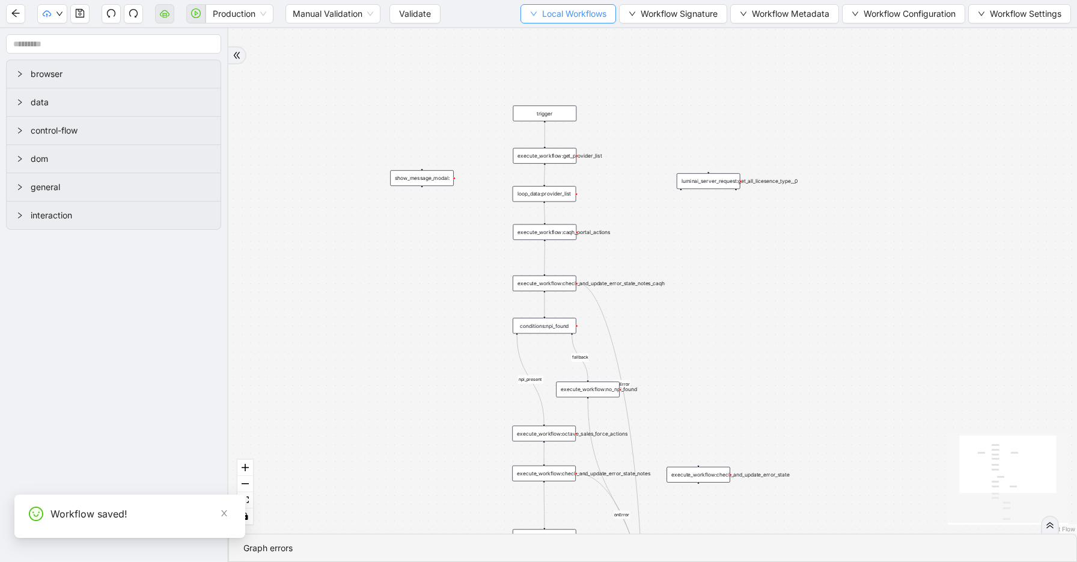
click at [536, 16] on button "Local Workflows" at bounding box center [569, 13] width 96 height 19
click at [536, 28] on li "Select" at bounding box center [565, 37] width 91 height 19
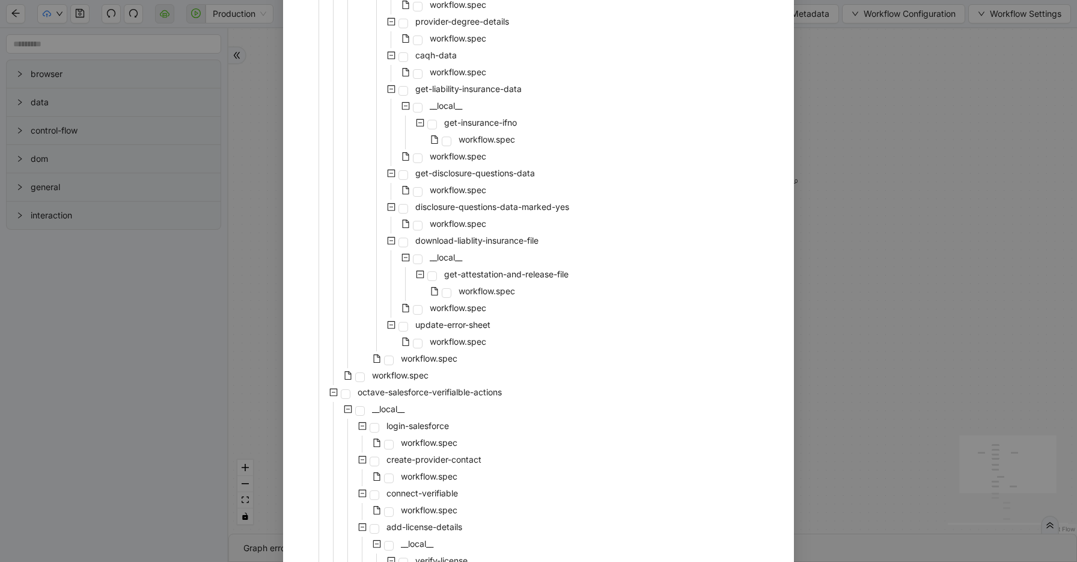
scroll to position [533, 0]
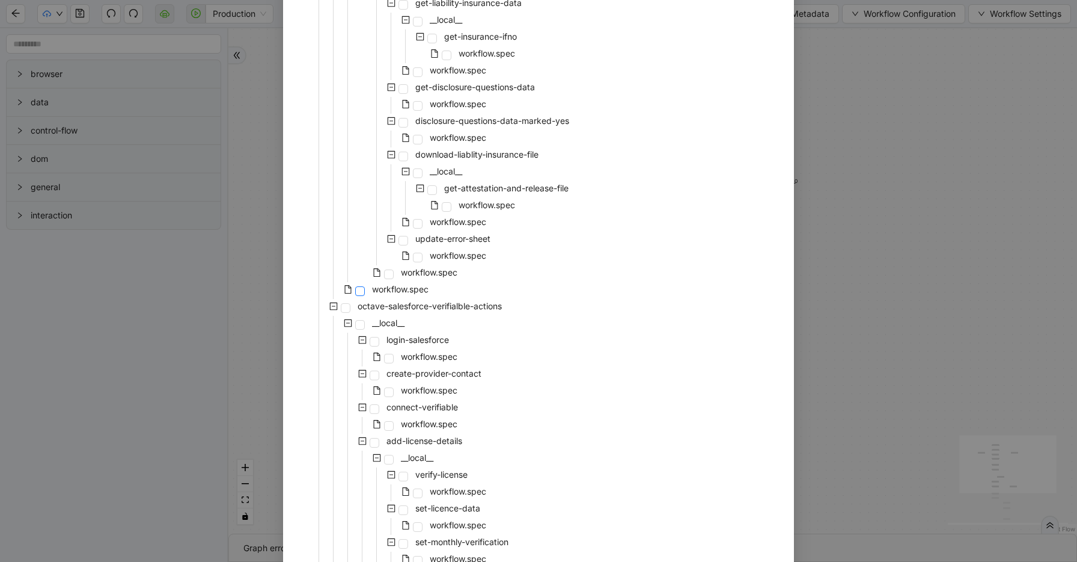
click at [363, 294] on span at bounding box center [360, 291] width 10 height 10
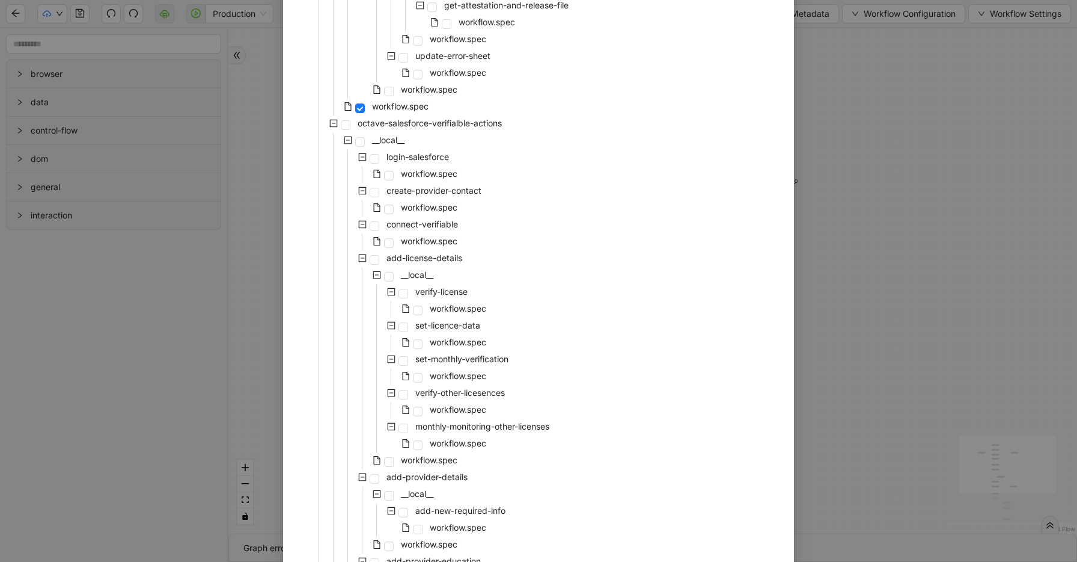
scroll to position [731, 0]
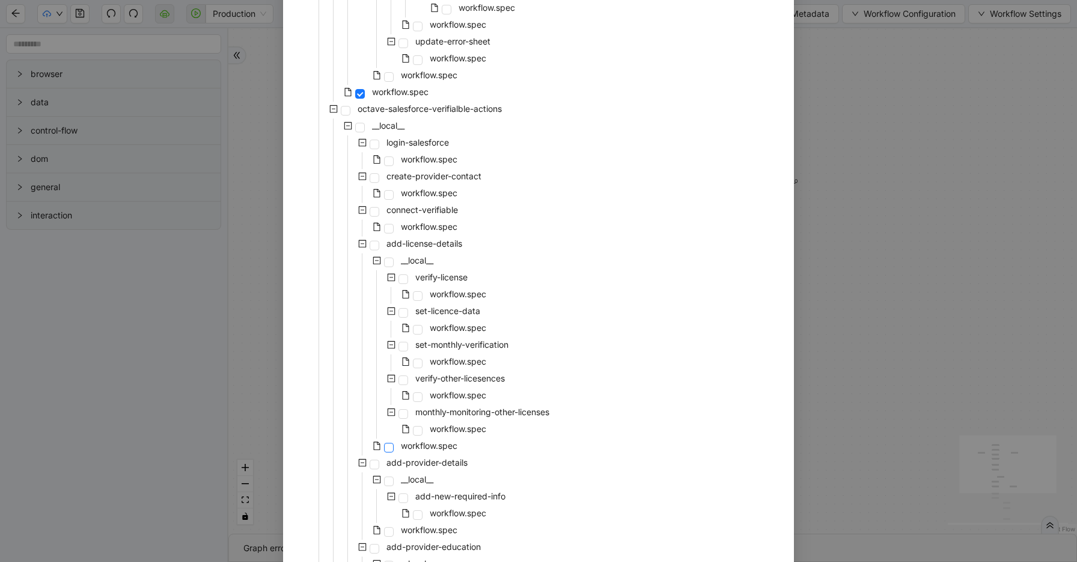
click at [388, 443] on span at bounding box center [389, 448] width 10 height 10
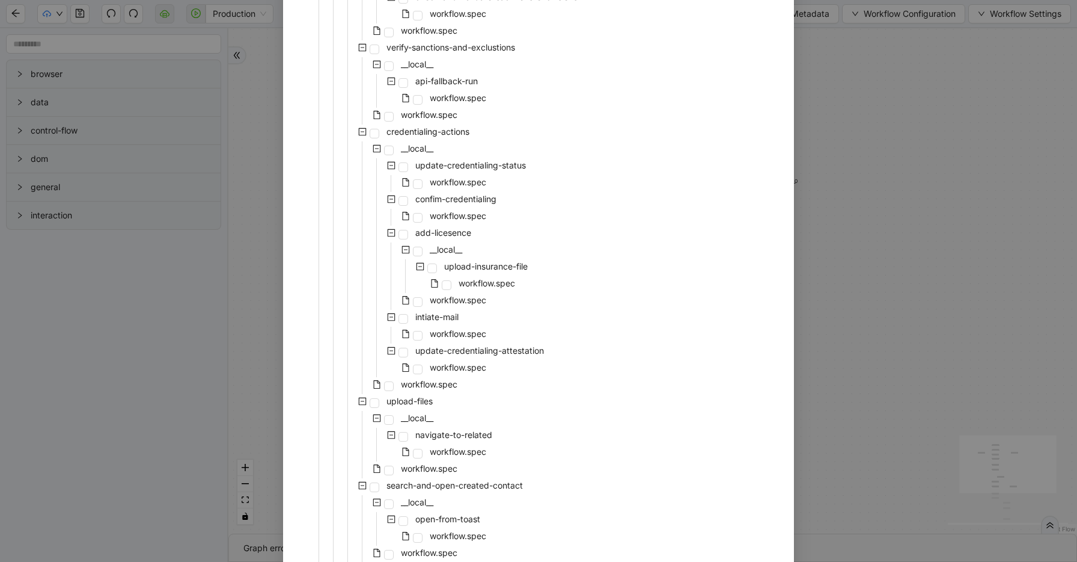
scroll to position [1872, 0]
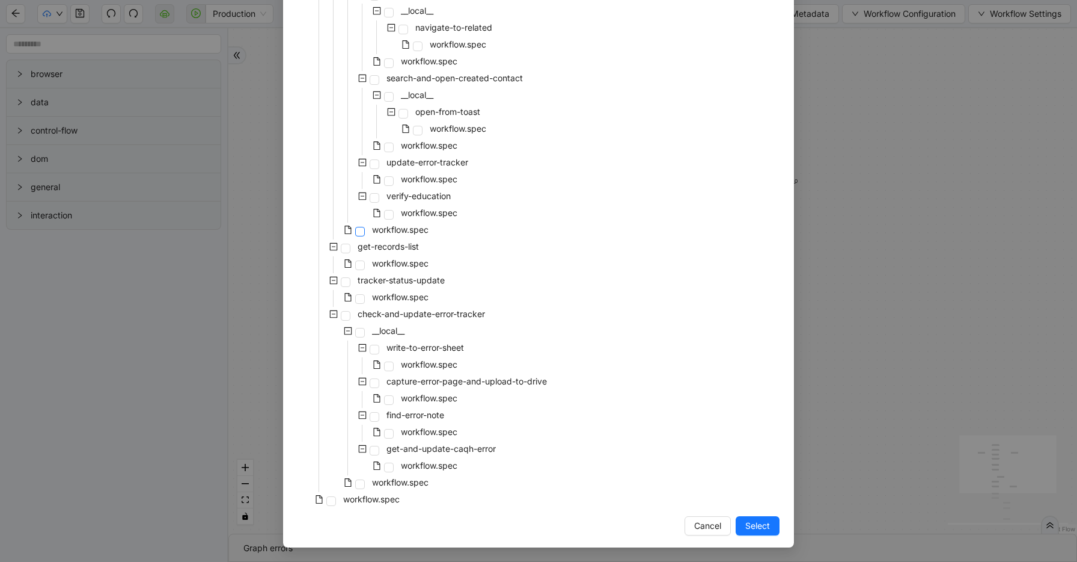
click at [361, 233] on span at bounding box center [360, 232] width 10 height 10
click at [759, 529] on span "Select" at bounding box center [758, 525] width 25 height 13
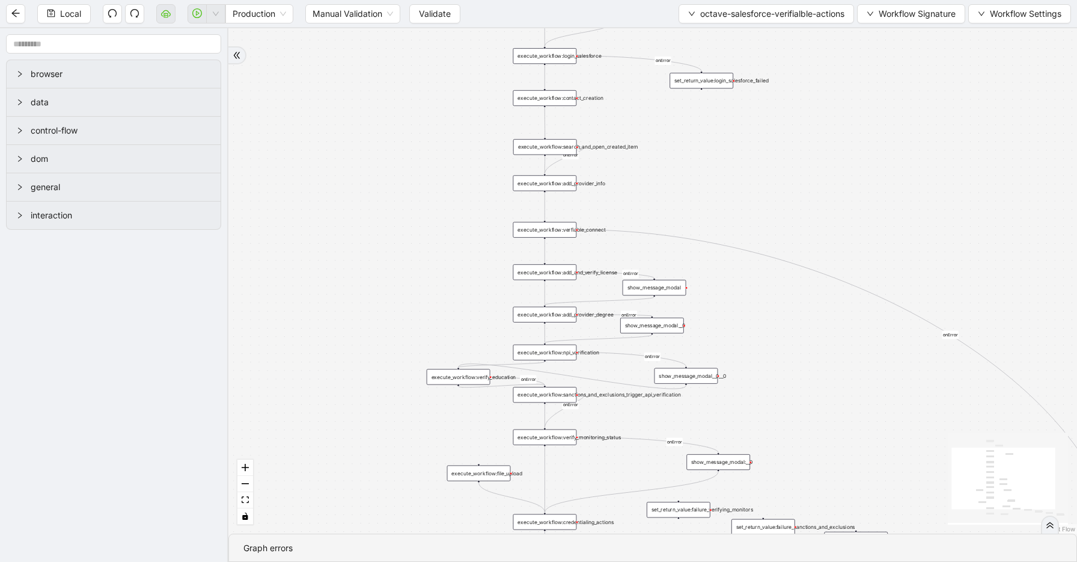
drag, startPoint x: 652, startPoint y: 223, endPoint x: 652, endPoint y: 165, distance: 58.3
click at [652, 165] on div "onError onError onError onError onError onError onError onError onError trigger…" at bounding box center [652, 280] width 849 height 505
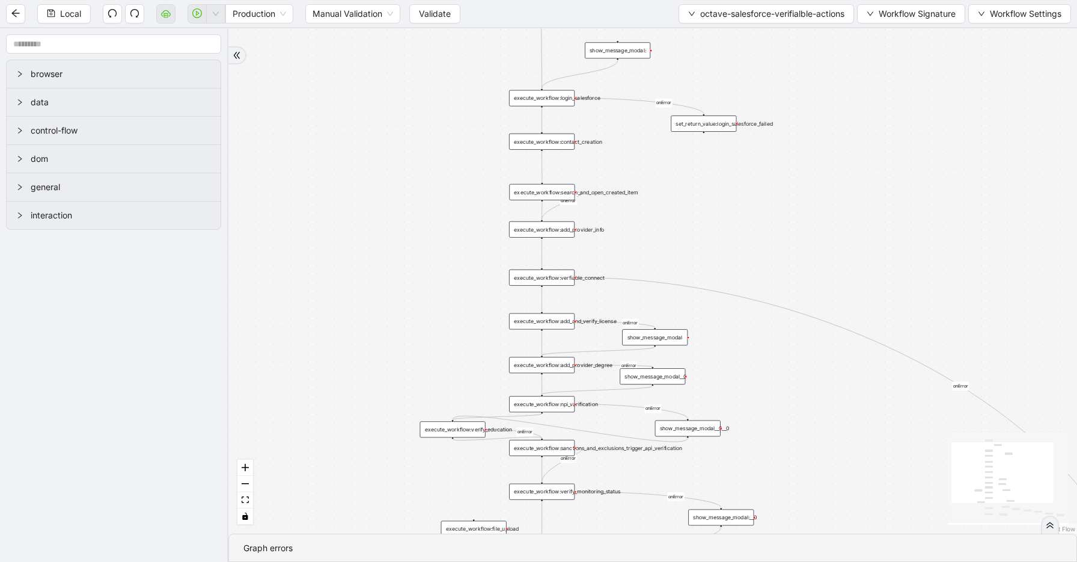
drag, startPoint x: 652, startPoint y: 165, endPoint x: 652, endPoint y: 212, distance: 46.9
click at [652, 212] on div "onError onError onError onError onError onError onError onError onError trigger…" at bounding box center [652, 280] width 849 height 505
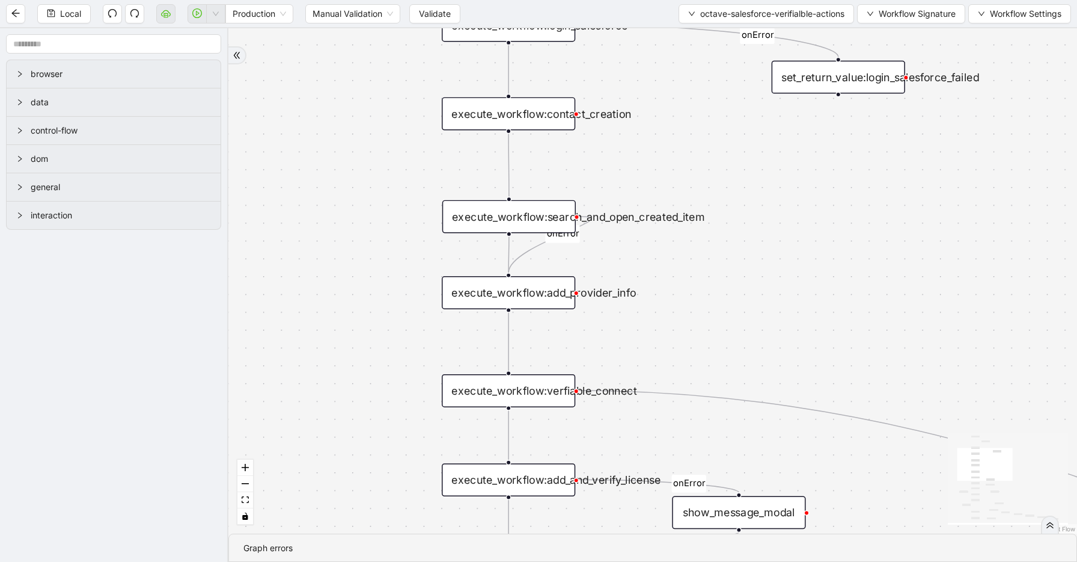
click at [726, 515] on div "show_message_modal" at bounding box center [738, 511] width 133 height 33
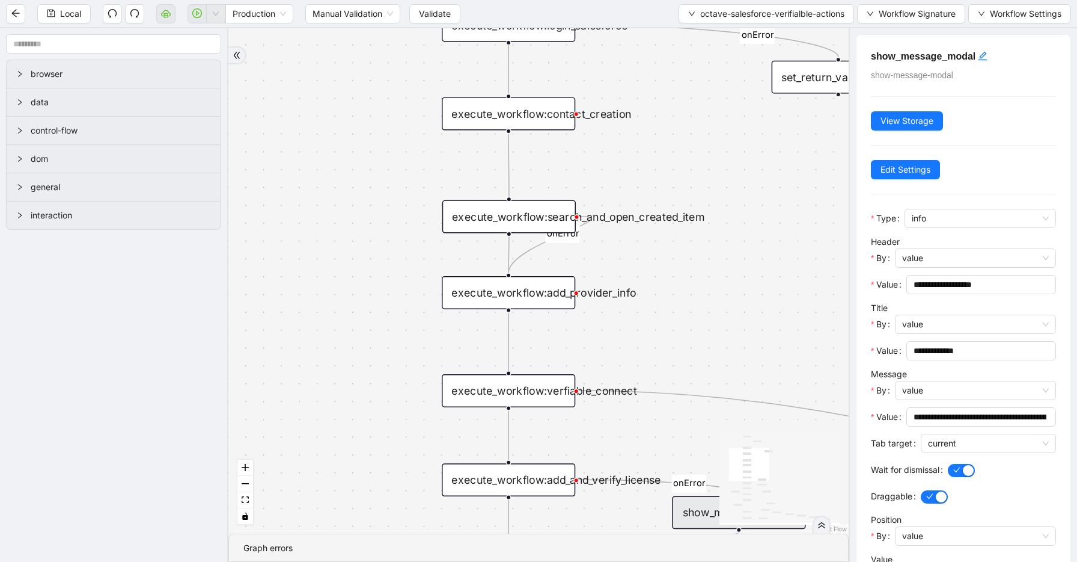
click at [712, 190] on div "onError onError onError onError onError onError onError onError onError trigger…" at bounding box center [538, 280] width 621 height 505
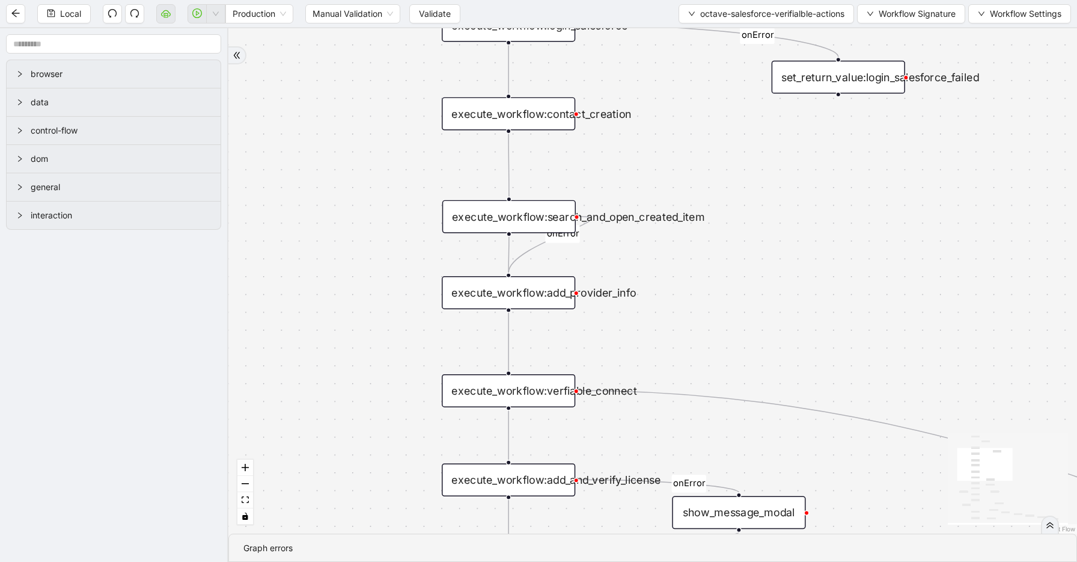
click at [676, 156] on div "onError onError onError onError onError onError onError onError onError trigger…" at bounding box center [652, 280] width 849 height 505
click at [819, 239] on div "onError onError onError onError onError onError onError onError onError trigger…" at bounding box center [652, 280] width 849 height 505
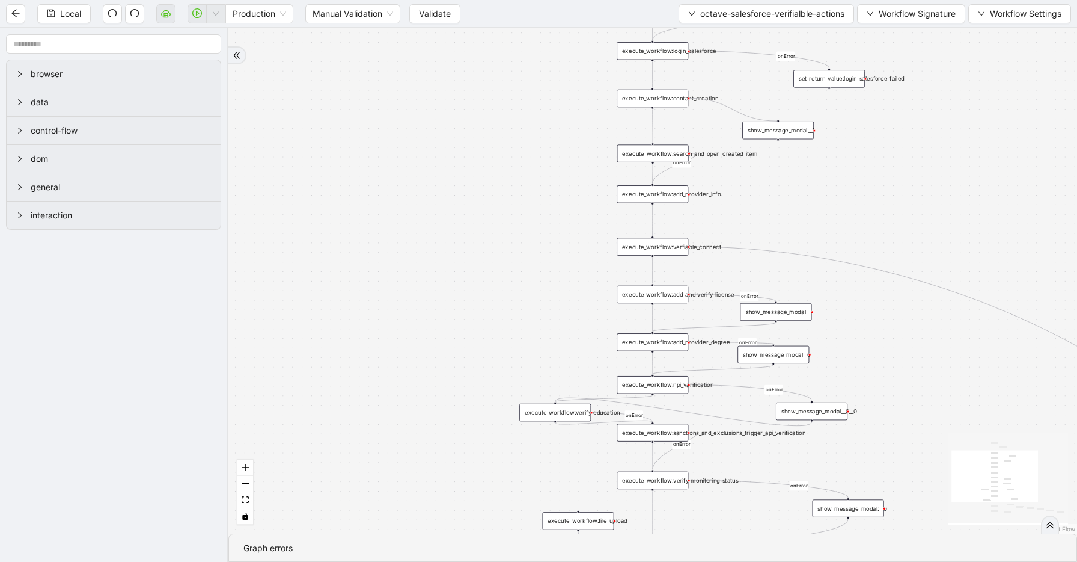
drag, startPoint x: 690, startPoint y: 99, endPoint x: 780, endPoint y: 116, distance: 92.3
click at [780, 116] on div "onError onError onError onError onError onError onError onError onError trigger…" at bounding box center [652, 280] width 849 height 505
drag, startPoint x: 462, startPoint y: 87, endPoint x: 278, endPoint y: 123, distance: 187.0
click at [278, 123] on div "onError onError onError onError onError onError onError onError onError onError…" at bounding box center [652, 280] width 849 height 505
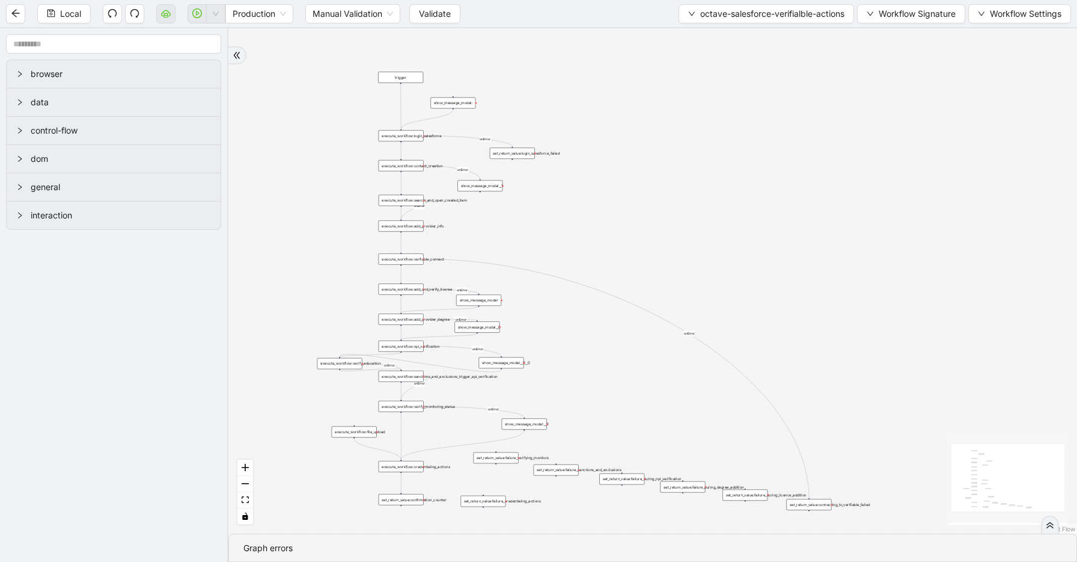
drag, startPoint x: 625, startPoint y: 109, endPoint x: 627, endPoint y: 147, distance: 38.0
click at [627, 147] on div "onError onError onError onError onError onError onError onError onError onError…" at bounding box center [652, 280] width 849 height 505
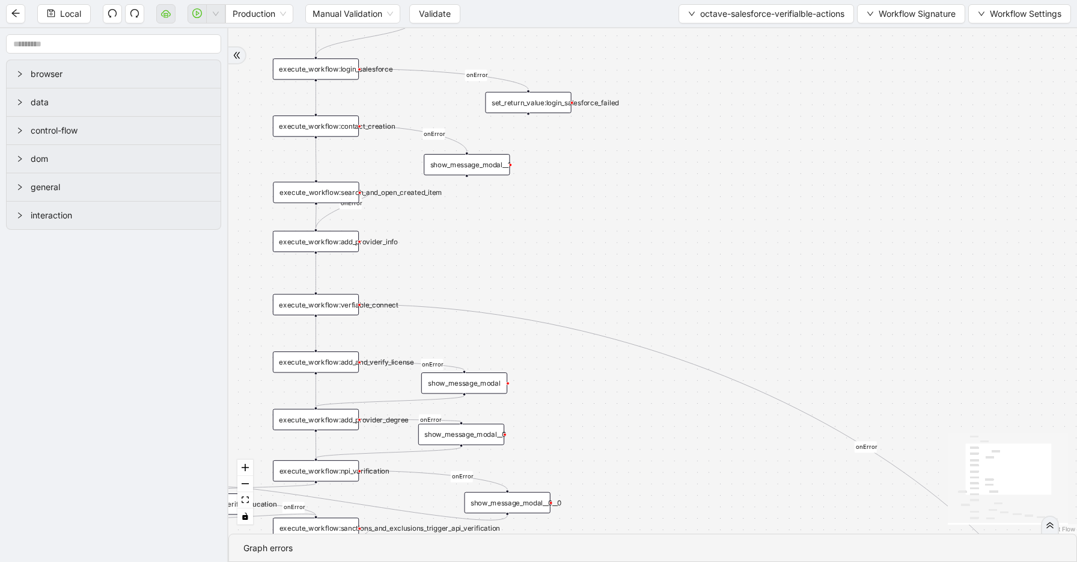
click at [458, 166] on div "show_message_modal__1" at bounding box center [467, 164] width 86 height 21
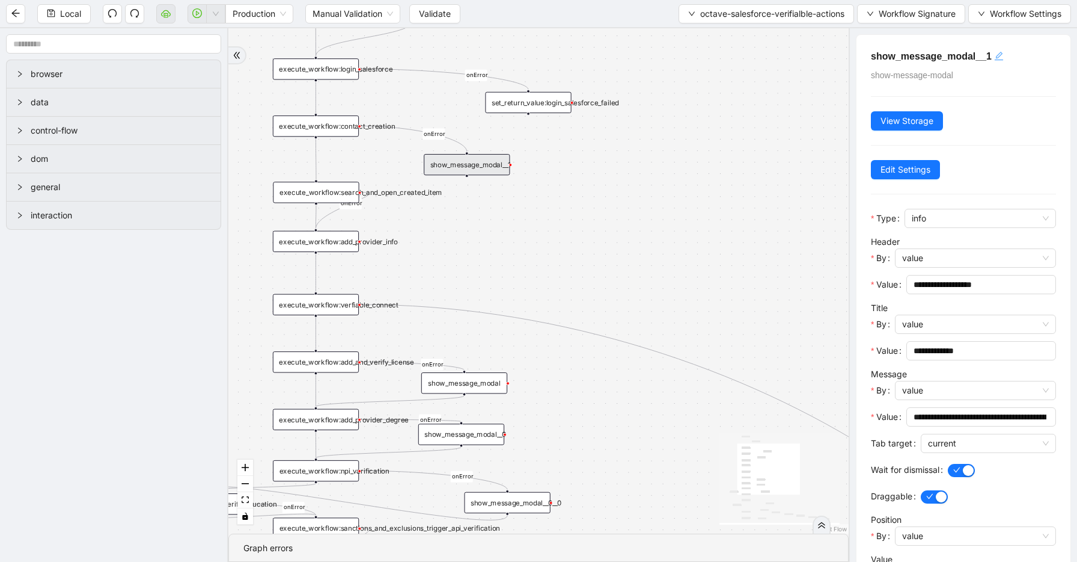
click at [1001, 54] on icon "edit" at bounding box center [1000, 56] width 10 height 10
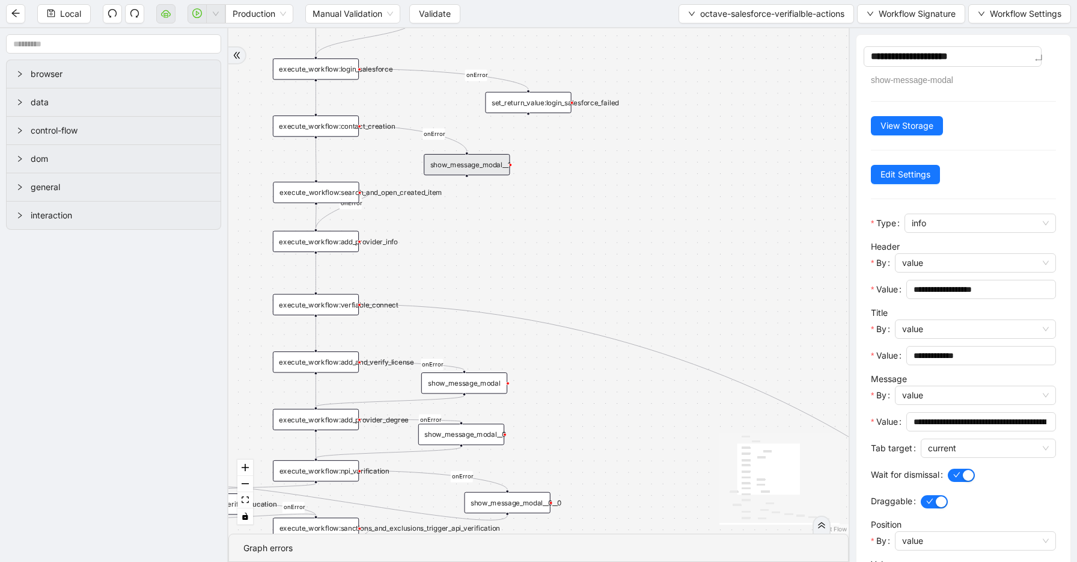
type textarea "**********"
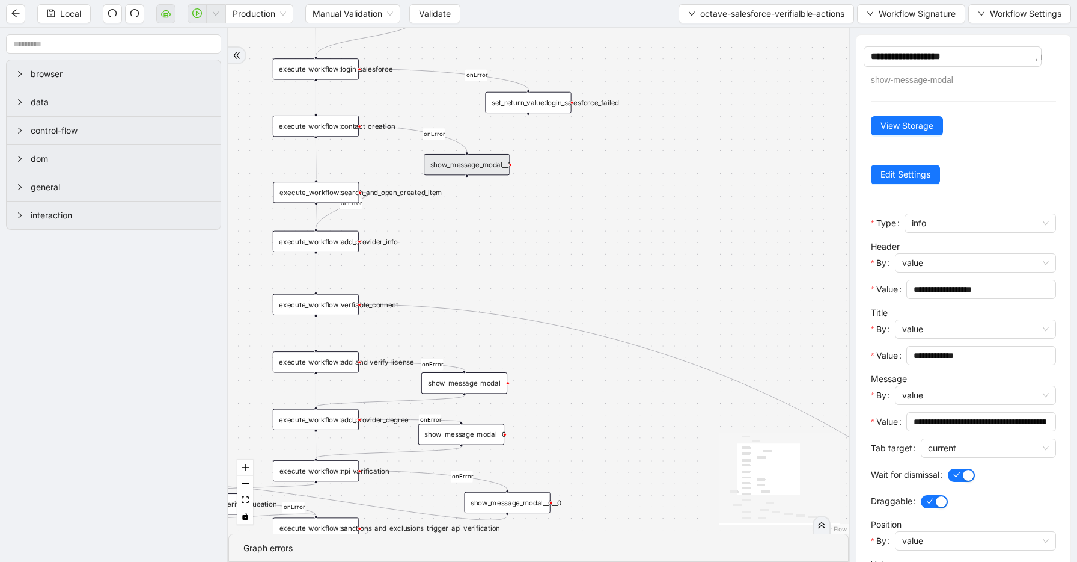
type textarea "**********"
click at [982, 293] on span "**********" at bounding box center [982, 289] width 150 height 19
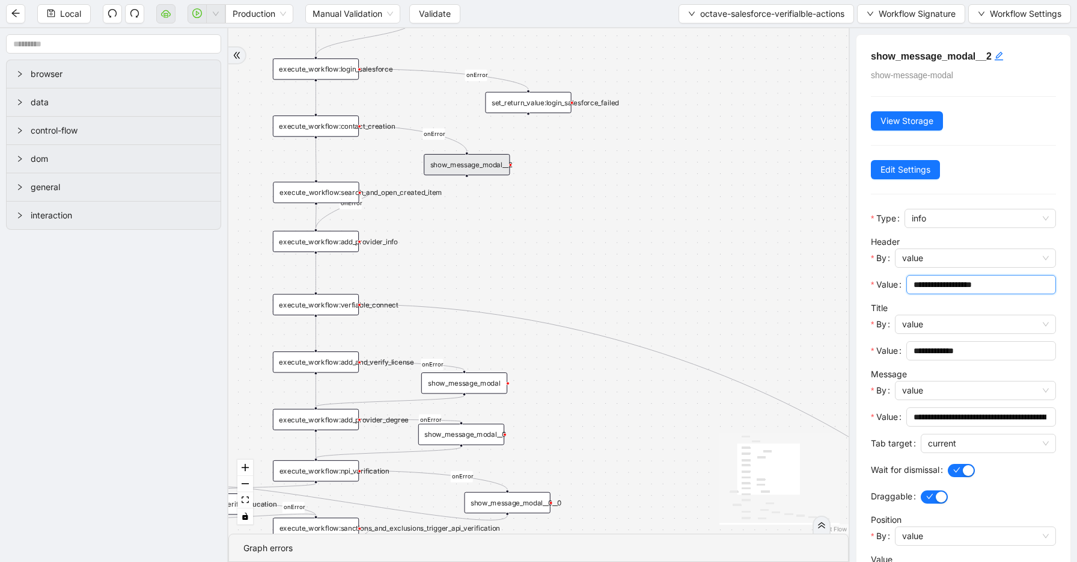
click at [942, 289] on input "**********" at bounding box center [980, 284] width 133 height 13
type input "*"
type input "**********"
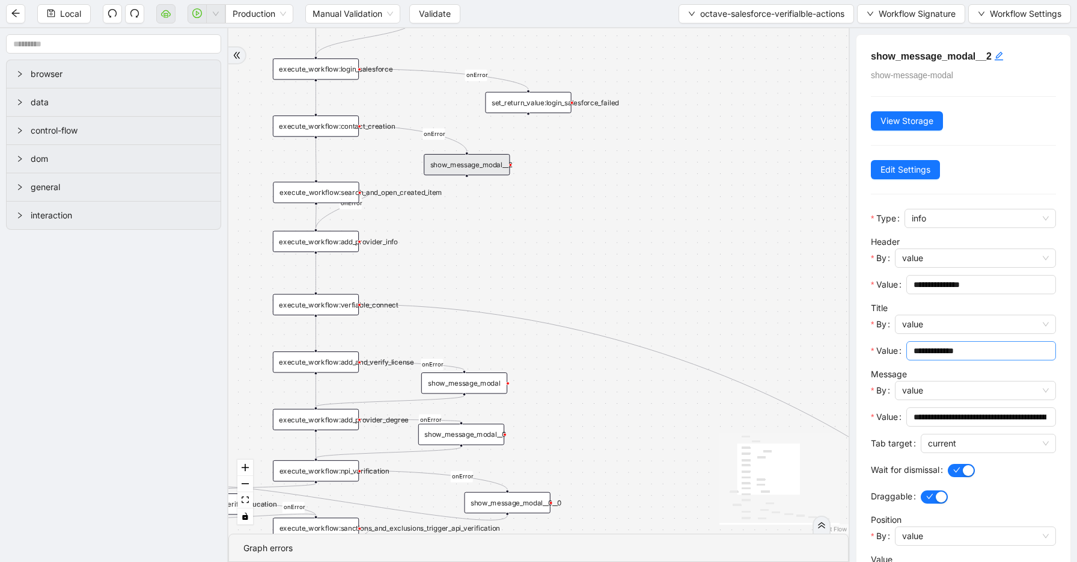
click at [968, 357] on span "**********" at bounding box center [982, 350] width 150 height 19
click at [969, 355] on input "**********" at bounding box center [980, 350] width 133 height 13
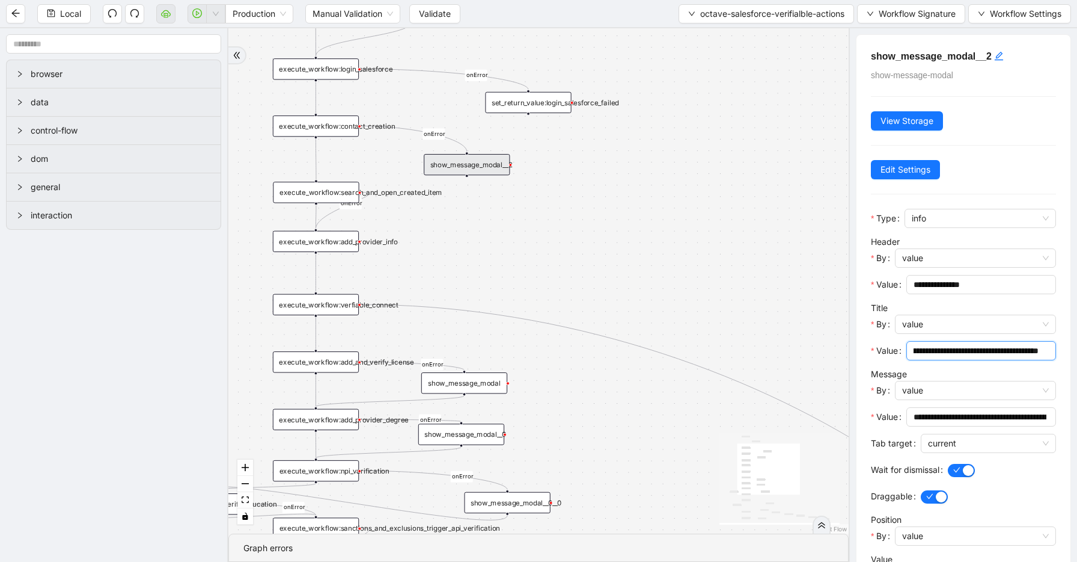
scroll to position [0, 108]
click at [978, 420] on input "**********" at bounding box center [980, 416] width 133 height 13
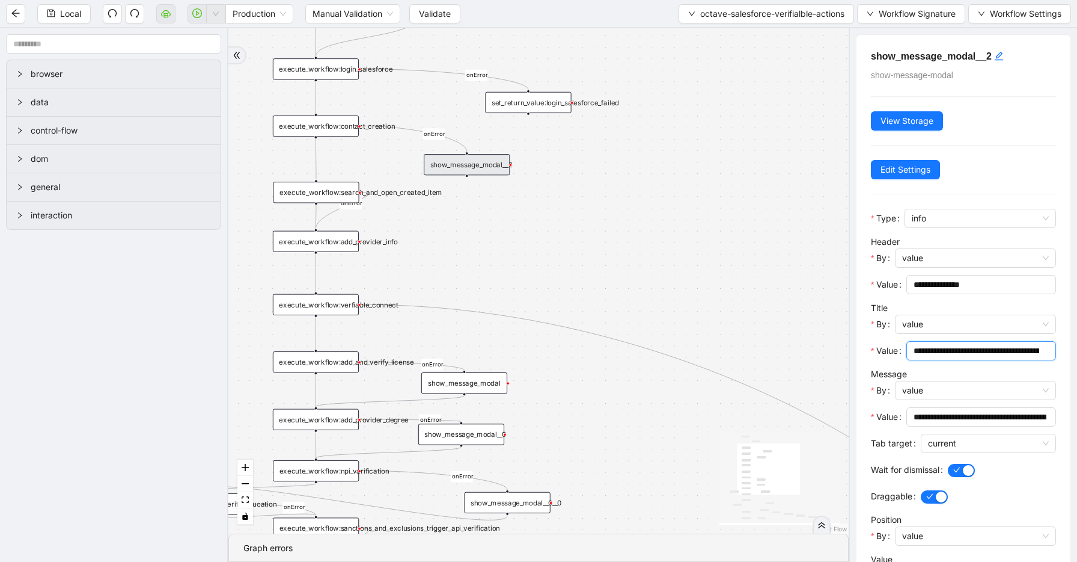
click at [954, 349] on input "**********" at bounding box center [976, 350] width 125 height 13
click at [928, 352] on input "********" at bounding box center [976, 350] width 125 height 13
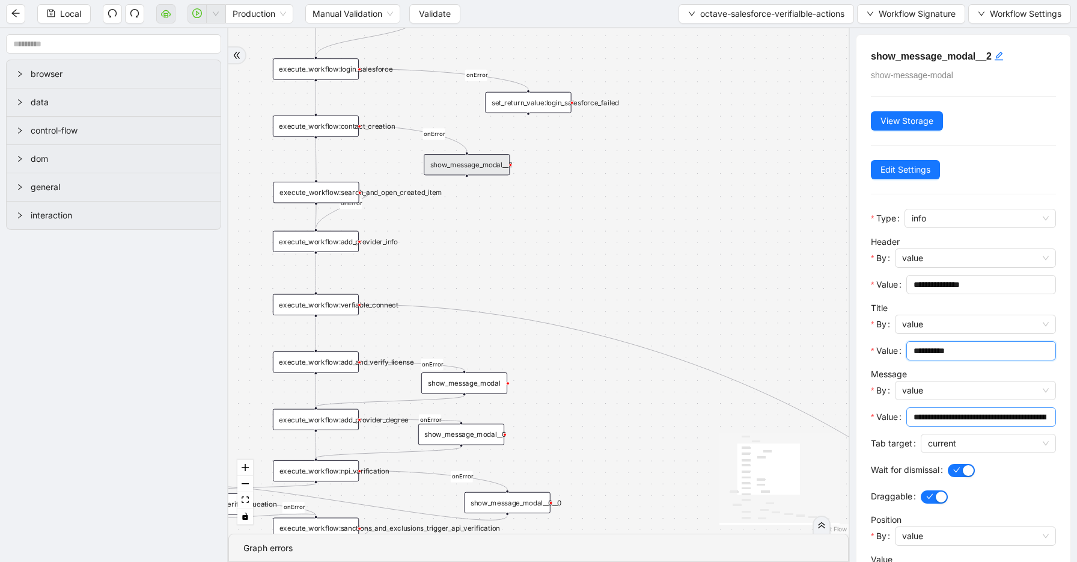
type input "*********"
click at [928, 417] on input "**********" at bounding box center [980, 416] width 133 height 13
type input "*"
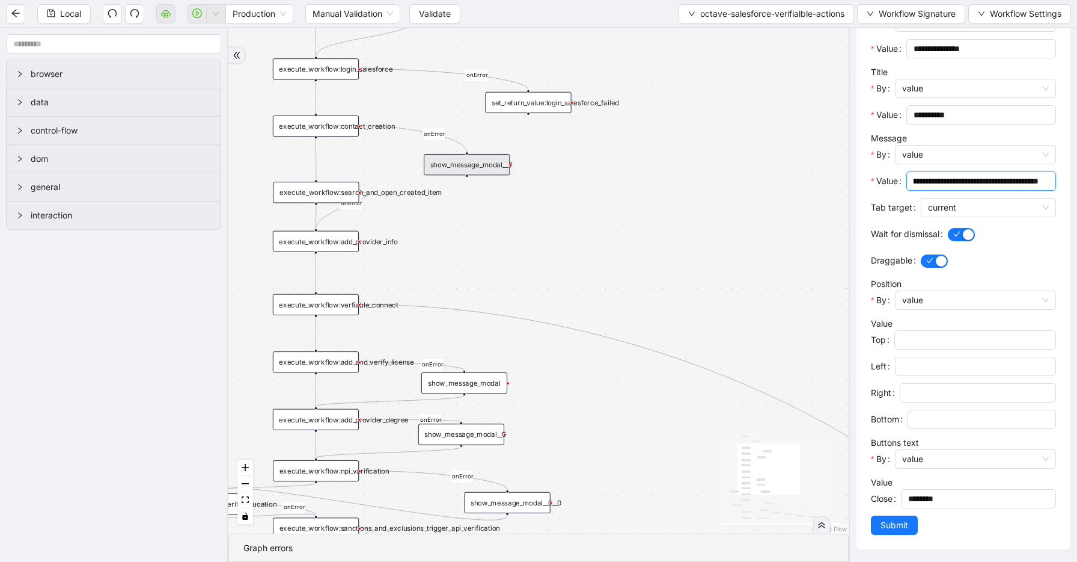
scroll to position [0, 343]
click at [964, 209] on span "current" at bounding box center [988, 207] width 121 height 18
type input "**********"
click at [964, 208] on span "current" at bounding box center [988, 207] width 121 height 18
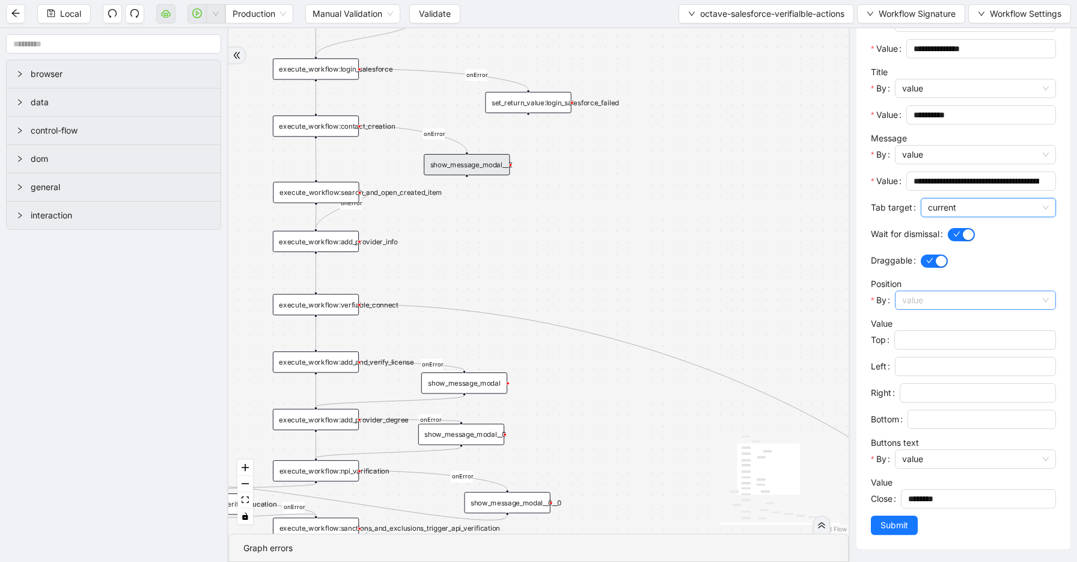
click at [940, 305] on span "value" at bounding box center [976, 300] width 147 height 18
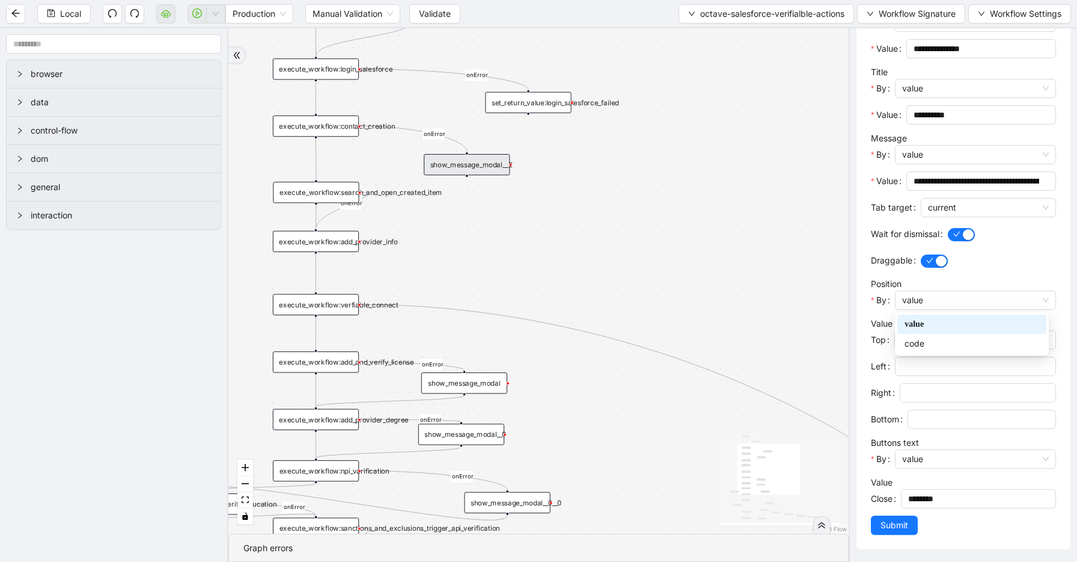
click at [984, 267] on div at bounding box center [988, 260] width 135 height 14
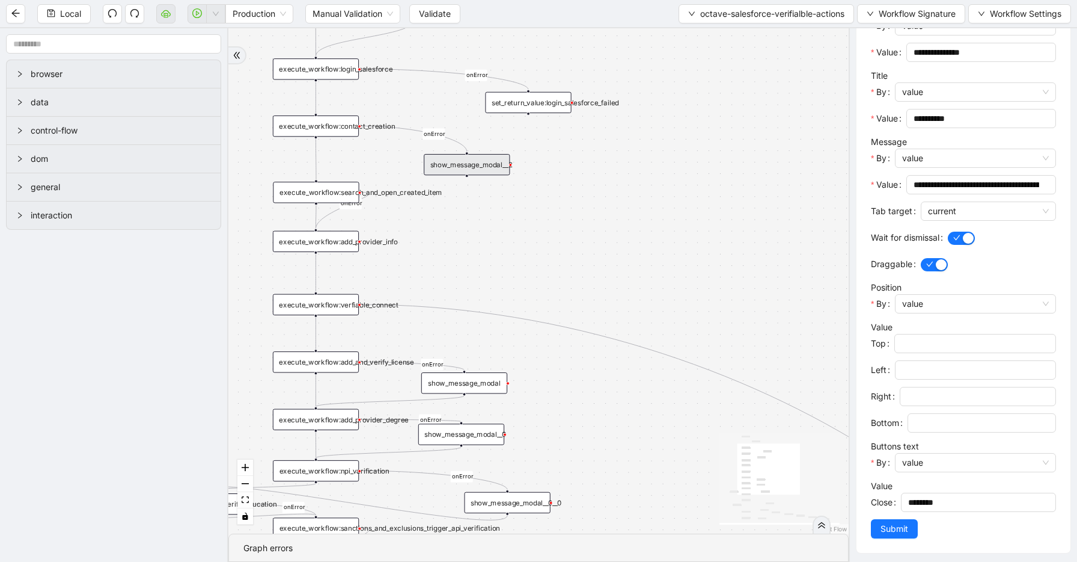
scroll to position [236, 0]
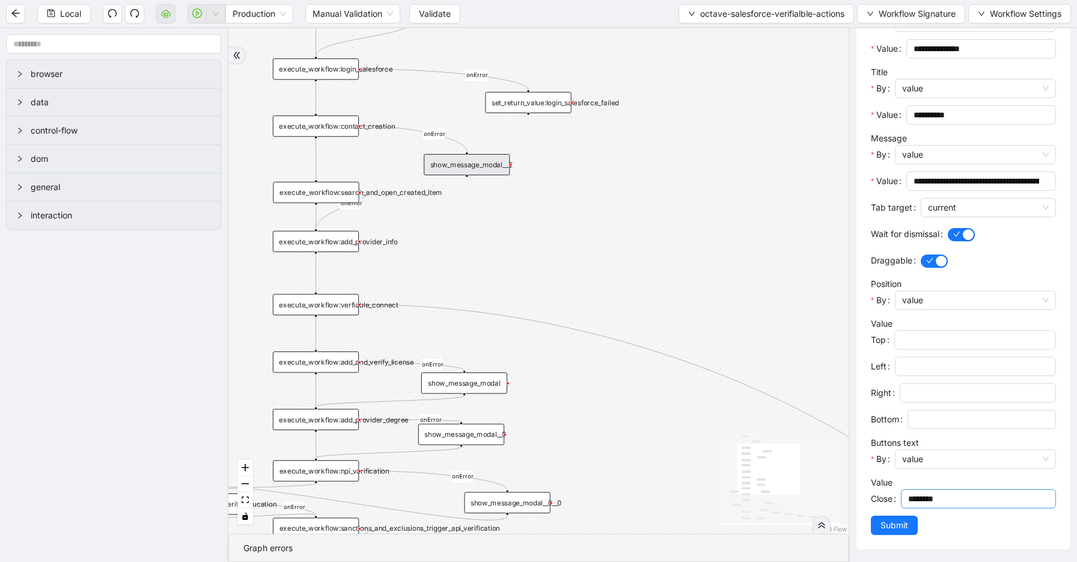
click at [921, 500] on input "********" at bounding box center [978, 498] width 138 height 13
type input "*****"
click at [892, 520] on span "Submit" at bounding box center [895, 524] width 28 height 13
click at [616, 138] on div "onError onError onError onError onError onError onError onError onError onError…" at bounding box center [538, 280] width 621 height 505
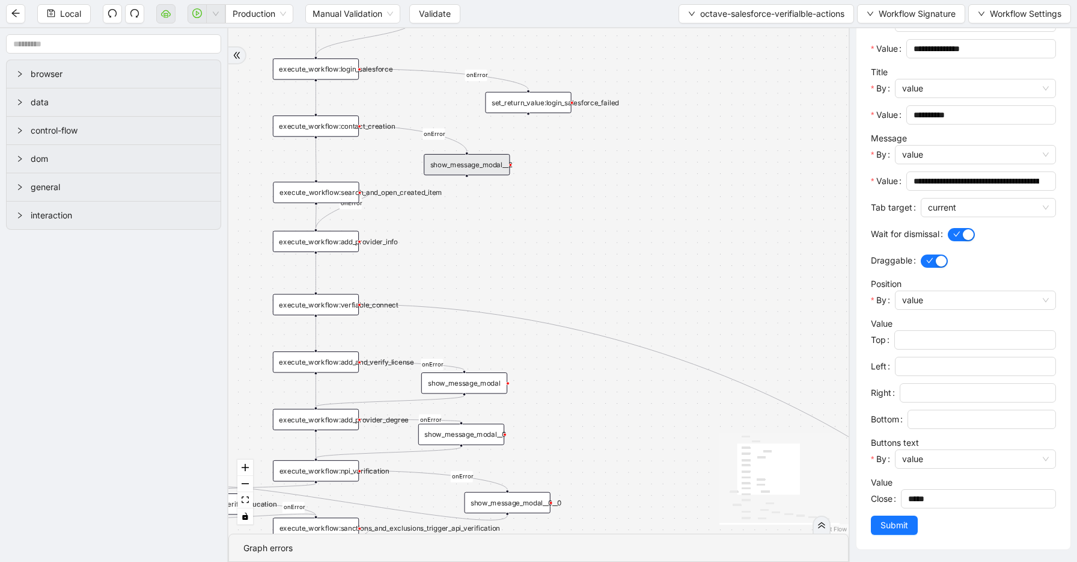
click at [641, 45] on div "onError onError onError onError onError onError onError onError onError onError…" at bounding box center [538, 280] width 621 height 505
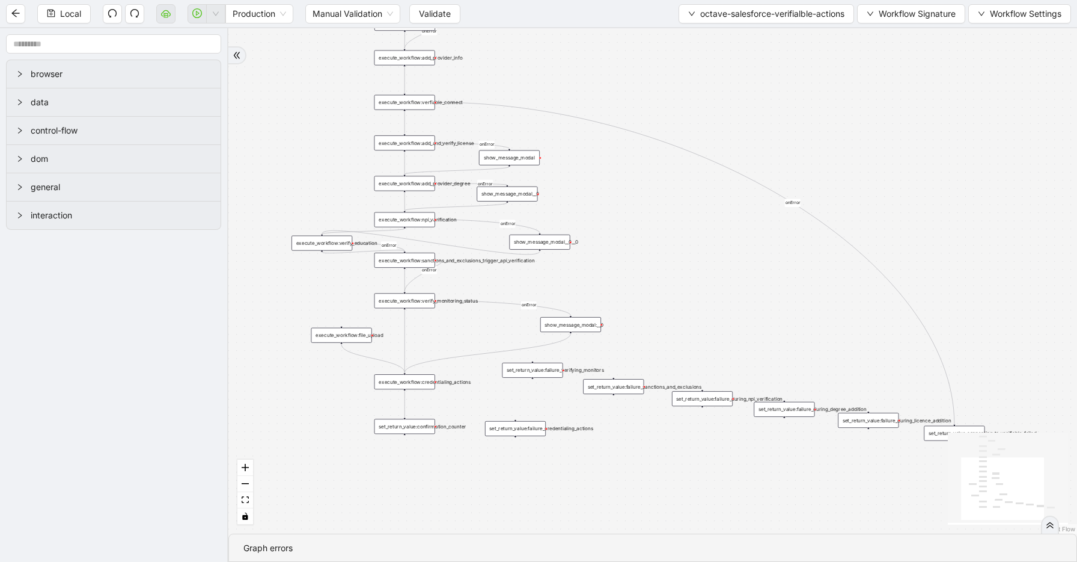
scroll to position [0, 0]
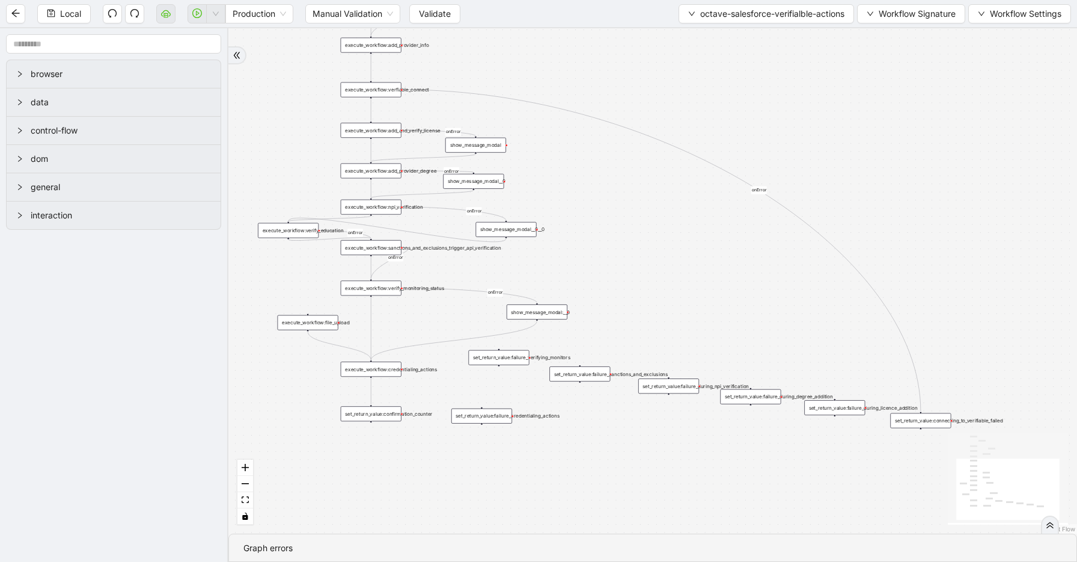
drag, startPoint x: 836, startPoint y: 344, endPoint x: 802, endPoint y: 331, distance: 36.0
click at [802, 331] on div "onError onError onError onError onError onError onError onError onError onError…" at bounding box center [652, 280] width 849 height 505
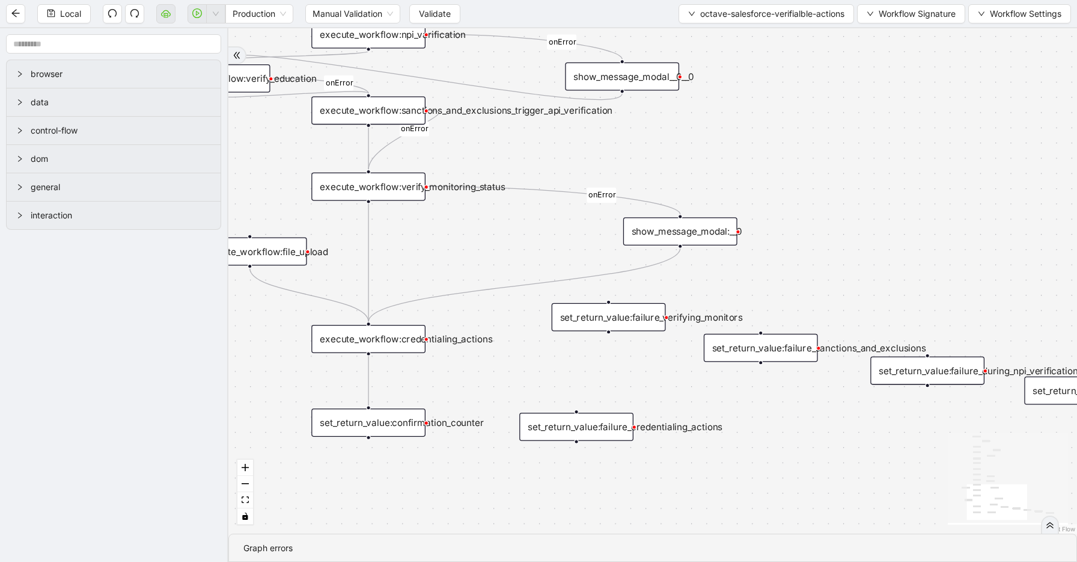
click at [376, 424] on div "set_return_value:confirmation_counter" at bounding box center [368, 422] width 114 height 28
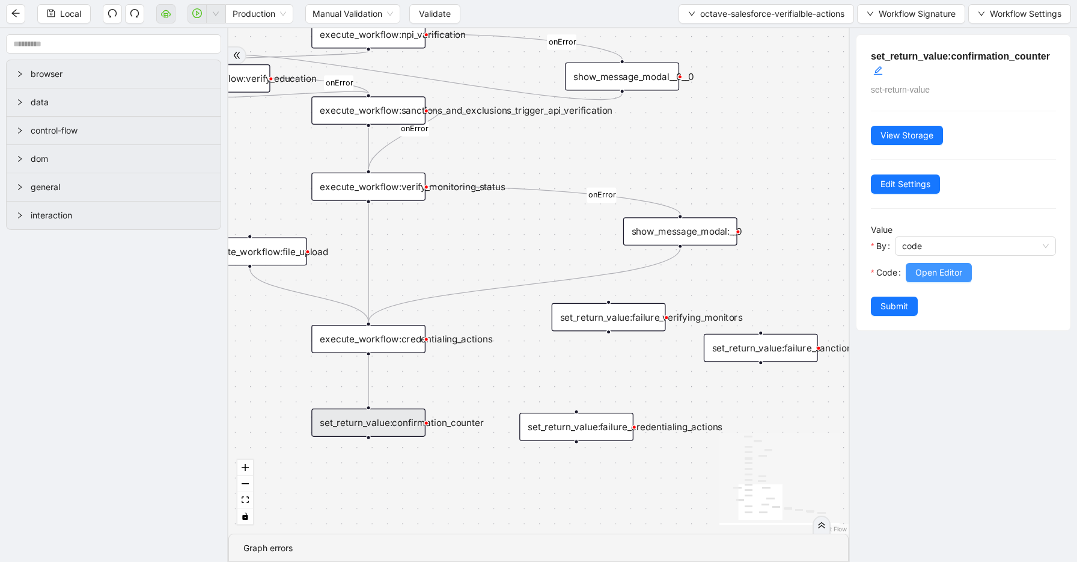
click at [956, 274] on span "Open Editor" at bounding box center [939, 272] width 47 height 13
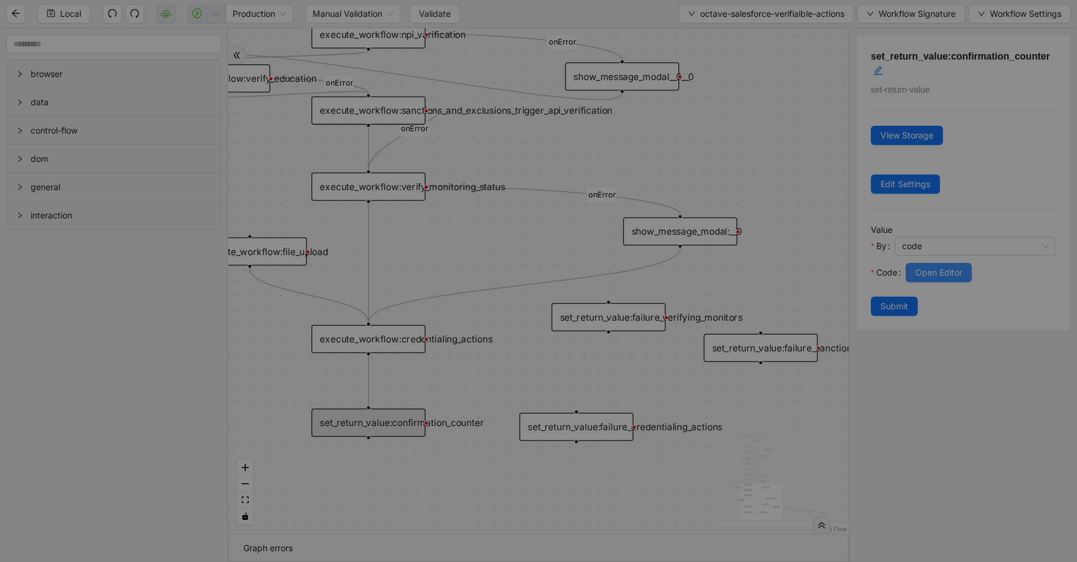
scroll to position [162, 0]
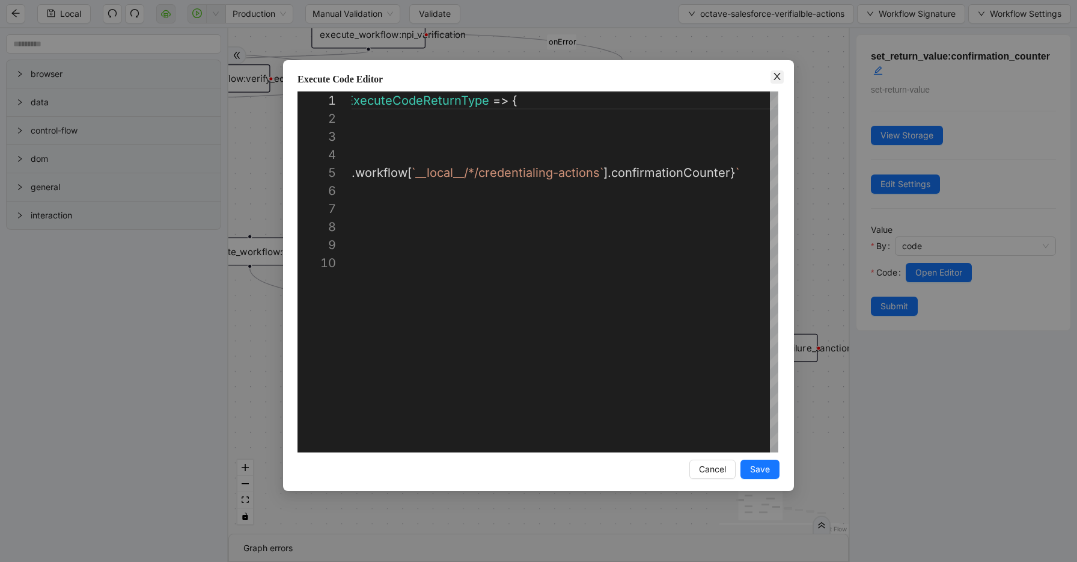
click at [773, 76] on icon "close" at bounding box center [778, 77] width 10 height 10
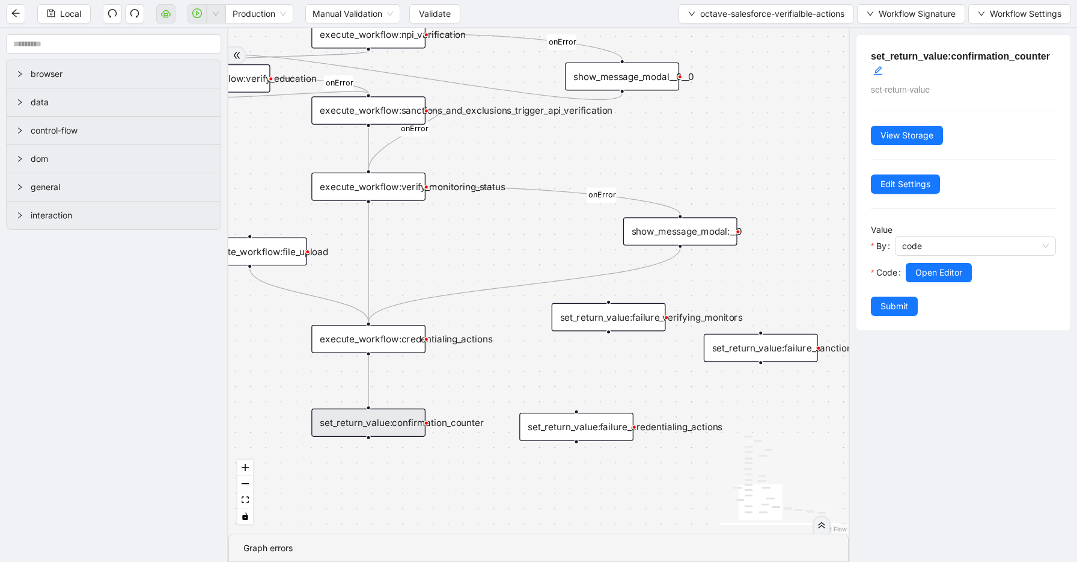
click at [397, 349] on div "execute_workflow:credentialing_actions" at bounding box center [368, 339] width 114 height 28
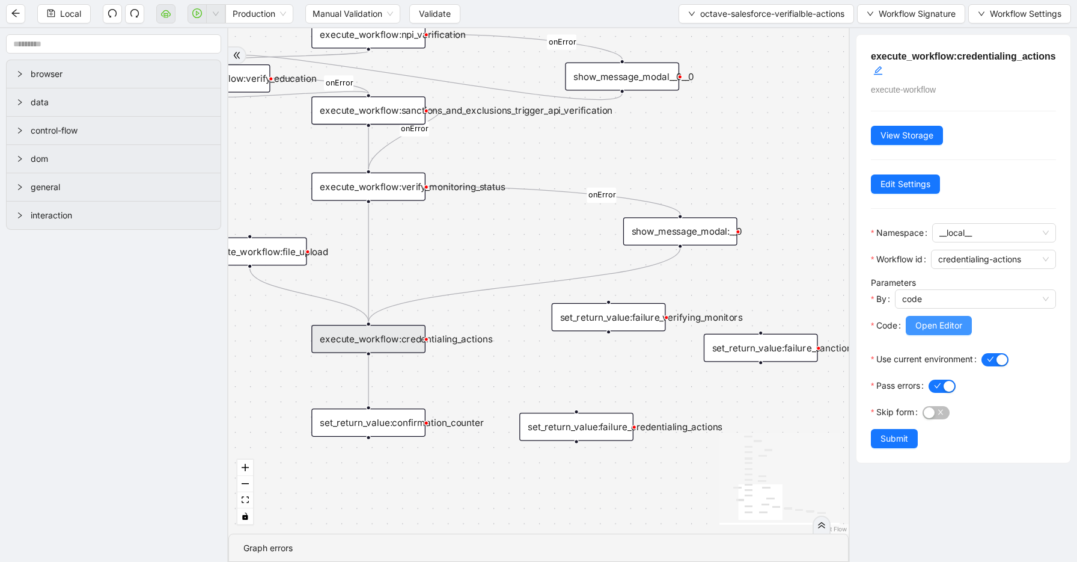
click at [915, 320] on button "Open Editor" at bounding box center [939, 325] width 66 height 19
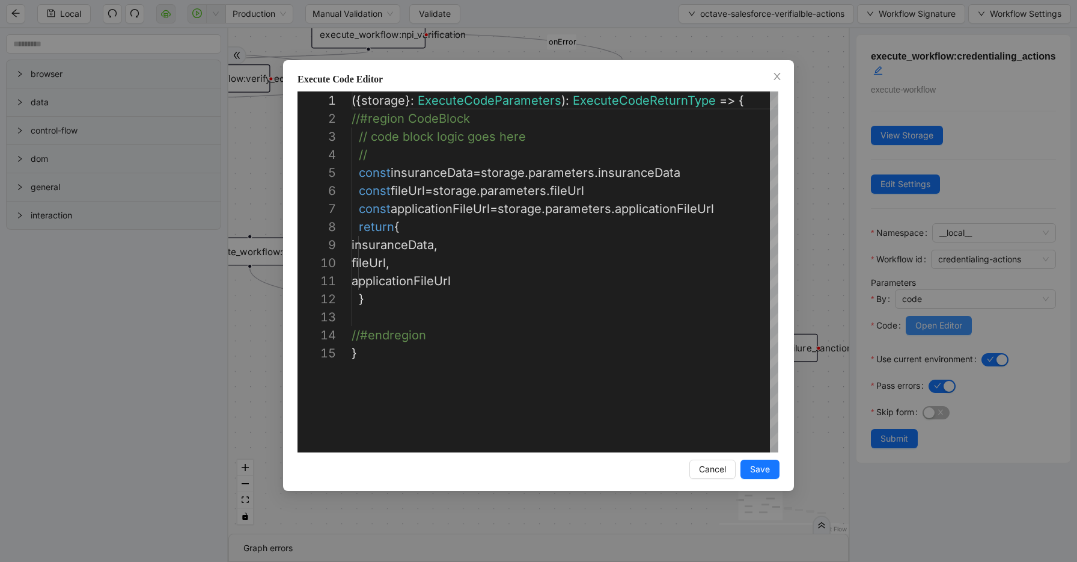
scroll to position [180, 0]
click at [776, 73] on icon "close" at bounding box center [778, 77] width 10 height 10
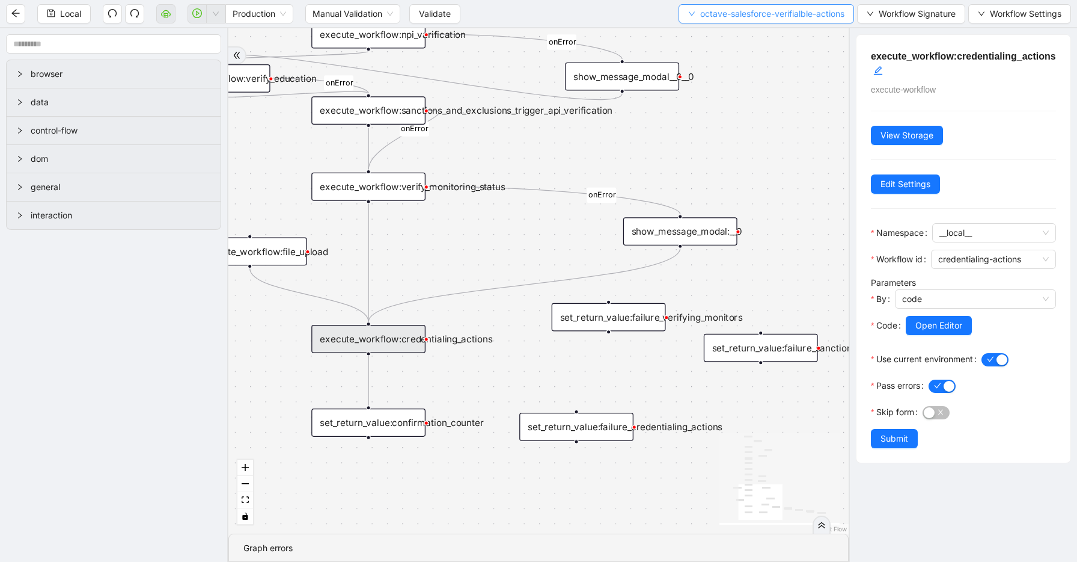
click at [749, 17] on span "octave-salesforce-verifialble-actions" at bounding box center [772, 13] width 144 height 13
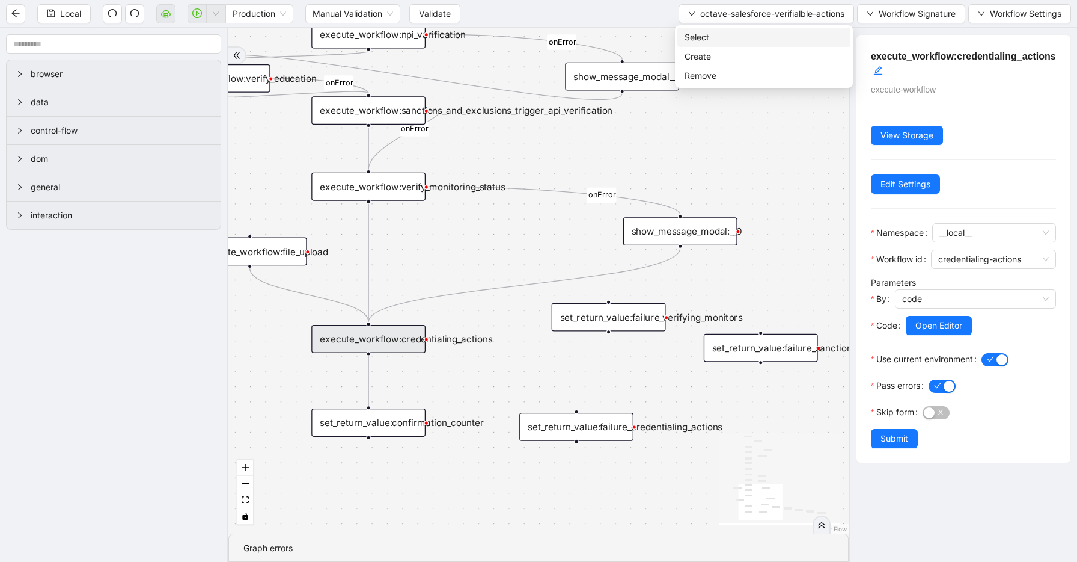
click at [746, 34] on span "Select" at bounding box center [764, 37] width 159 height 13
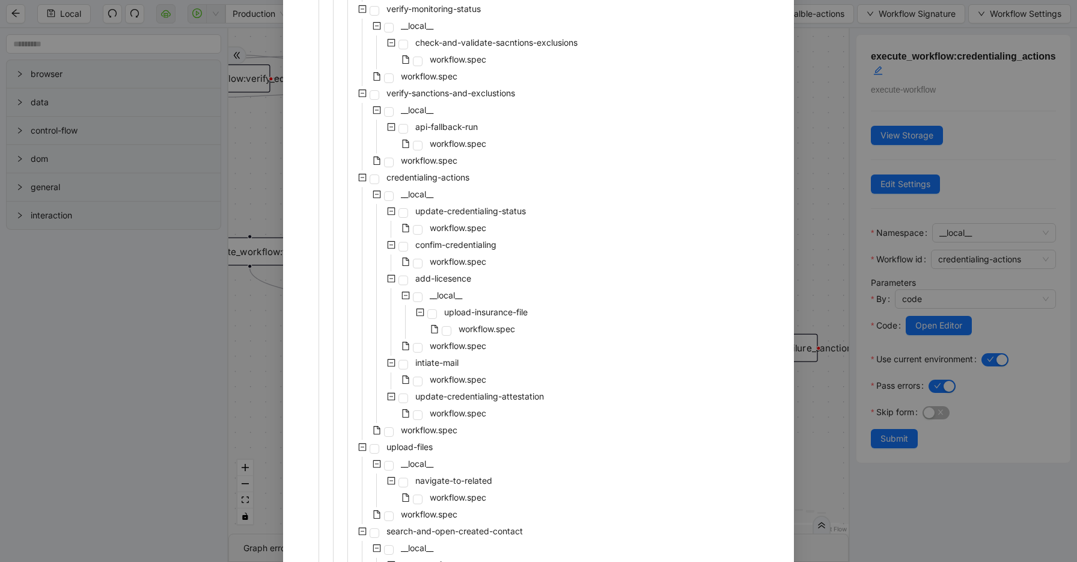
scroll to position [1429, 0]
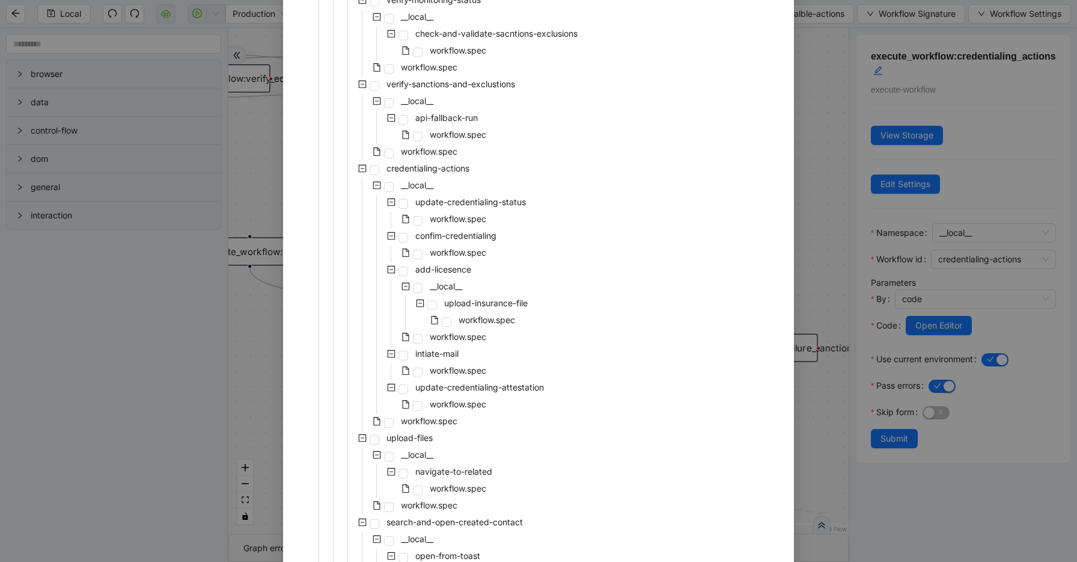
click at [383, 421] on span at bounding box center [377, 421] width 14 height 14
click at [389, 421] on span at bounding box center [389, 423] width 10 height 10
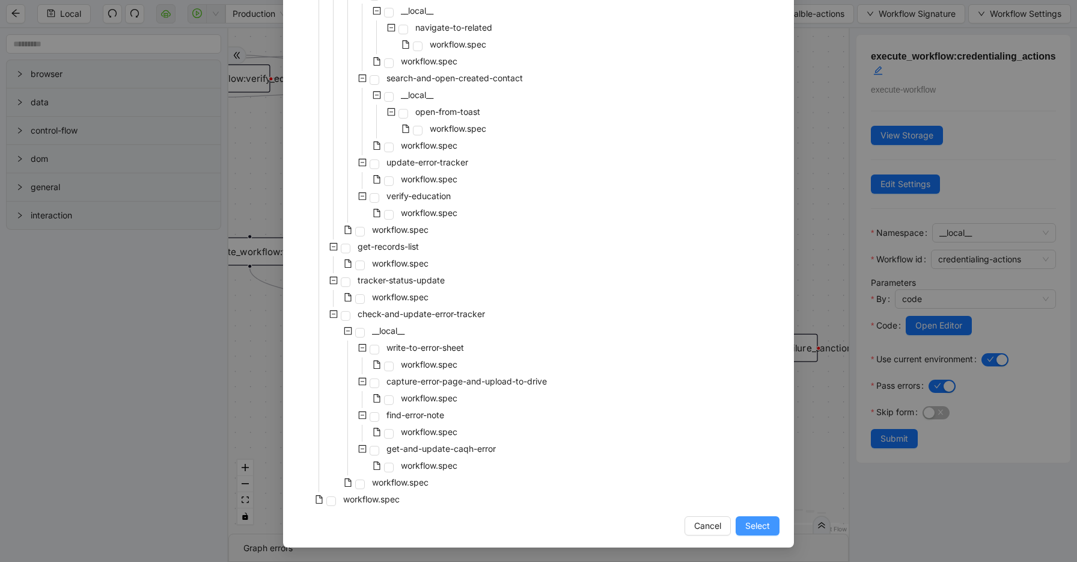
click at [744, 520] on button "Select" at bounding box center [758, 525] width 44 height 19
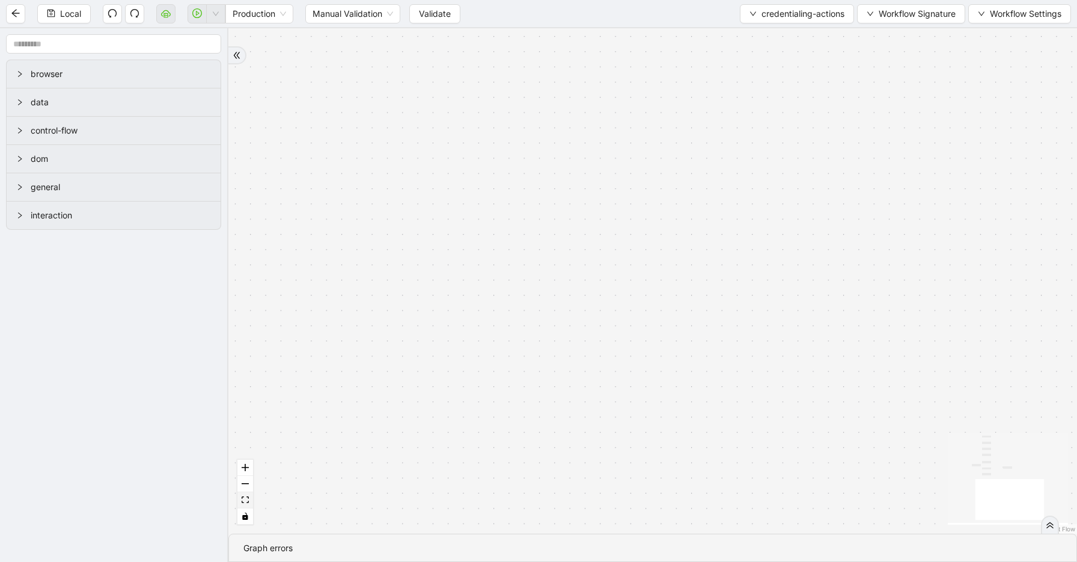
click at [244, 498] on icon "fit view" at bounding box center [245, 499] width 7 height 7
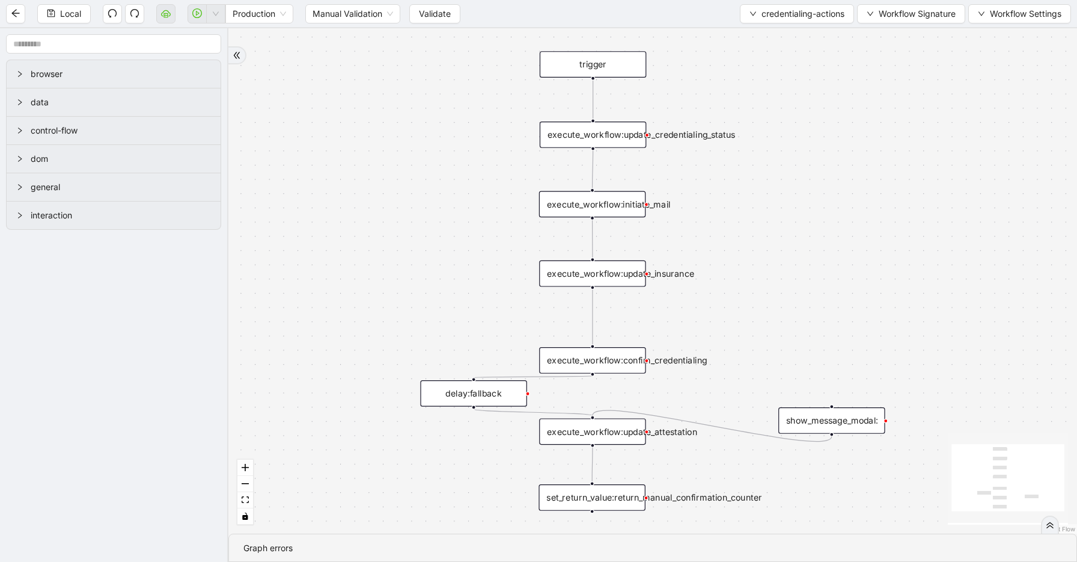
drag, startPoint x: 509, startPoint y: 498, endPoint x: 468, endPoint y: 397, distance: 108.4
click at [468, 397] on div "trigger execute_workflow:update_credentialing_status execute_workflow:confim_cr…" at bounding box center [652, 280] width 849 height 505
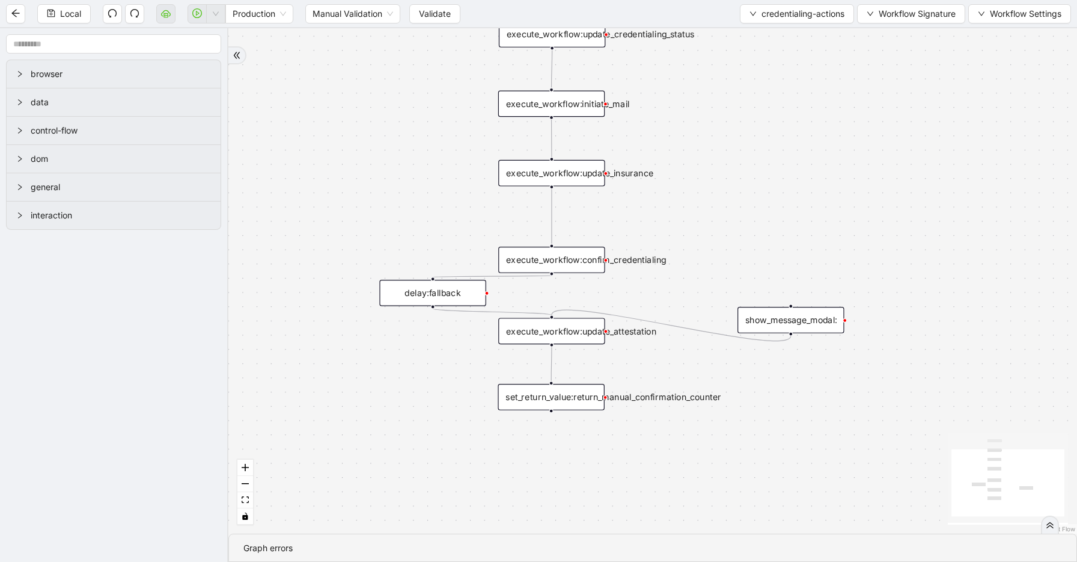
click at [559, 399] on div "set_return_value:return_manual_confirmation_counter" at bounding box center [551, 397] width 106 height 26
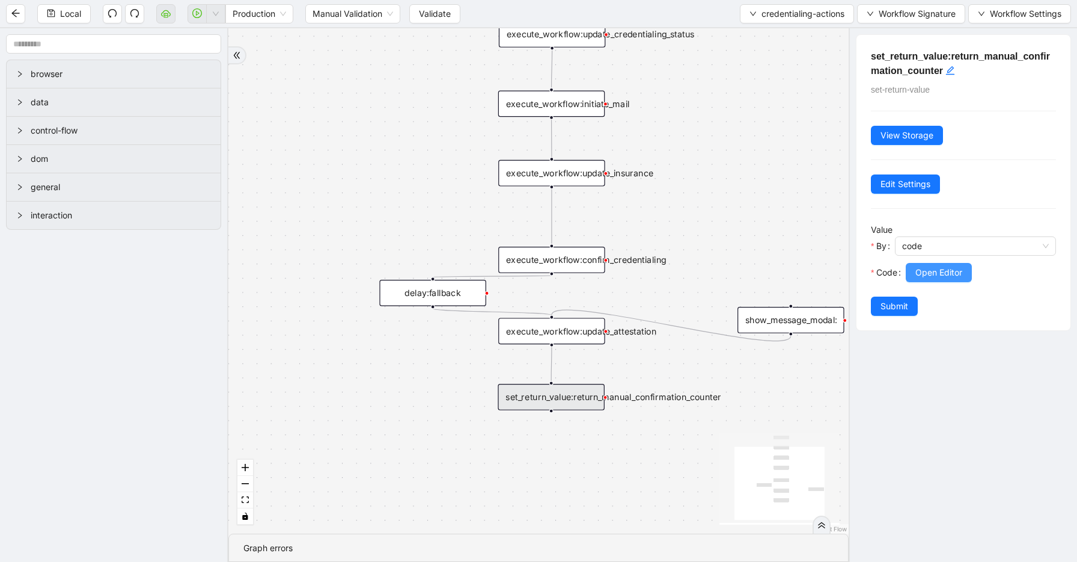
click at [938, 270] on span "Open Editor" at bounding box center [939, 272] width 47 height 13
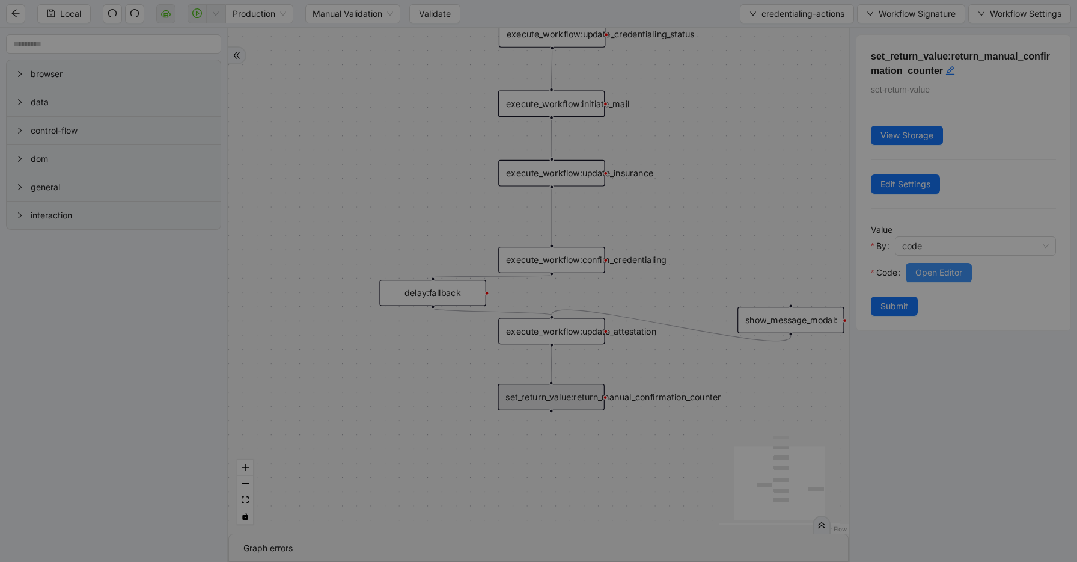
scroll to position [162, 0]
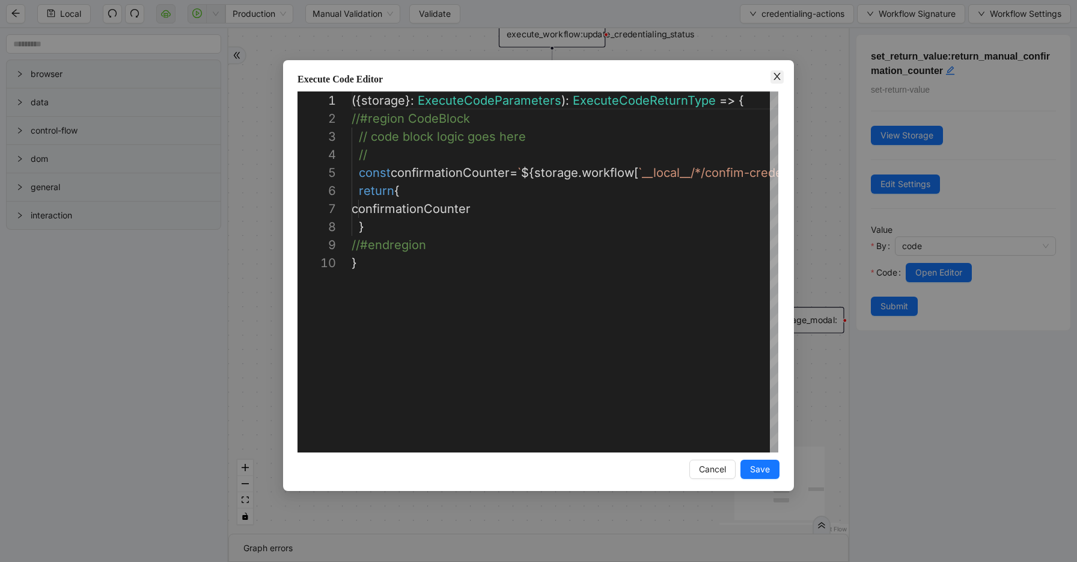
click at [773, 72] on icon "close" at bounding box center [778, 77] width 10 height 10
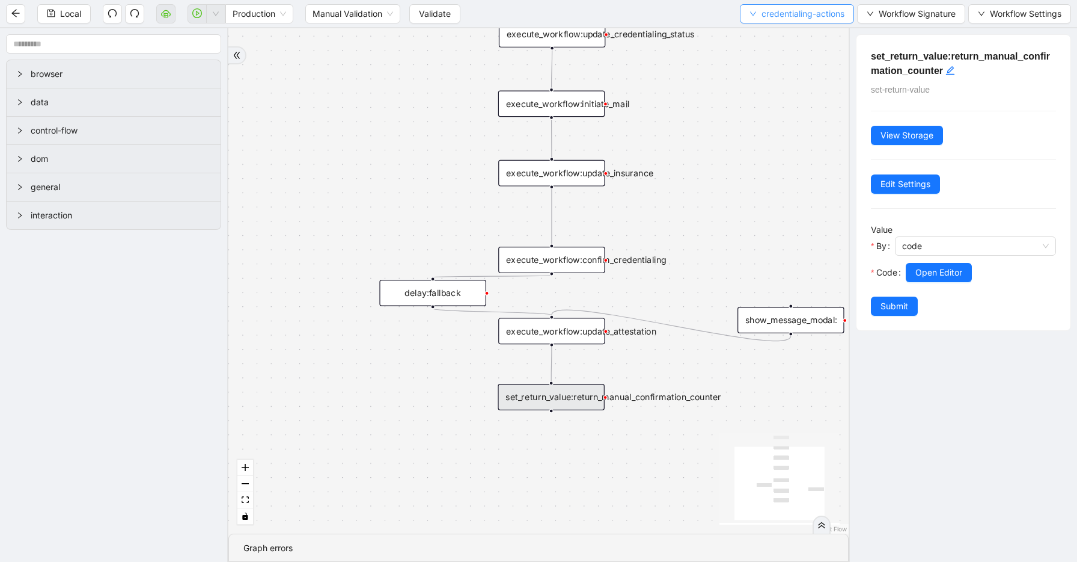
click at [795, 16] on span "credentialing-actions" at bounding box center [803, 13] width 83 height 13
click at [794, 32] on span "Select" at bounding box center [795, 37] width 96 height 13
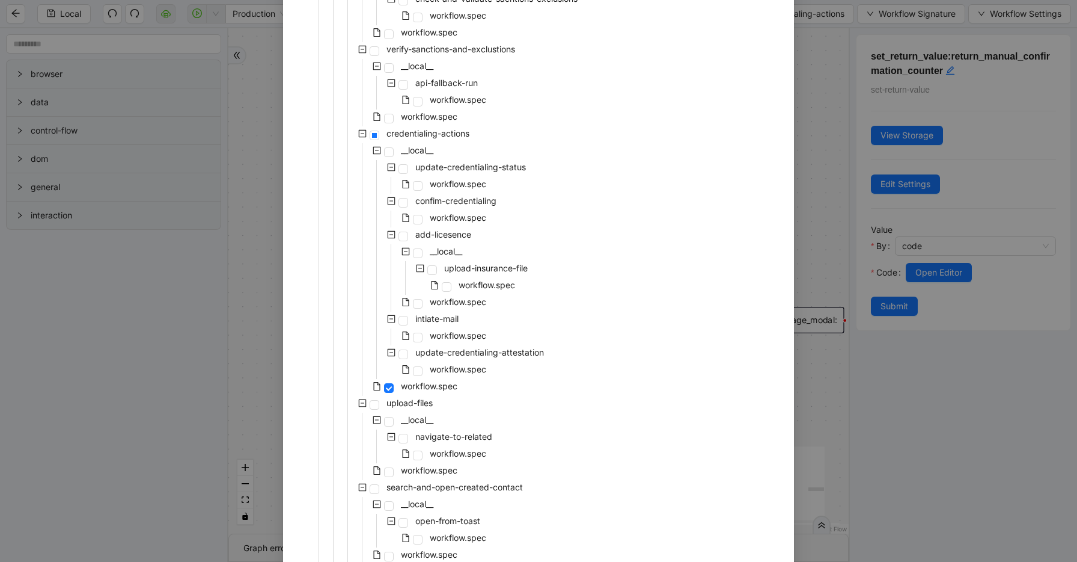
scroll to position [1872, 0]
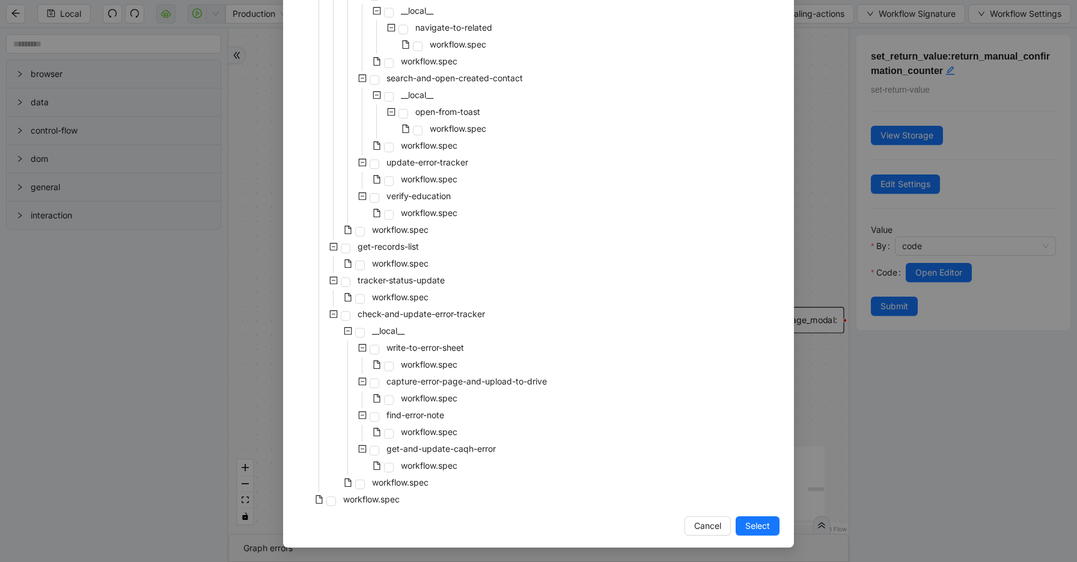
click at [346, 481] on icon "file" at bounding box center [348, 482] width 8 height 8
click at [344, 504] on span "workflow.spec" at bounding box center [371, 499] width 57 height 10
click at [770, 527] on button "Select" at bounding box center [758, 525] width 44 height 19
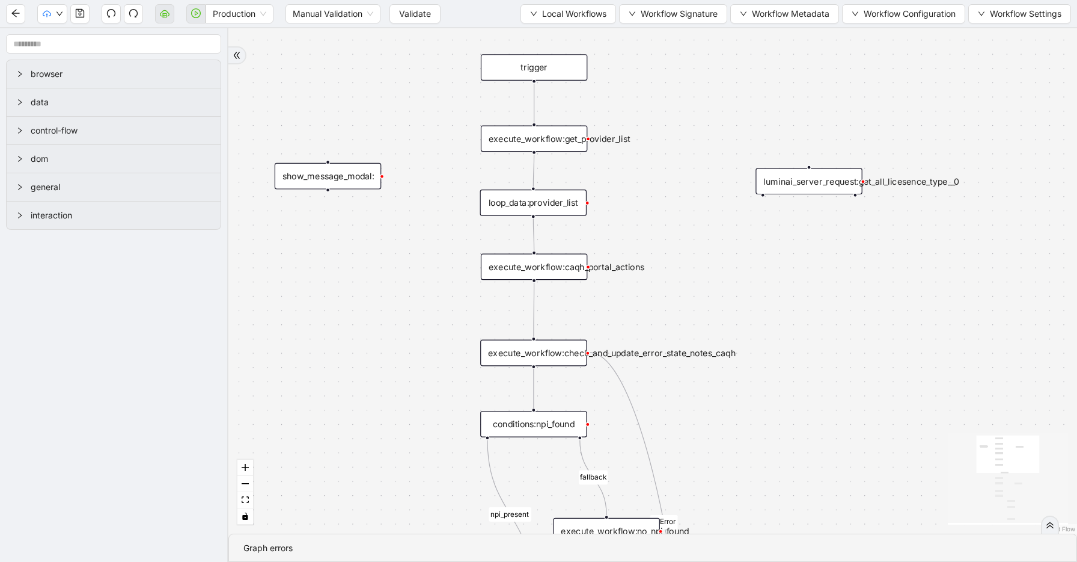
drag, startPoint x: 784, startPoint y: 171, endPoint x: 758, endPoint y: 344, distance: 174.6
click at [758, 344] on div "Continue Workflow fallback npi_present onError onError trigger execute_workflow…" at bounding box center [652, 280] width 849 height 505
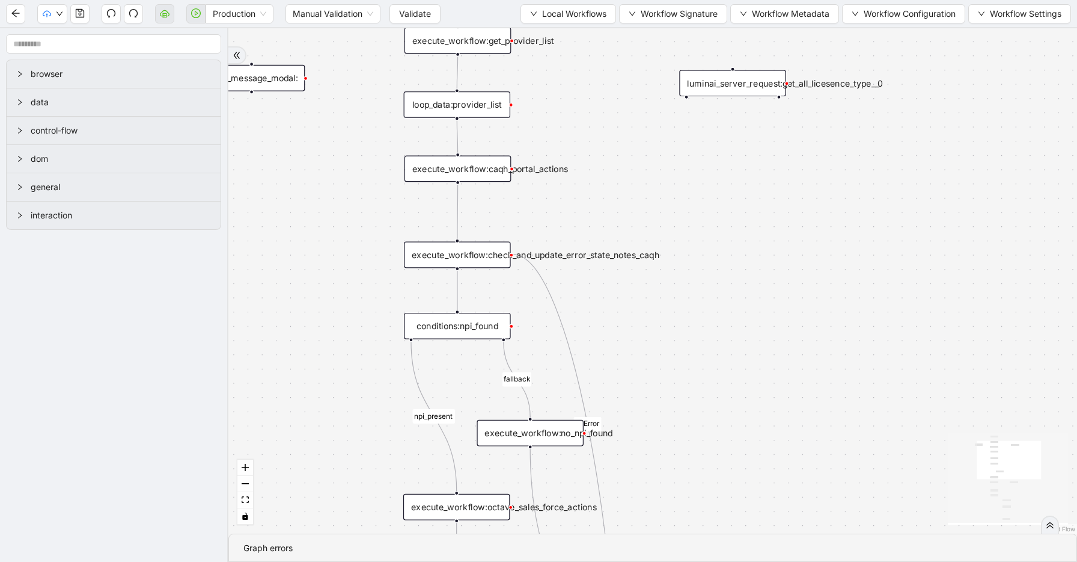
drag, startPoint x: 758, startPoint y: 344, endPoint x: 679, endPoint y: 151, distance: 208.2
click at [679, 151] on div "Continue Workflow fallback npi_present onError onError trigger execute_workflow…" at bounding box center [652, 280] width 849 height 505
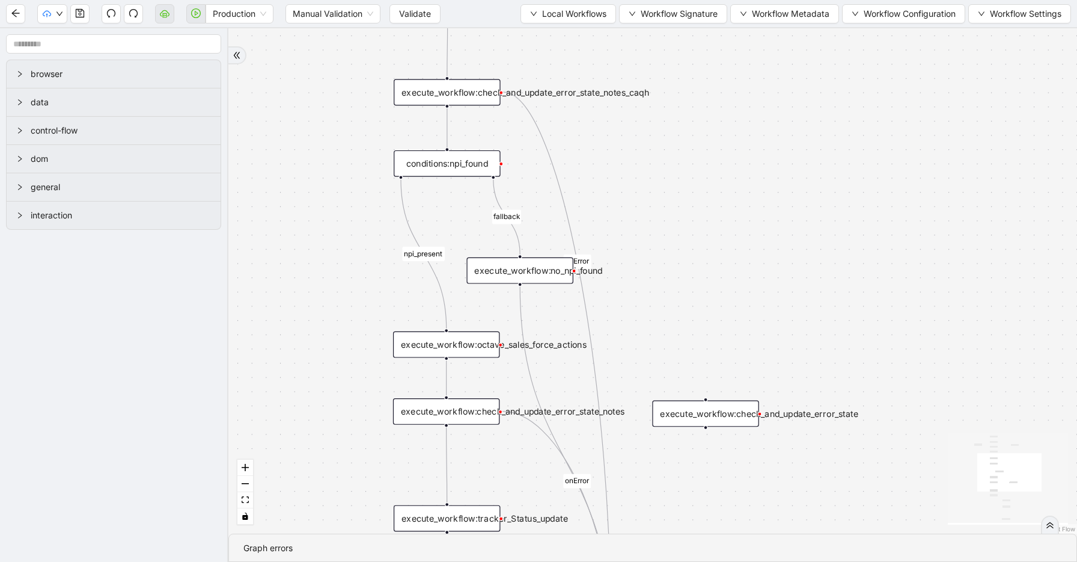
drag, startPoint x: 742, startPoint y: 275, endPoint x: 742, endPoint y: 176, distance: 99.2
click at [742, 176] on div "Continue Workflow fallback npi_present onError onError trigger execute_workflow…" at bounding box center [652, 280] width 849 height 505
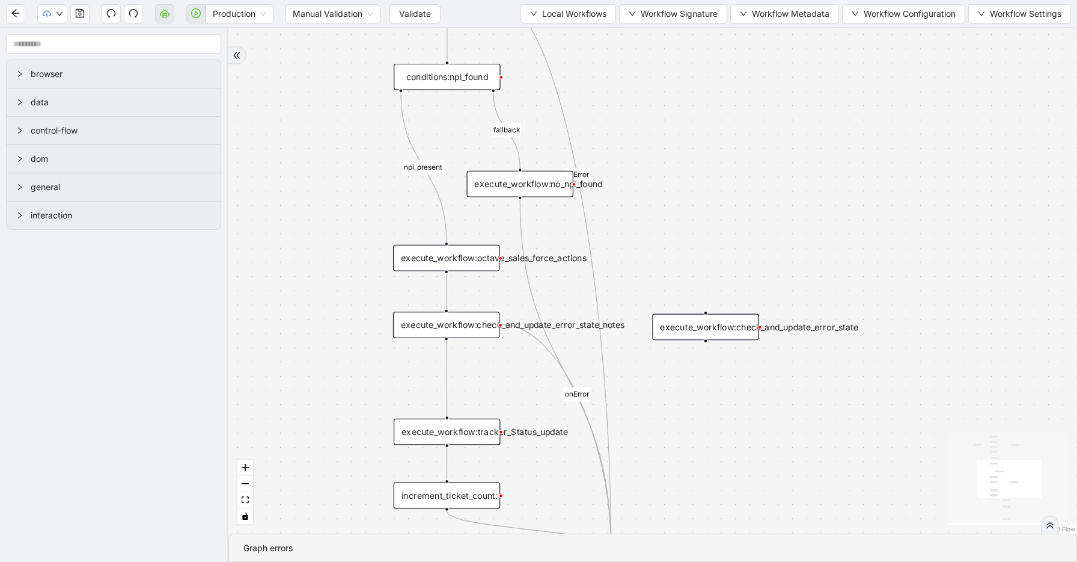
drag, startPoint x: 746, startPoint y: 257, endPoint x: 745, endPoint y: 189, distance: 68.0
click at [745, 189] on div "Continue Workflow fallback npi_present onError onError trigger execute_workflow…" at bounding box center [652, 280] width 849 height 505
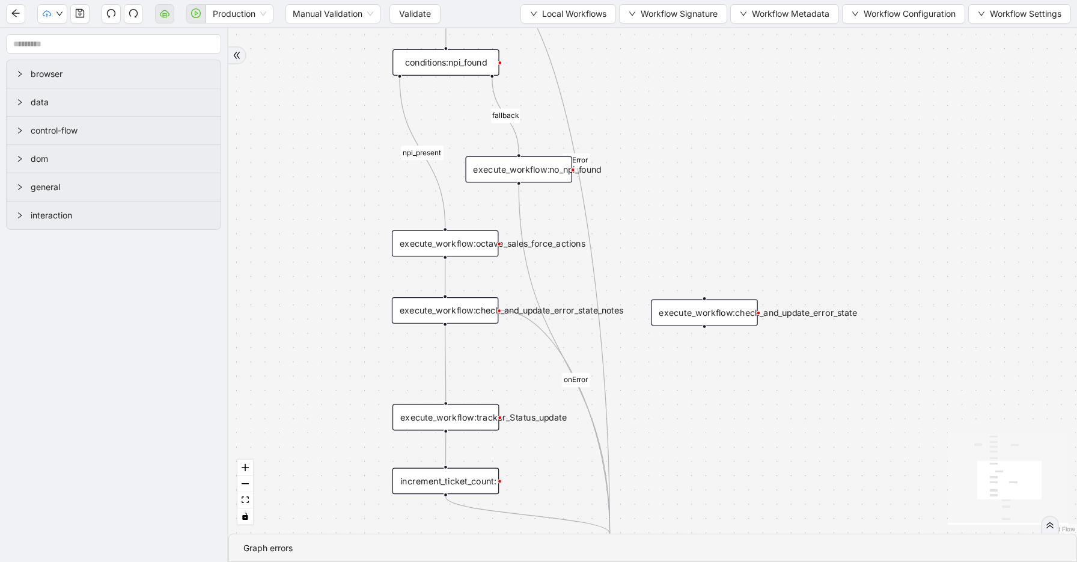
drag, startPoint x: 758, startPoint y: 217, endPoint x: 756, endPoint y: 151, distance: 66.2
click at [758, 151] on div "Continue Workflow fallback npi_present onError onError trigger execute_workflow…" at bounding box center [652, 280] width 849 height 505
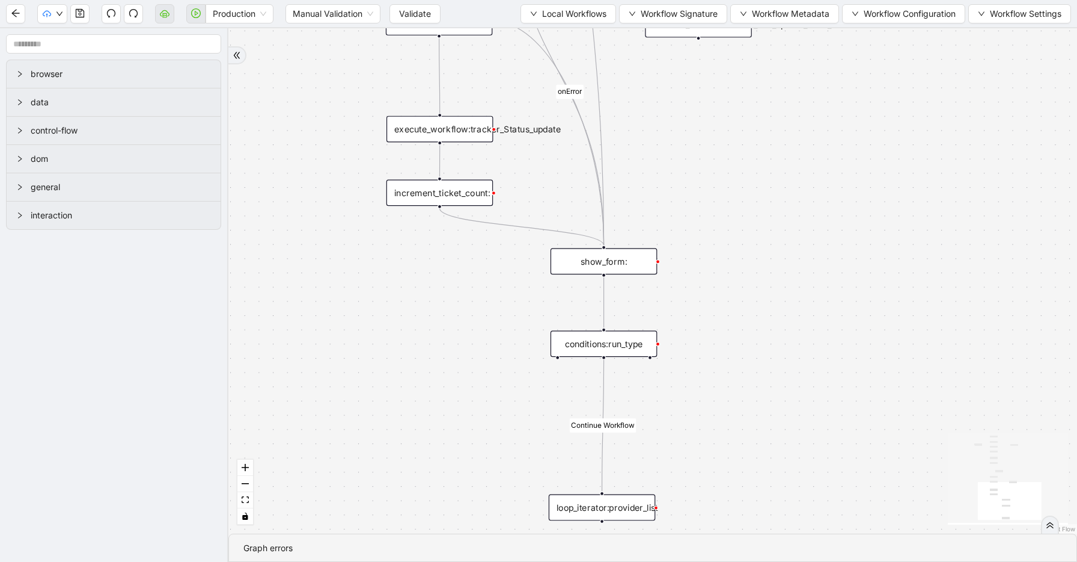
drag, startPoint x: 823, startPoint y: 347, endPoint x: 817, endPoint y: 125, distance: 222.0
click at [817, 125] on div "Continue Workflow fallback npi_present onError onError trigger execute_workflow…" at bounding box center [652, 280] width 849 height 505
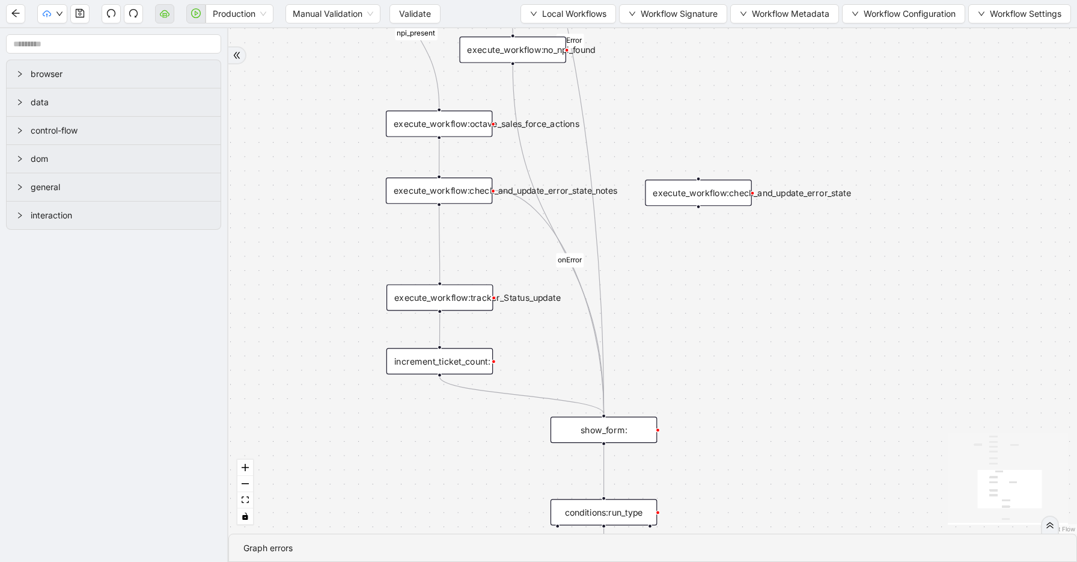
drag, startPoint x: 817, startPoint y: 125, endPoint x: 817, endPoint y: 293, distance: 168.4
click at [817, 293] on div "Continue Workflow fallback npi_present onError onError trigger execute_workflow…" at bounding box center [652, 280] width 849 height 505
click at [608, 433] on div "show_form:" at bounding box center [604, 429] width 106 height 26
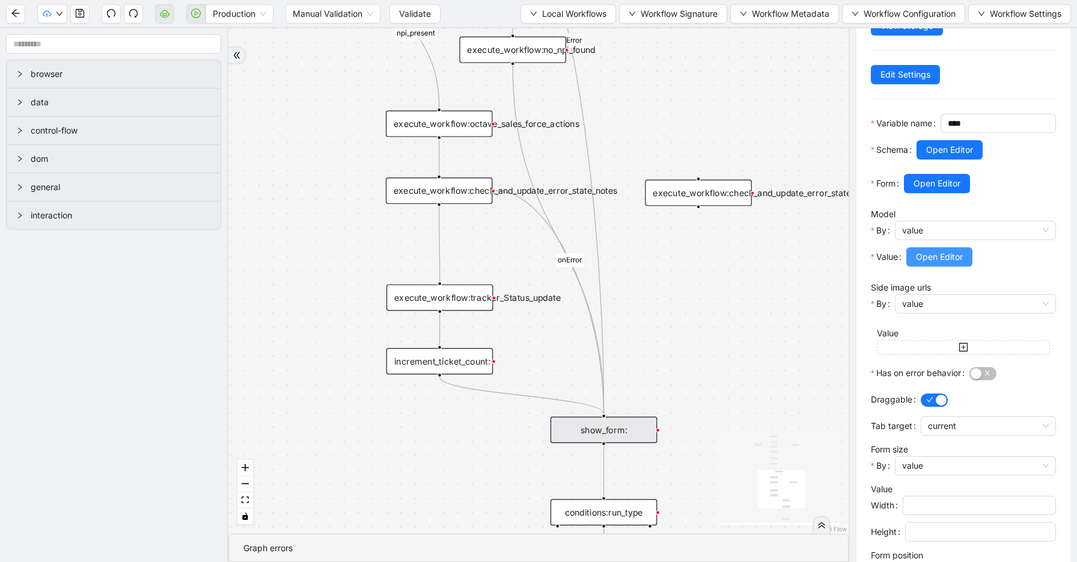
scroll to position [0, 0]
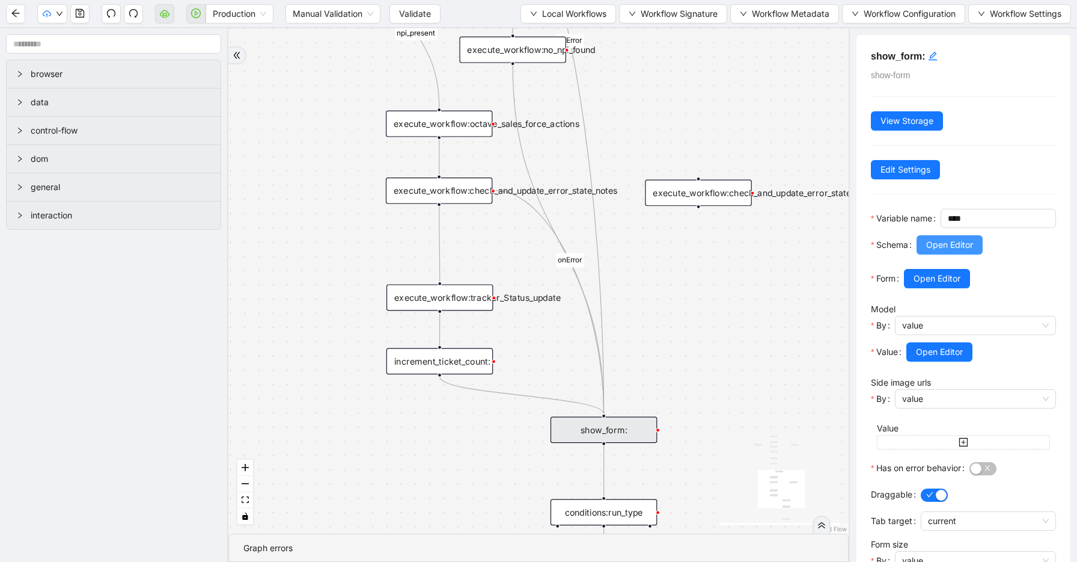
click at [936, 254] on button "Open Editor" at bounding box center [950, 244] width 66 height 19
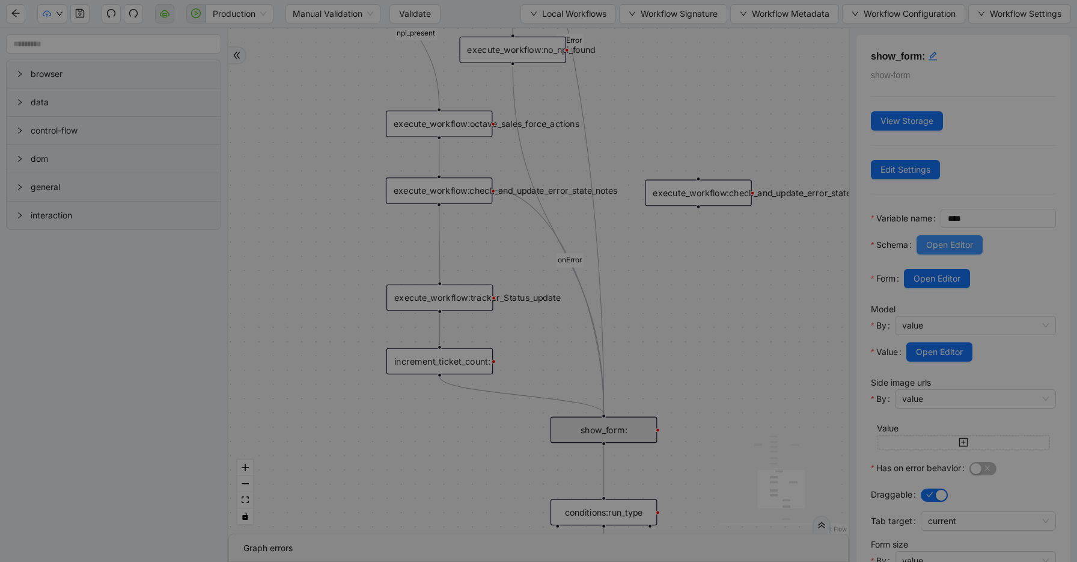
scroll to position [90, 0]
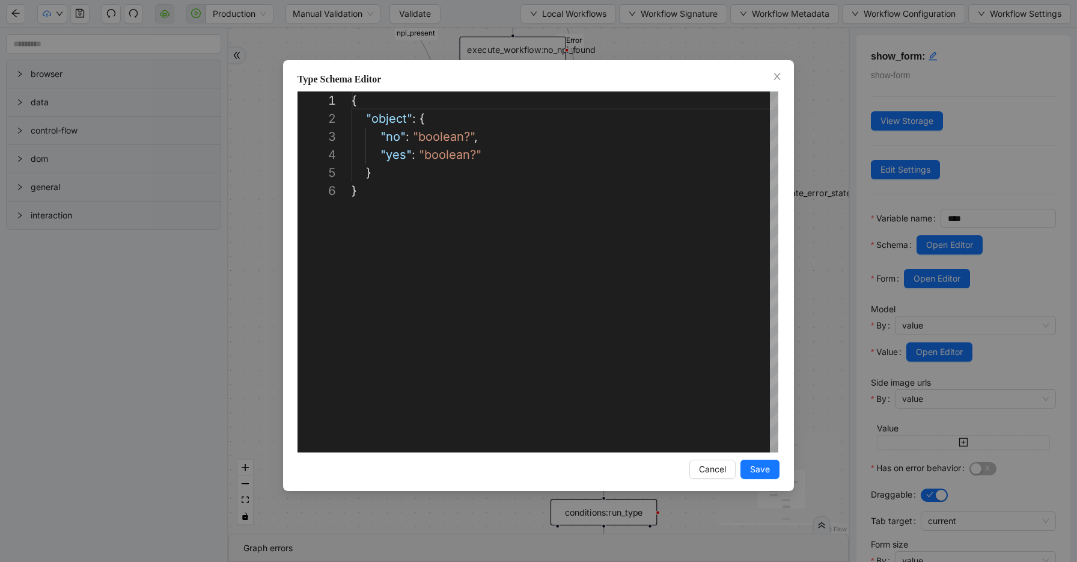
click at [864, 282] on div "**********" at bounding box center [538, 281] width 1077 height 562
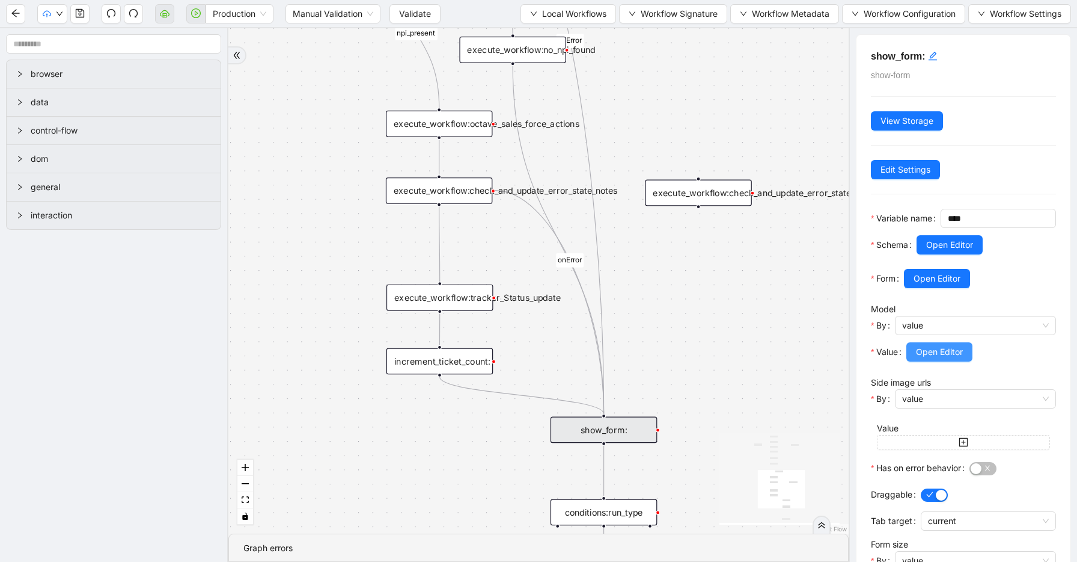
click at [944, 358] on span "Open Editor" at bounding box center [939, 351] width 47 height 13
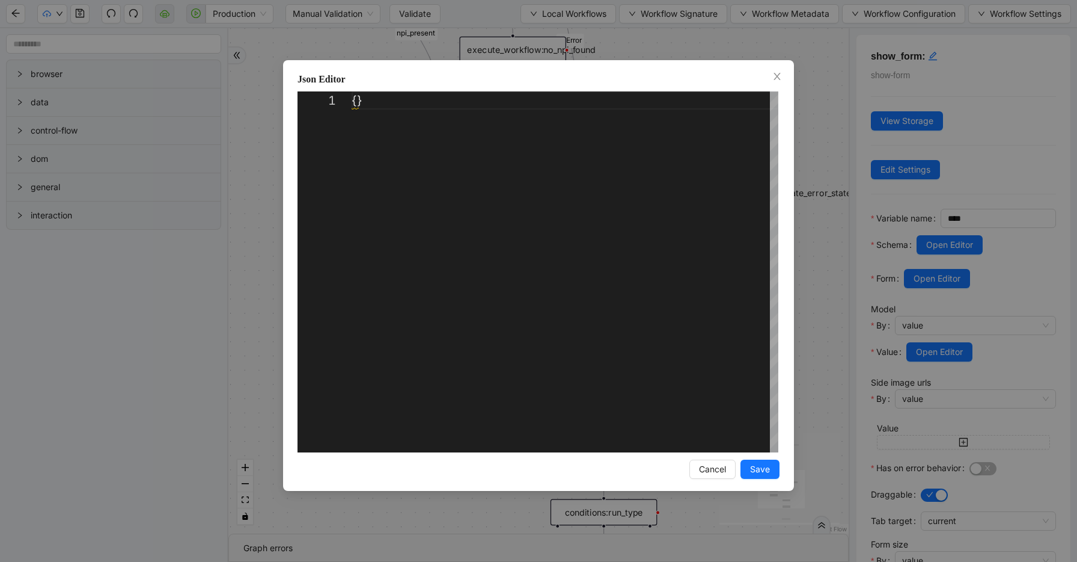
click at [864, 364] on div "Json Editor 1 {} ** Enter to Rename, ⇧Enter to Preview Cancel Save" at bounding box center [538, 281] width 1077 height 562
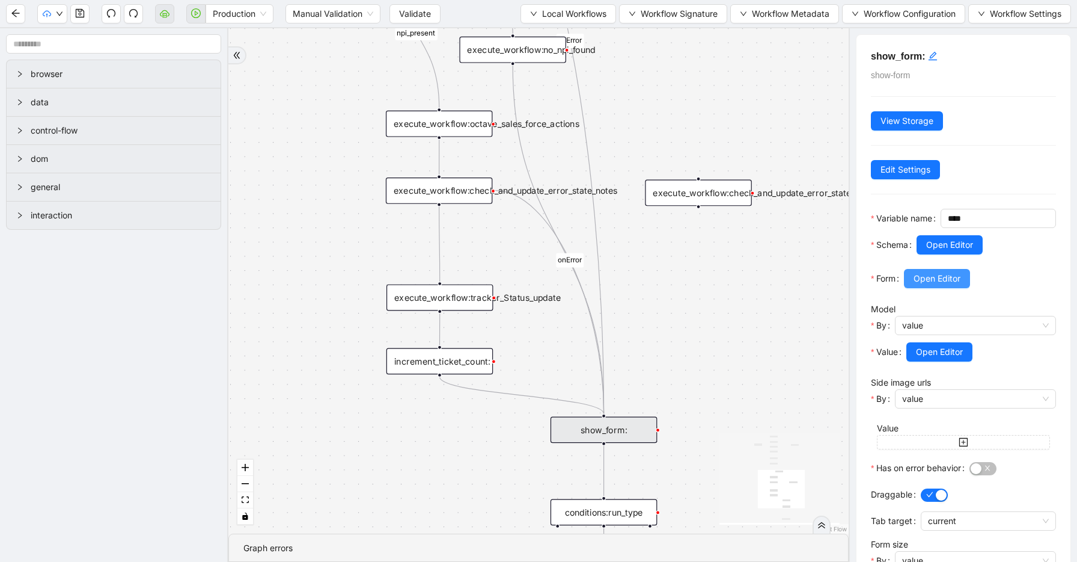
click at [922, 285] on span "Open Editor" at bounding box center [937, 278] width 47 height 13
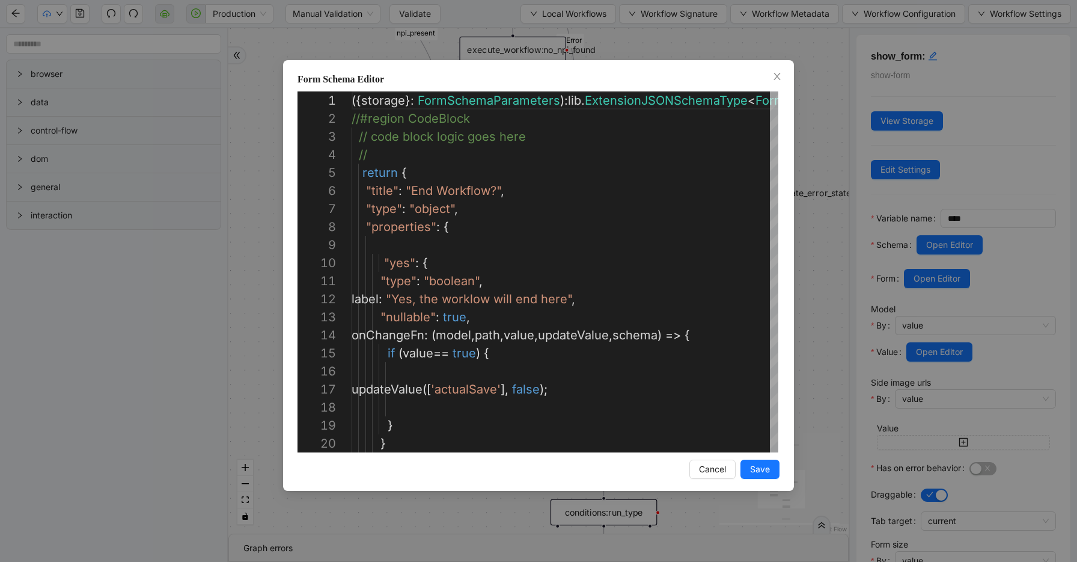
click at [863, 315] on div "Form Schema Editor 1 2 3 4 5 6 7 8 9 10 11 12 13 14 15 16 17 18 19 20 ({ storag…" at bounding box center [538, 281] width 1077 height 562
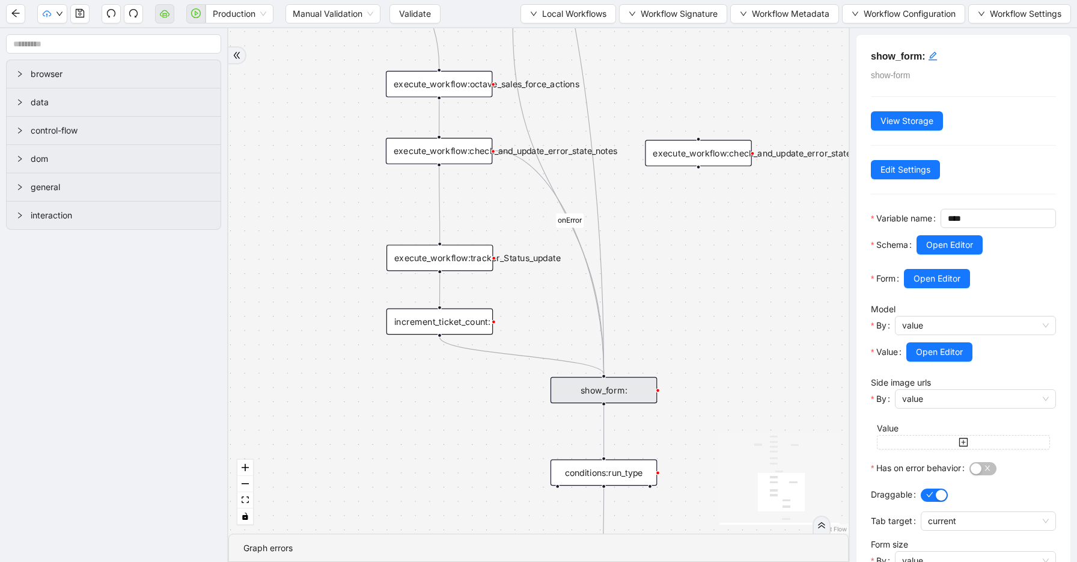
drag, startPoint x: 672, startPoint y: 376, endPoint x: 672, endPoint y: 337, distance: 39.7
click at [672, 337] on div "Continue Workflow fallback npi_present onError onError trigger execute_workflow…" at bounding box center [538, 280] width 621 height 505
drag, startPoint x: 494, startPoint y: 258, endPoint x: 602, endPoint y: 369, distance: 154.8
click at [82, 19] on button "button" at bounding box center [79, 13] width 19 height 19
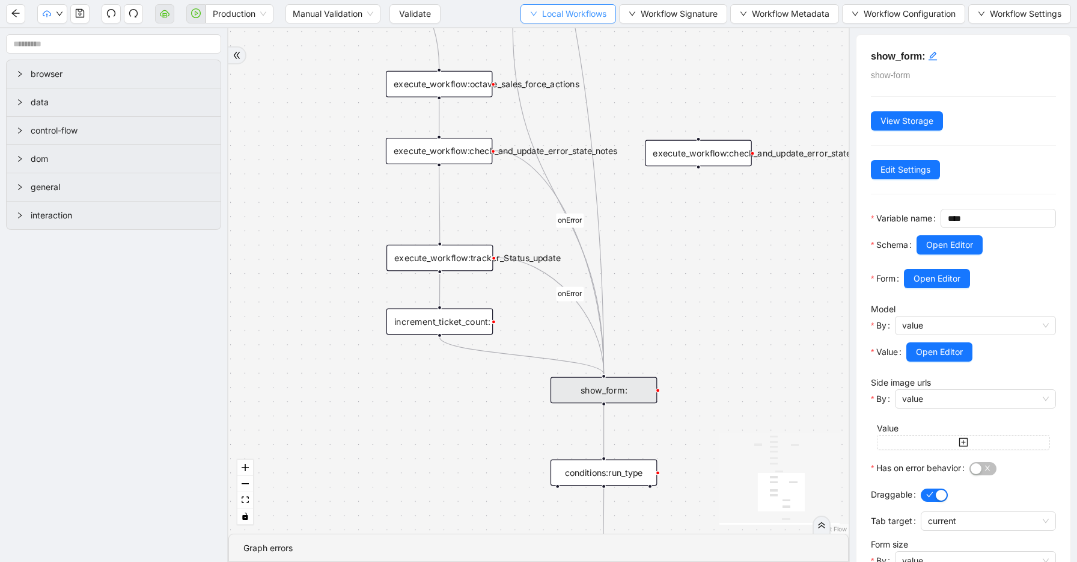
click at [574, 12] on span "Local Workflows" at bounding box center [574, 13] width 64 height 13
click at [570, 38] on span "Select" at bounding box center [565, 37] width 77 height 13
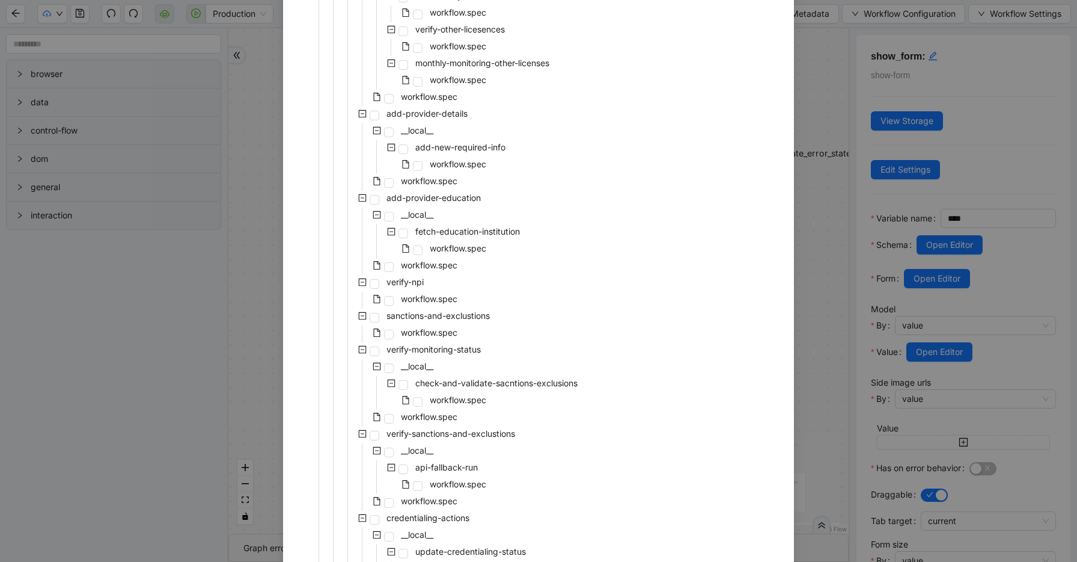
scroll to position [1872, 0]
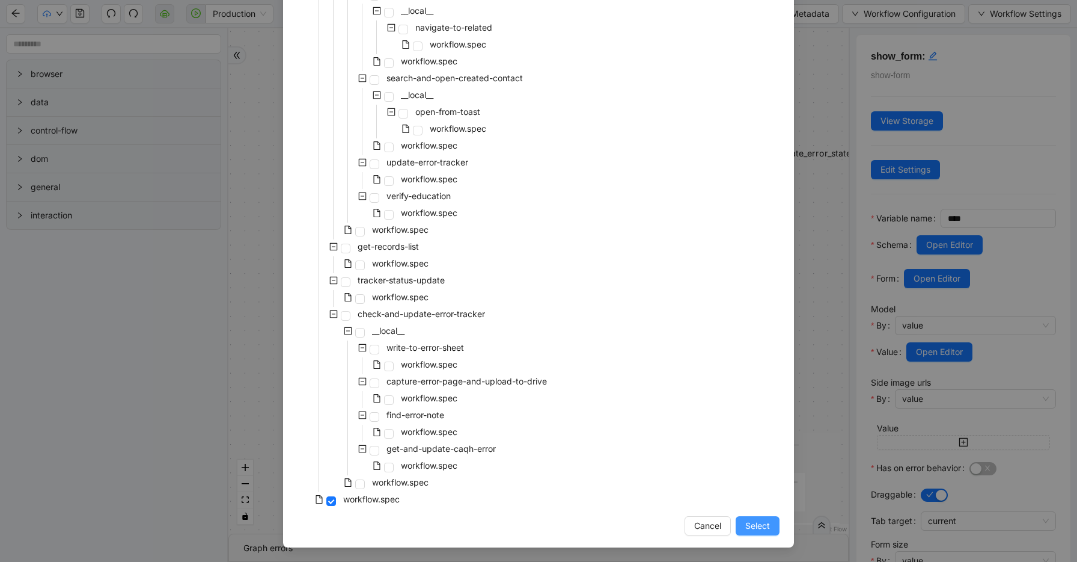
click at [768, 523] on span "Select" at bounding box center [758, 525] width 25 height 13
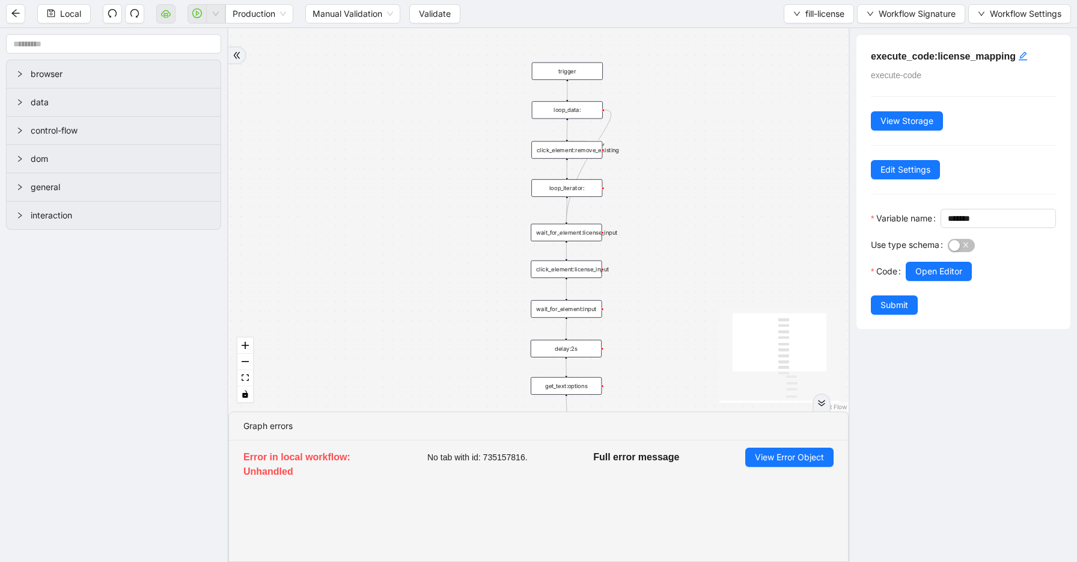
click at [438, 2] on div "Local Production Manual Validation Validate fill-license Workflow Signature Wor…" at bounding box center [538, 13] width 1077 height 27
click at [438, 7] on span "Validate" at bounding box center [435, 13] width 32 height 13
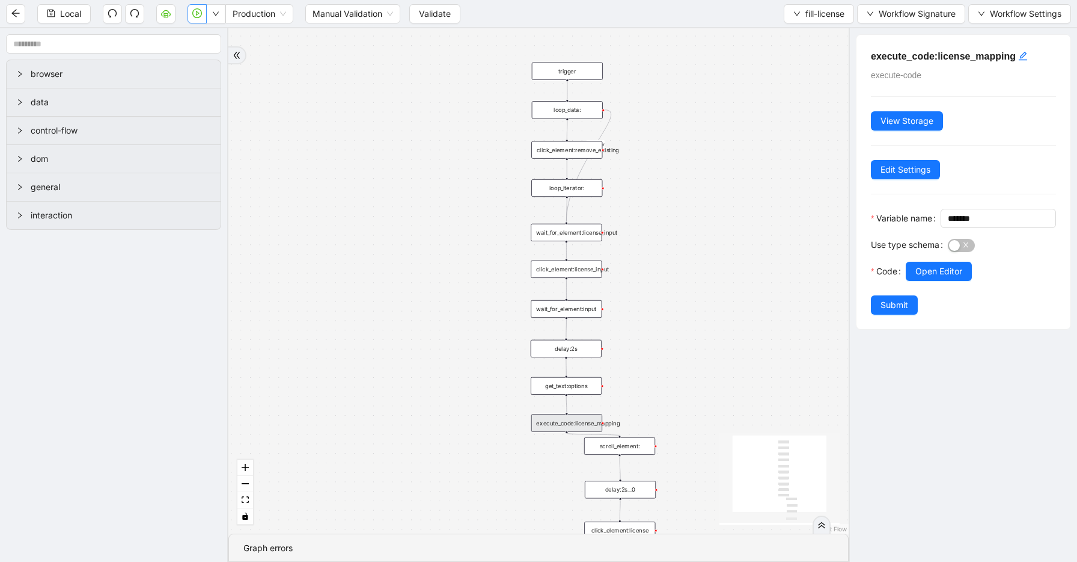
click at [192, 11] on icon "play-circle" at bounding box center [197, 13] width 10 height 10
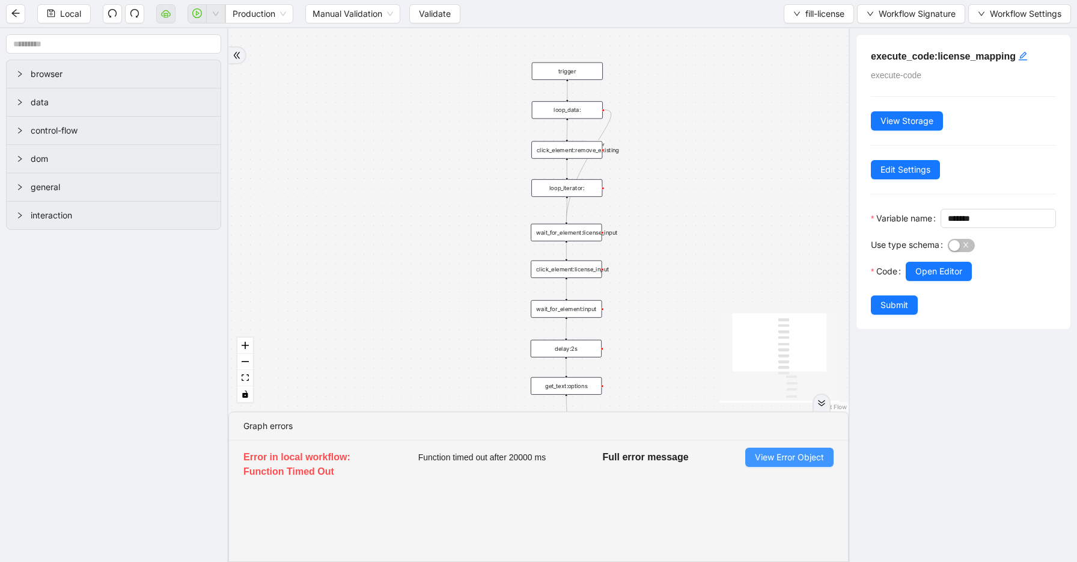
click at [780, 454] on span "View Error Object" at bounding box center [789, 456] width 69 height 13
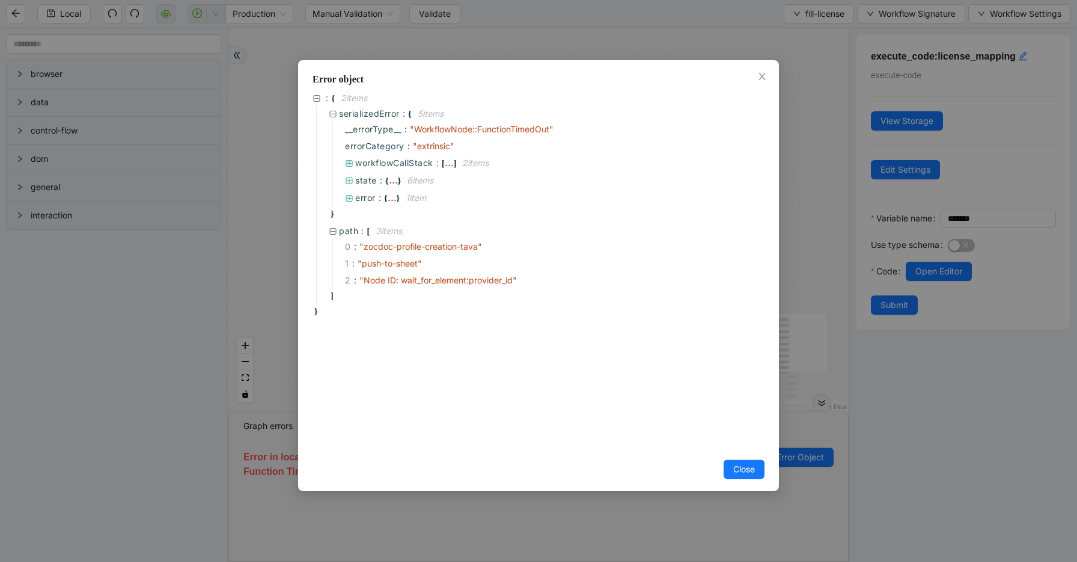
click at [809, 315] on div "Error object : { 2 item s serializedError : { 5 item s __errorType__ : " Workfl…" at bounding box center [538, 281] width 1077 height 562
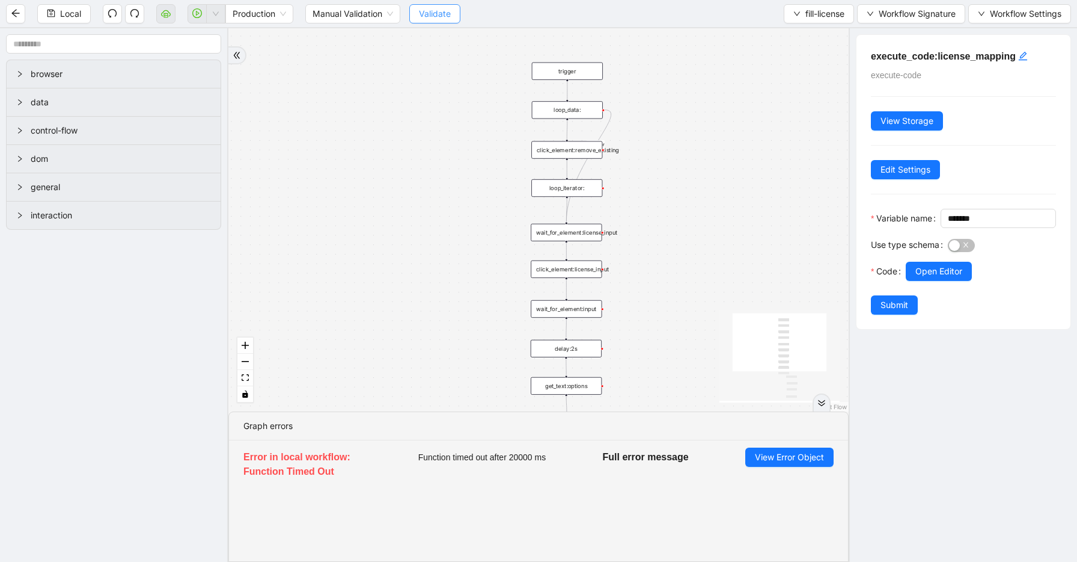
click at [425, 22] on button "Validate" at bounding box center [434, 13] width 51 height 19
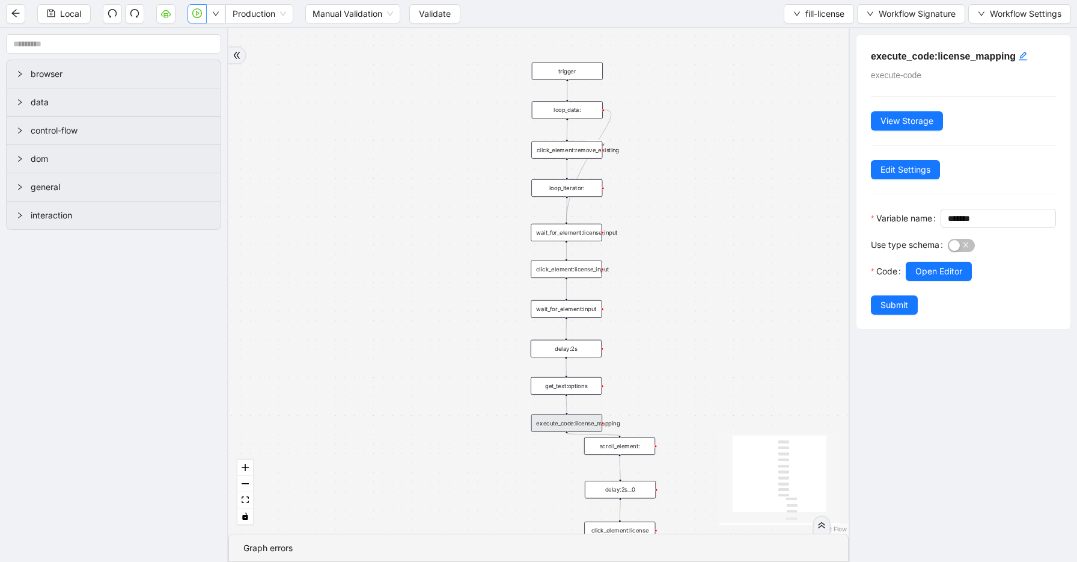
click at [193, 17] on icon "play-circle" at bounding box center [197, 13] width 10 height 10
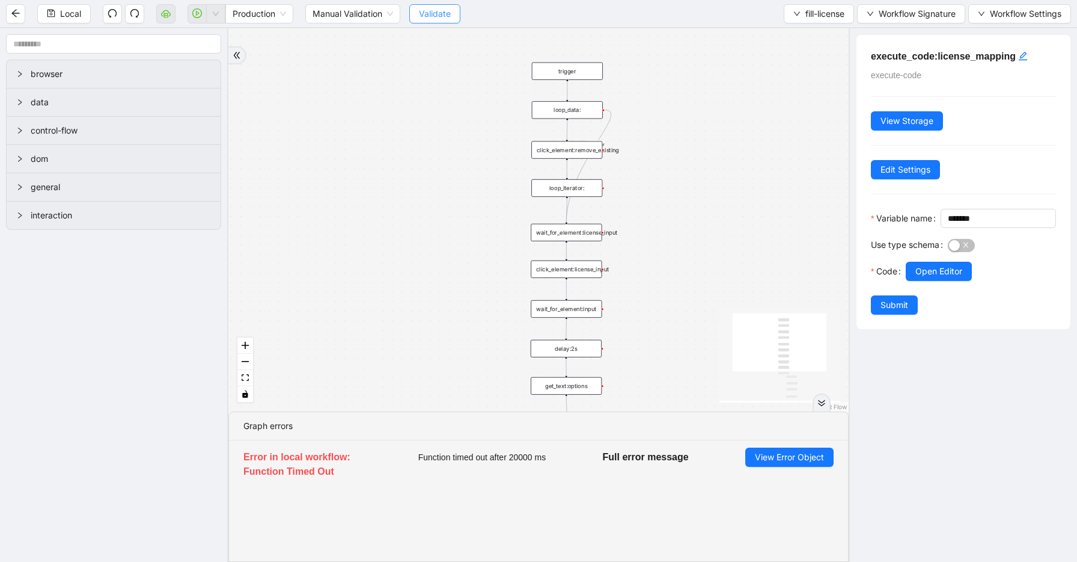
click at [433, 11] on span "Validate" at bounding box center [435, 13] width 32 height 13
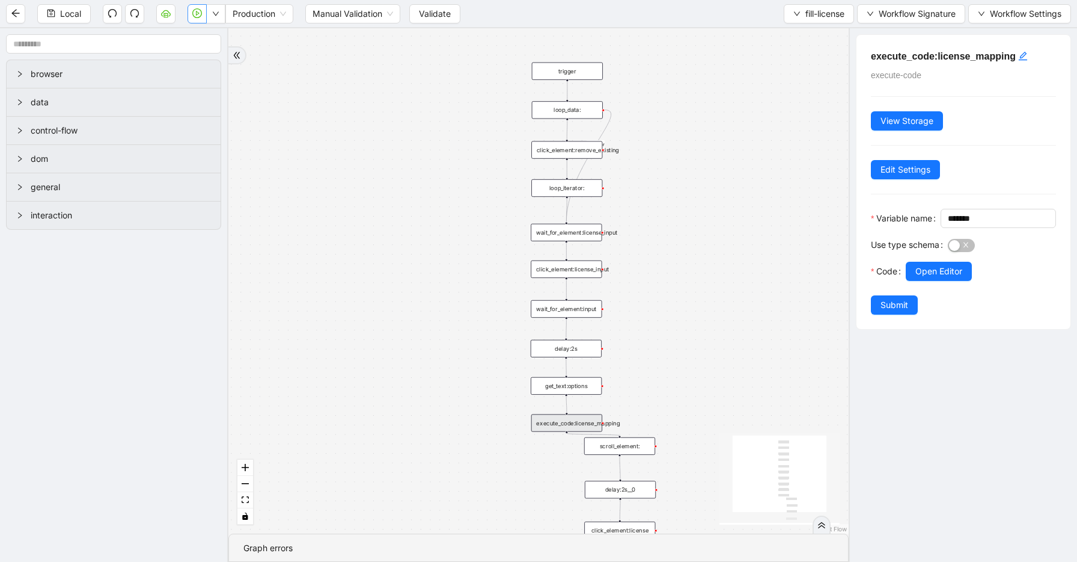
click at [191, 19] on button "button" at bounding box center [197, 13] width 19 height 19
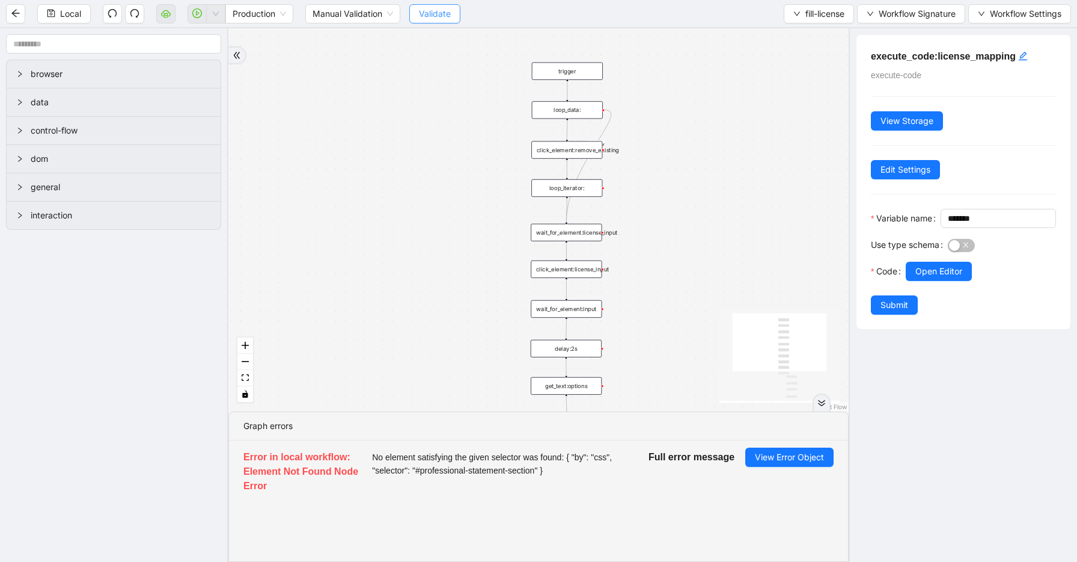
click at [439, 20] on button "Validate" at bounding box center [434, 13] width 51 height 19
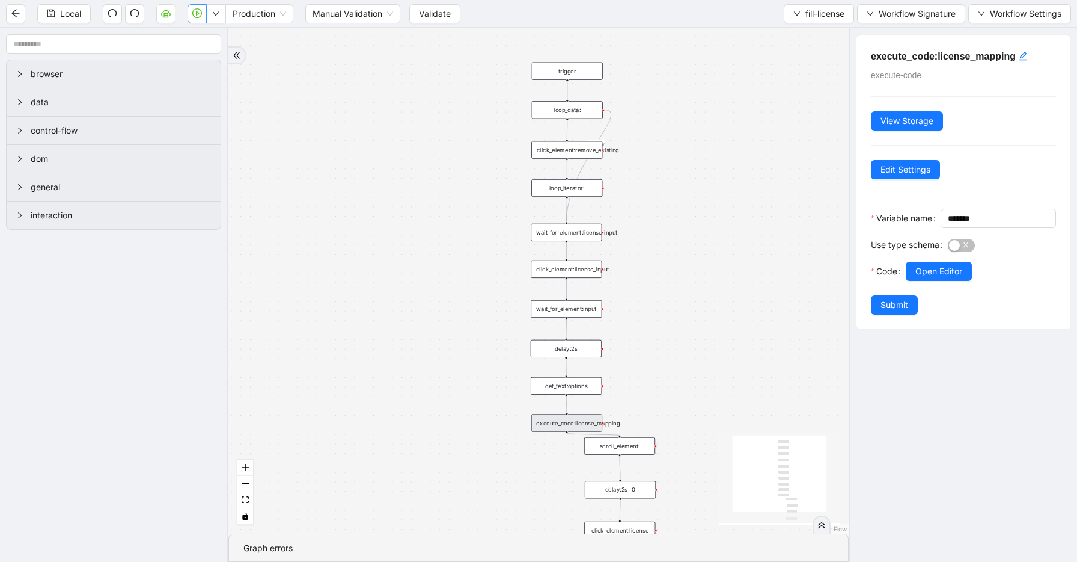
click at [192, 10] on icon "play-circle" at bounding box center [197, 13] width 10 height 10
click at [436, 7] on span "Validate" at bounding box center [435, 13] width 32 height 13
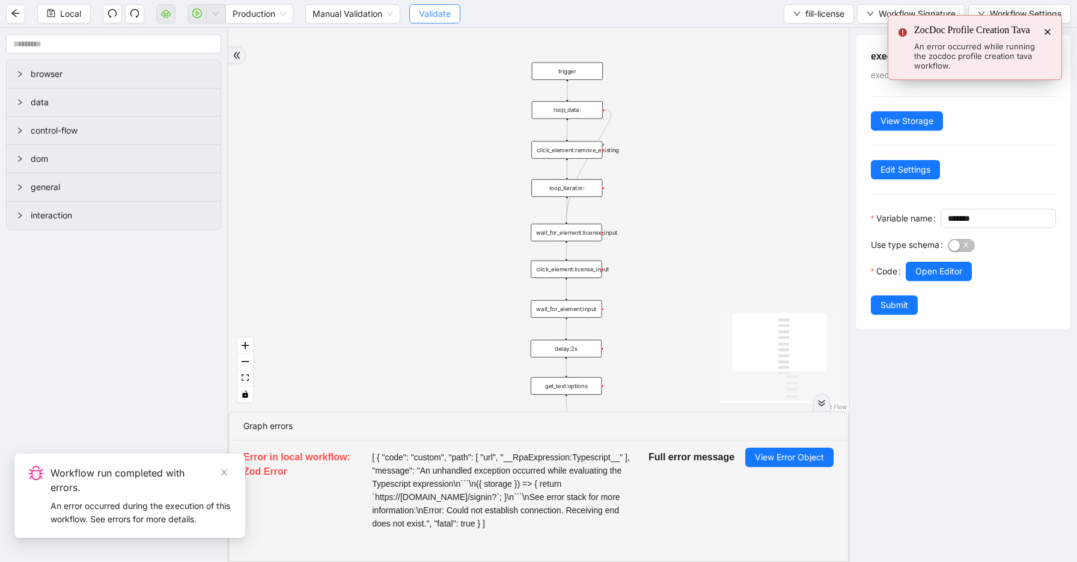
click at [435, 23] on button "Validate" at bounding box center [434, 13] width 51 height 19
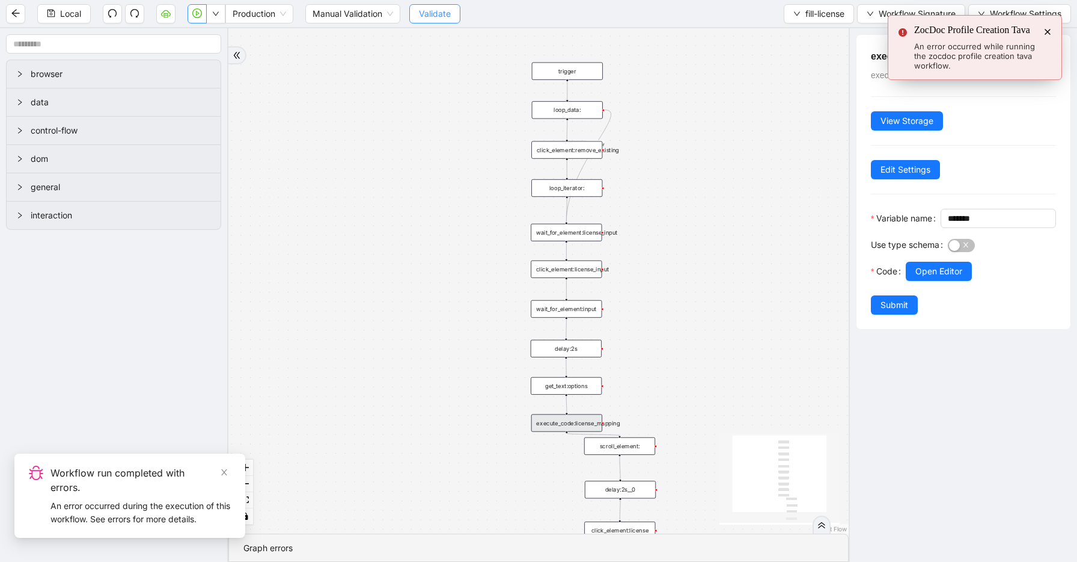
click at [435, 22] on button "Validate" at bounding box center [434, 13] width 51 height 19
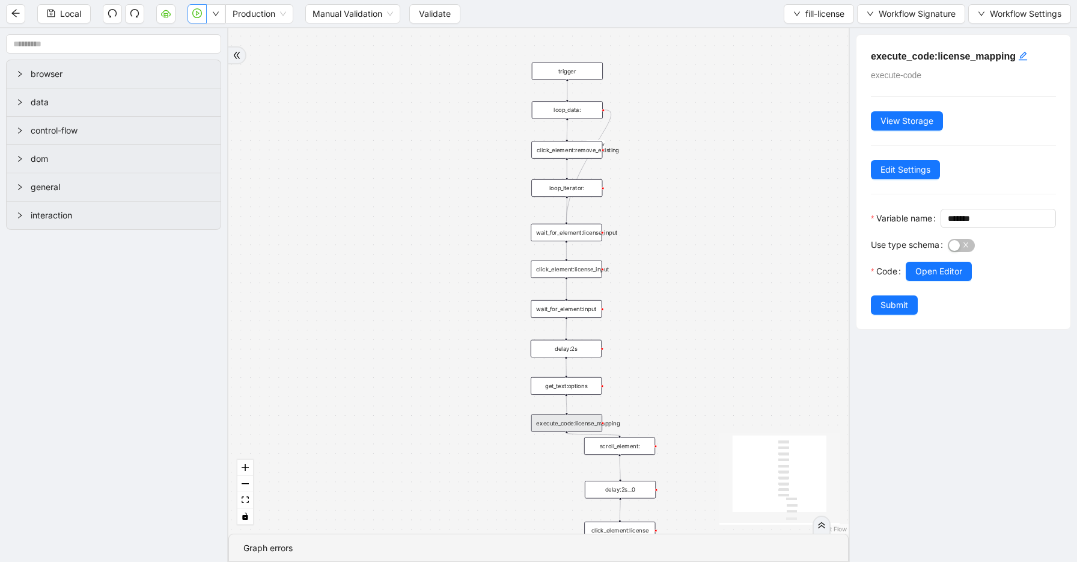
click at [192, 10] on icon "play-circle" at bounding box center [197, 13] width 10 height 10
